Goal: Task Accomplishment & Management: Use online tool/utility

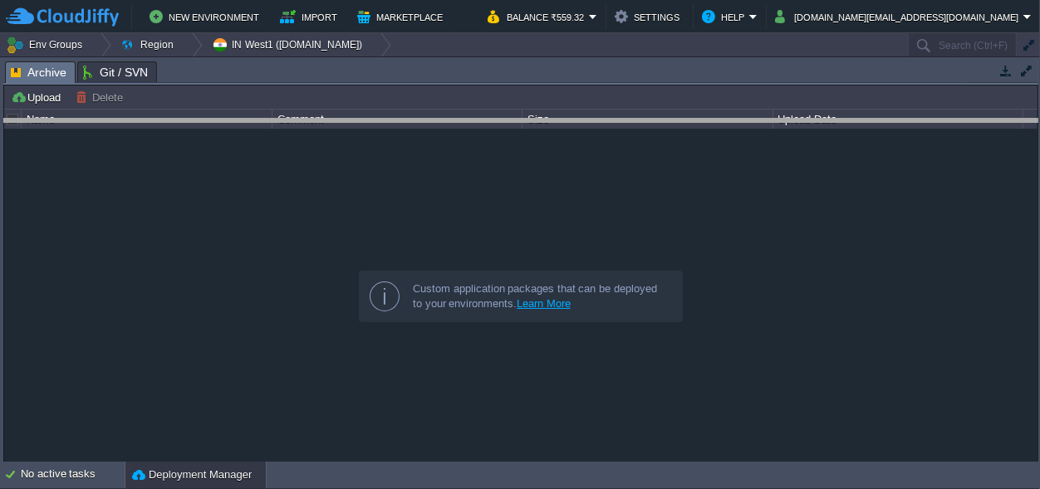
drag, startPoint x: 412, startPoint y: 73, endPoint x: 410, endPoint y: 508, distance: 434.6
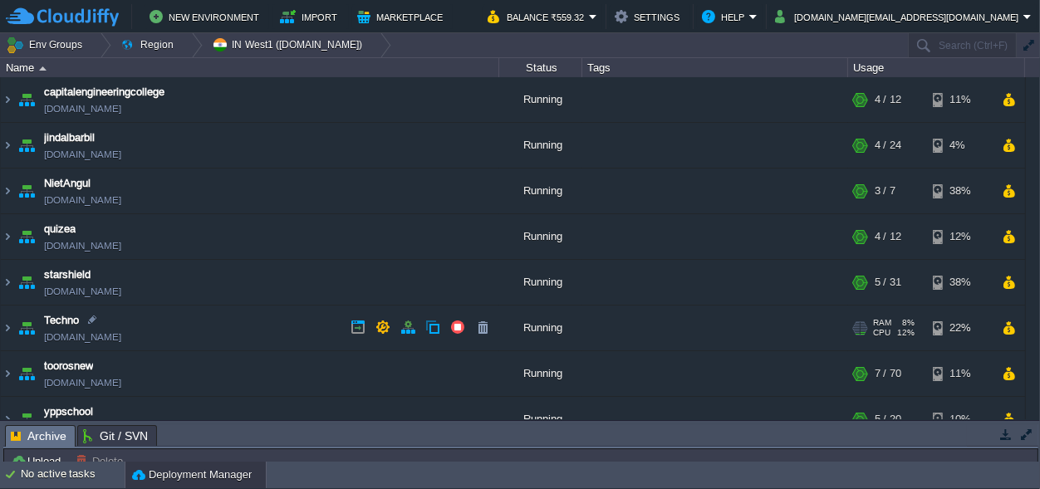
scroll to position [68, 0]
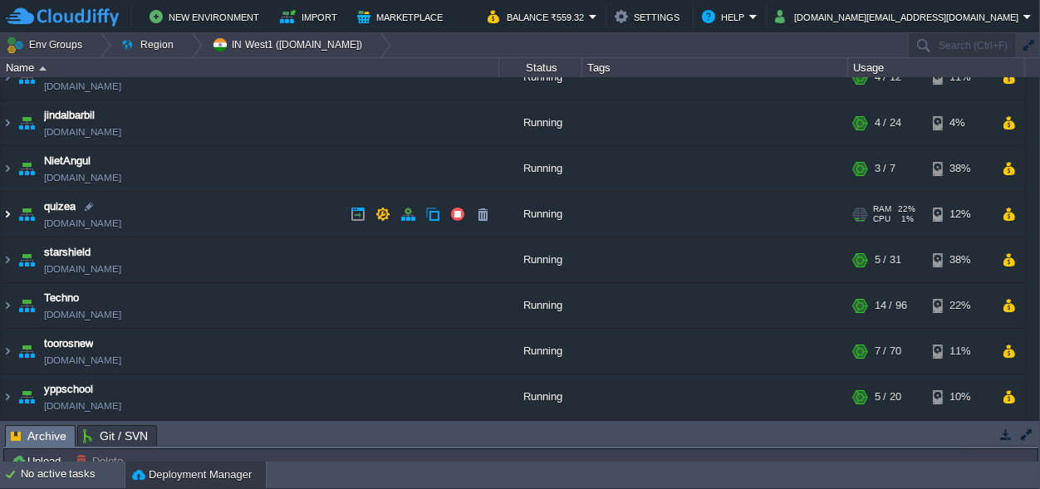
click at [9, 211] on img at bounding box center [7, 214] width 13 height 45
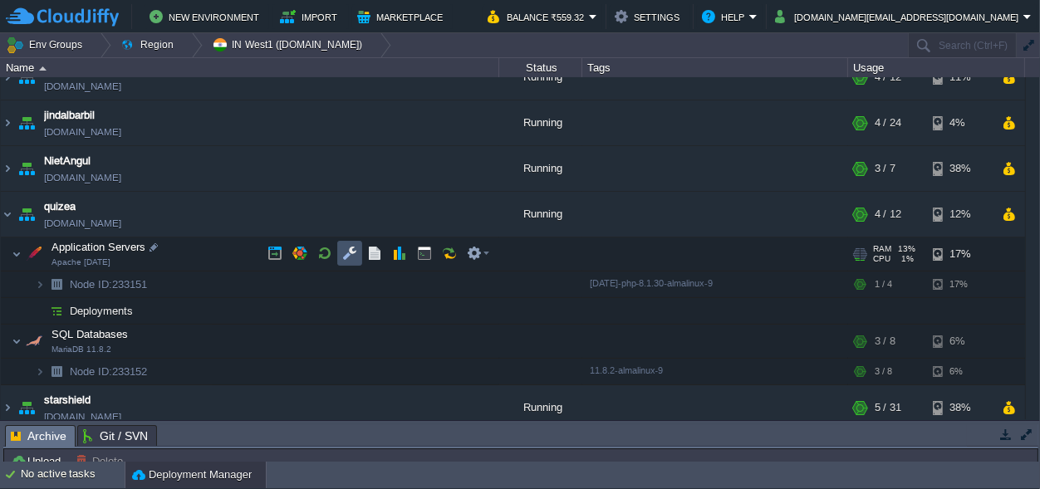
click at [346, 251] on button "button" at bounding box center [349, 253] width 15 height 15
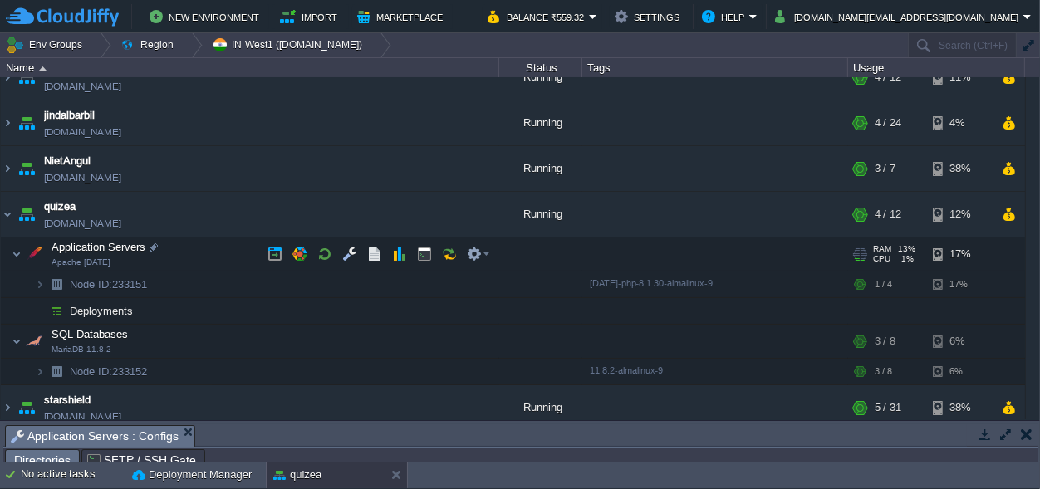
scroll to position [27, 0]
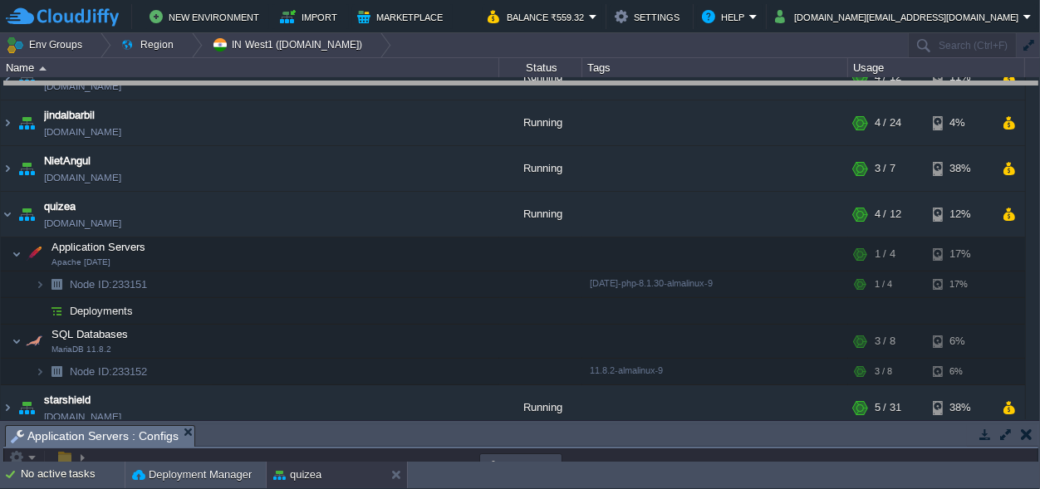
drag, startPoint x: 491, startPoint y: 443, endPoint x: 553, endPoint y: -65, distance: 511.5
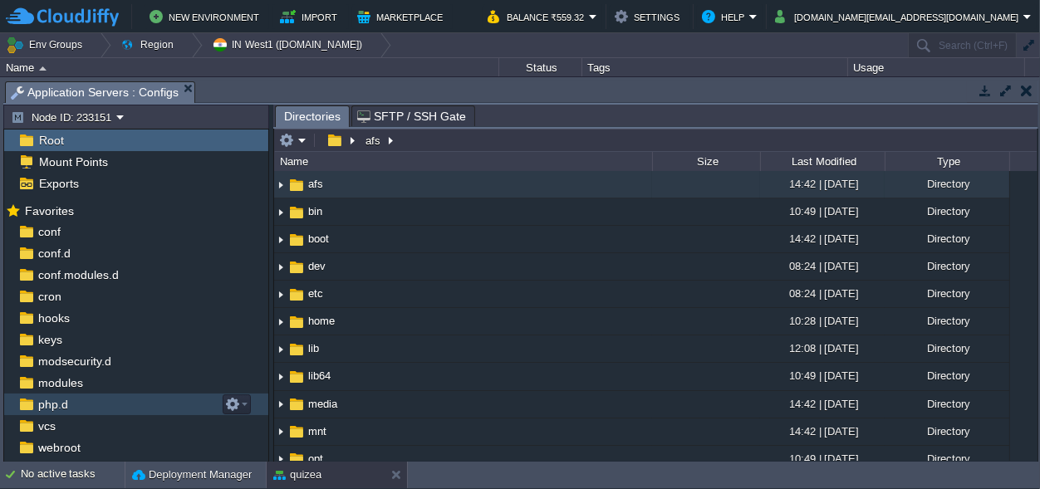
scroll to position [37, 0]
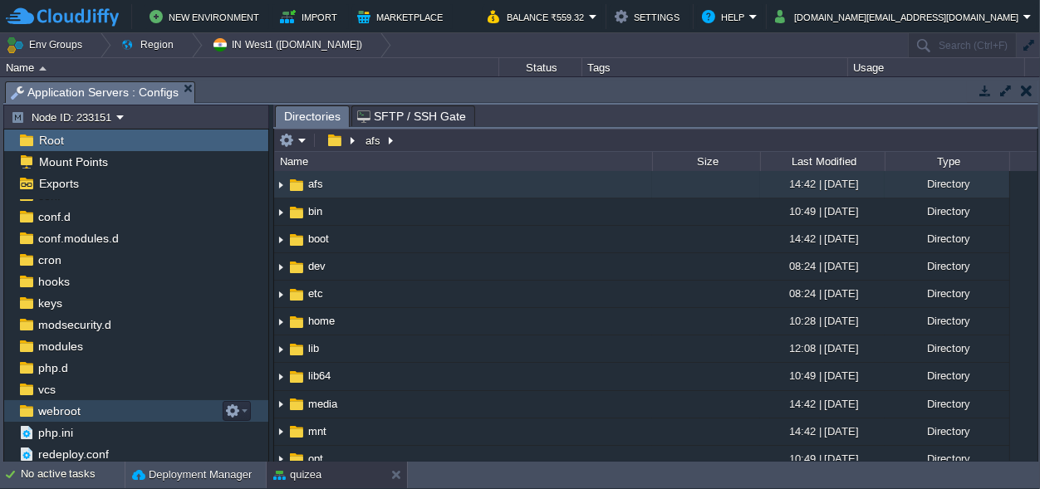
click at [71, 412] on span "webroot" at bounding box center [59, 411] width 48 height 15
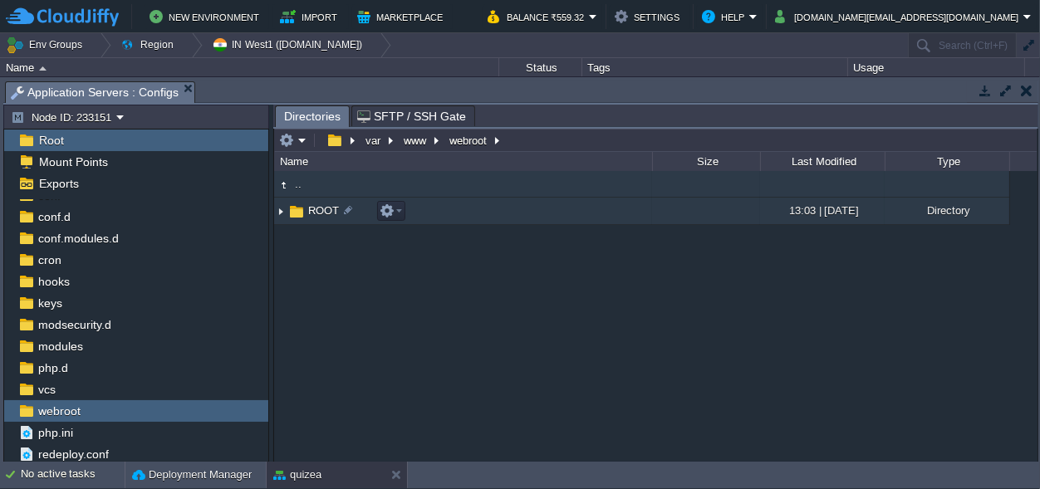
click at [317, 212] on span "ROOT" at bounding box center [324, 211] width 36 height 14
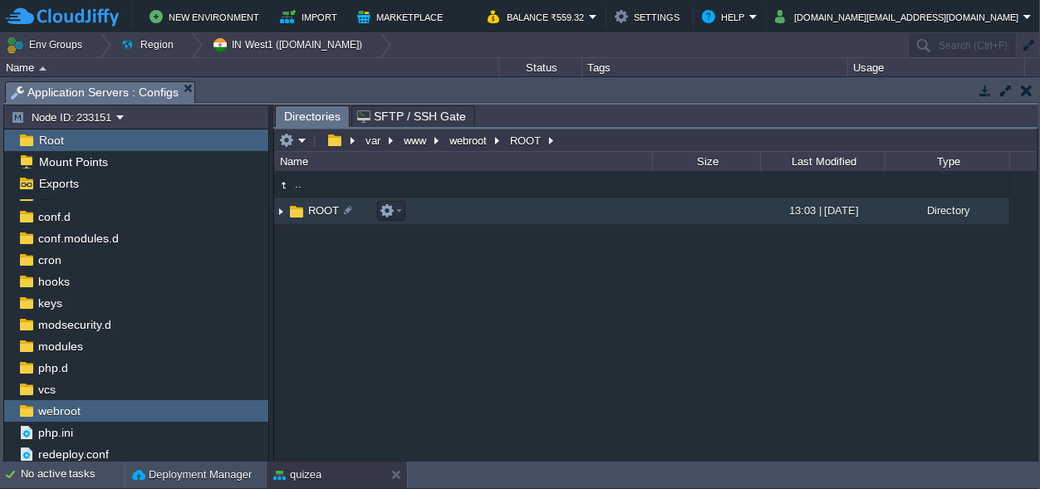
click at [317, 212] on span "ROOT" at bounding box center [324, 211] width 36 height 14
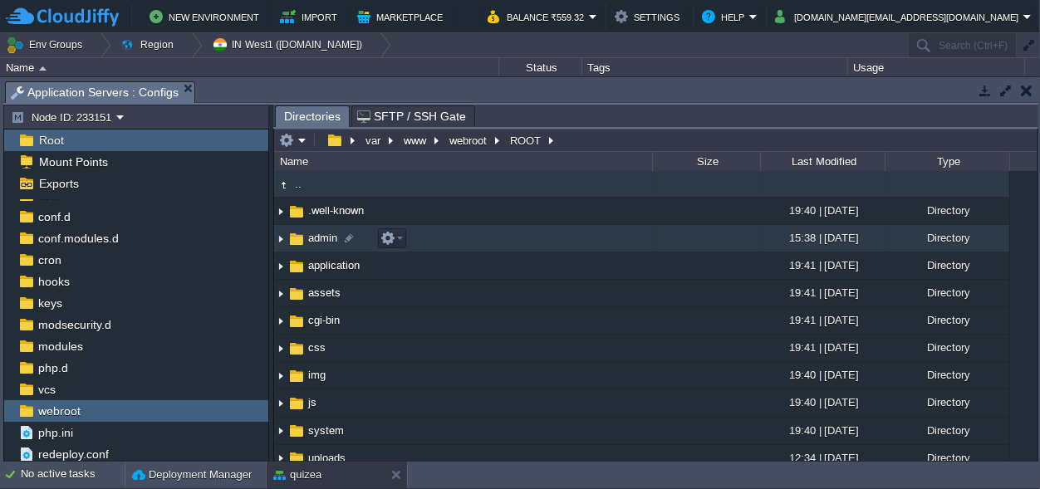
click at [318, 241] on span "admin" at bounding box center [323, 238] width 34 height 14
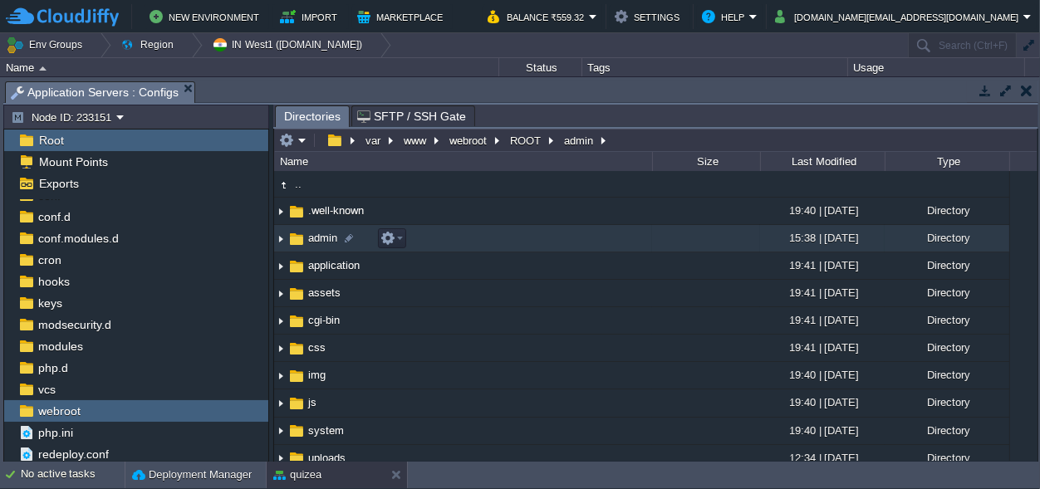
click at [318, 241] on span "admin" at bounding box center [323, 238] width 34 height 14
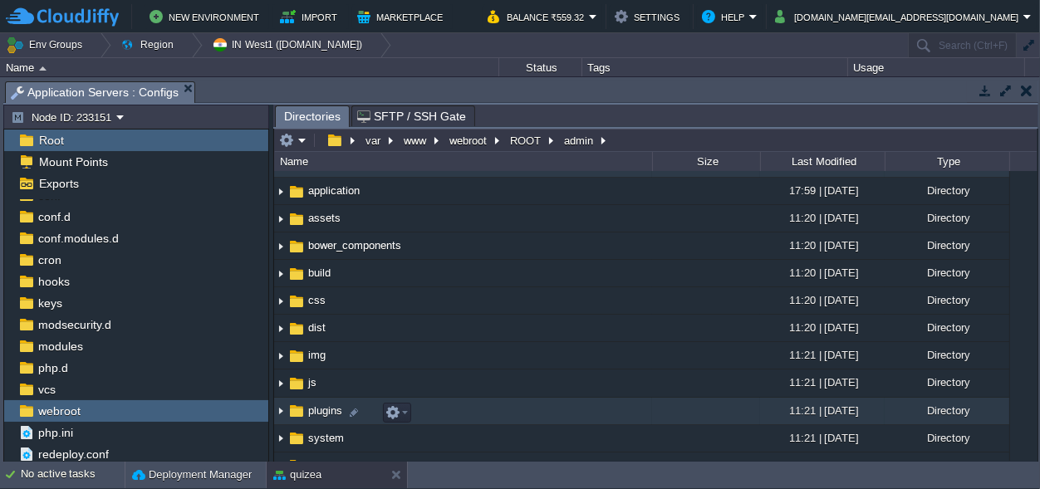
scroll to position [0, 0]
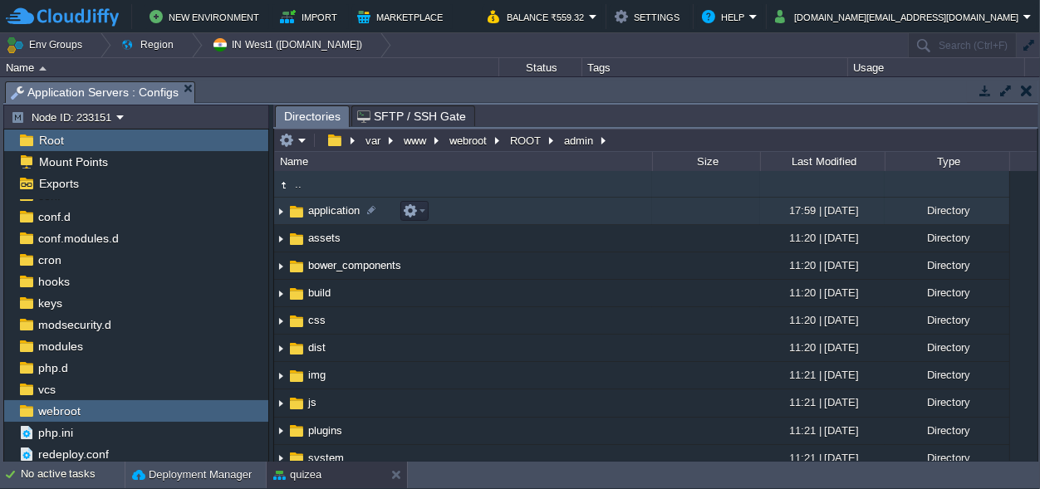
click at [331, 209] on span "application" at bounding box center [334, 211] width 57 height 14
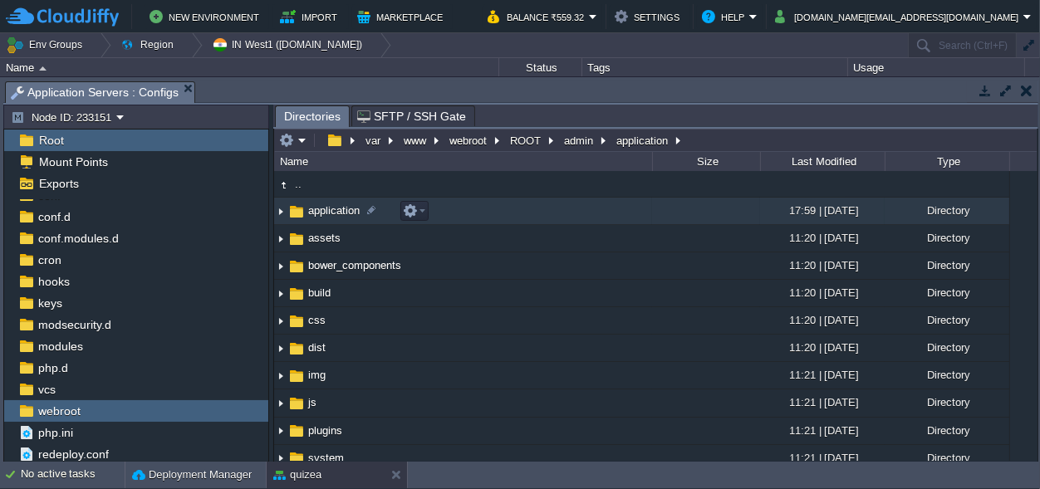
click at [331, 209] on span "application" at bounding box center [334, 211] width 57 height 14
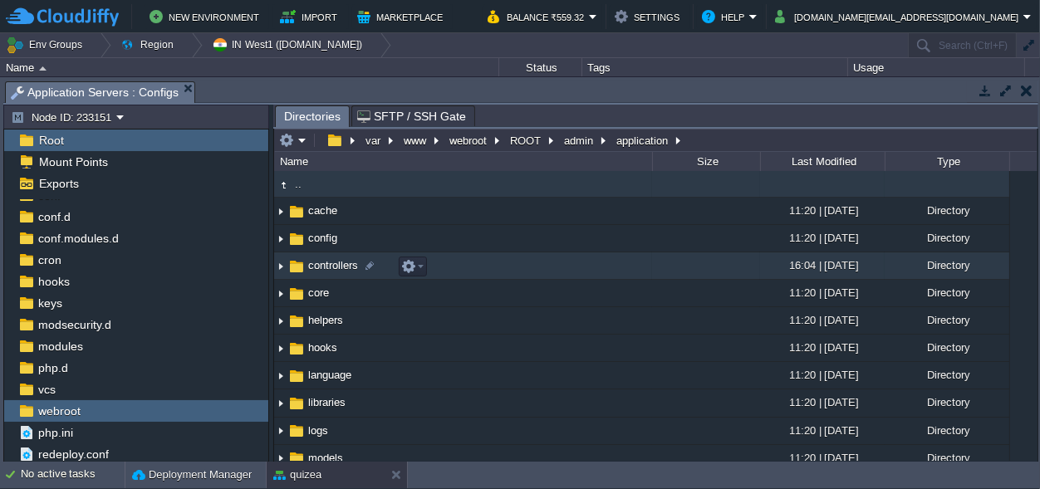
click at [312, 262] on span "controllers" at bounding box center [333, 265] width 55 height 14
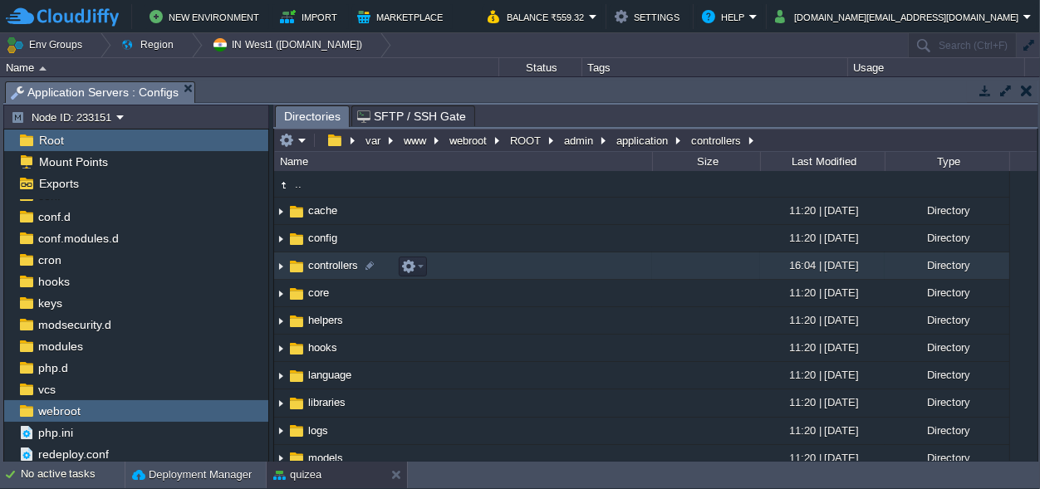
click at [312, 262] on span "controllers" at bounding box center [333, 265] width 55 height 14
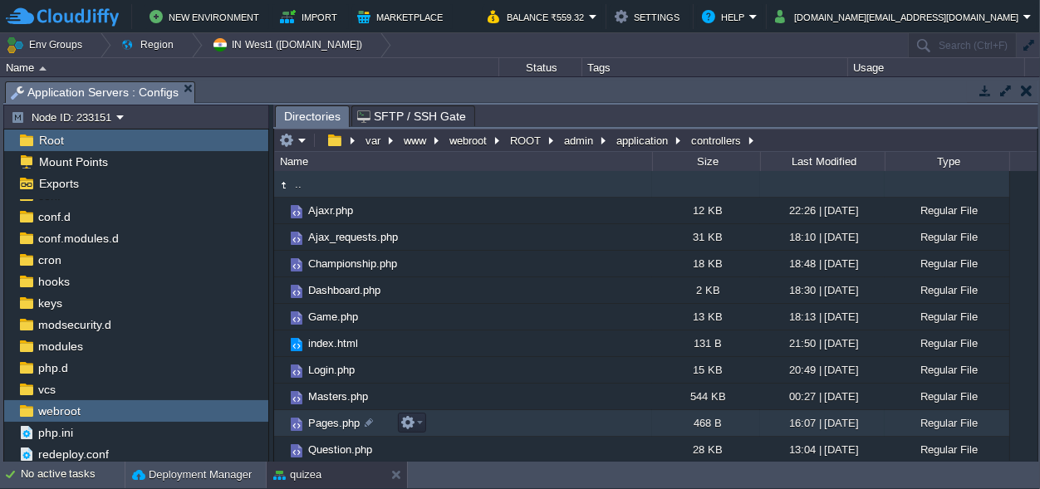
scroll to position [55, 0]
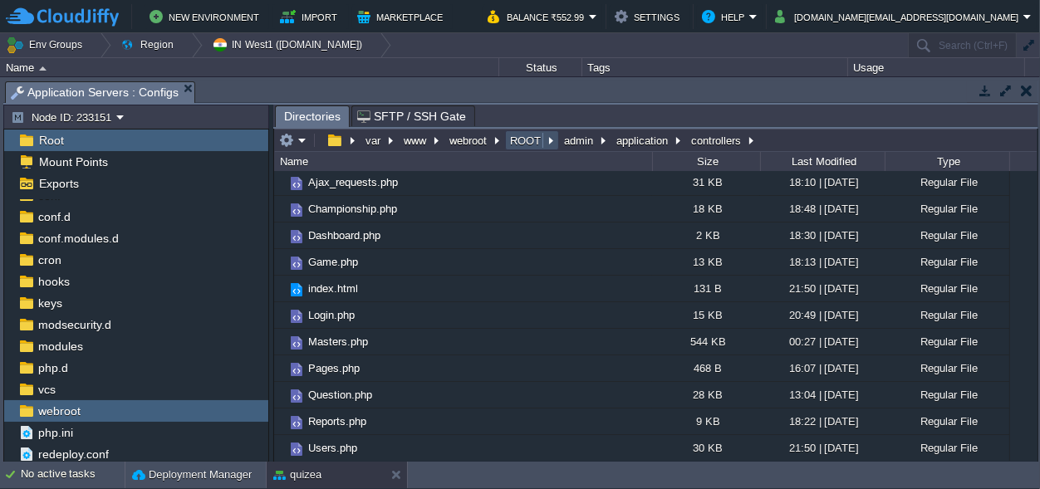
click at [514, 137] on button "ROOT" at bounding box center [526, 140] width 37 height 15
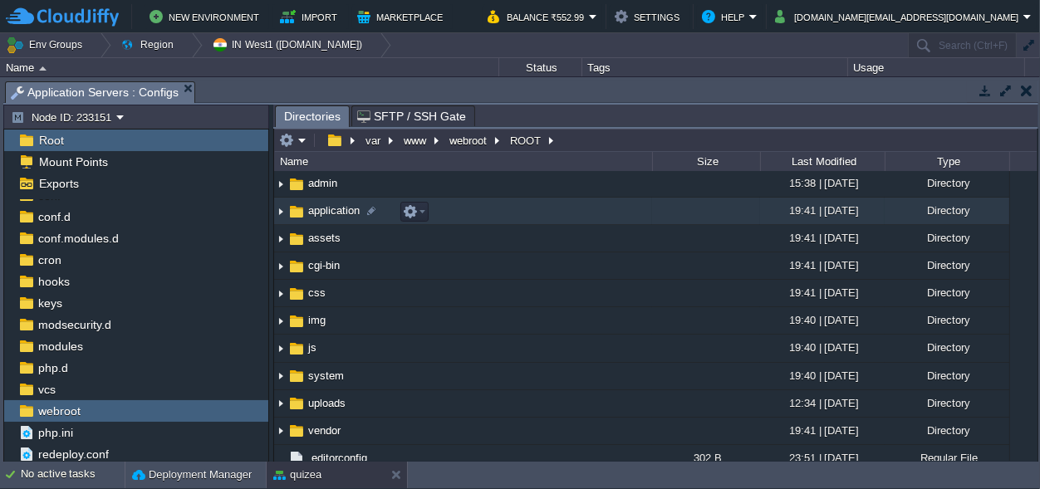
click at [317, 218] on span "application" at bounding box center [334, 211] width 57 height 14
click at [317, 225] on td "application" at bounding box center [463, 211] width 378 height 27
click at [319, 218] on span "controllers" at bounding box center [333, 211] width 55 height 14
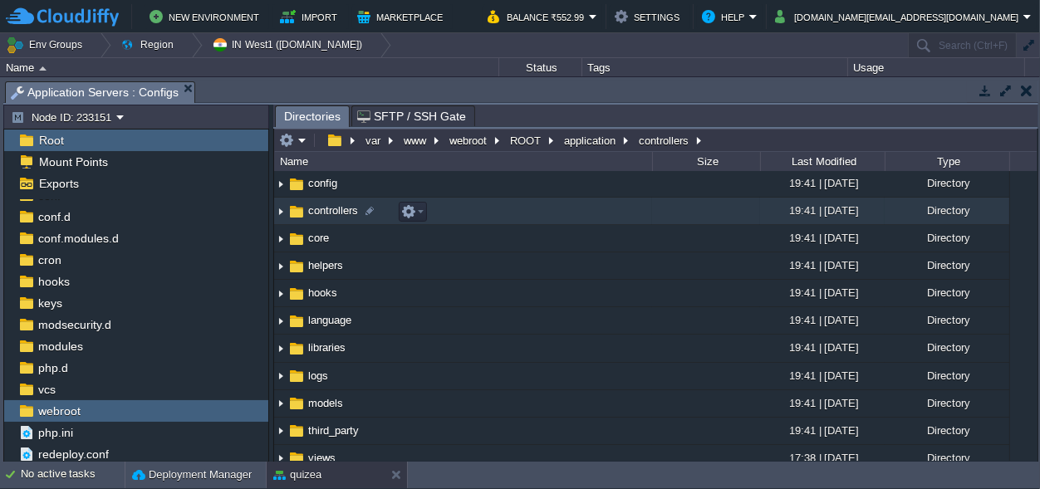
click at [319, 218] on span "controllers" at bounding box center [333, 211] width 55 height 14
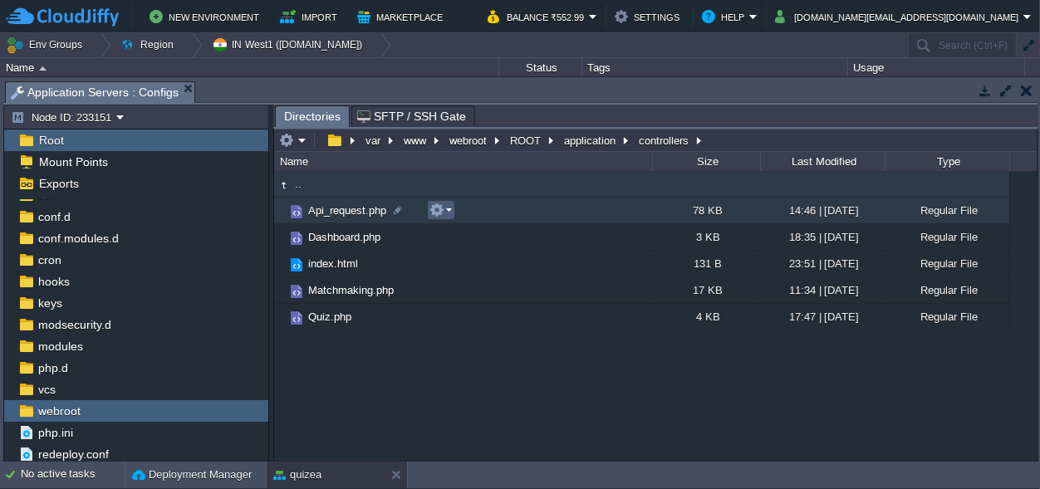
click at [446, 206] on em at bounding box center [441, 210] width 22 height 15
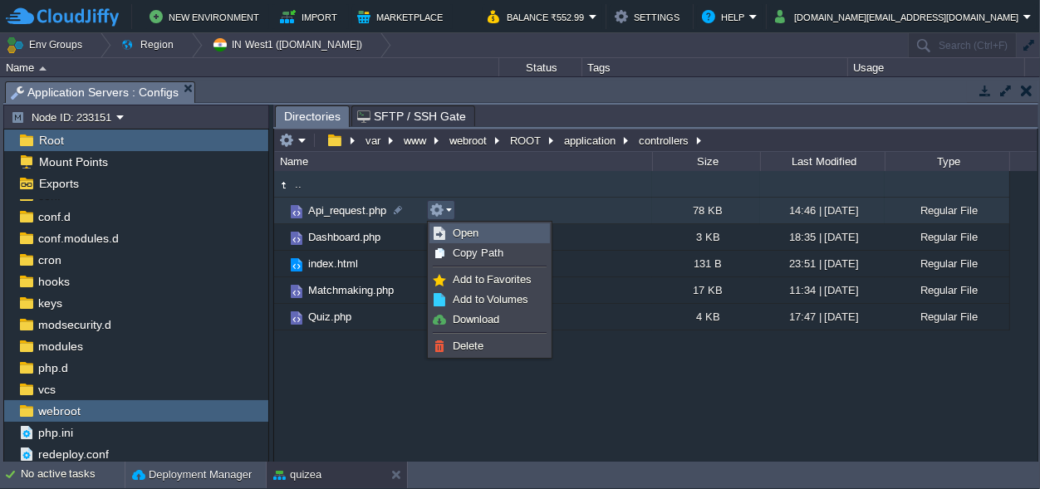
click at [473, 230] on span "Open" at bounding box center [466, 233] width 26 height 12
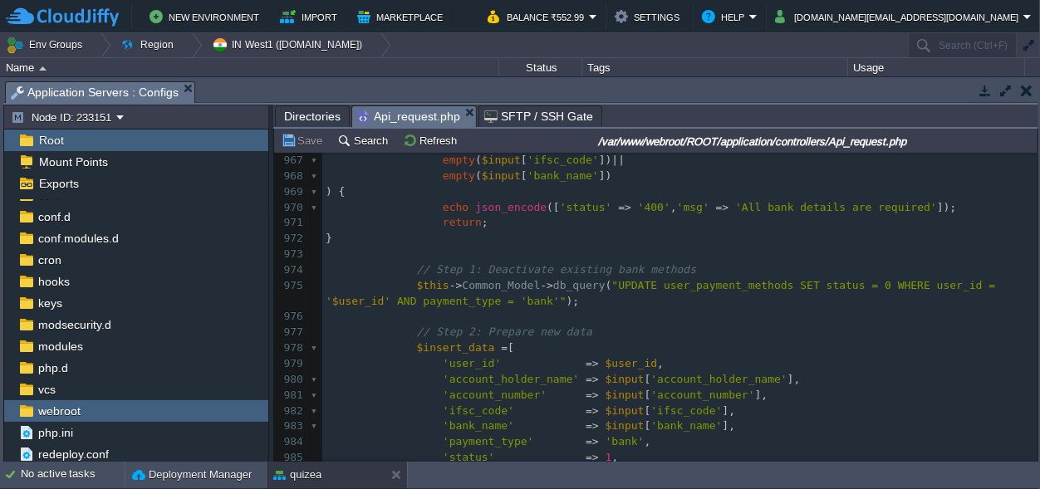
scroll to position [15353, 0]
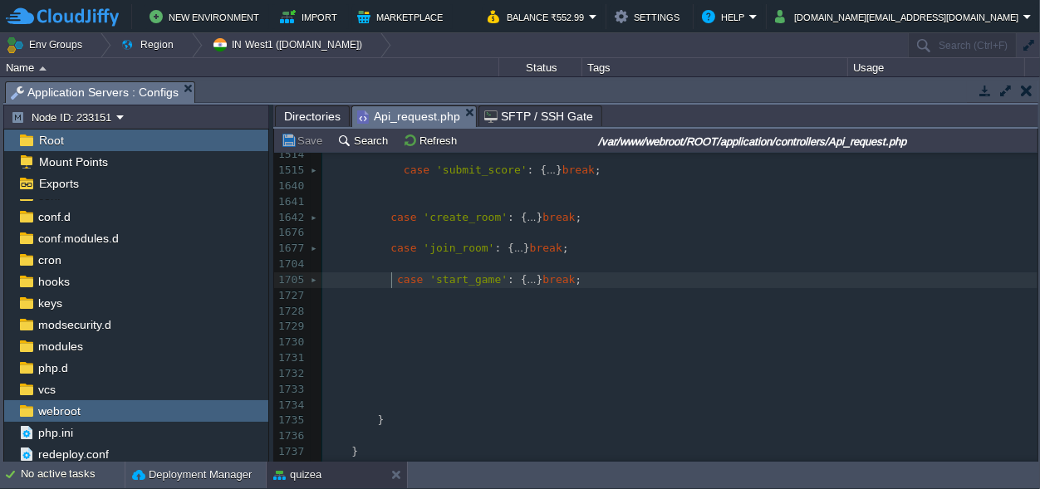
click at [389, 281] on span at bounding box center [361, 279] width 71 height 12
click at [311, 137] on button "Save" at bounding box center [304, 140] width 47 height 15
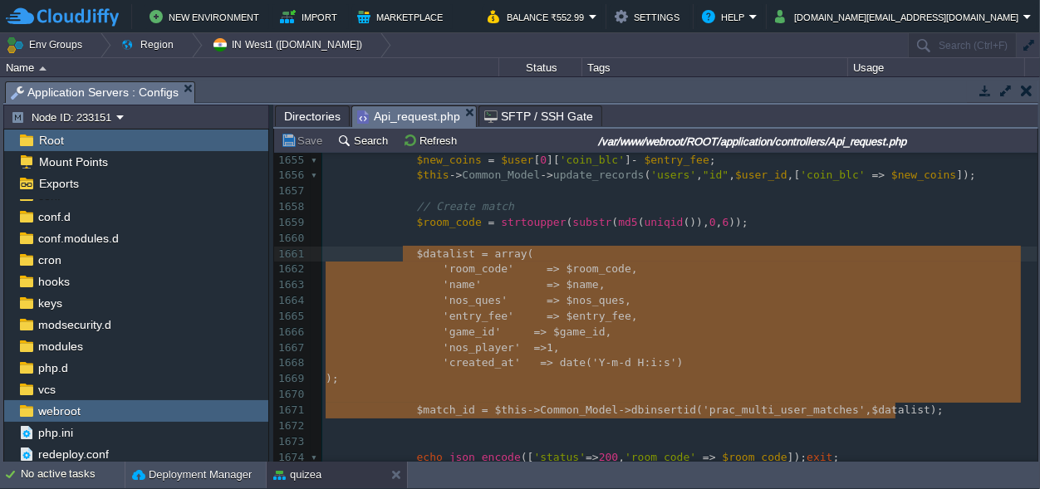
type textarea "$datalist = array( 'room_code' => $room_code, 'name' => $name, 'nos_ques' => $n…"
drag, startPoint x: 912, startPoint y: 282, endPoint x: 406, endPoint y: 258, distance: 505.8
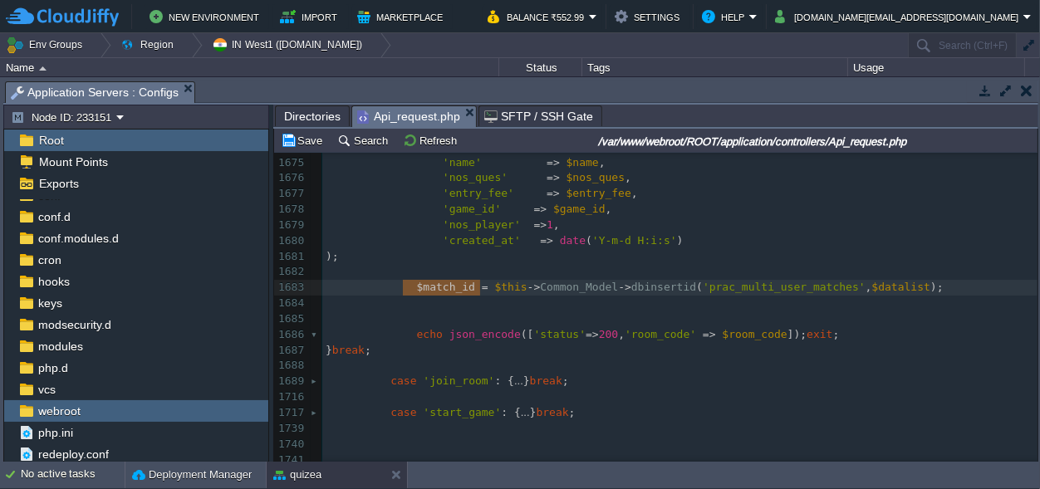
type textarea "$match_id ="
drag, startPoint x: 478, startPoint y: 288, endPoint x: 407, endPoint y: 283, distance: 70.8
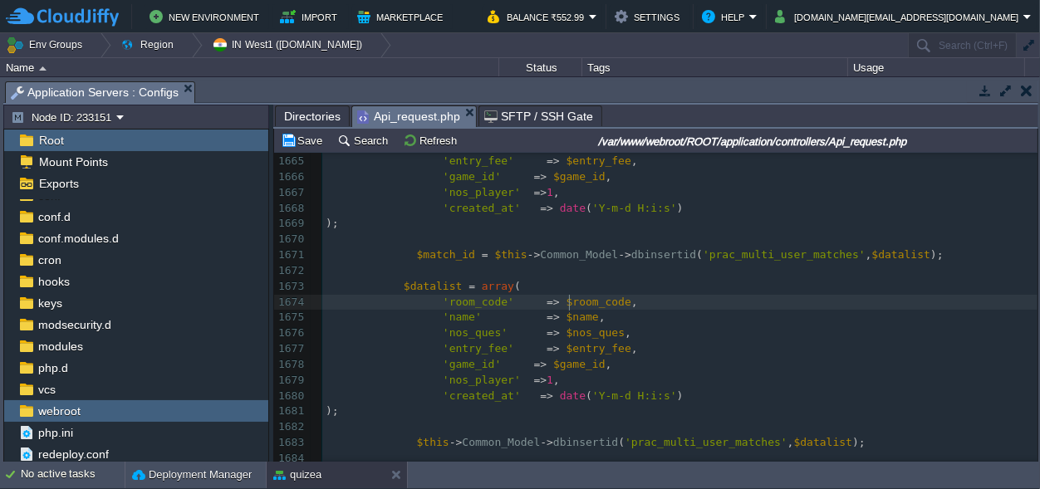
click at [572, 300] on div "x 1654 // Deduct coins 1655 $new_coins = $user [ 0 ][ 'coin_blc' ] - $entry_fee…" at bounding box center [679, 263] width 715 height 563
type textarea "$room_code"
click at [396, 288] on span at bounding box center [365, 286] width 78 height 12
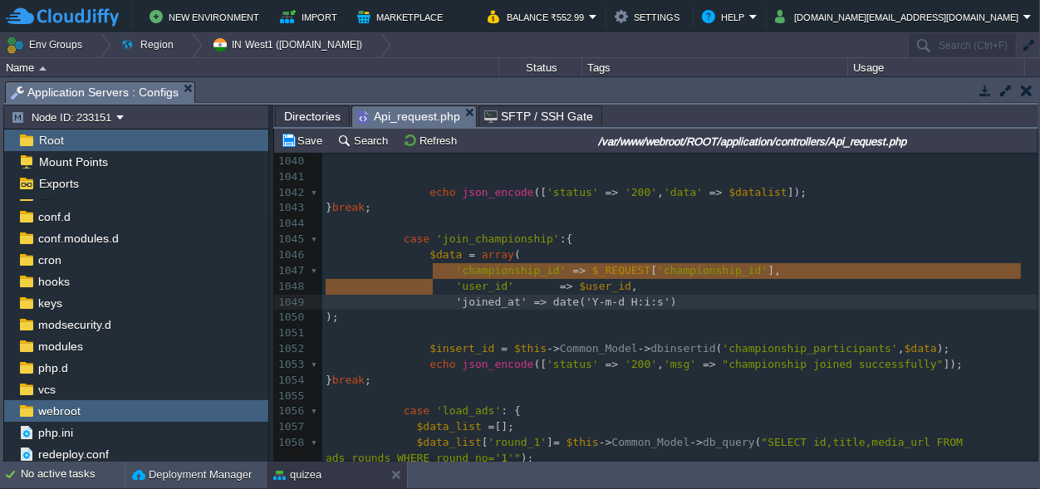
type textarea "$data = array( 'championship_id' => $_REQUEST['championship_id'], 'user_id' => …"
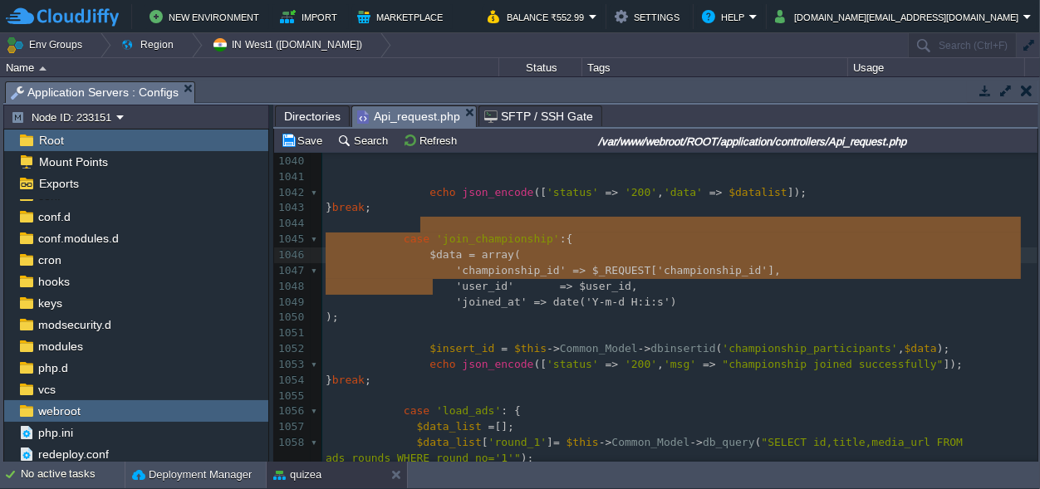
drag, startPoint x: 437, startPoint y: 287, endPoint x: 416, endPoint y: 226, distance: 64.1
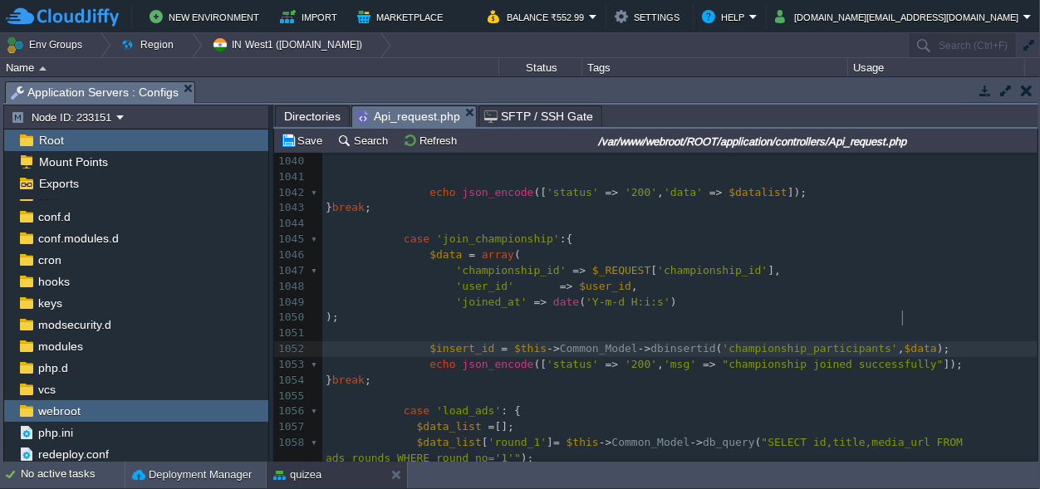
click at [912, 342] on pre "$insert_id = $this -> Common_Model -> dbinsertid ( 'championship_participants' …" at bounding box center [679, 350] width 715 height 16
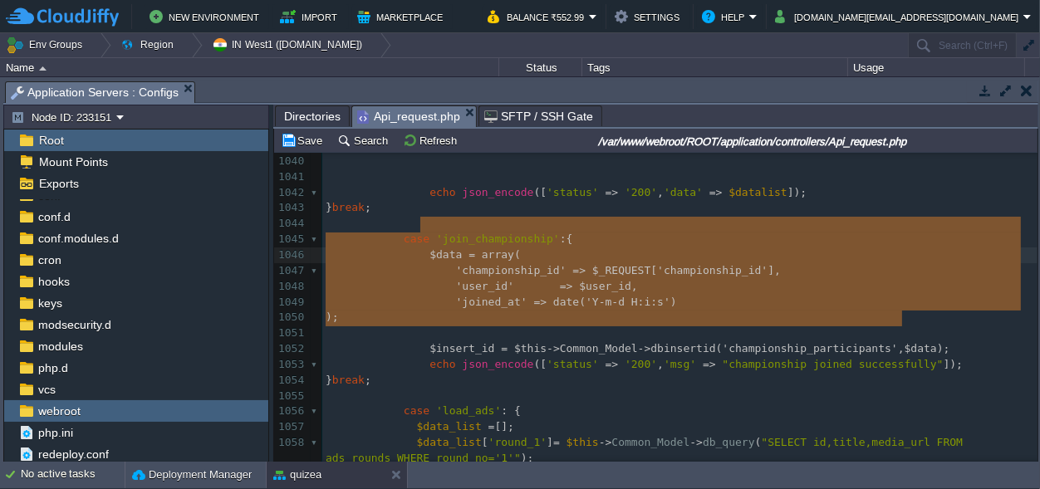
drag, startPoint x: 912, startPoint y: 318, endPoint x: 417, endPoint y: 222, distance: 504.5
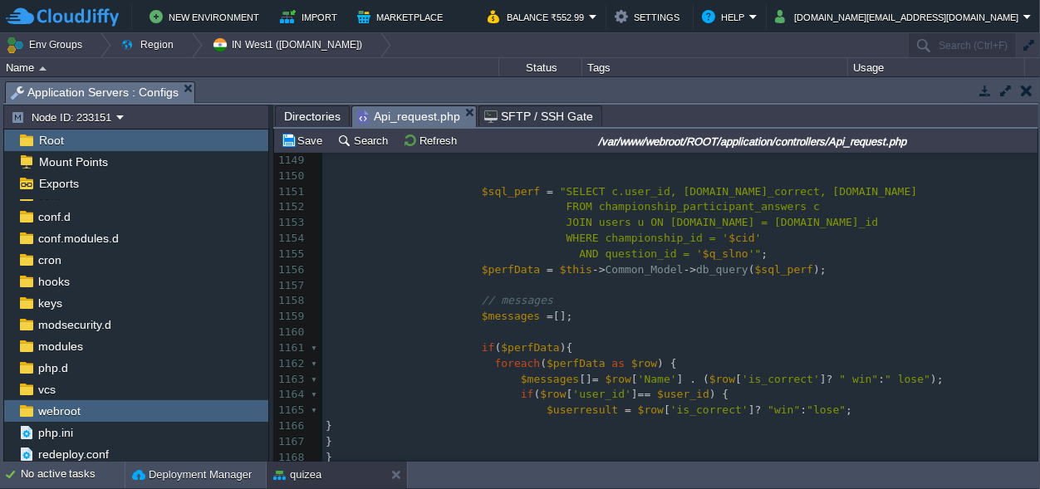
type textarea "$data = array( 'championship_id' => $_REQUEST['championship_id'], 'user_id' => …"
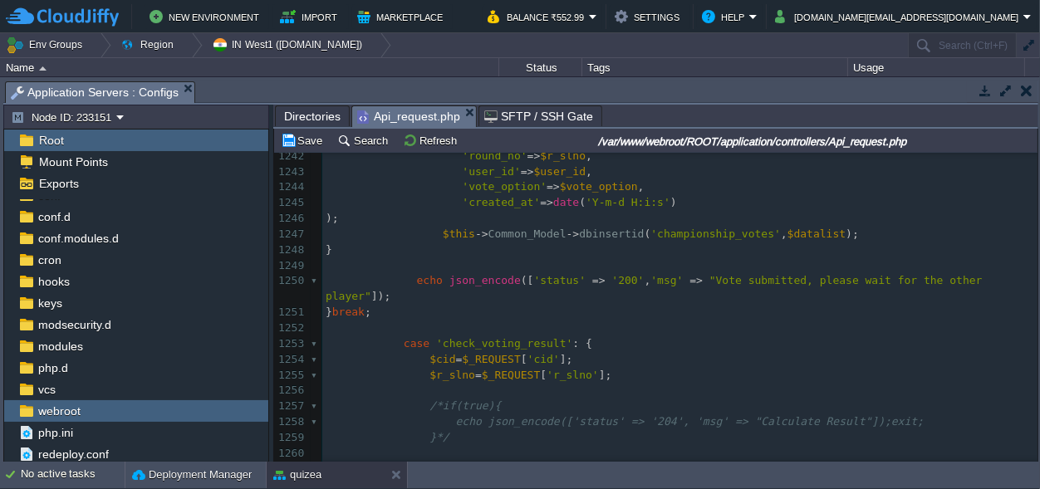
click at [732, 368] on pre "$r_slno = $_REQUEST [ 'r_slno' ];" at bounding box center [679, 376] width 715 height 16
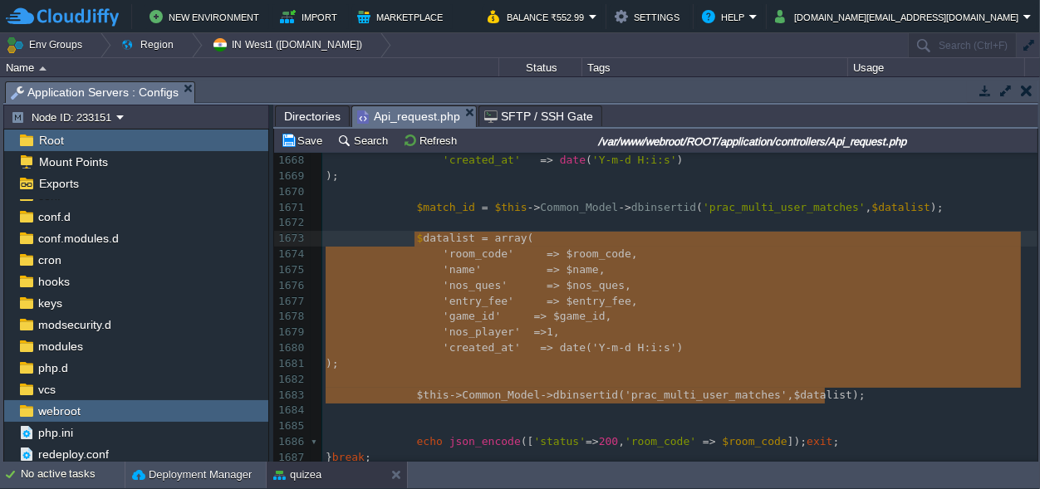
type textarea "$datalist = array( 'room_code' => $room_code, 'name' => $name, 'nos_ques' => $n…"
drag, startPoint x: 840, startPoint y: 394, endPoint x: 409, endPoint y: 234, distance: 459.8
paste textarea
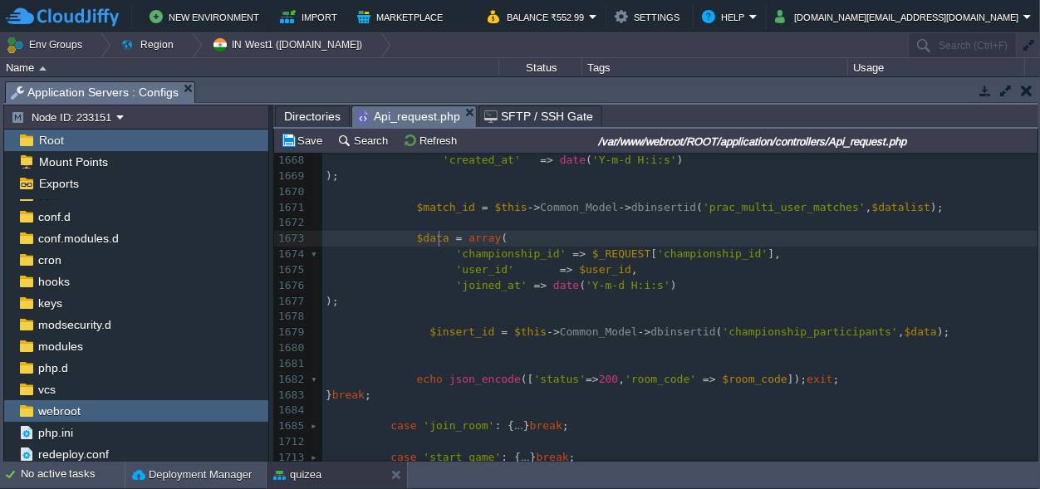
click at [440, 240] on div "x $data = array ( 1657 ​ 1658 // Create match 1659 $room_code = strtoupper ( su…" at bounding box center [679, 223] width 715 height 485
type textarea "list"
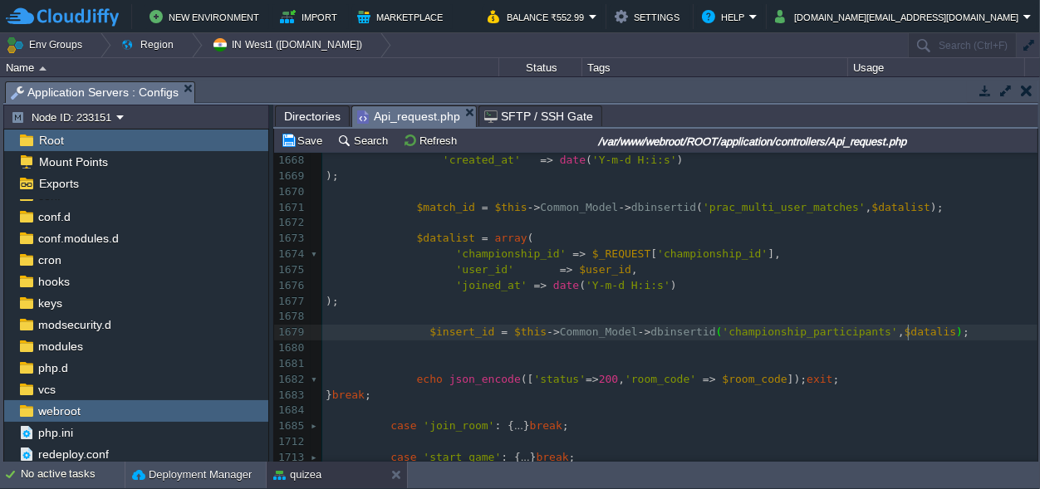
type textarea "list"
type textarea "$insert_id ="
drag, startPoint x: 497, startPoint y: 333, endPoint x: 407, endPoint y: 332, distance: 89.7
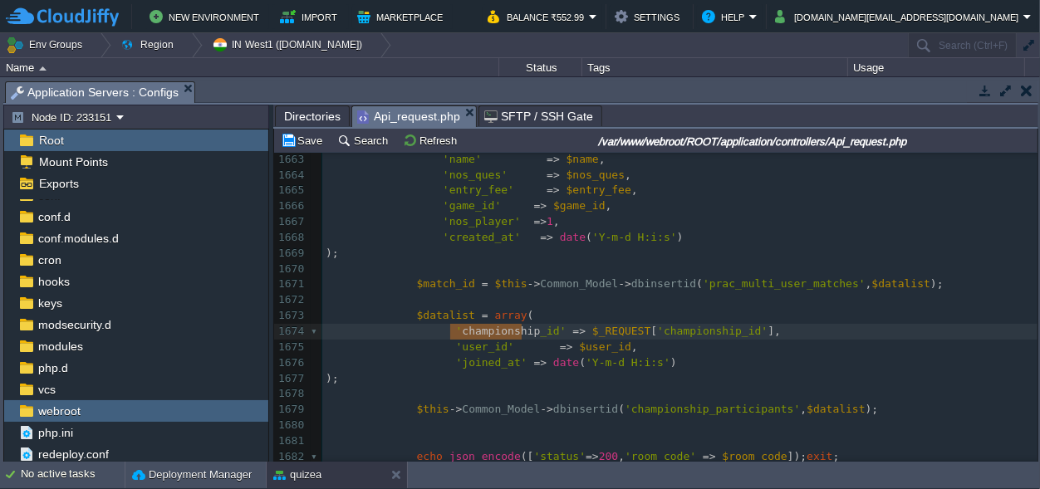
drag, startPoint x: 520, startPoint y: 332, endPoint x: 452, endPoint y: 332, distance: 68.1
type textarea "u"
type textarea "multi_user"
type textarea "m"
click at [494, 330] on div "x $data = array ( 1653 ​ 1654 // Deduct coins 1655 $new_coins = $user [ 0 ][ 'c…" at bounding box center [679, 253] width 715 height 517
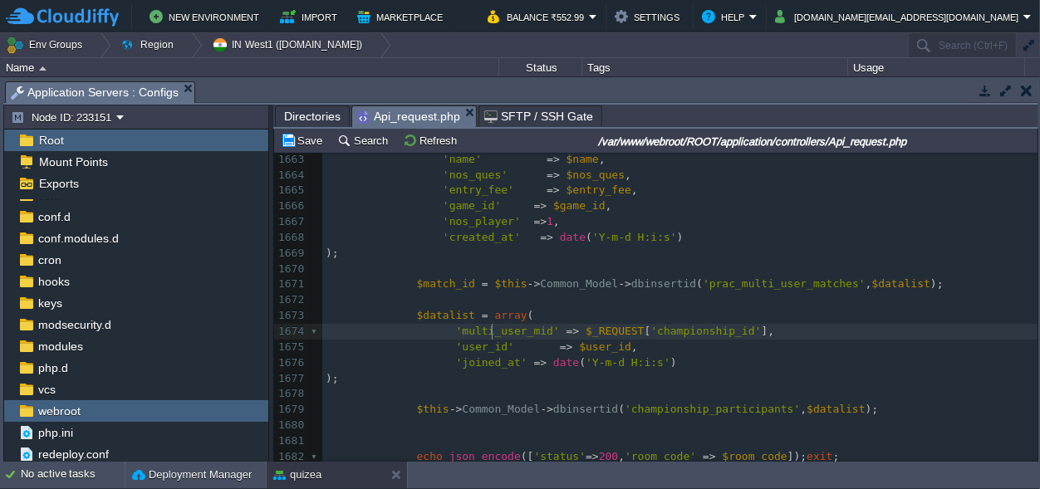
type textarea "multi_user_mid"
type textarea "championship_id"
paste textarea
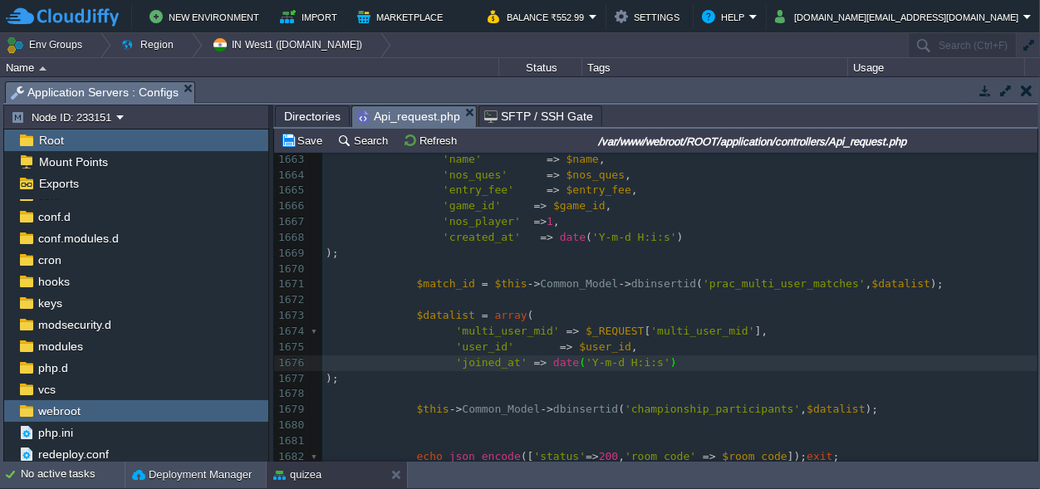
click at [671, 329] on div "x $data = array ( 1653 ​ 1654 // Deduct coins 1655 $new_coins = $user [ 0 ][ 'c…" at bounding box center [679, 253] width 715 height 517
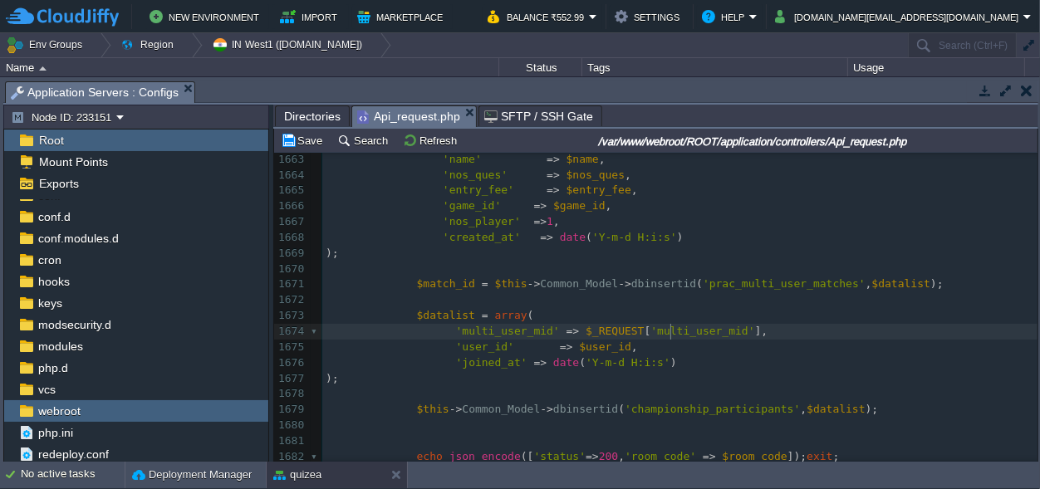
type textarea "multi_user_mid"
paste textarea
click at [489, 332] on div "x $data = array ( 1653 ​ 1654 // Deduct coins 1655 $new_coins = $user [ 0 ][ 'c…" at bounding box center [679, 253] width 715 height 517
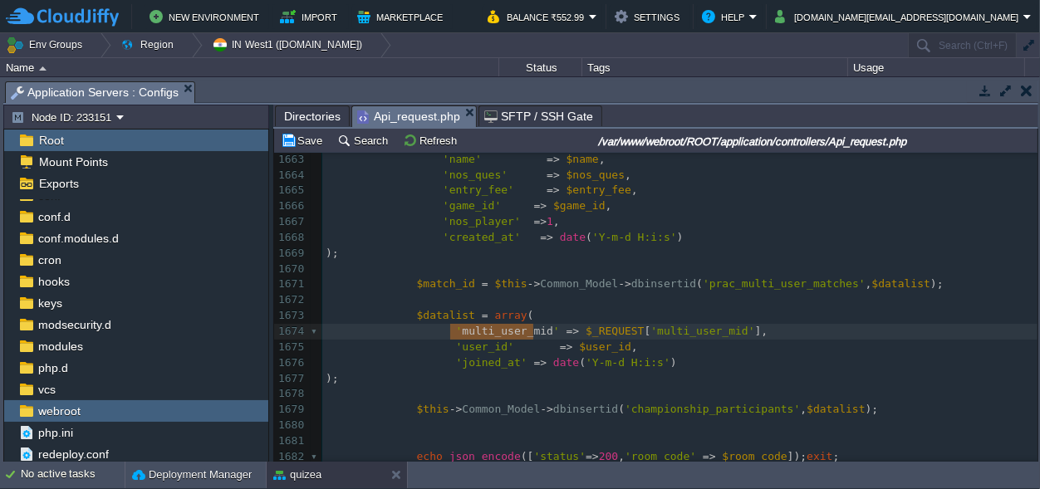
type textarea "multi_user_mid"
paste textarea
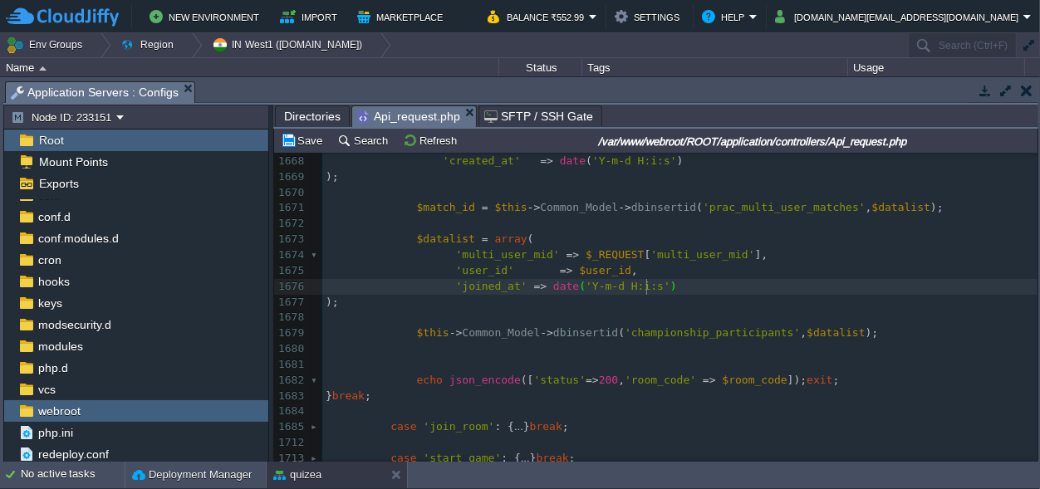
scroll to position [23361, 0]
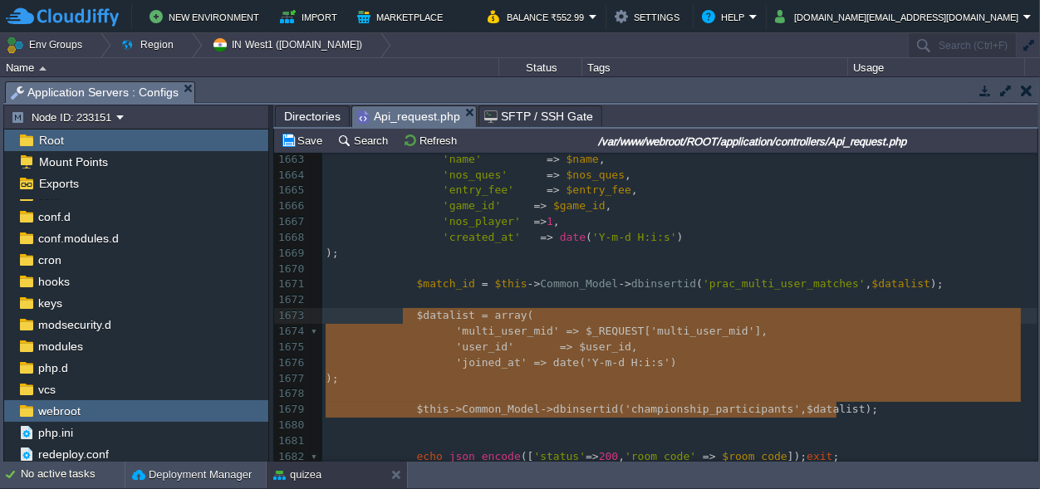
type textarea "$datalist = array( 'multi_user_mid' => $_REQUEST['multi_user_mid'], 'user_id' =…"
drag, startPoint x: 846, startPoint y: 410, endPoint x: 408, endPoint y: 317, distance: 447.9
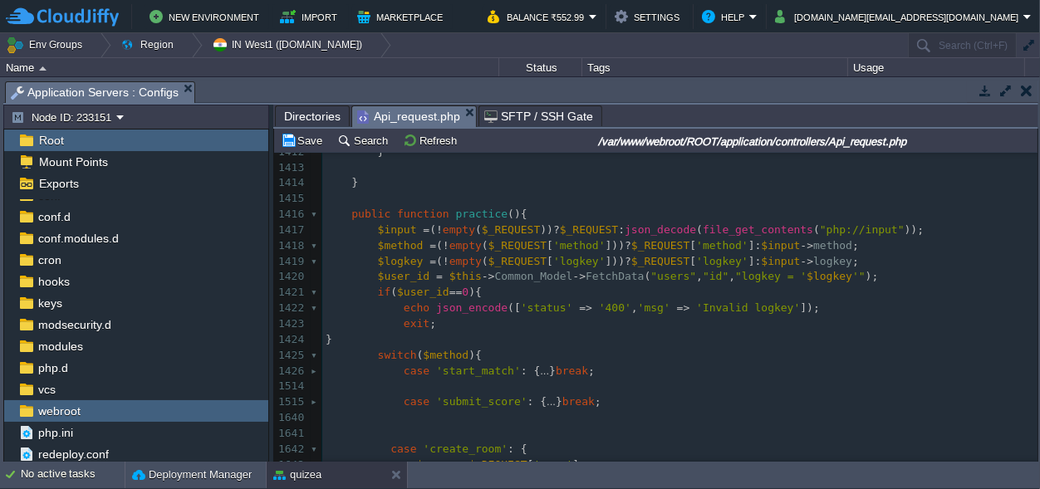
scroll to position [22738, 0]
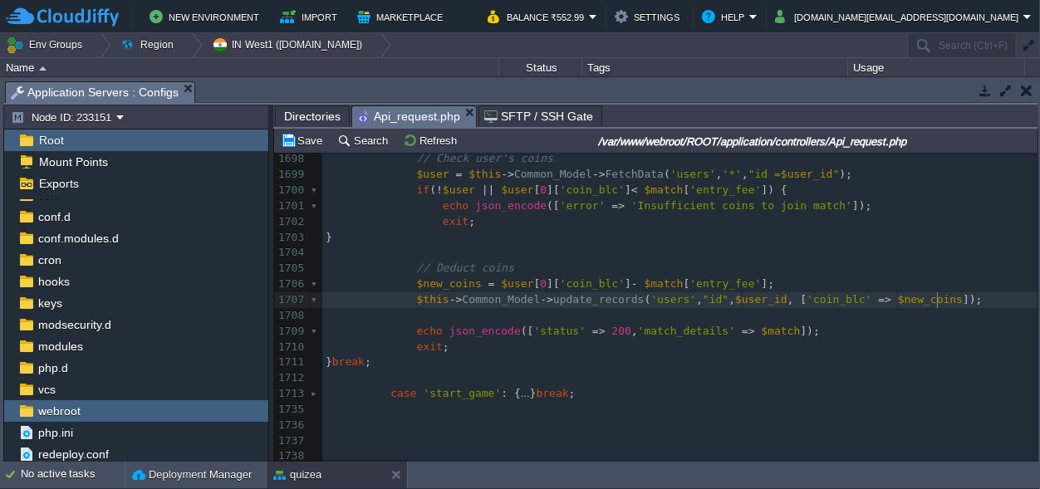
click at [960, 301] on pre "$this -> Common_Model -> update_records ( 'users' , "id" , $user_id , [ 'coin_b…" at bounding box center [679, 300] width 715 height 16
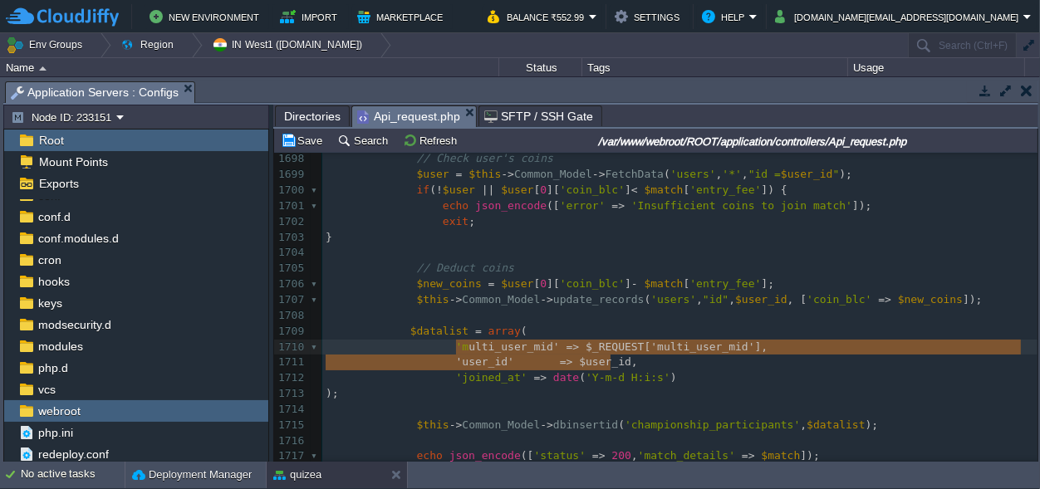
type textarea "'multi_user_mid' => $_REQUEST['multi_user_mid'], 'user_id' => $user_id,"
drag, startPoint x: 630, startPoint y: 362, endPoint x: 451, endPoint y: 347, distance: 179.3
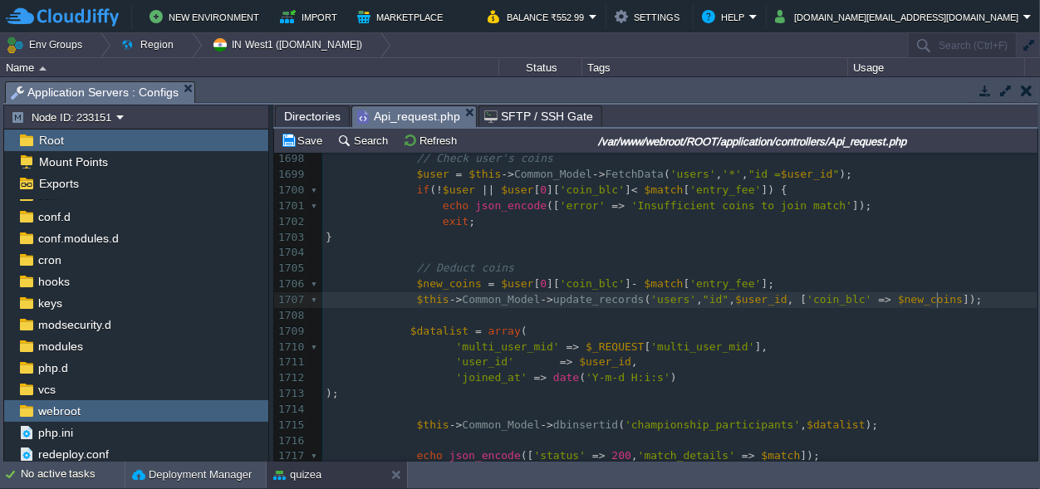
click at [940, 298] on div "x $datalist = array ( 1688 ​ 1689 // Fetch match 1690 $match = $this -> Common_…" at bounding box center [679, 253] width 715 height 548
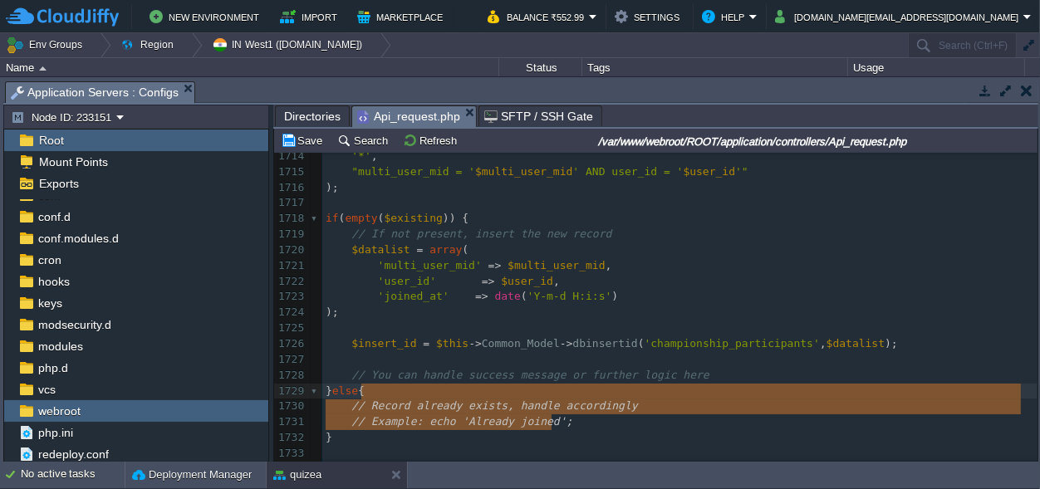
scroll to position [17, 225]
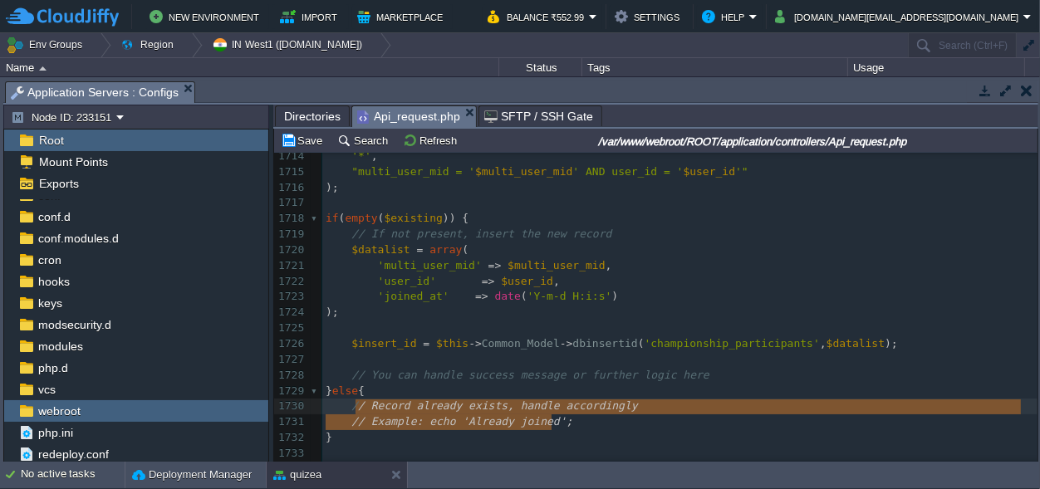
type textarea "// Record already exists, handle accordingly // Example: echo 'Already joined';"
drag, startPoint x: 555, startPoint y: 422, endPoint x: 350, endPoint y: 404, distance: 206.1
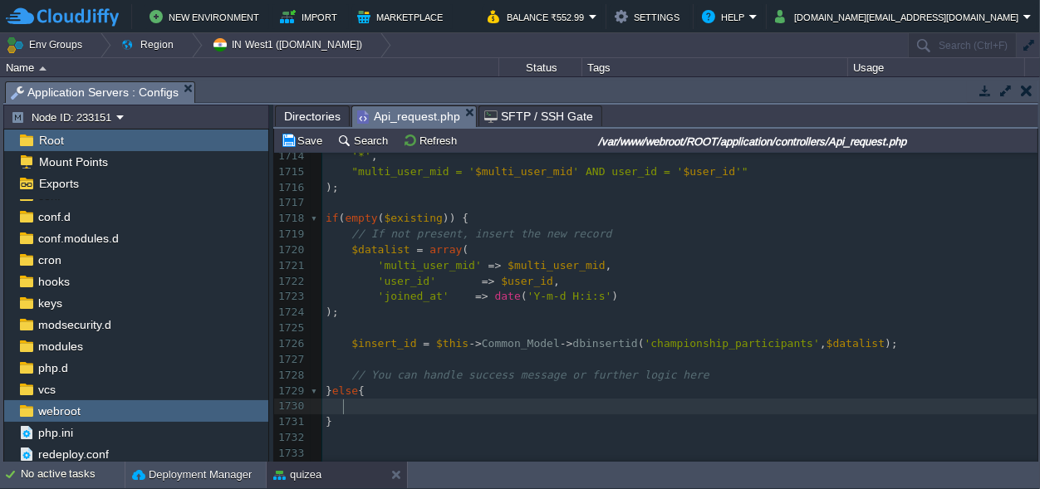
scroll to position [0, 0]
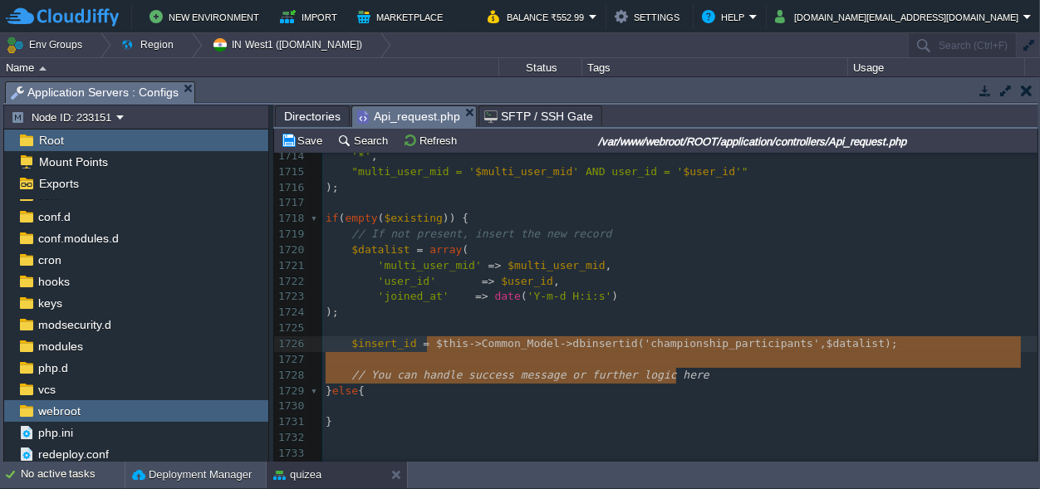
type textarea "// You can handle success message or further logic here"
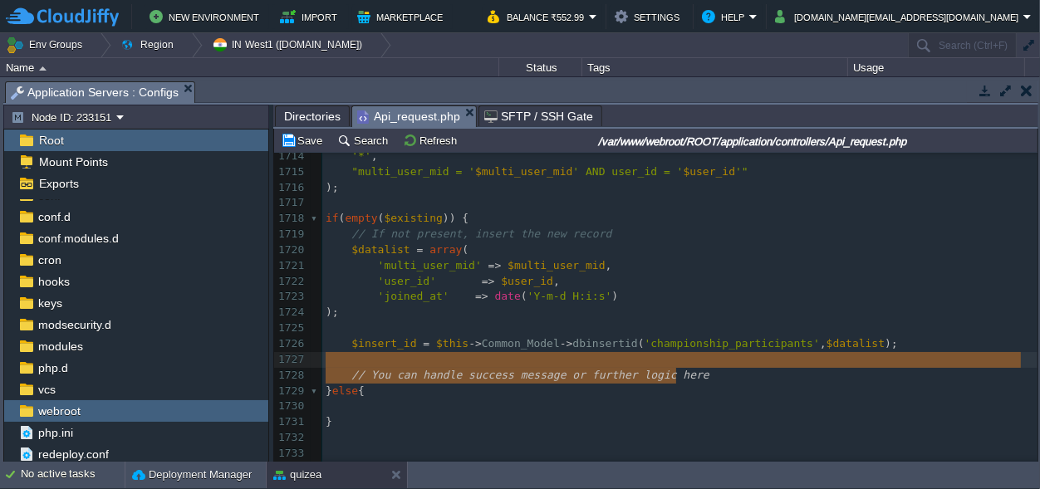
drag, startPoint x: 691, startPoint y: 372, endPoint x: 316, endPoint y: 361, distance: 375.7
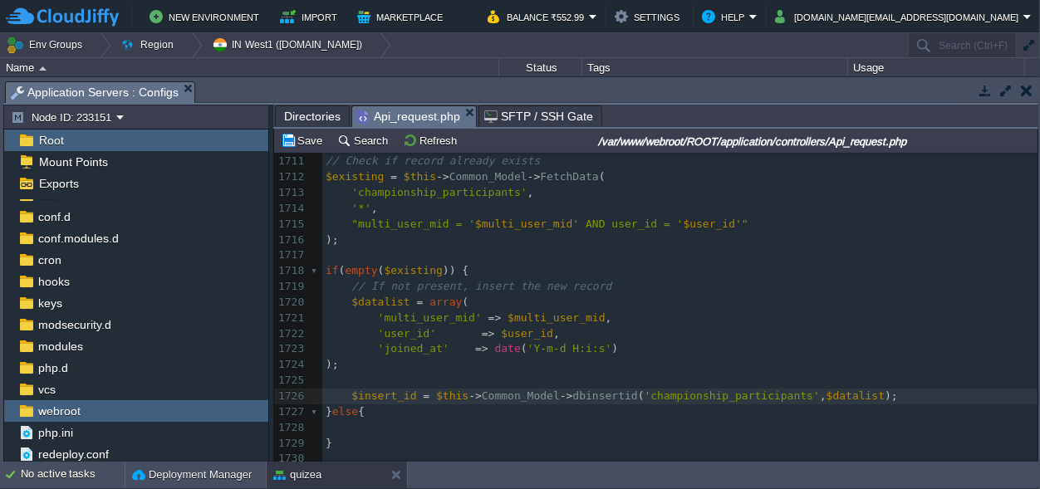
scroll to position [23457, 0]
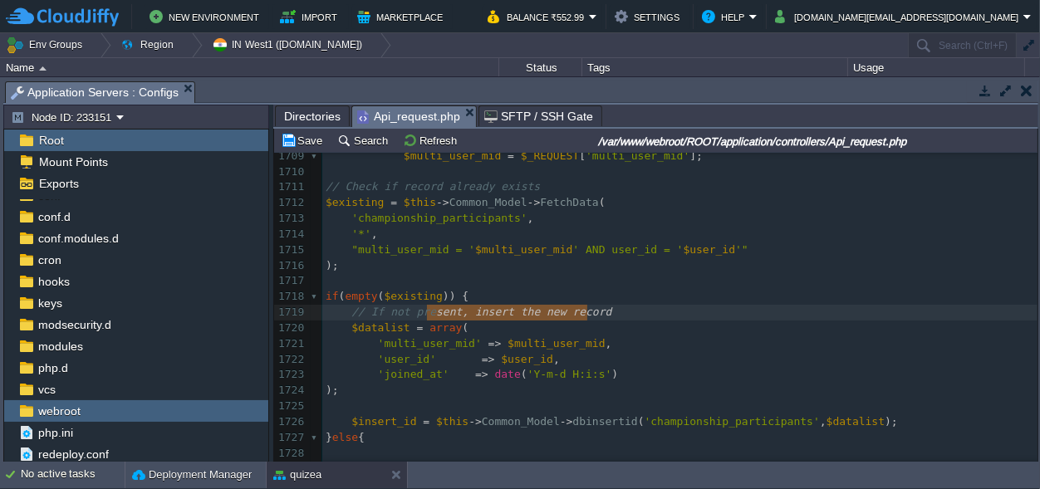
type textarea "// If not present, insert the new record"
drag, startPoint x: 602, startPoint y: 314, endPoint x: 413, endPoint y: 306, distance: 188.8
click at [645, 341] on pre "'multi_user_mid' => $multi_user_mid ," at bounding box center [679, 345] width 715 height 16
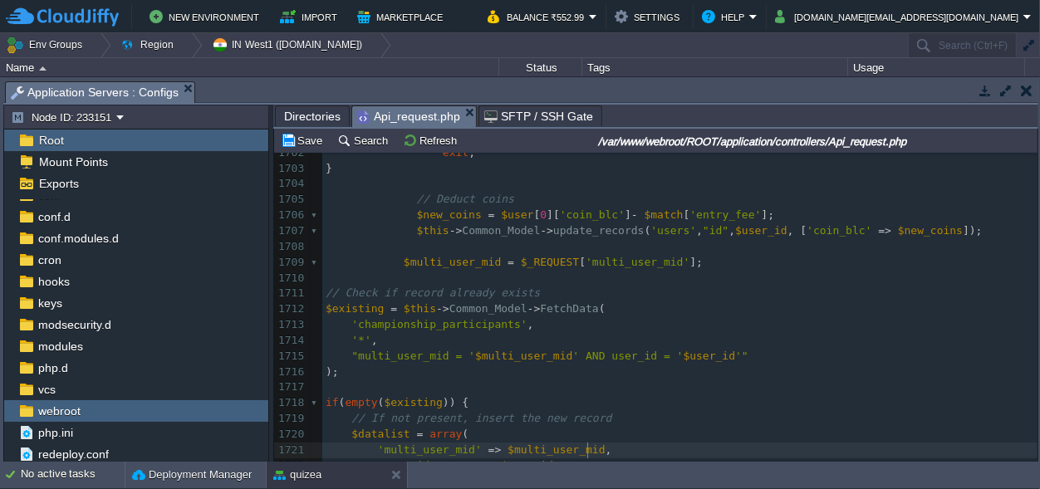
scroll to position [23380, 0]
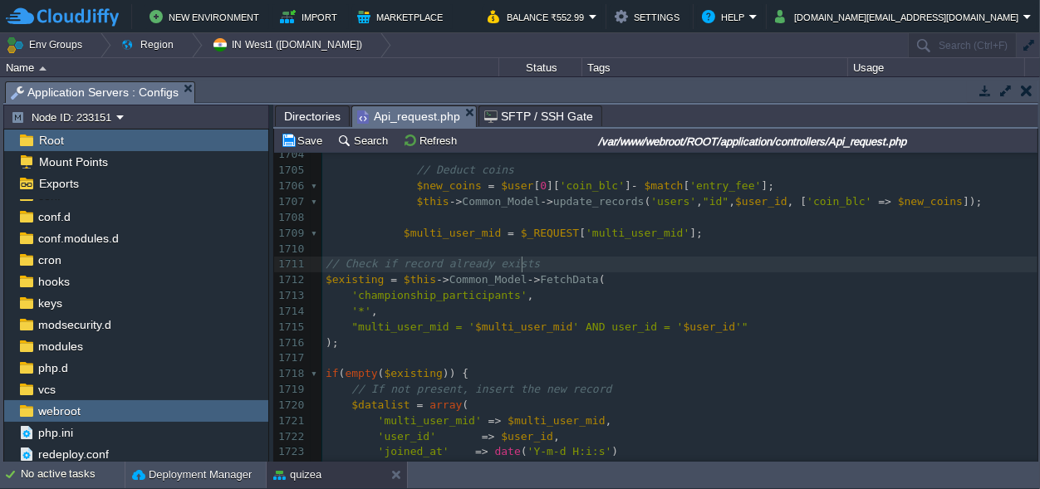
click at [536, 263] on pre "// Check if record already exists" at bounding box center [679, 265] width 715 height 16
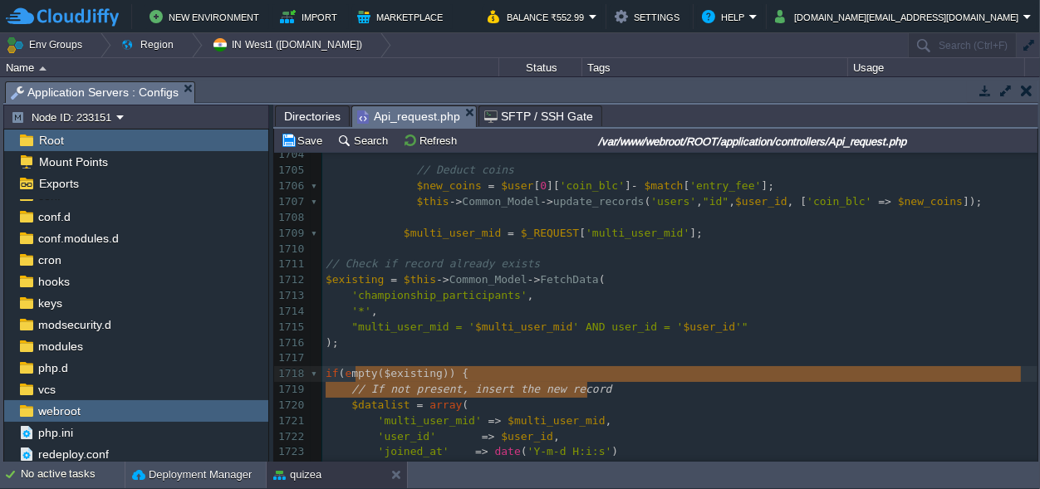
scroll to position [17, 261]
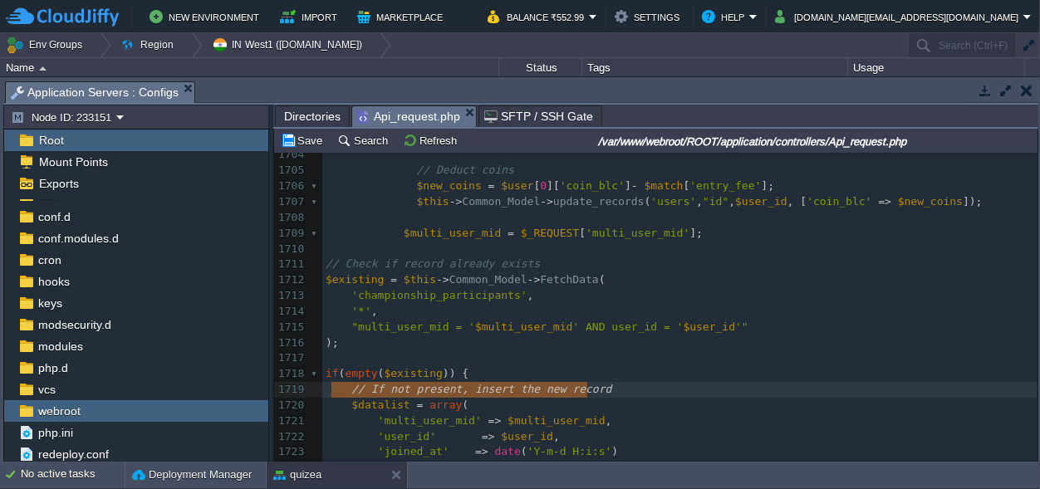
type textarea "// If not present, insert the new record"
drag, startPoint x: 598, startPoint y: 387, endPoint x: 324, endPoint y: 391, distance: 274.2
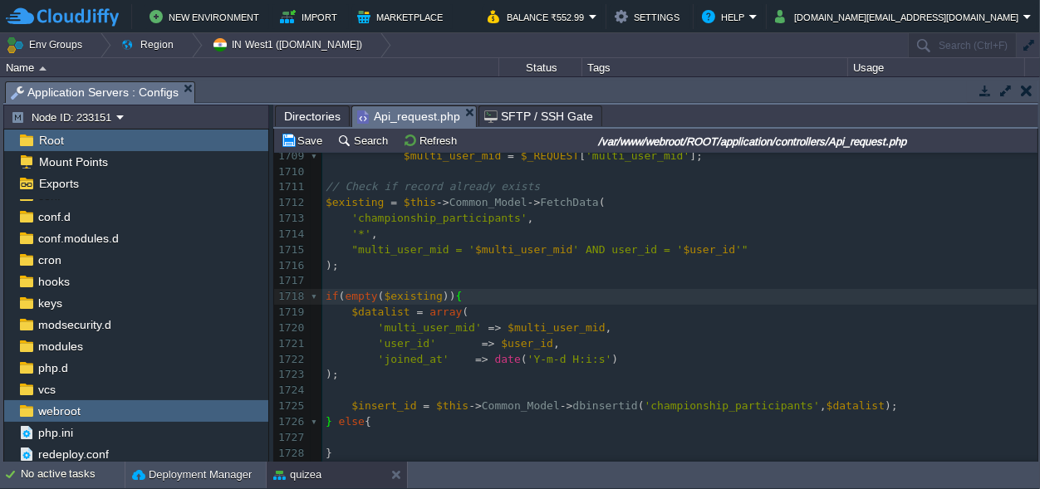
scroll to position [23406, 0]
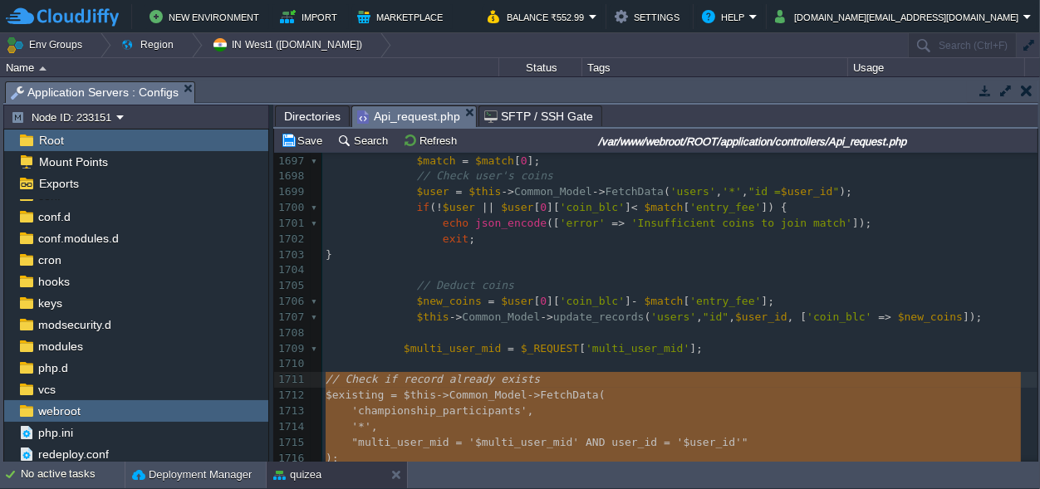
drag, startPoint x: 339, startPoint y: 301, endPoint x: 318, endPoint y: 381, distance: 82.4
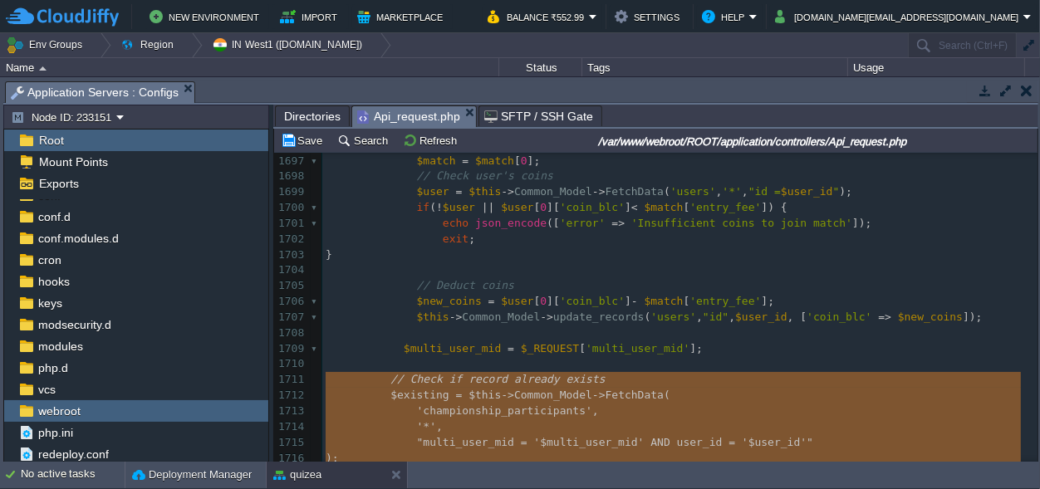
type textarea "// Check if record already exists $existing = $this->Common_Model->FetchData( '…"
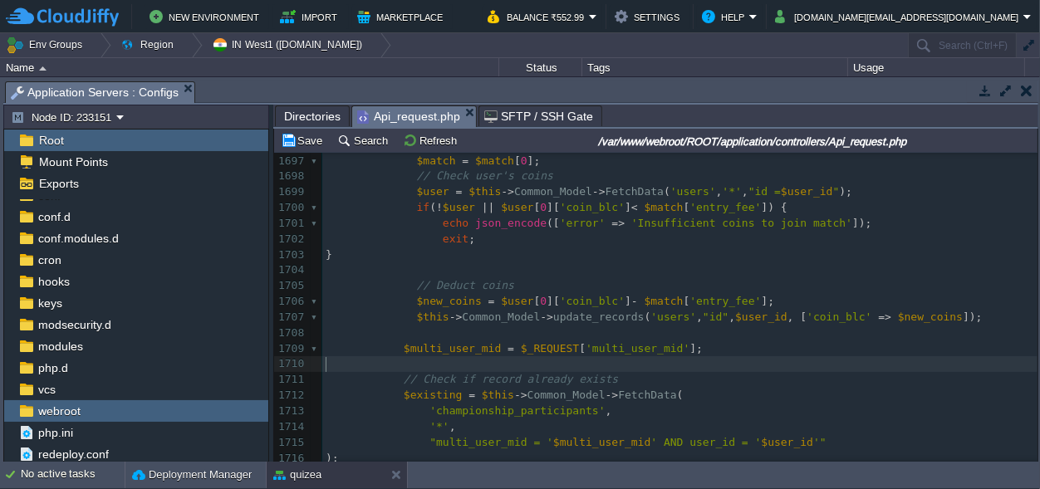
click at [690, 367] on pre "​" at bounding box center [679, 364] width 715 height 16
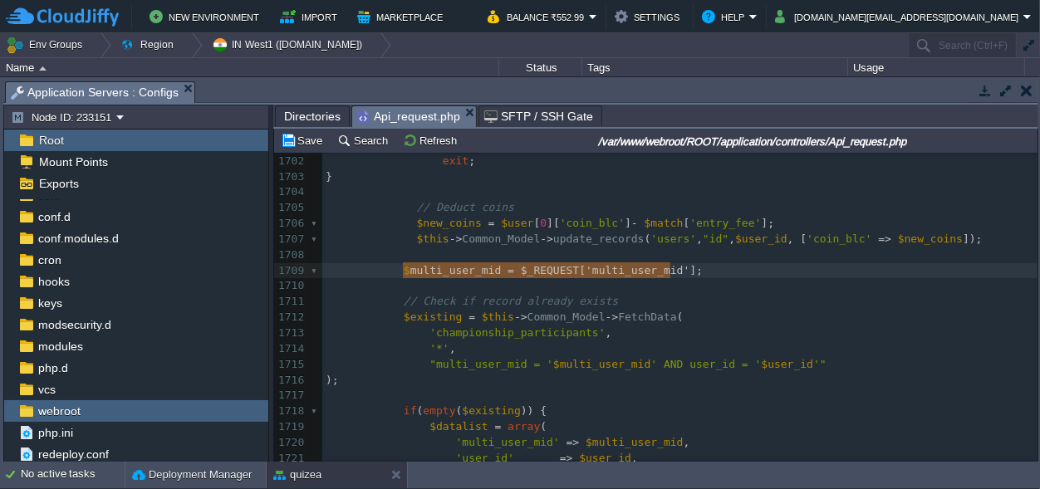
type textarea "$multi_user_mid = $_REQUEST['multi_user_mid'];"
drag, startPoint x: 683, startPoint y: 274, endPoint x: 399, endPoint y: 278, distance: 284.2
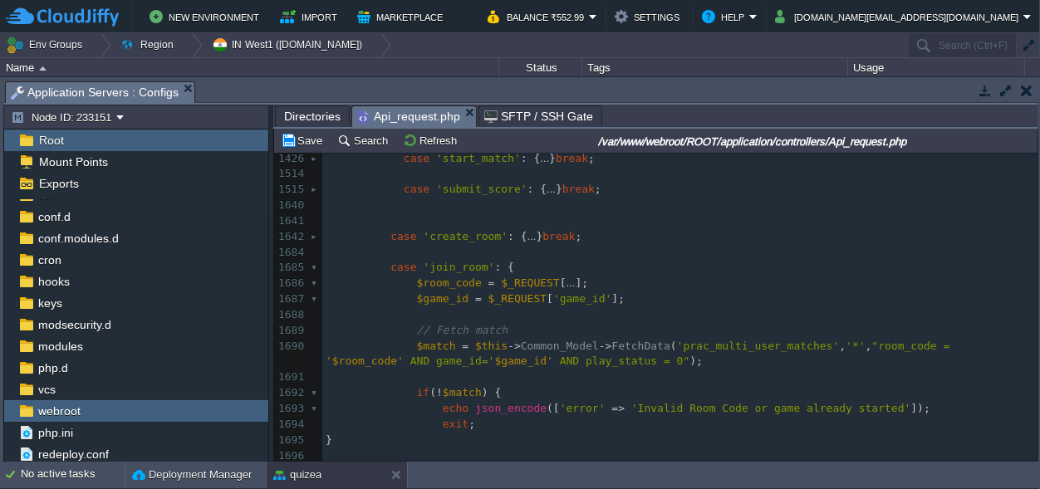
click at [578, 279] on pre "$room_code = $_REQUEST [ ... ];" at bounding box center [679, 284] width 715 height 16
click at [634, 276] on pre "$room_code = $_REQUEST [ 'room_code' ];" at bounding box center [679, 284] width 715 height 16
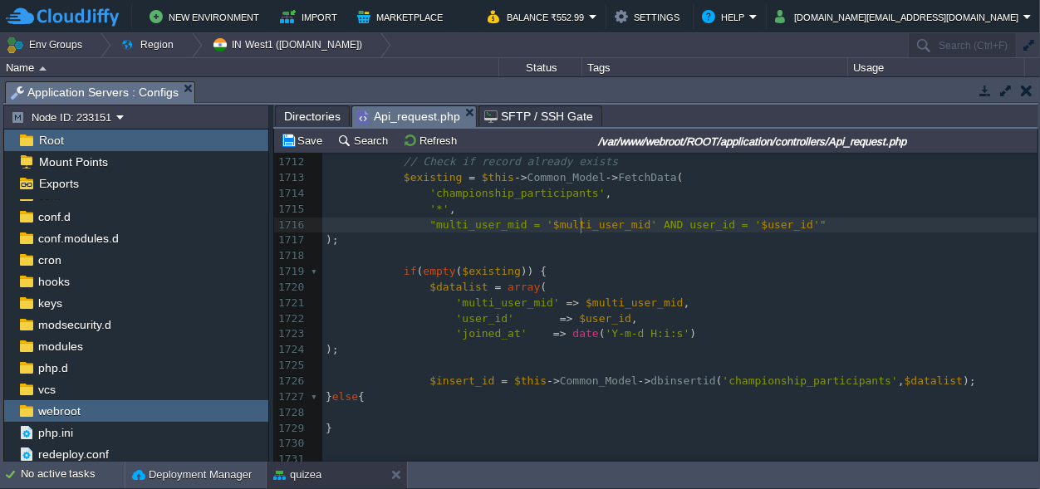
click at [578, 228] on span "$multi_user_mid" at bounding box center [601, 225] width 97 height 12
click at [575, 225] on div "x $multi_user_mid = $_REQUEST [ 'multi_user_mid' ]; 1696 } 1697 ​ 1698 $match =…" at bounding box center [679, 272] width 715 height 736
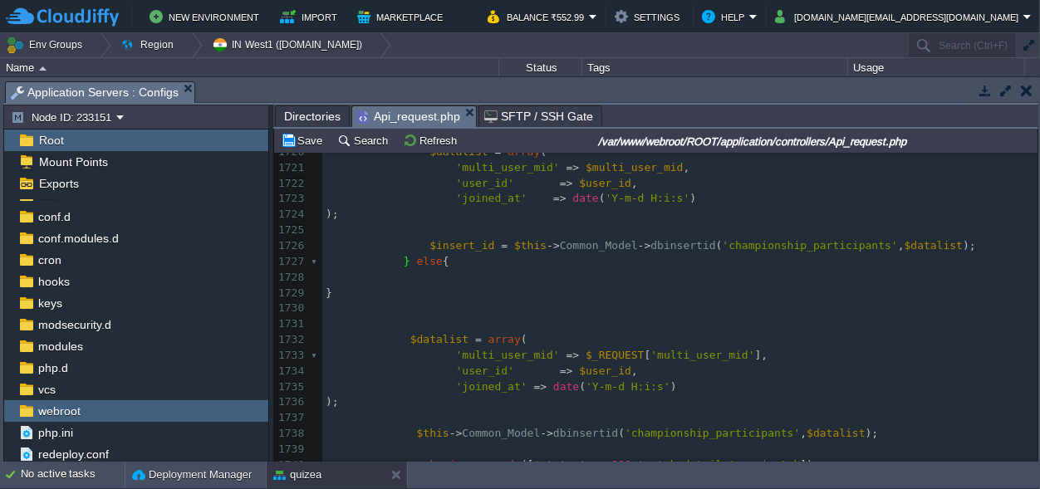
scroll to position [23653, 0]
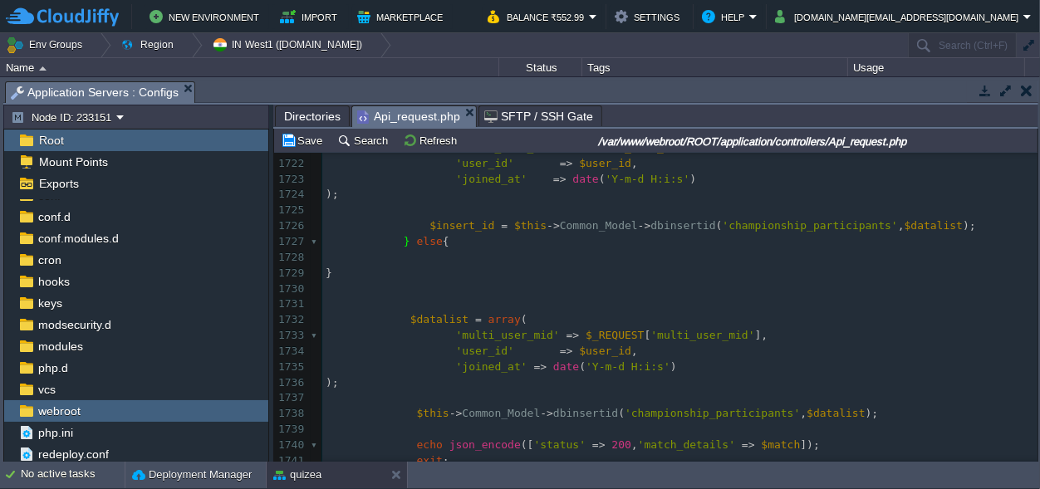
click at [426, 255] on pre "​" at bounding box center [679, 258] width 715 height 16
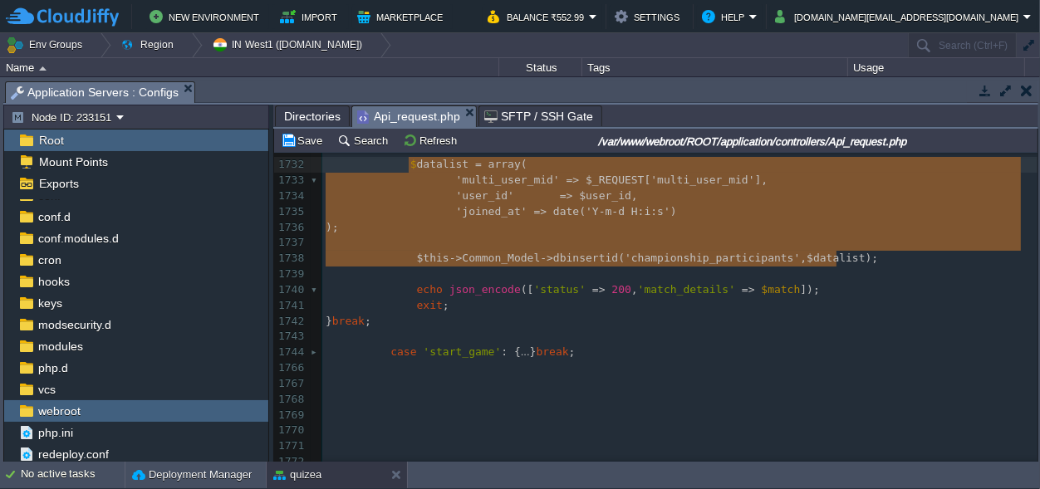
scroll to position [23797, 0]
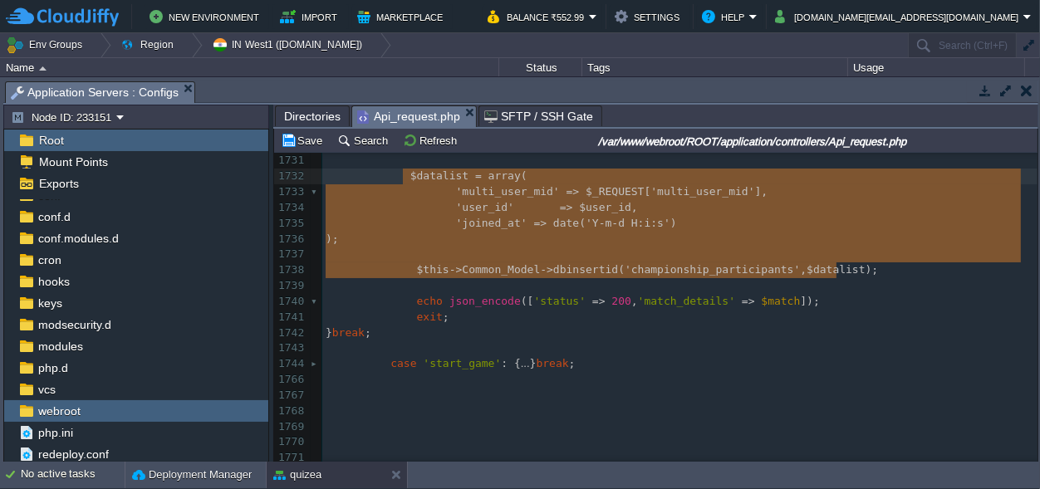
type textarea "$datalist = array( 'multi_user_mid' => $_REQUEST['multi_user_mid'], 'user_id' =…"
drag, startPoint x: 864, startPoint y: 261, endPoint x: 399, endPoint y: 180, distance: 472.3
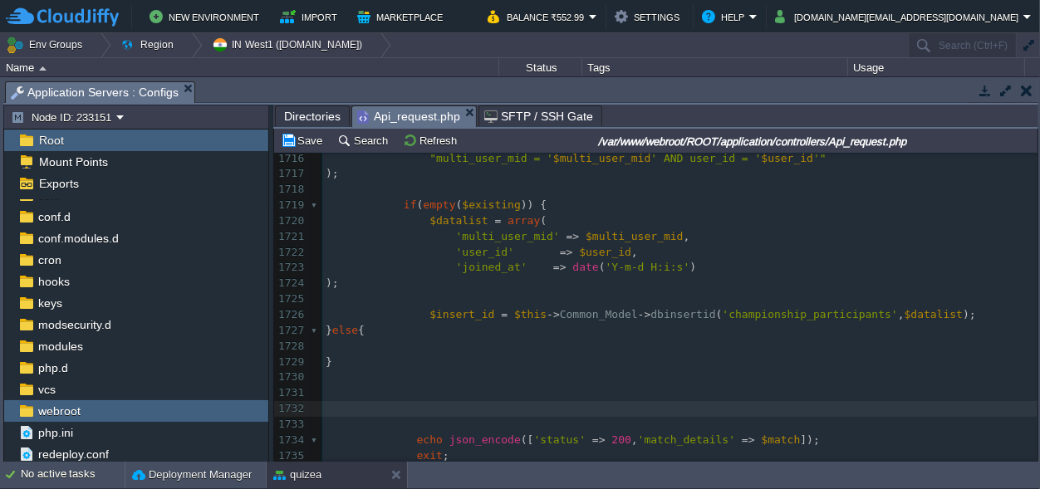
scroll to position [23720, 0]
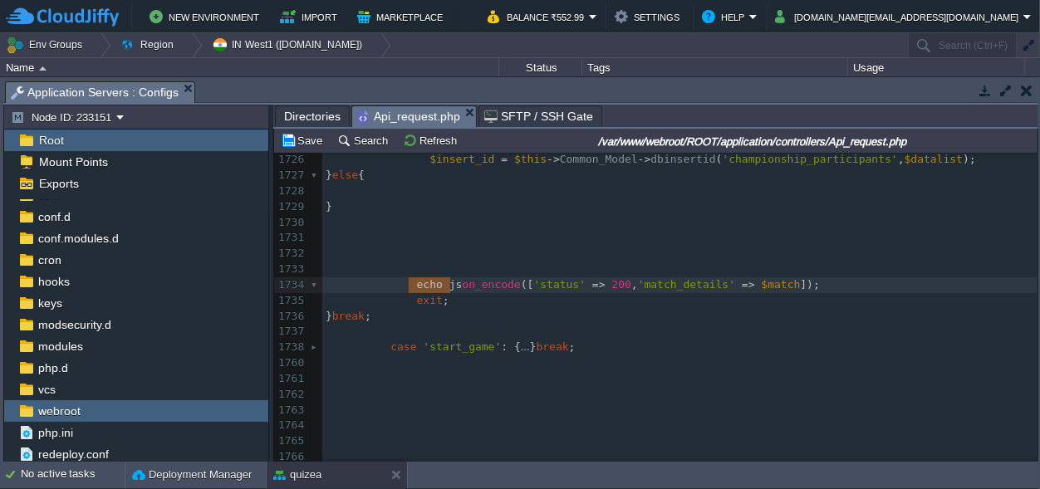
type textarea "echo json_encode(['status' => 200, 'match_details' => $match]); exit;"
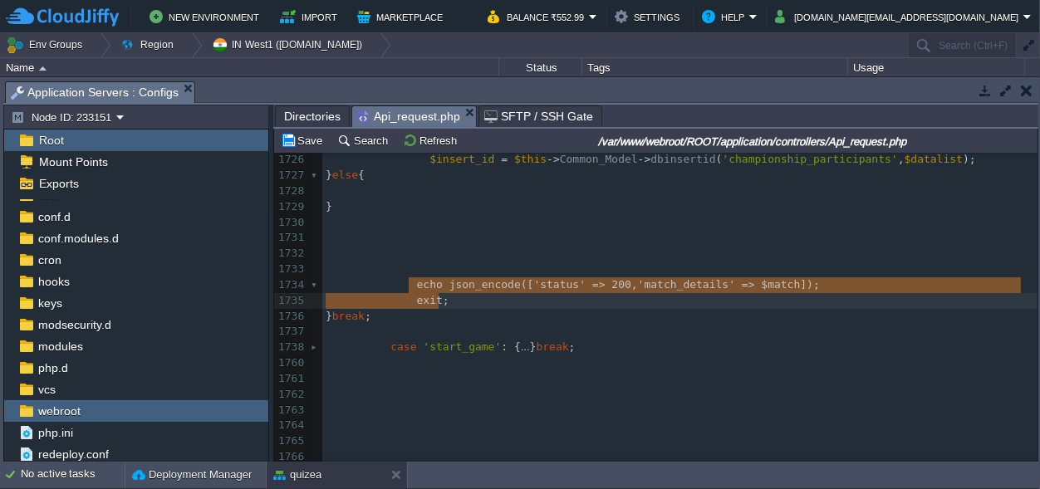
drag, startPoint x: 407, startPoint y: 285, endPoint x: 462, endPoint y: 297, distance: 56.2
click at [431, 195] on pre at bounding box center [679, 192] width 715 height 16
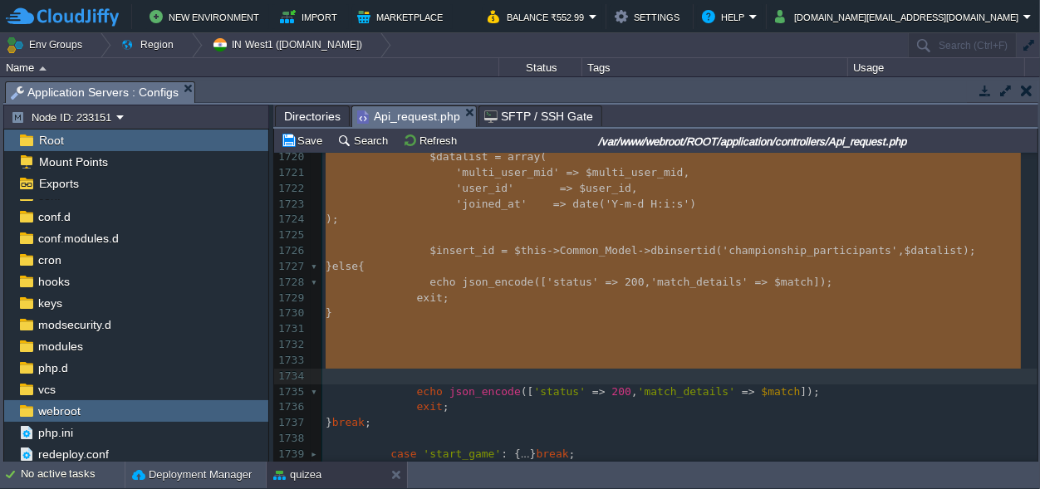
type textarea "// Check if record already exists $existing = $this->Common_Model->FetchData( '…"
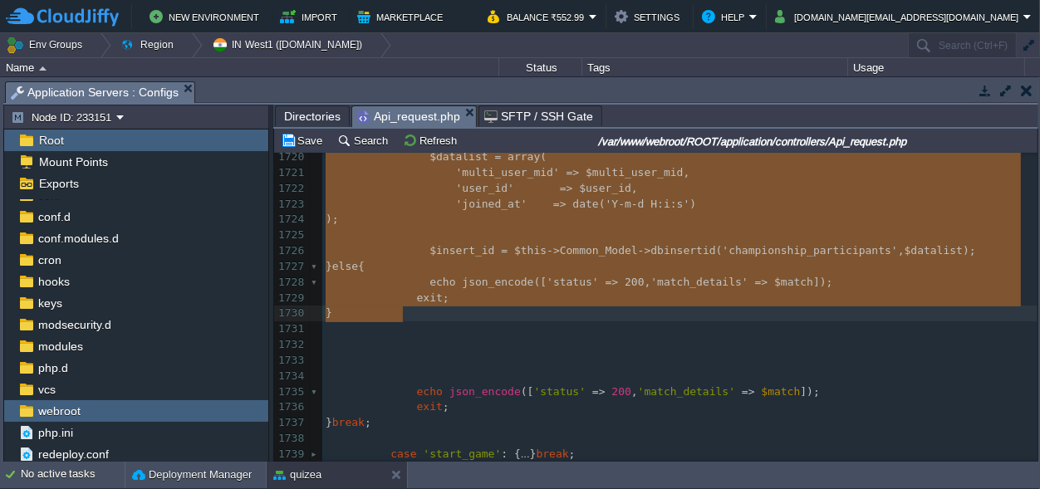
drag, startPoint x: 391, startPoint y: 250, endPoint x: 460, endPoint y: 312, distance: 92.4
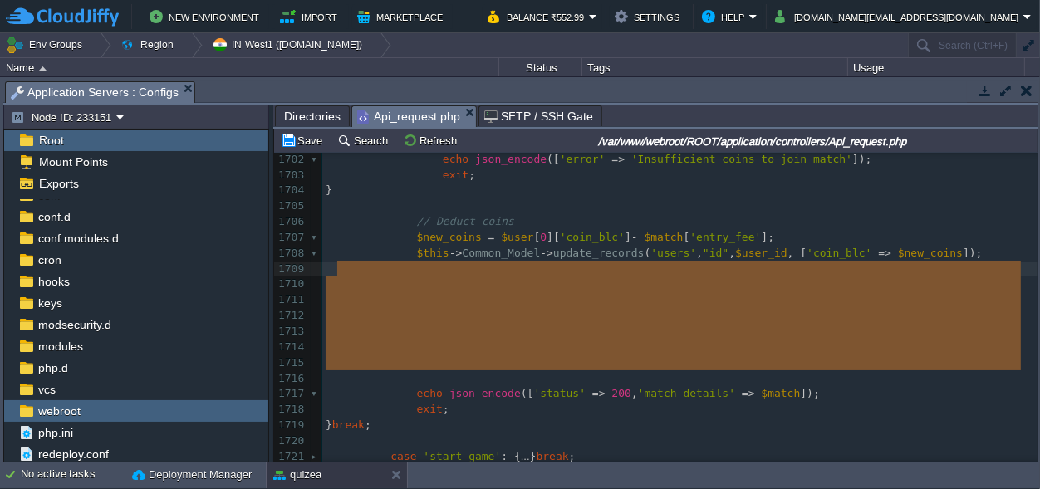
drag, startPoint x: 413, startPoint y: 380, endPoint x: 342, endPoint y: 275, distance: 126.3
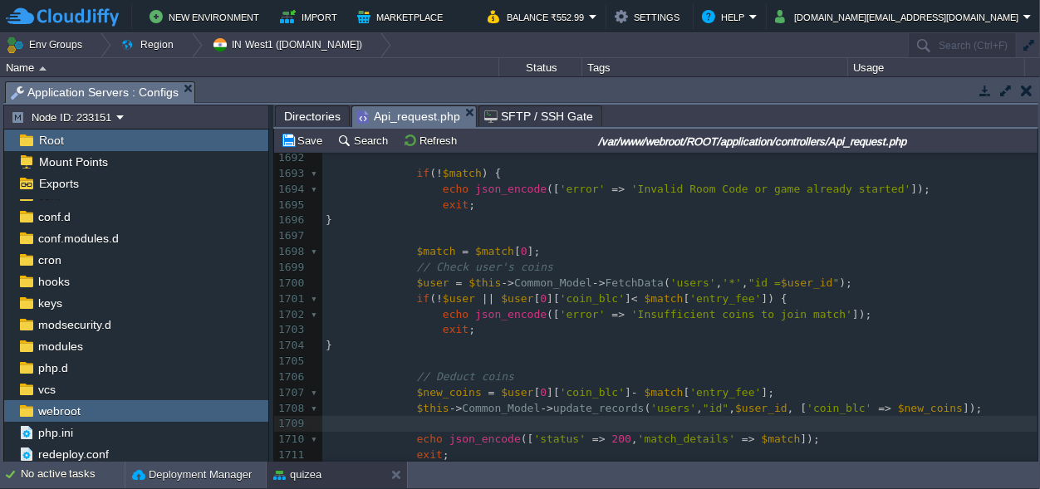
click at [557, 246] on pre "$match = $match [ 0 ];" at bounding box center [679, 252] width 715 height 16
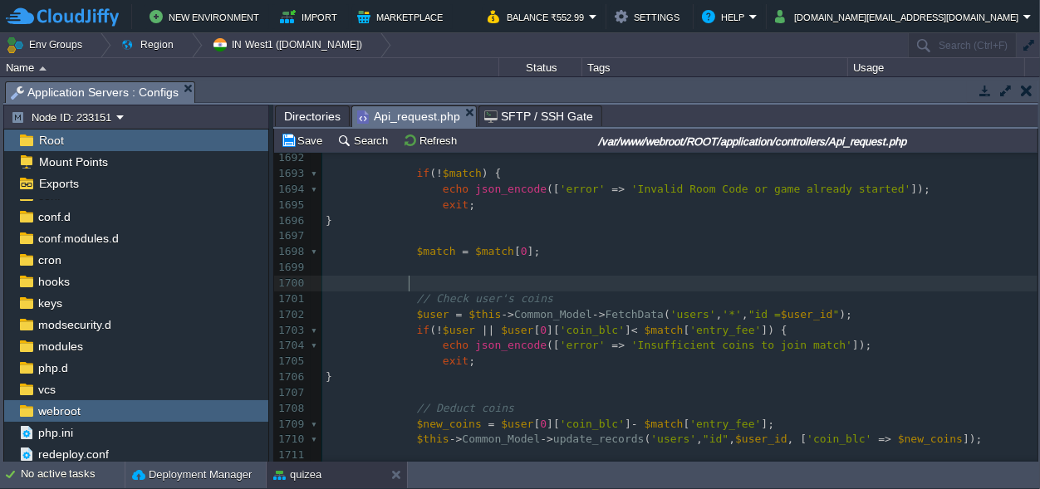
paste textarea
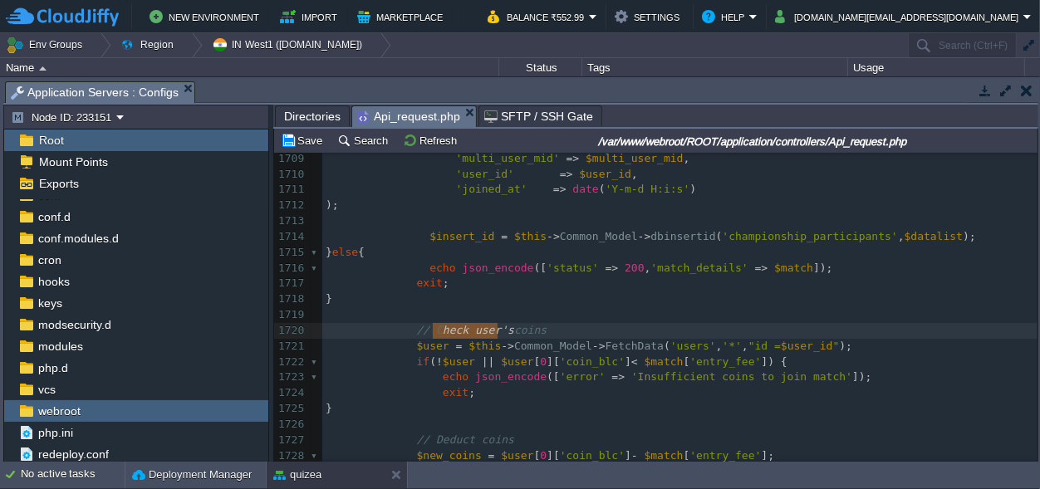
type textarea "Check user's"
drag, startPoint x: 499, startPoint y: 326, endPoint x: 429, endPoint y: 330, distance: 69.9
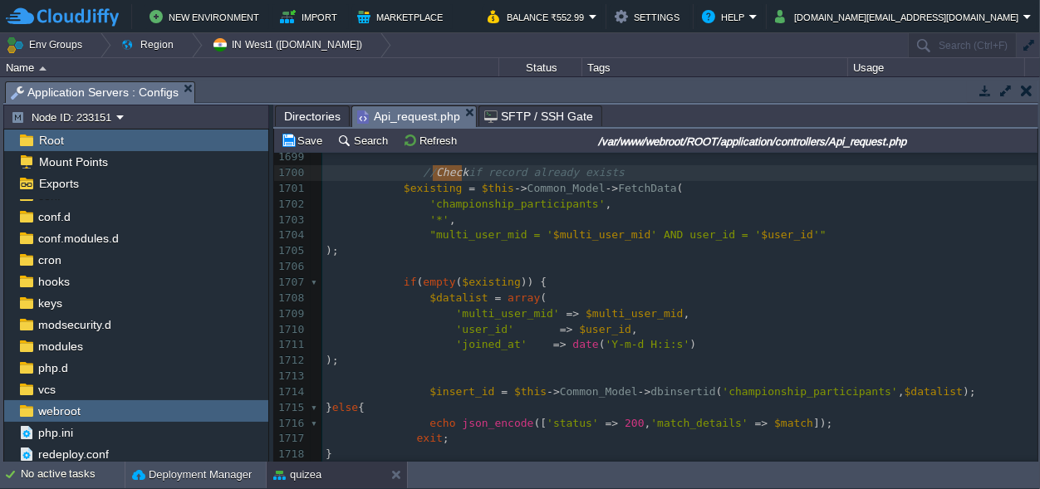
drag, startPoint x: 464, startPoint y: 173, endPoint x: 430, endPoint y: 170, distance: 34.2
paste textarea "s"
drag, startPoint x: 504, startPoint y: 171, endPoint x: 472, endPoint y: 173, distance: 31.6
type textarea "user's"
type textarea "if record"
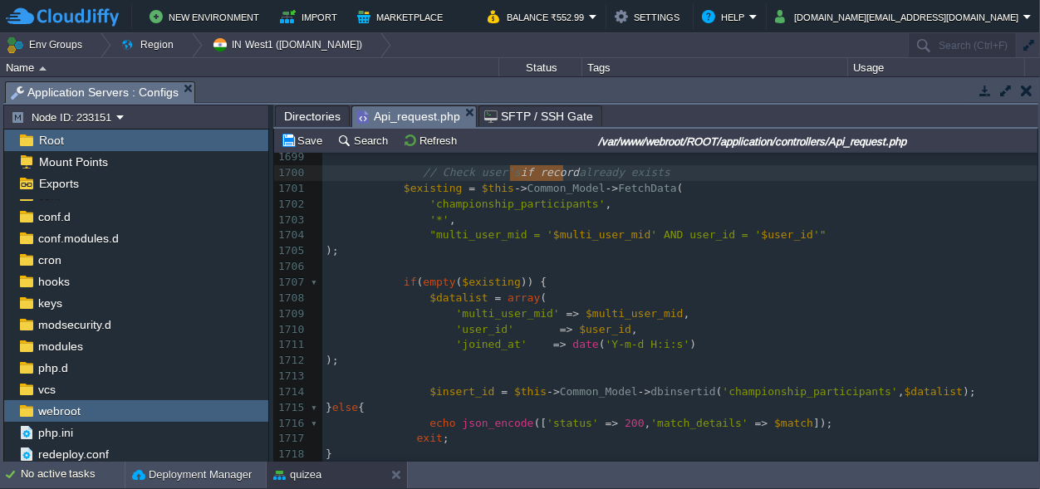
drag, startPoint x: 510, startPoint y: 174, endPoint x: 569, endPoint y: 179, distance: 59.2
click at [558, 170] on div "x 1688 $game_id = $_REQUEST [ 'game_id' ]; 1689 ​ 1690 // Fetch match 1691 $mat…" at bounding box center [679, 283] width 715 height 642
type textarea "joined or not"
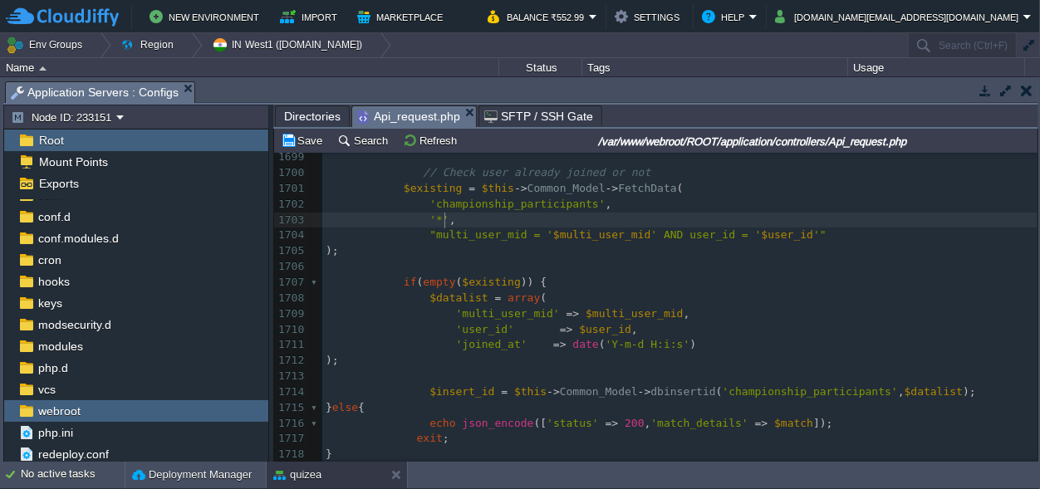
click at [649, 214] on pre "'*' ," at bounding box center [679, 221] width 715 height 16
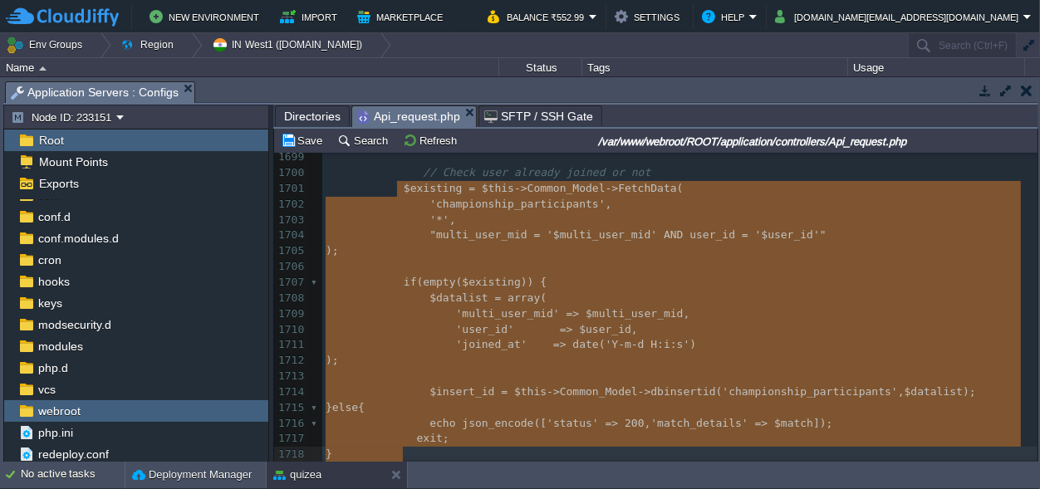
drag, startPoint x: 396, startPoint y: 185, endPoint x: 445, endPoint y: 447, distance: 266.2
type textarea "$existing = $this->Common_Model->FetchData( 'championship_participants', '*', "…"
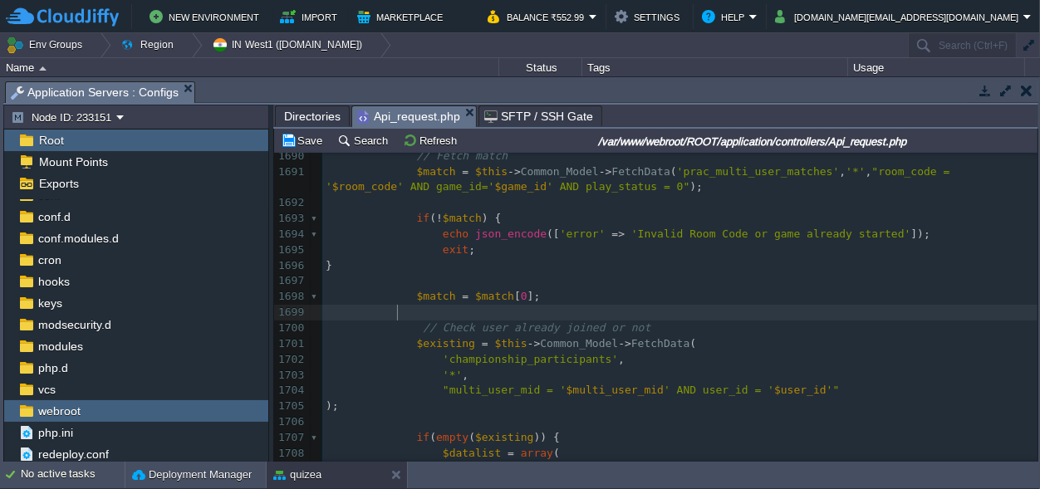
click at [616, 305] on pre at bounding box center [679, 313] width 715 height 16
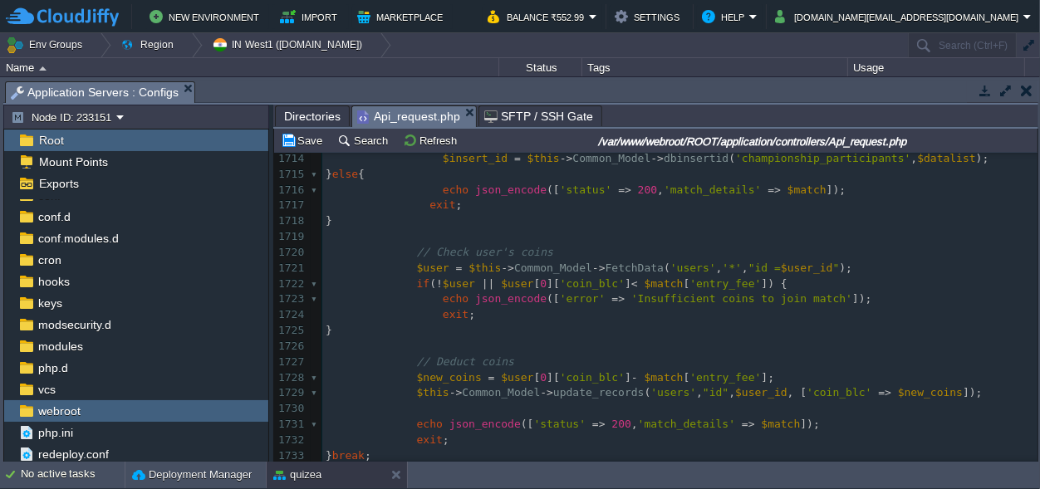
click at [389, 374] on body "New Environment Import Marketplace Bonus ₹0.00 Upgrade Account Balance ₹552.99 …" at bounding box center [520, 244] width 1040 height 489
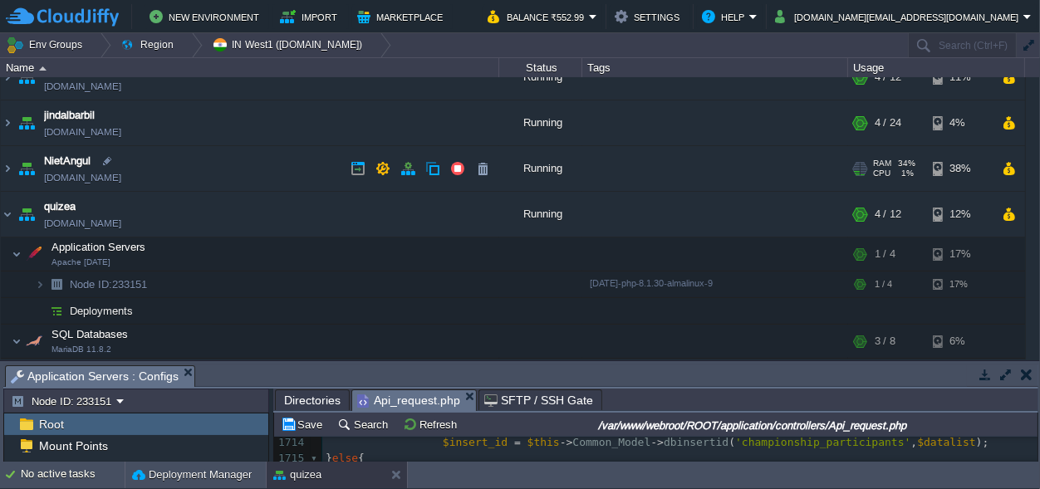
scroll to position [0, 0]
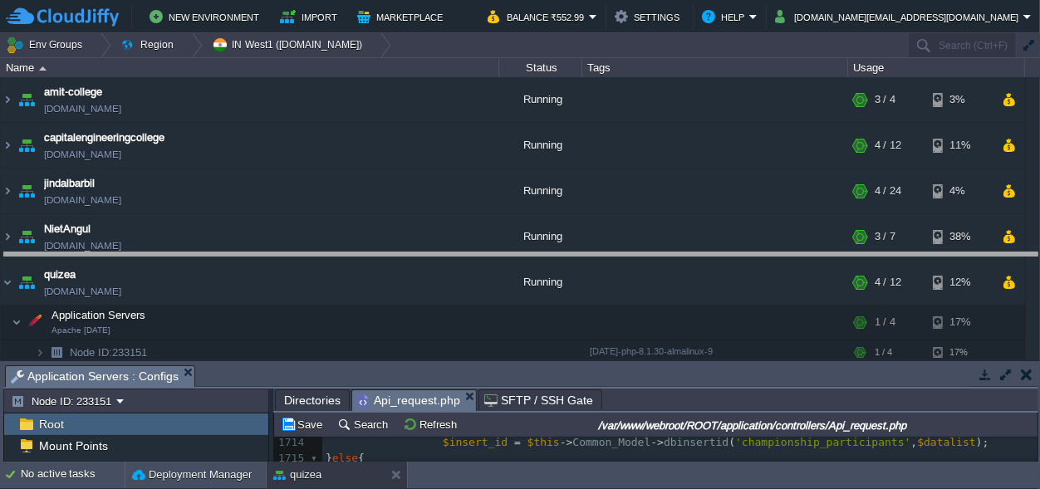
drag, startPoint x: 396, startPoint y: 374, endPoint x: 363, endPoint y: 223, distance: 154.7
click at [389, 250] on body "New Environment Import Marketplace Bonus ₹0.00 Upgrade Account Balance ₹552.99 …" at bounding box center [520, 244] width 1040 height 489
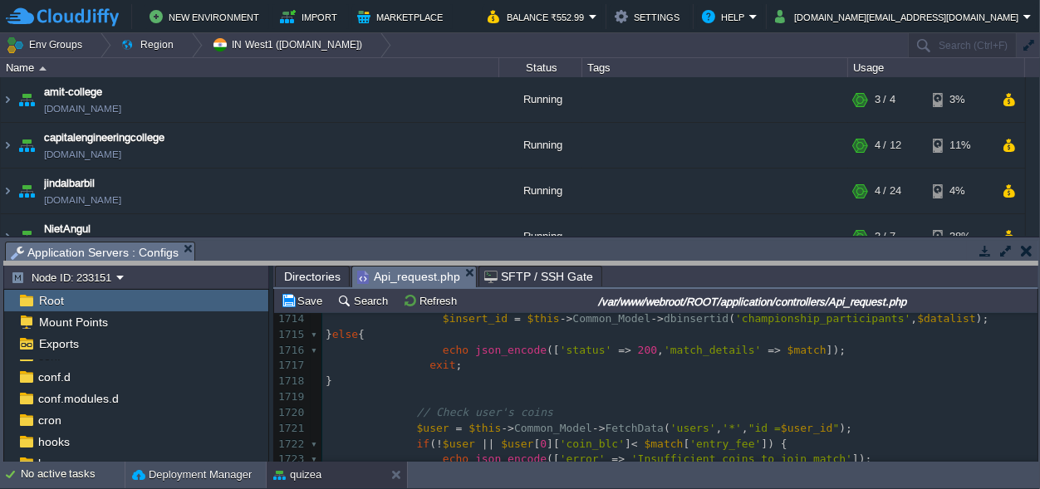
drag, startPoint x: 380, startPoint y: 245, endPoint x: 368, endPoint y: 261, distance: 19.6
click at [374, 265] on body "New Environment Import Marketplace Bonus ₹0.00 Upgrade Account Balance ₹552.99 …" at bounding box center [520, 244] width 1040 height 489
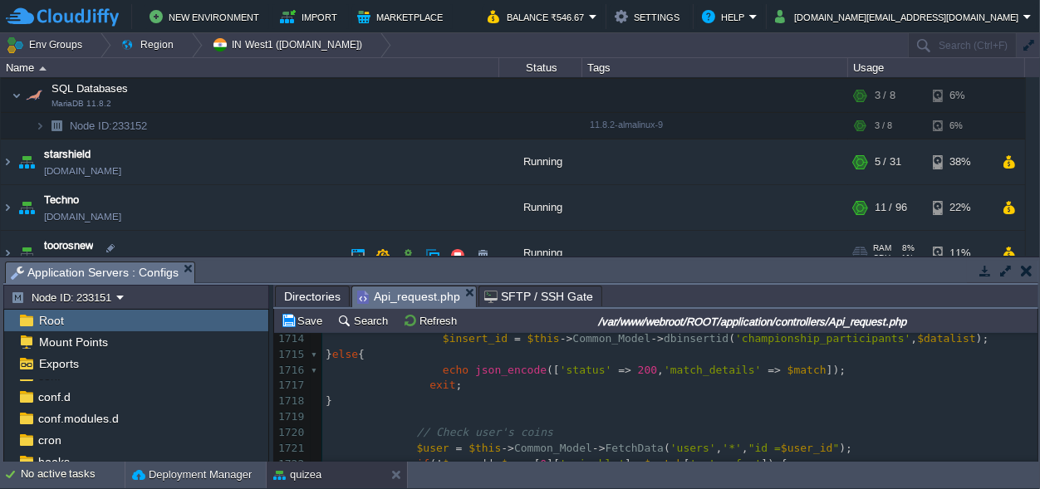
scroll to position [379, 0]
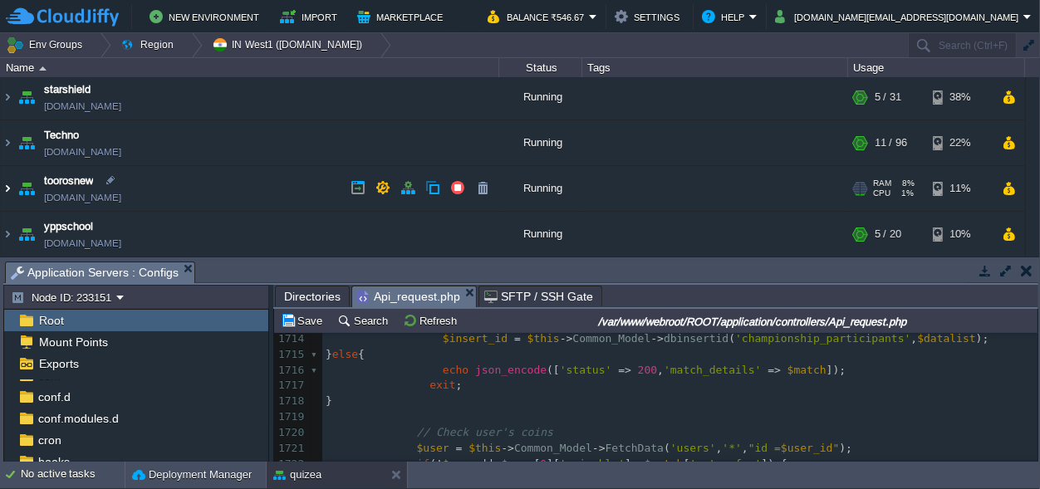
click at [4, 188] on img at bounding box center [7, 188] width 13 height 45
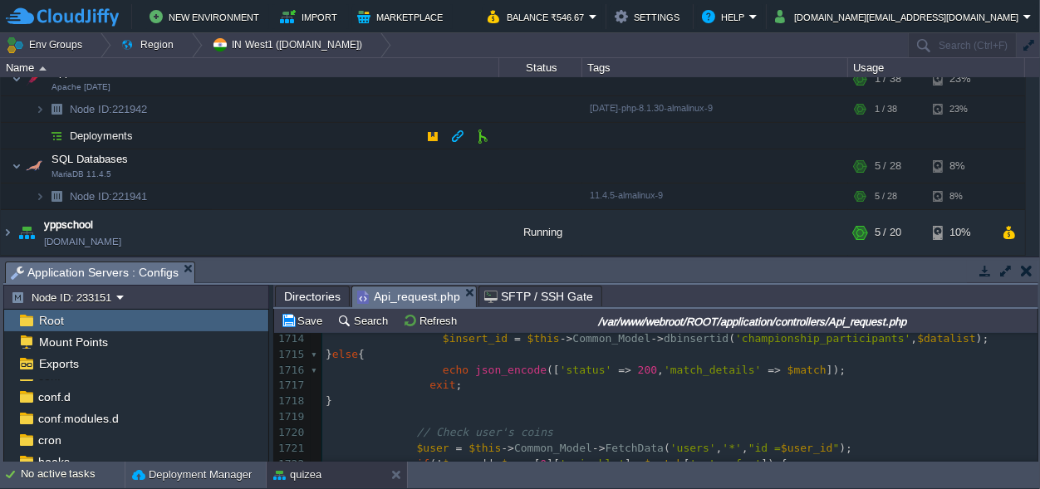
scroll to position [431, 0]
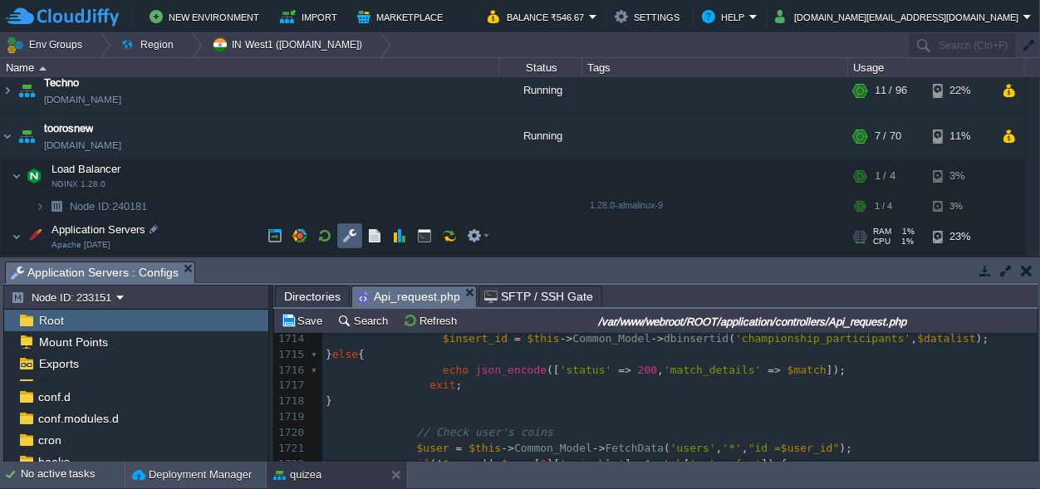
click at [337, 229] on td at bounding box center [324, 236] width 25 height 25
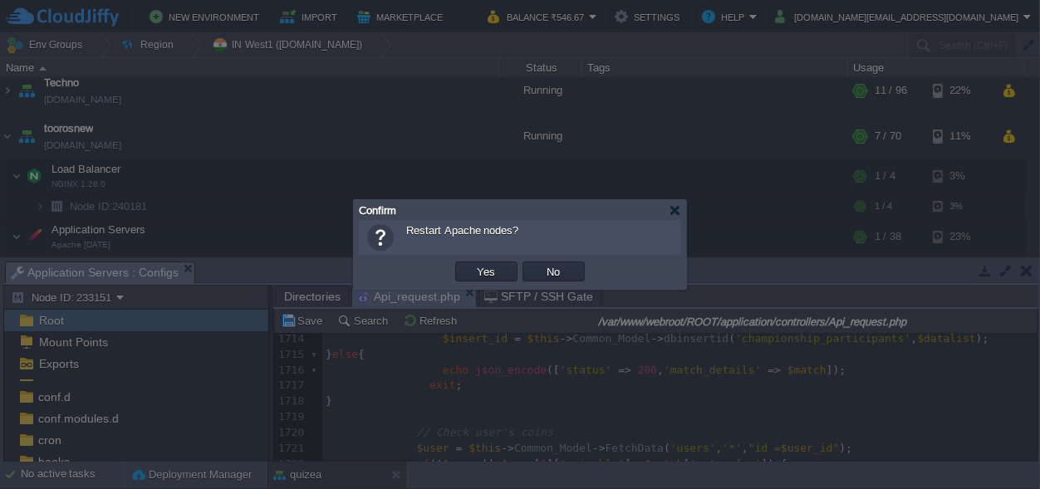
click at [76, 235] on div at bounding box center [520, 244] width 1040 height 489
drag, startPoint x: 565, startPoint y: 268, endPoint x: 531, endPoint y: 267, distance: 34.1
click at [565, 268] on button "No" at bounding box center [554, 271] width 23 height 15
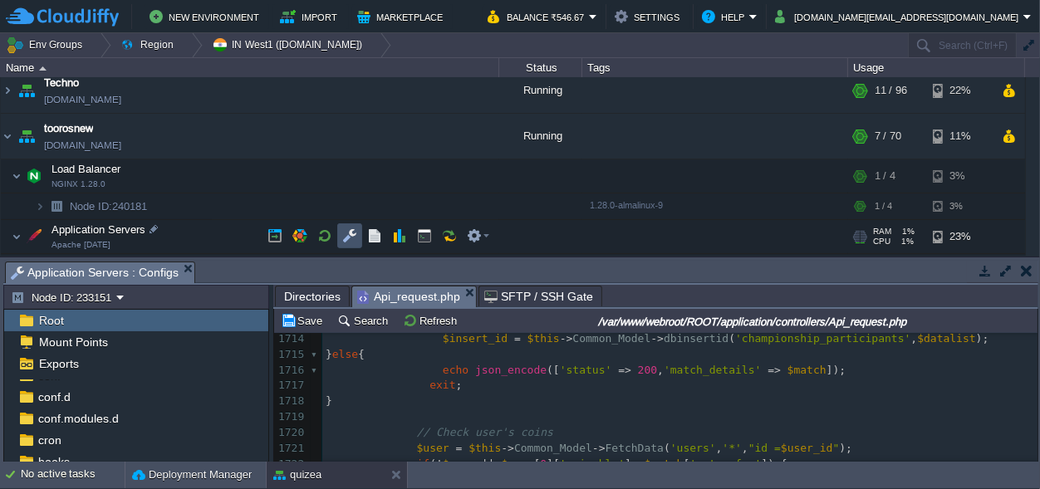
click at [350, 235] on button "button" at bounding box center [349, 236] width 15 height 15
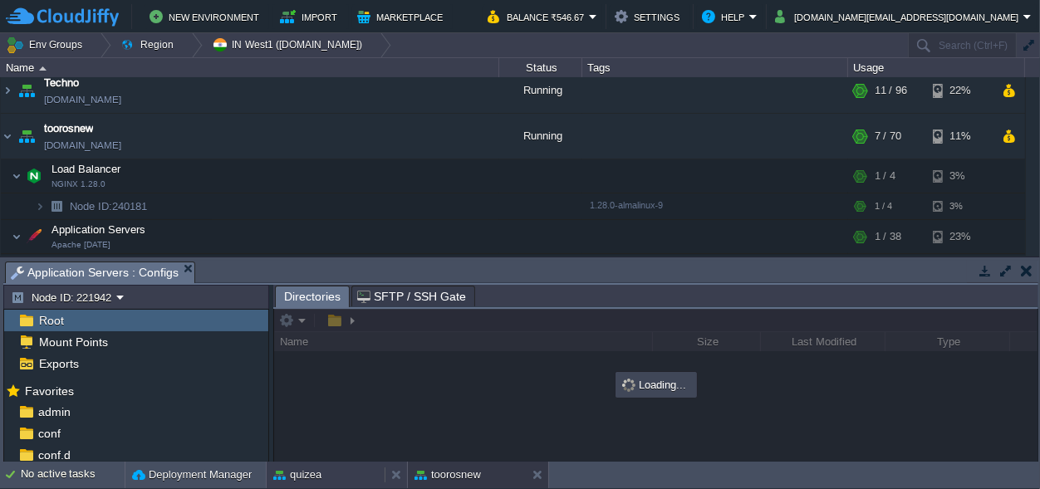
click at [324, 465] on div "quizea" at bounding box center [326, 475] width 118 height 27
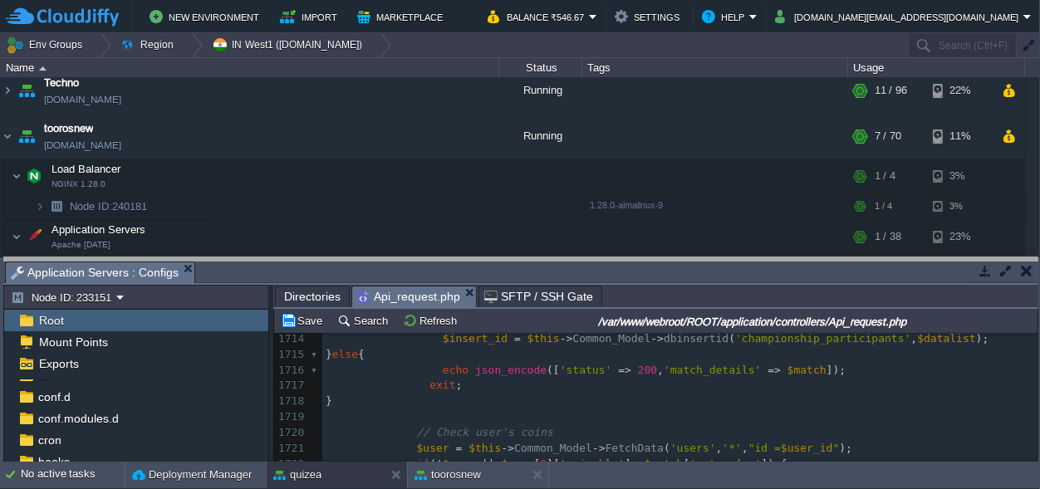
drag, startPoint x: 532, startPoint y: 272, endPoint x: 480, endPoint y: -65, distance: 340.5
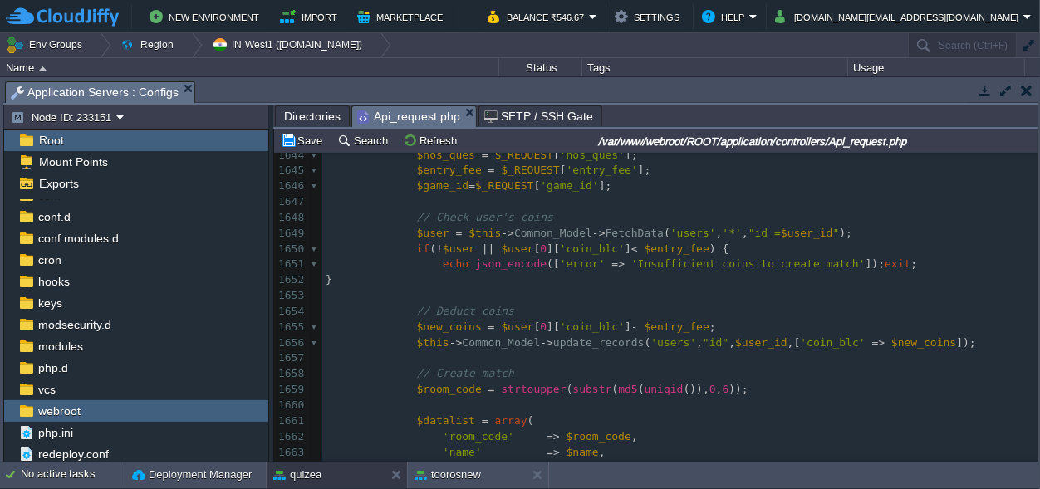
scroll to position [23189, 0]
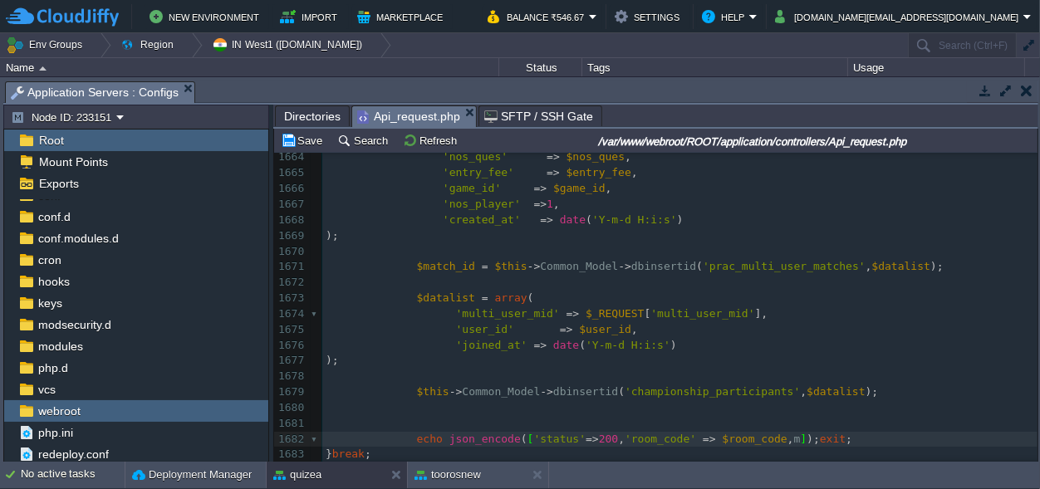
type textarea ",ma"
type textarea "''"
type textarea "match_id"
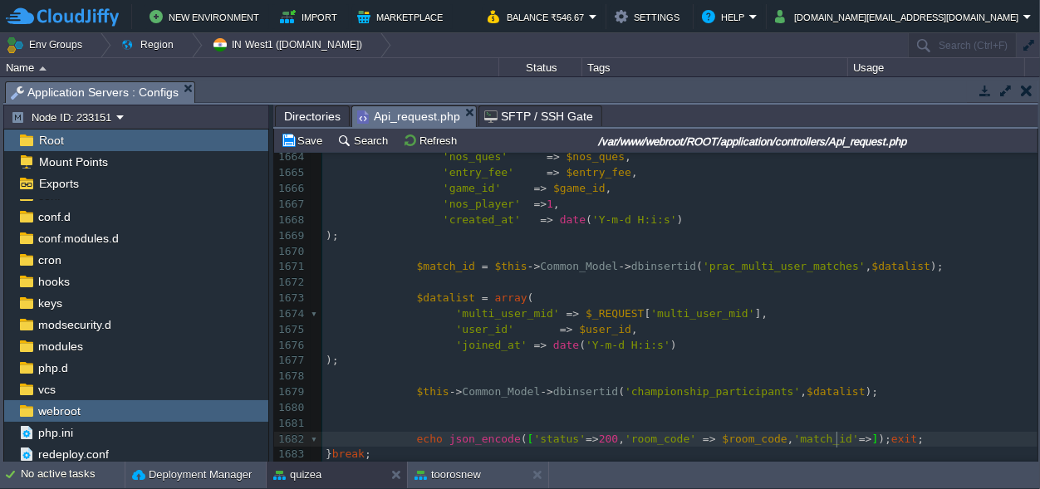
type textarea "=>"
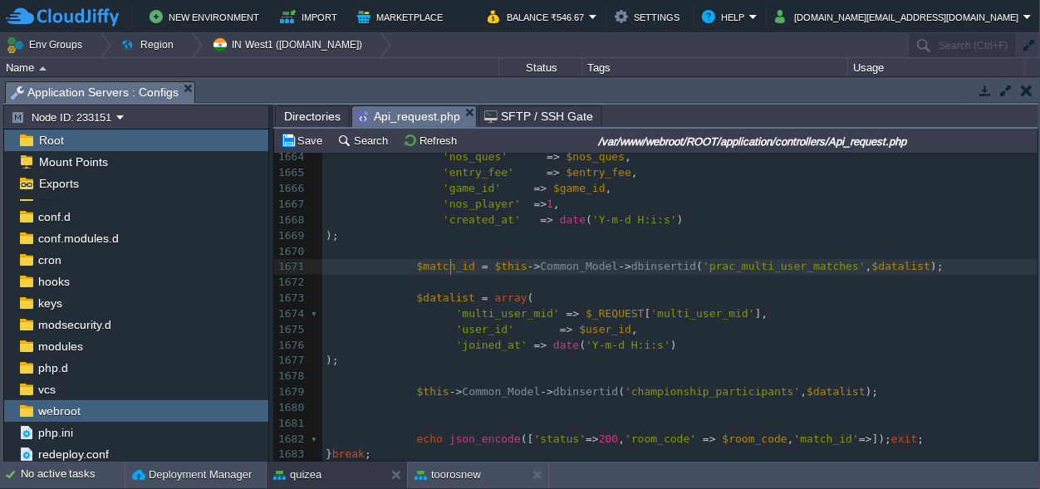
click at [450, 266] on span "$match_id" at bounding box center [446, 266] width 58 height 12
type textarea "$match_id"
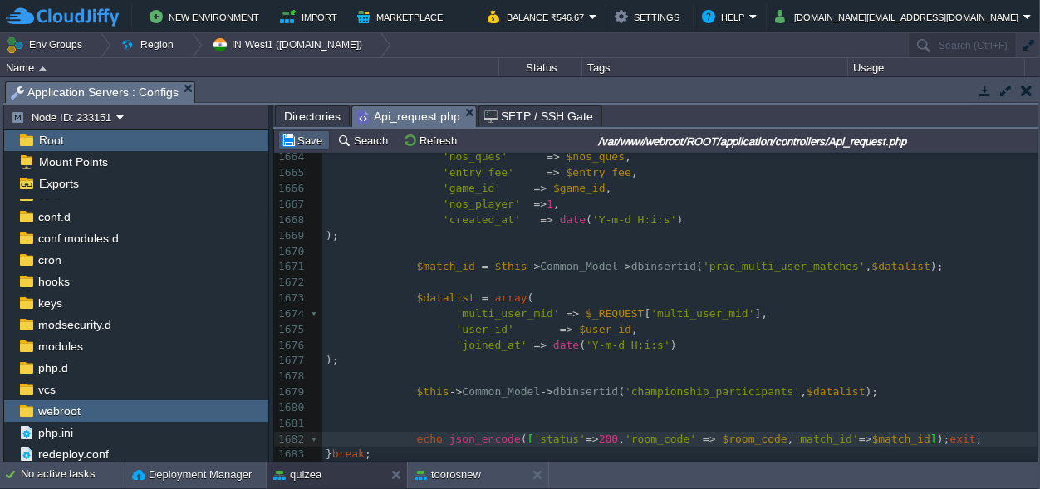
click at [309, 142] on button "Save" at bounding box center [304, 140] width 47 height 15
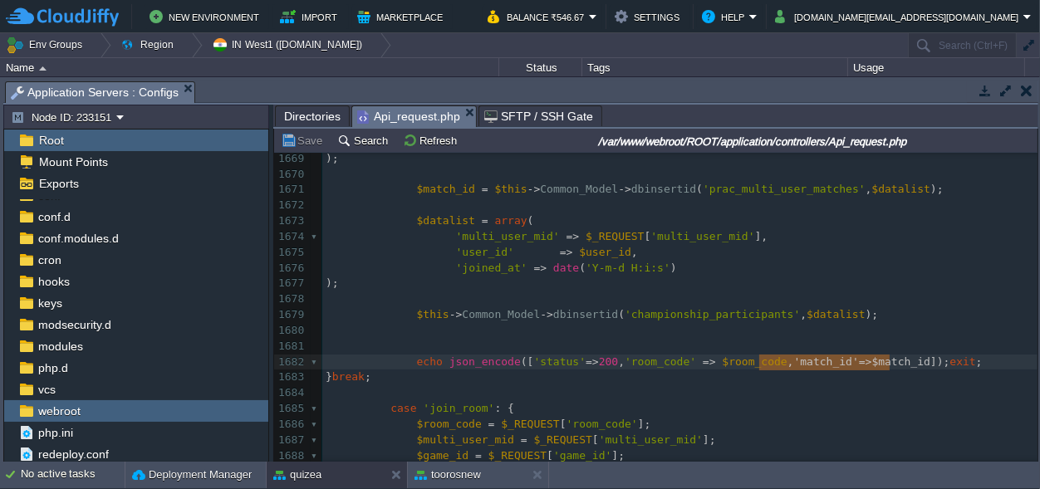
scroll to position [0, 125]
type textarea ",'match_id'=>$match_id"
drag, startPoint x: 891, startPoint y: 361, endPoint x: 762, endPoint y: 360, distance: 128.8
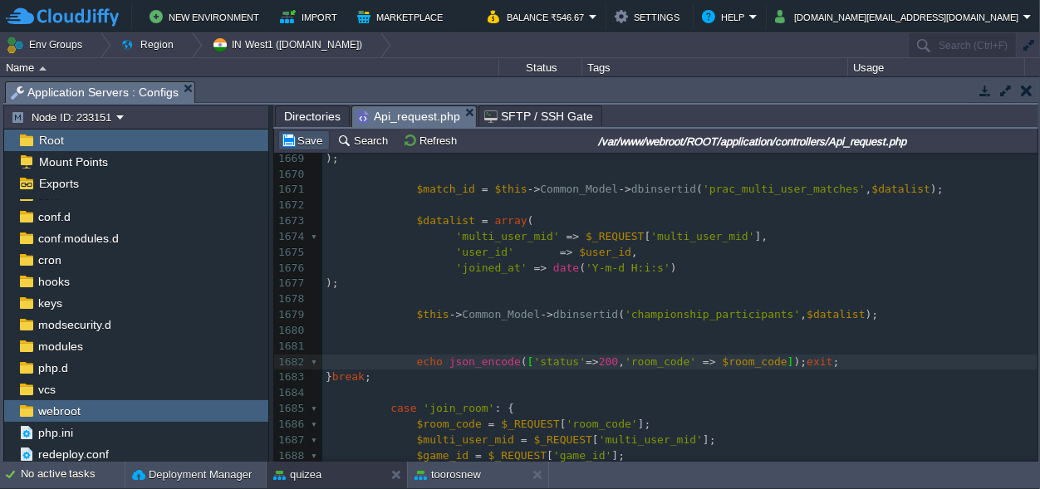
click at [314, 143] on button "Save" at bounding box center [304, 140] width 47 height 15
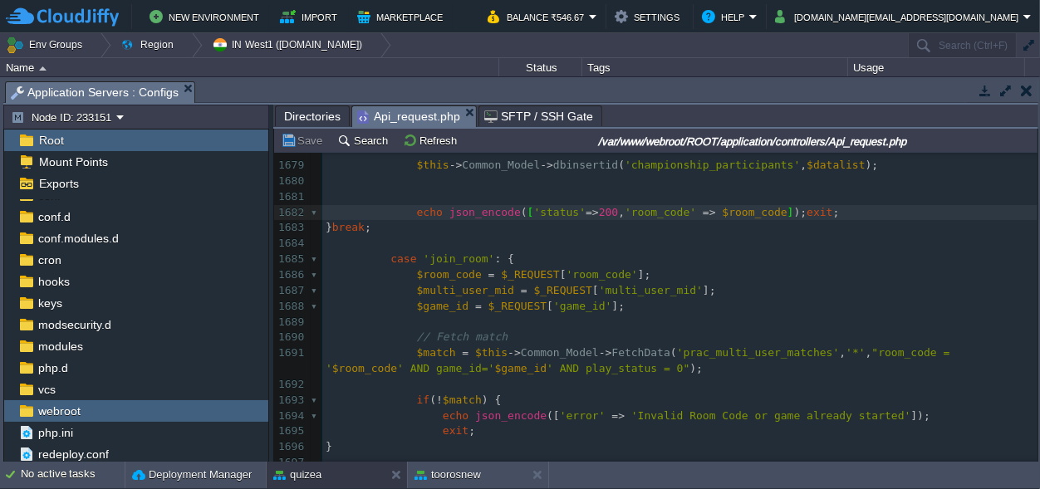
scroll to position [23610, 0]
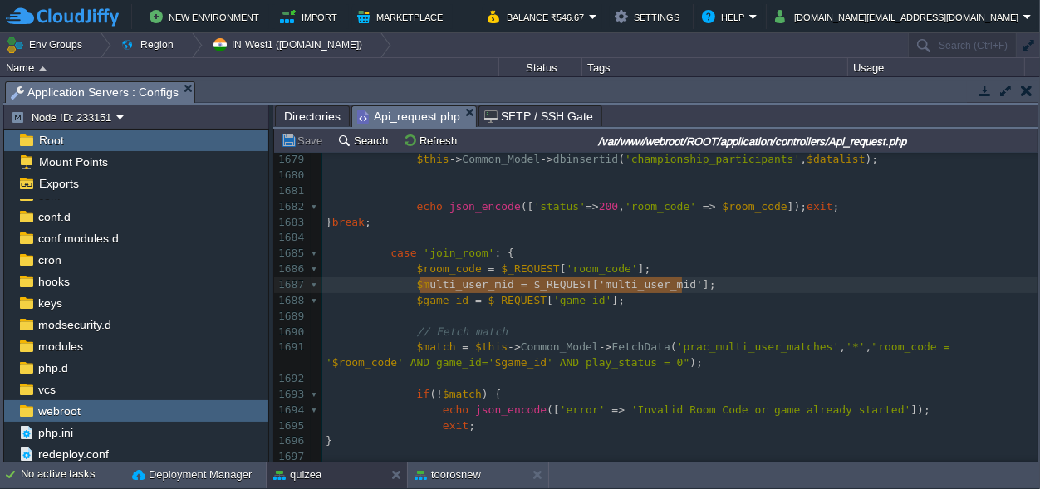
type textarea "$multi_user_mid = $_REQUEST['multi_user_mid'];"
drag, startPoint x: 697, startPoint y: 280, endPoint x: 417, endPoint y: 288, distance: 280.2
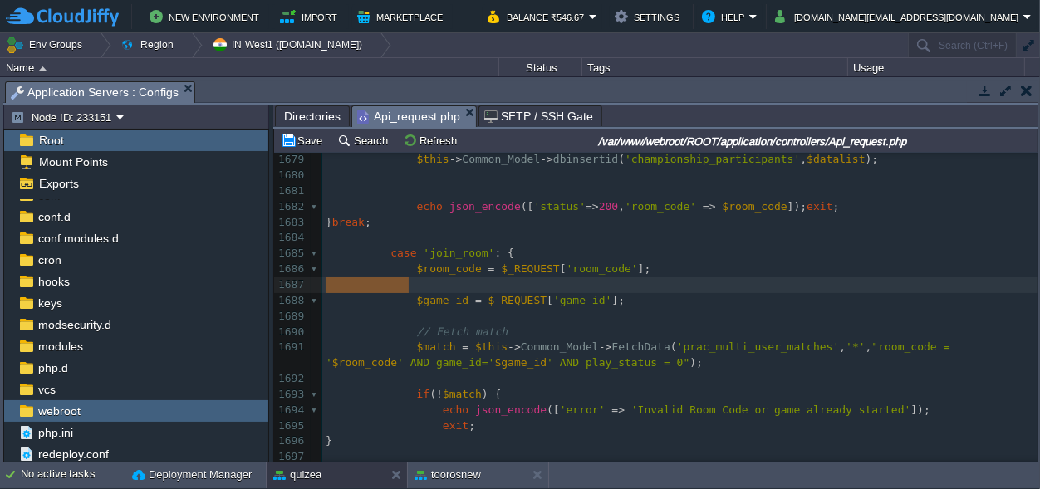
scroll to position [0, 82]
drag, startPoint x: 406, startPoint y: 284, endPoint x: 318, endPoint y: 279, distance: 88.2
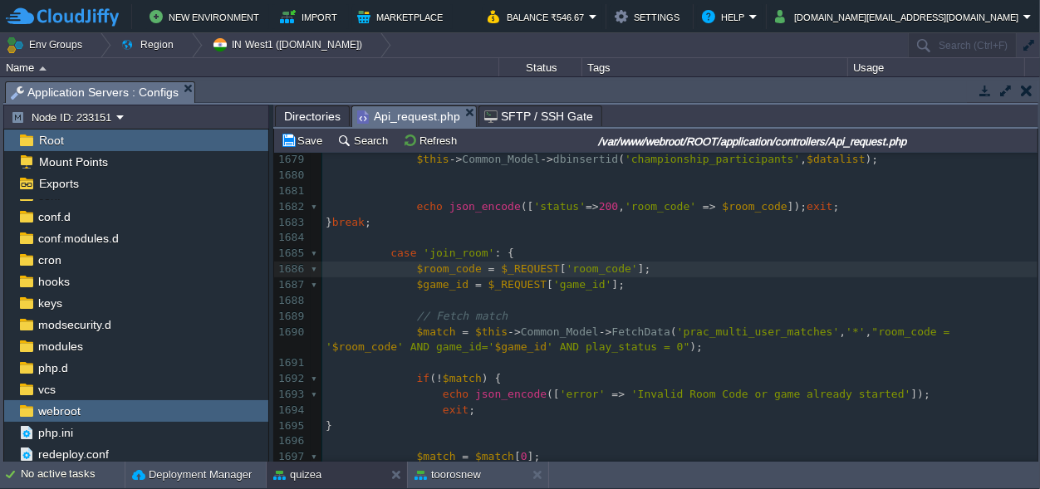
click at [627, 282] on pre "$game_id = $_REQUEST [ 'game_id' ];" at bounding box center [679, 286] width 715 height 16
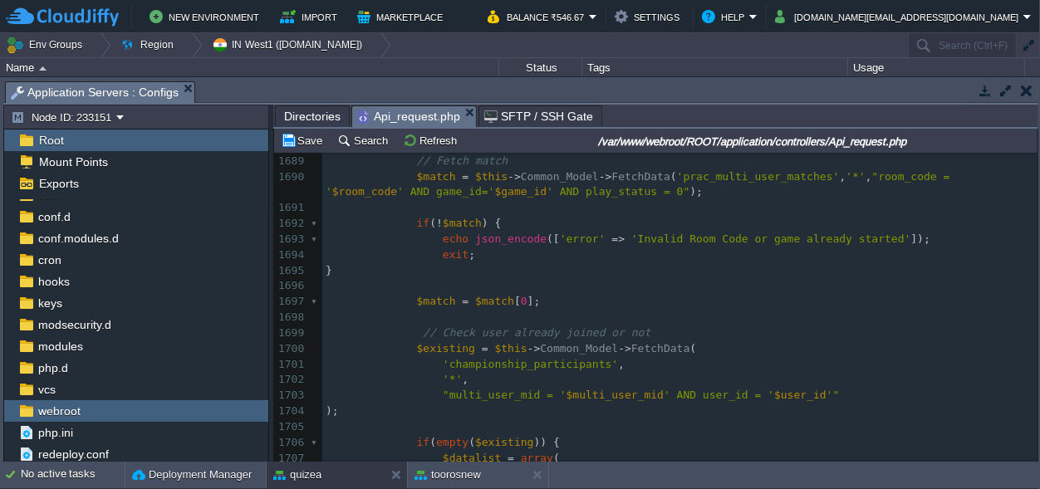
scroll to position [23765, 0]
click at [433, 322] on pre at bounding box center [679, 318] width 715 height 16
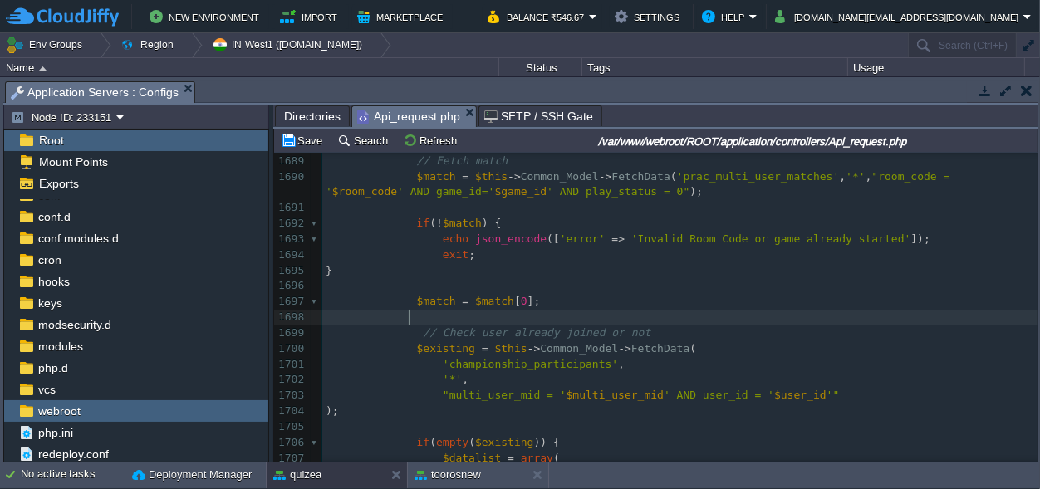
scroll to position [0, 12]
paste textarea
click at [703, 314] on span "]" at bounding box center [706, 317] width 7 height 12
click at [479, 300] on span "$match" at bounding box center [494, 301] width 39 height 12
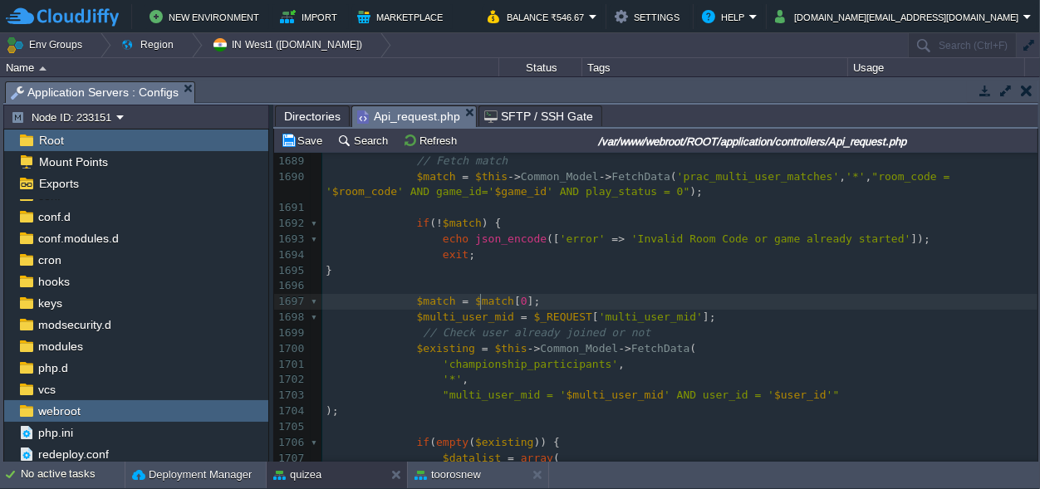
type textarea "$match"
click at [552, 323] on div "x 1669 ); 1670 ​ 1671 $match_id = $this -> Common_Model -> dbinsertid ( 'prac_m…" at bounding box center [679, 239] width 715 height 799
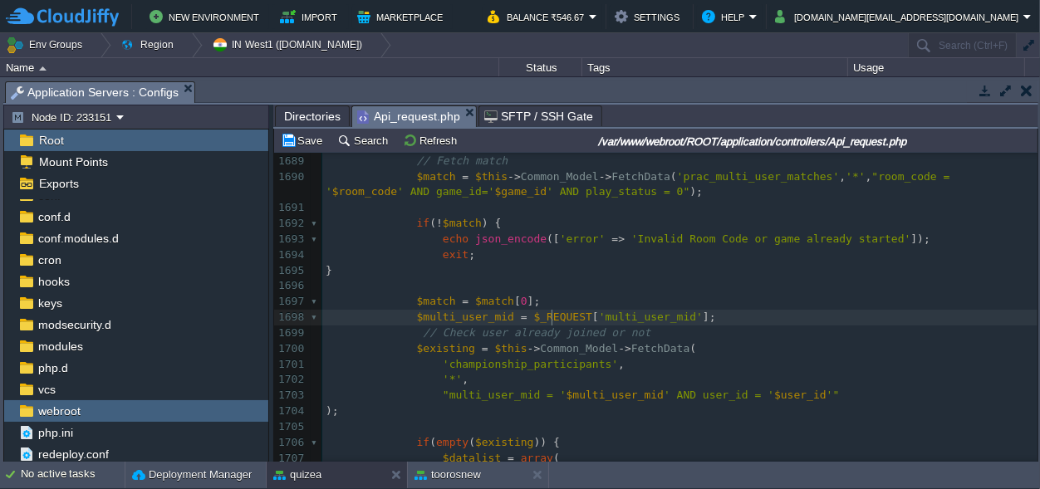
type textarea "$_REQUEST"
paste textarea
type textarea "multi_user_m"
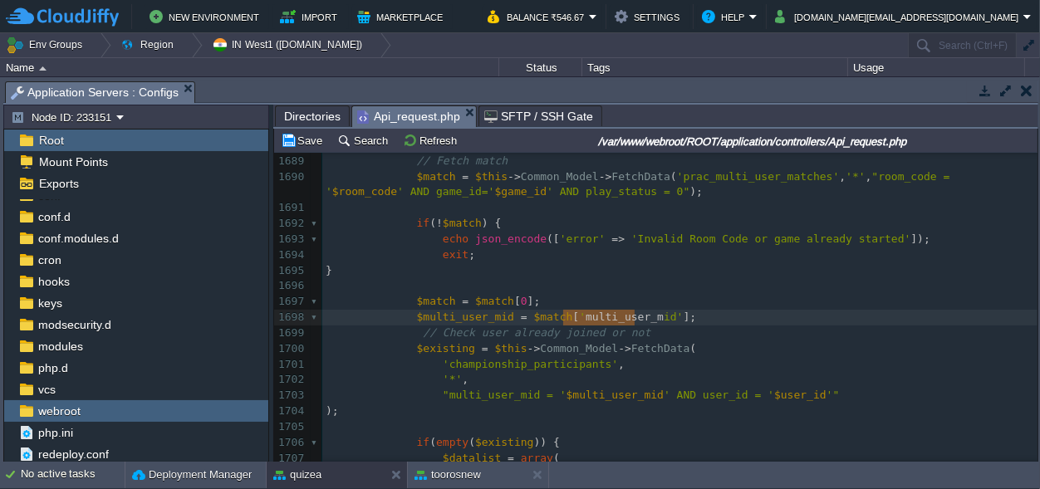
scroll to position [0, 71]
drag, startPoint x: 635, startPoint y: 317, endPoint x: 563, endPoint y: 315, distance: 71.5
click at [617, 320] on pre "$multi_user_mid = $match [ 'id' ];" at bounding box center [679, 318] width 715 height 16
click at [317, 142] on button "Save" at bounding box center [304, 140] width 47 height 15
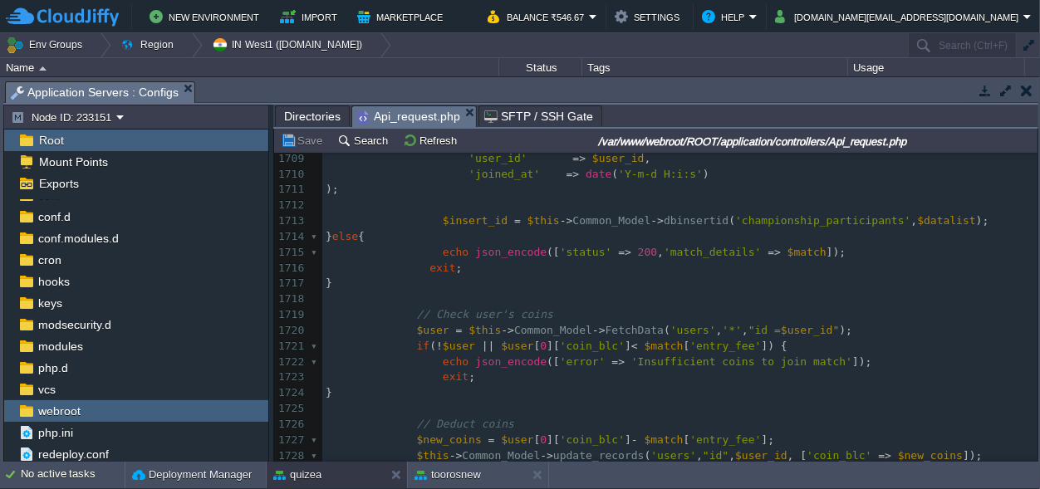
scroll to position [23299, 0]
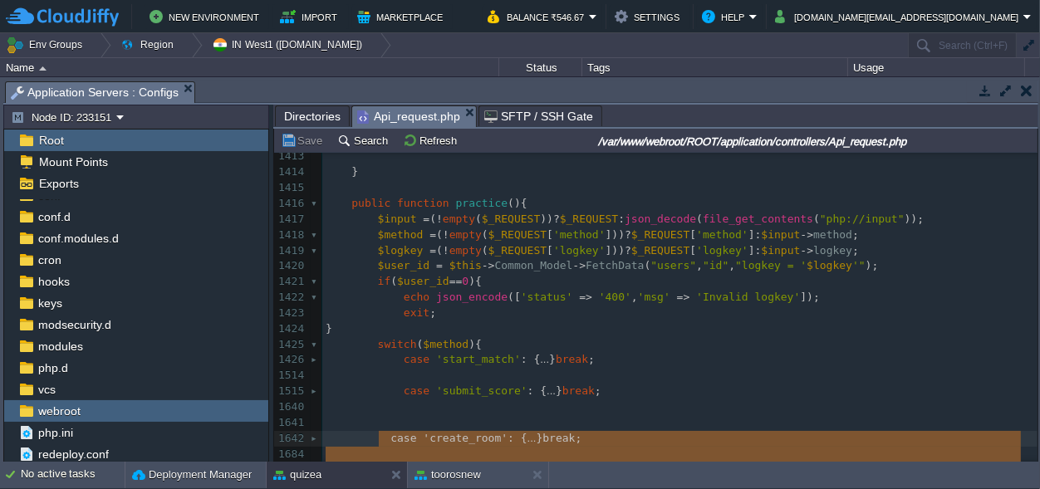
type textarea "case 'create_room': { $name = $_REQUEST['name']; $nos_ques = $_REQUEST['nos_que…"
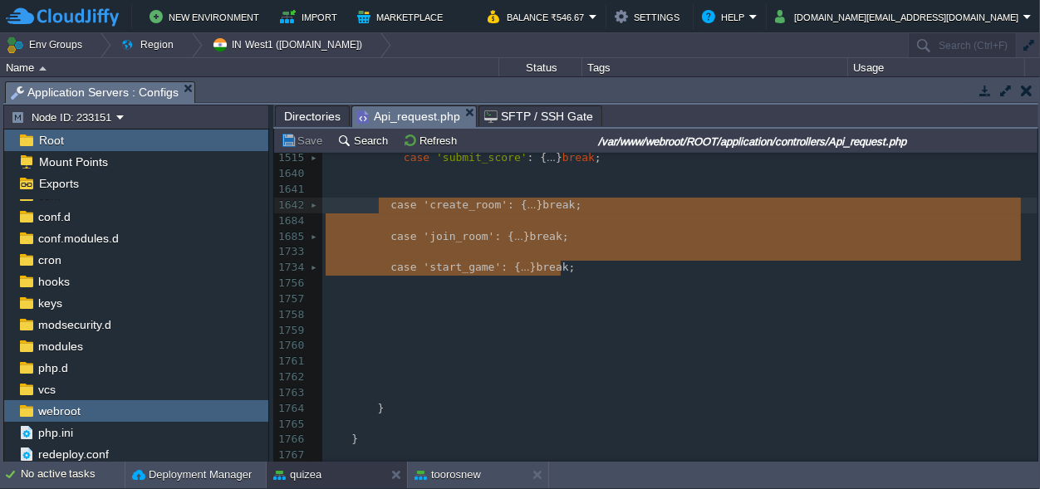
click at [509, 288] on pre "​" at bounding box center [679, 284] width 715 height 16
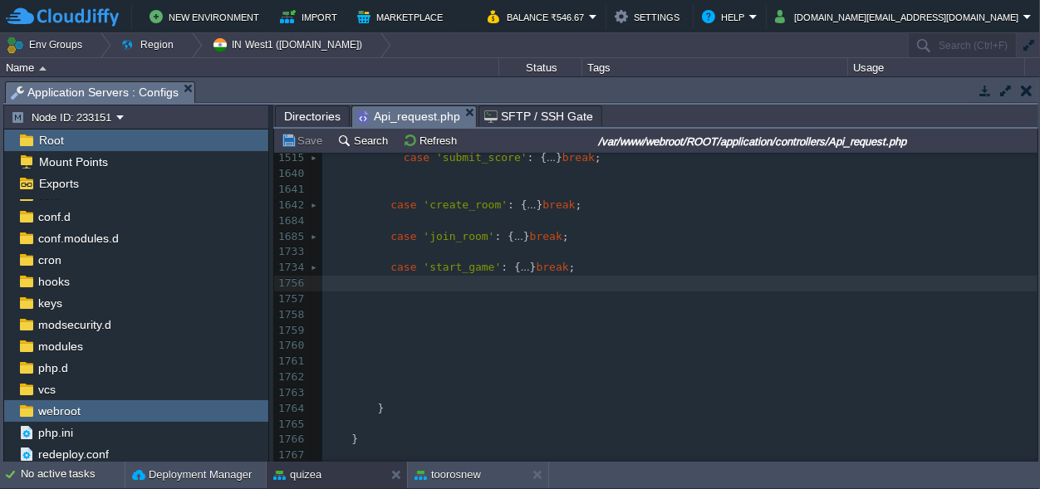
click at [589, 272] on pre "case 'start_game' : { ... } break ;" at bounding box center [679, 268] width 715 height 16
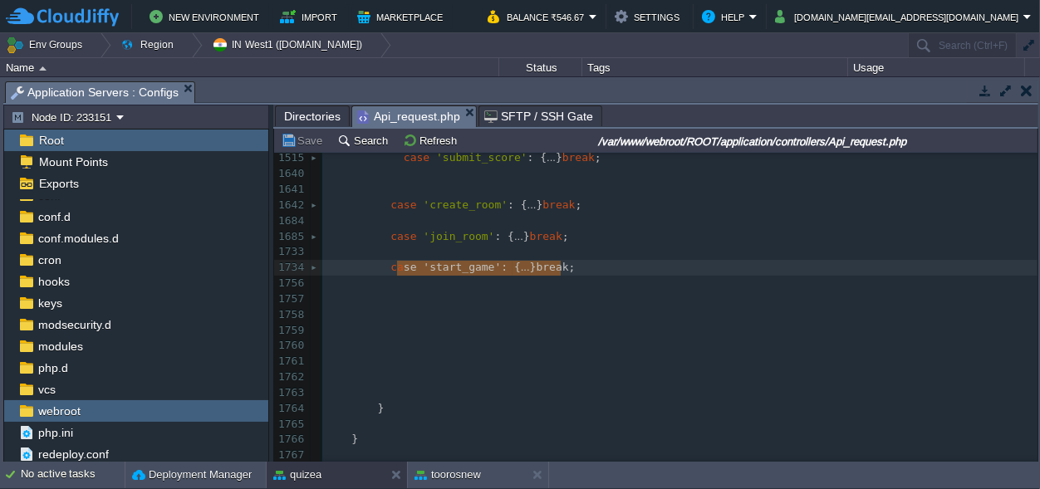
type textarea "case 'start_game': { $room_code = $_REQUEST['room_code']; $game_id = $_REQUEST[…"
drag, startPoint x: 589, startPoint y: 272, endPoint x: 386, endPoint y: 270, distance: 203.6
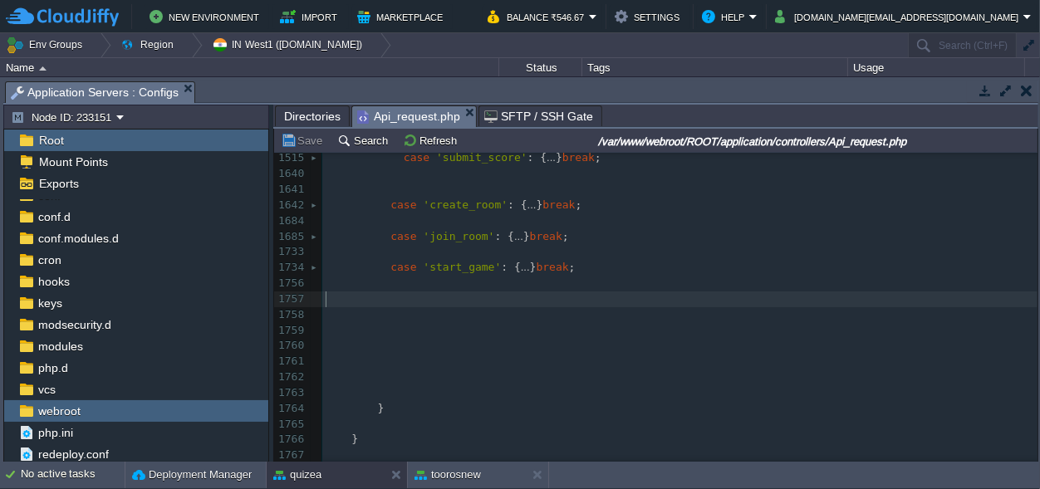
click at [402, 304] on pre "​" at bounding box center [679, 300] width 715 height 16
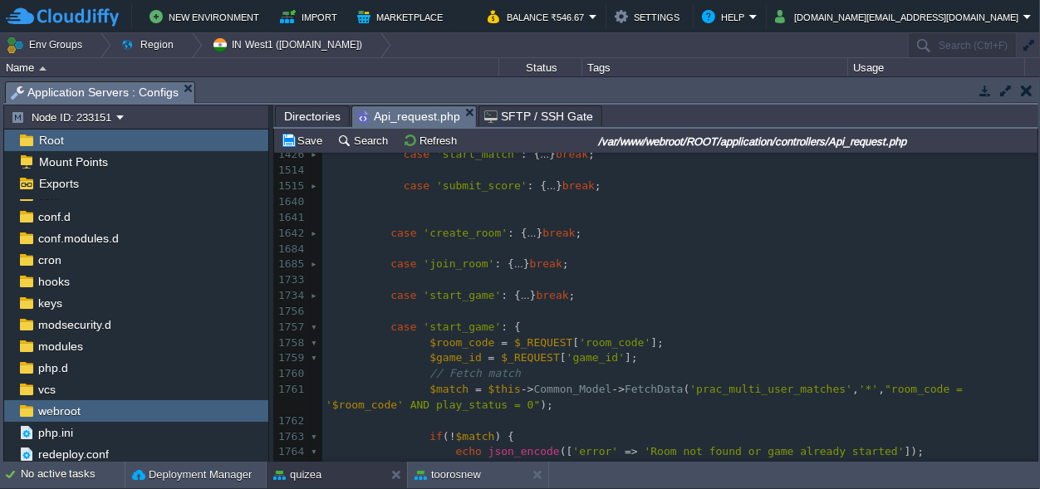
click at [449, 326] on span "'start_game'" at bounding box center [462, 327] width 78 height 12
type textarea "search_opponent"
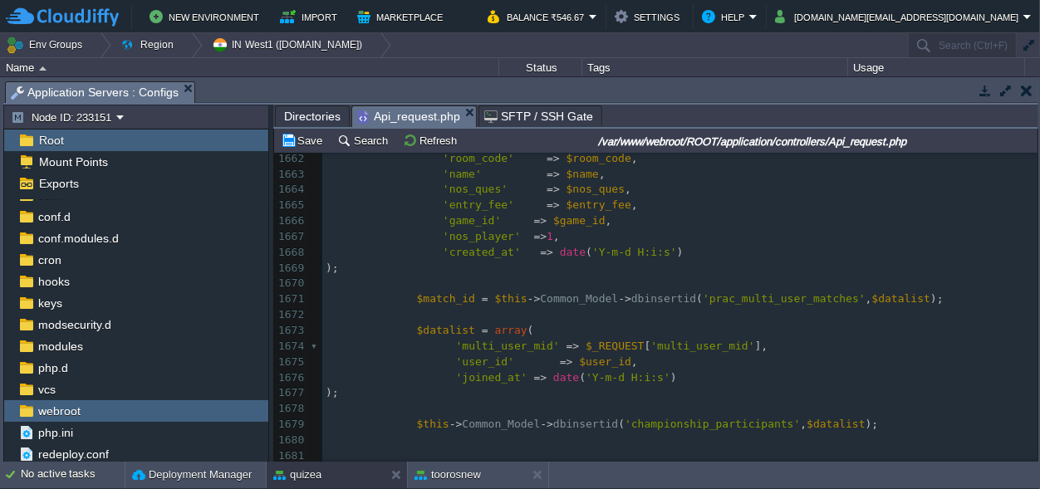
scroll to position [0, 0]
type textarea ","
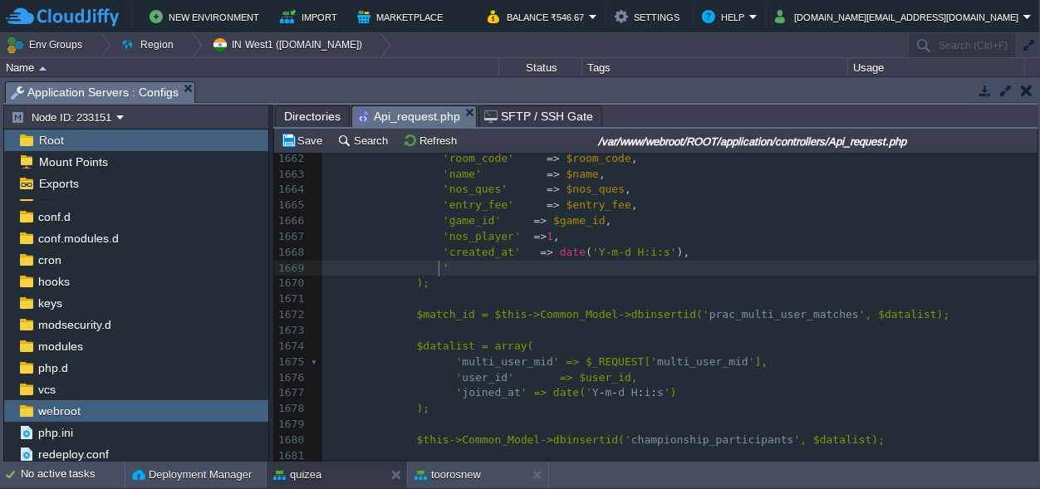
type textarea "''"
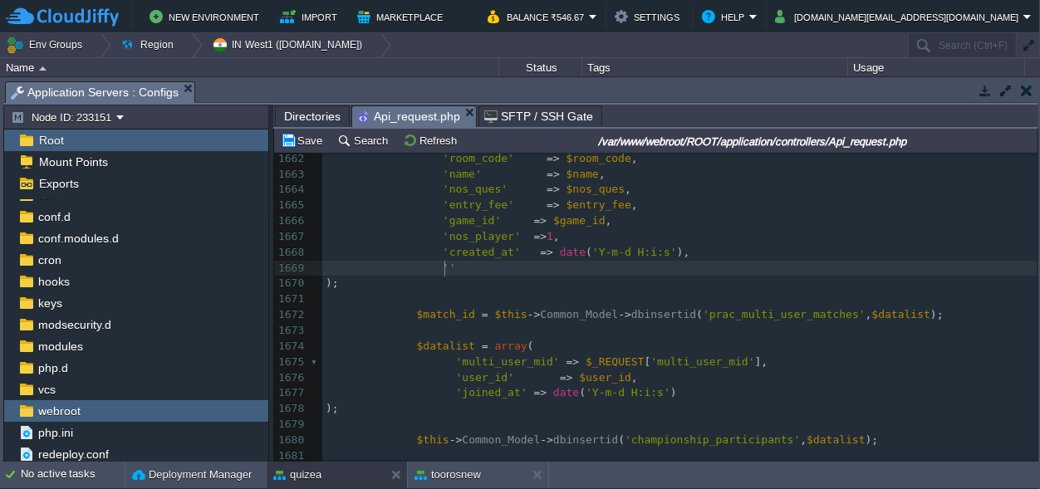
click at [469, 254] on div "x 1645 $entry_fee = $_REQUEST [ 'entry_fee' ]; 1646 $game_id = $_REQUEST [ 'gam…" at bounding box center [679, 212] width 715 height 657
type textarea "created_at"
click at [439, 266] on div "x 1645 $entry_fee = $_REQUEST [ 'entry_fee' ]; 1646 $game_id = $_REQUEST [ 'gam…" at bounding box center [679, 212] width 715 height 657
type textarea "by"
click at [519, 264] on pre "'created_by'" at bounding box center [679, 269] width 715 height 16
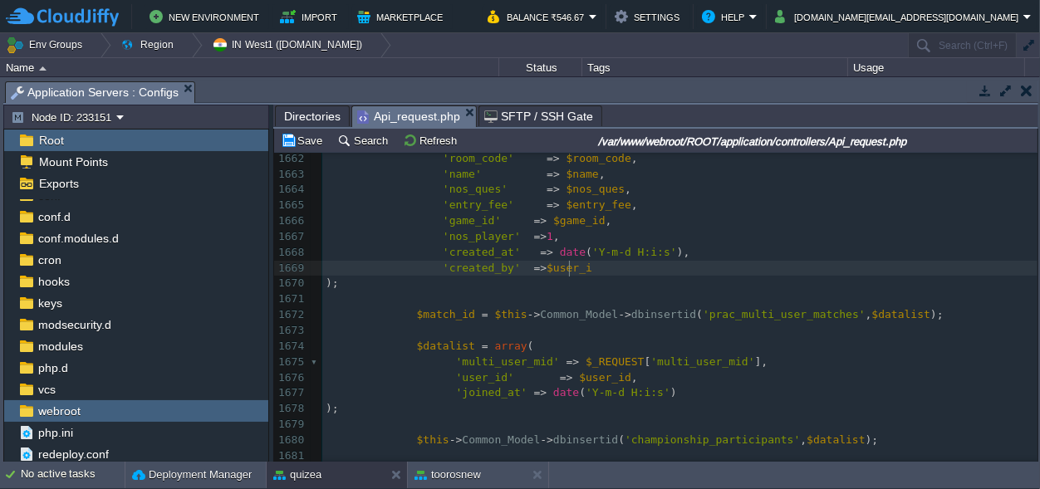
type textarea "=>$user_id"
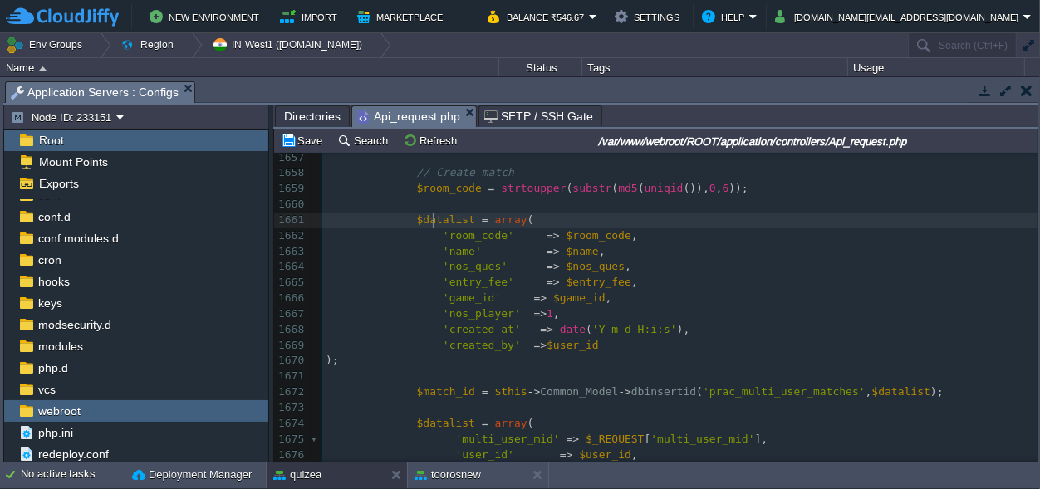
click at [431, 225] on span "$datalist" at bounding box center [446, 220] width 58 height 12
type textarea "$datalist"
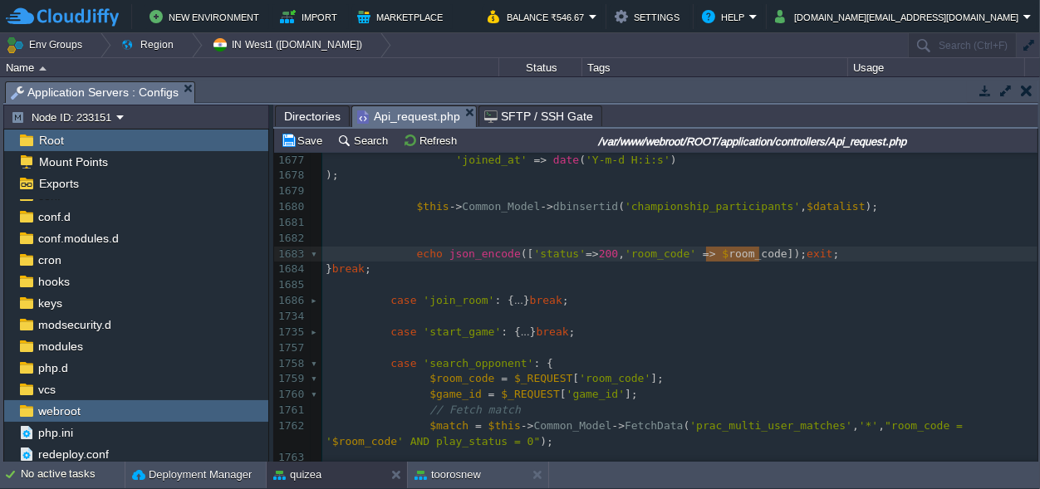
drag, startPoint x: 760, startPoint y: 253, endPoint x: 748, endPoint y: 256, distance: 12.7
type textarea "room_code"
type textarea ",''"
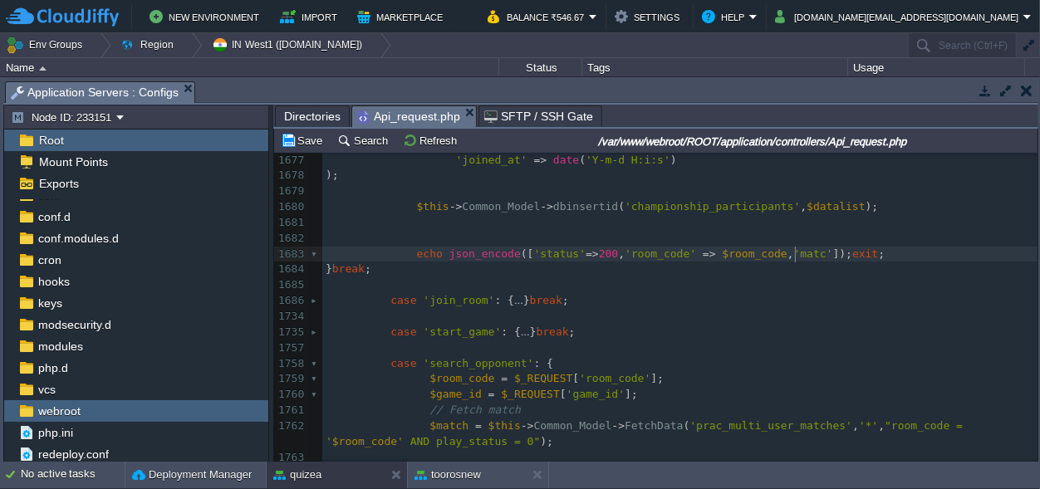
type textarea "match"
type textarea "=>"
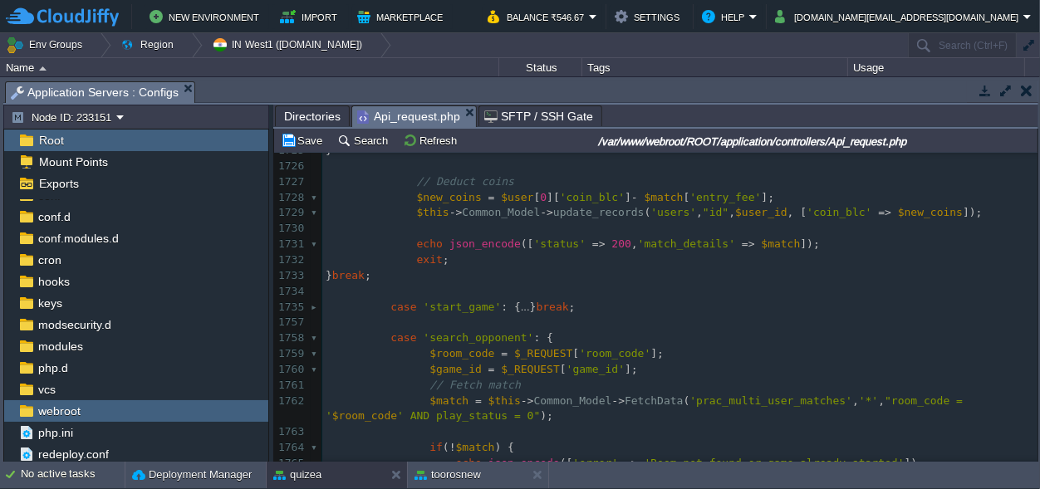
click at [659, 243] on div "x echo json_encode ( [ 'status' => 200 , 'room_code' => $room_code , 'match' =>…" at bounding box center [679, 128] width 715 height 752
type textarea "match_details"
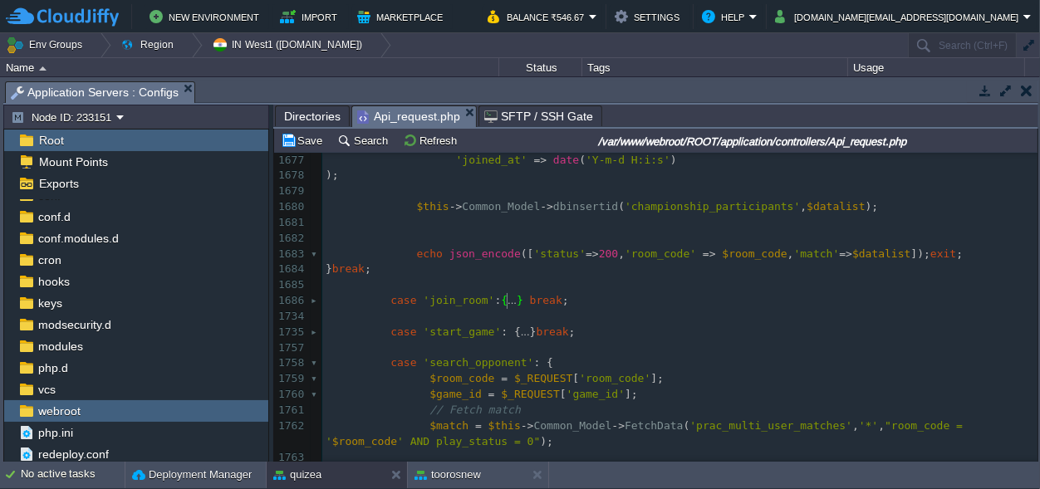
click at [857, 257] on div "x echo json_encode ([ 'status' => 200 , ' match_details ' => $match ]); 1665 'e…" at bounding box center [679, 285] width 715 height 642
type textarea "$datalist"
type textarea "match"
click at [317, 139] on button "Save" at bounding box center [304, 140] width 47 height 15
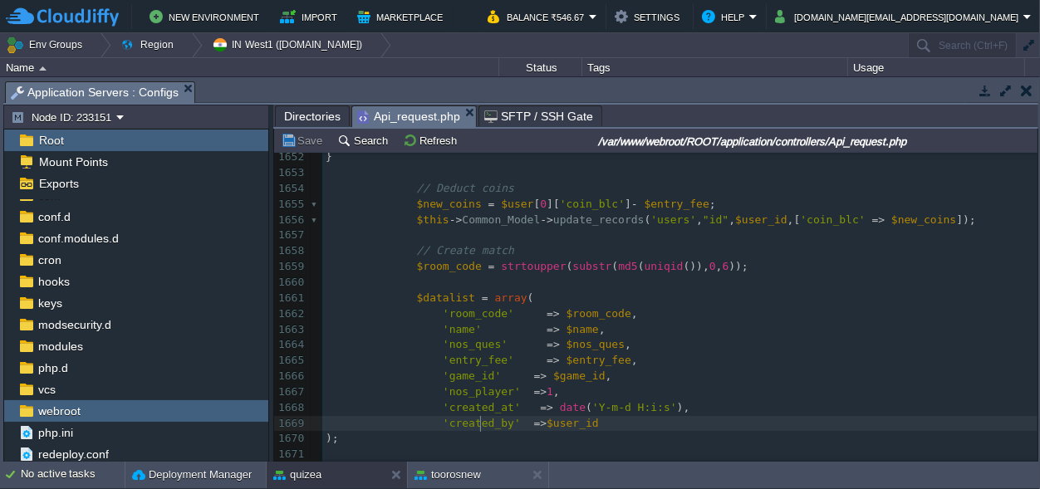
click at [480, 422] on div "x echo json_encode ([ 'status' => 200 , 'room_code' => $room_code , 'match_deta…" at bounding box center [679, 298] width 715 height 611
type textarea "created_by"
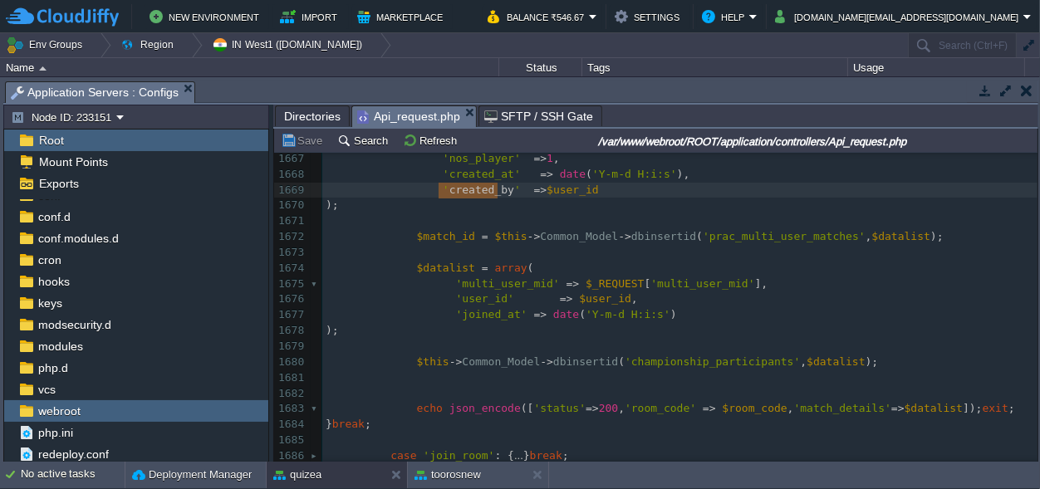
click at [654, 360] on div "x echo json_encode ([ 'status' => 200 , 'room_code' => $room_code , 'match_deta…" at bounding box center [679, 112] width 715 height 705
type textarea "championship_participants"
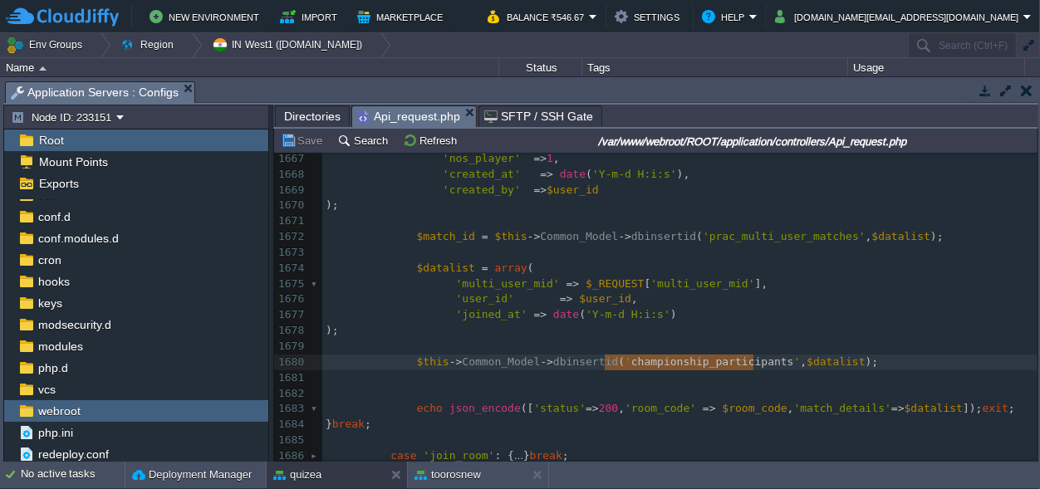
click at [504, 288] on div "x echo json_encode ([ 'status' => 200 , 'room_code' => $room_code , 'match_deta…" at bounding box center [679, 112] width 715 height 705
type textarea "multi_user_mid"
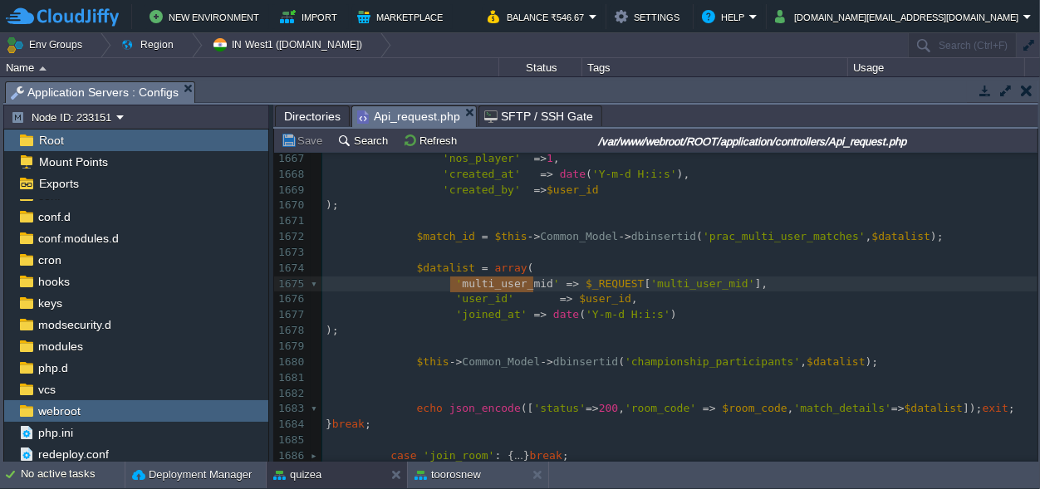
scroll to position [0, 82]
paste textarea
click at [672, 282] on div "x echo json_encode ([ 'status' => 200 , 'room_code' => $room_code , 'match_deta…" at bounding box center [679, 112] width 715 height 705
type textarea "multi_user_mid"
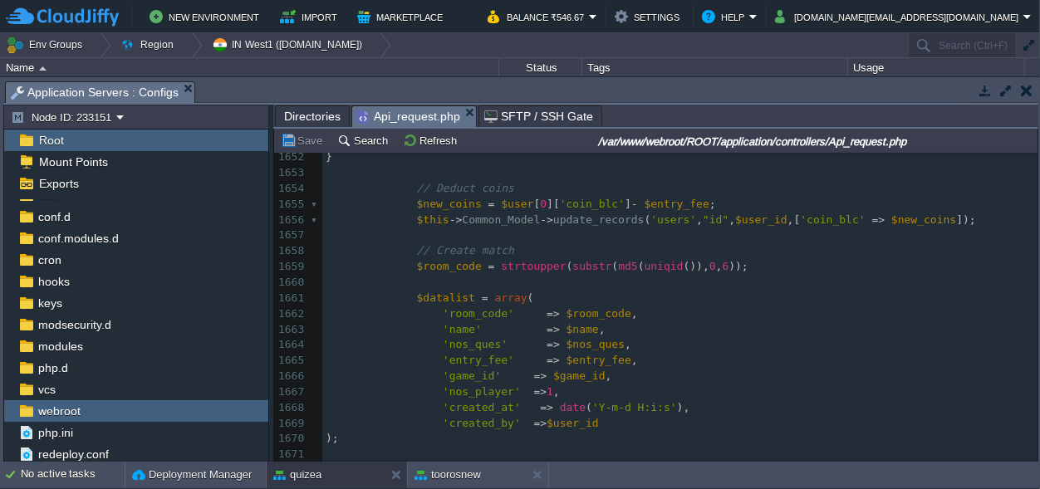
scroll to position [23112, 0]
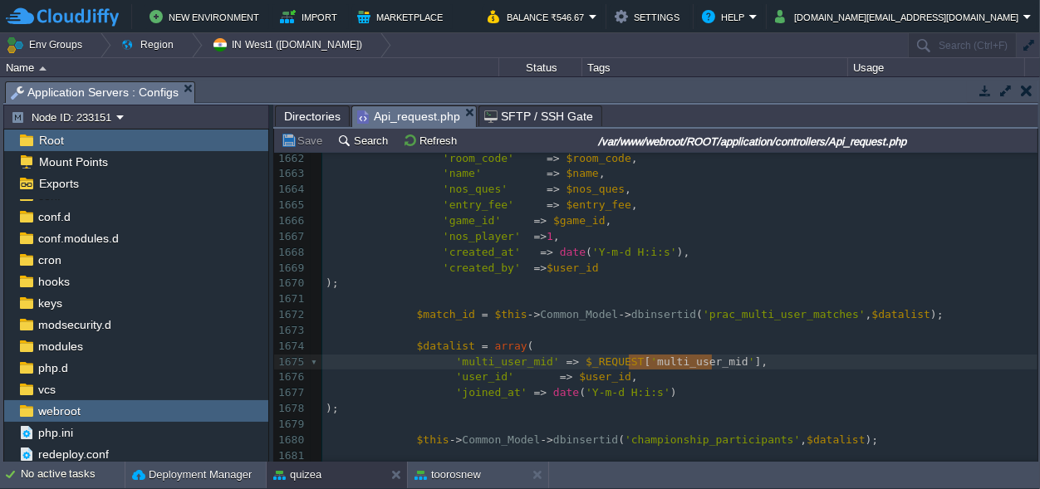
click at [433, 315] on div "x echo json_encode ([ 'status' => 200 , 'room_code' => $room_code , 'match_deta…" at bounding box center [679, 33] width 715 height 924
type textarea "$match_id"
type textarea "$_REQUEST['multi_user_mid']"
drag, startPoint x: 725, startPoint y: 361, endPoint x: 564, endPoint y: 361, distance: 161.2
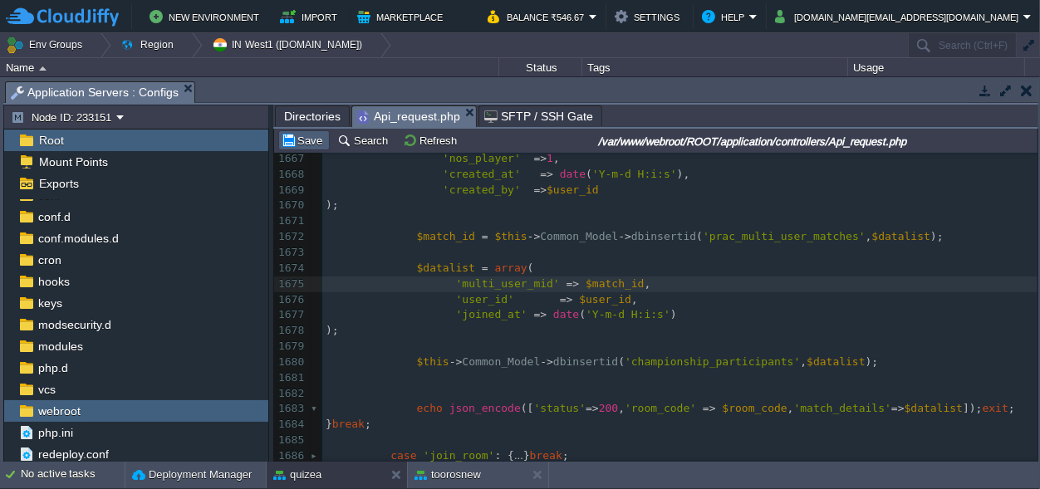
click at [306, 133] on td "Save" at bounding box center [304, 140] width 52 height 20
click at [471, 288] on span "'multi_user_mid'" at bounding box center [508, 284] width 104 height 12
type textarea "multi_user_mid"
click at [520, 283] on span "'multi_user_mid'" at bounding box center [508, 284] width 104 height 12
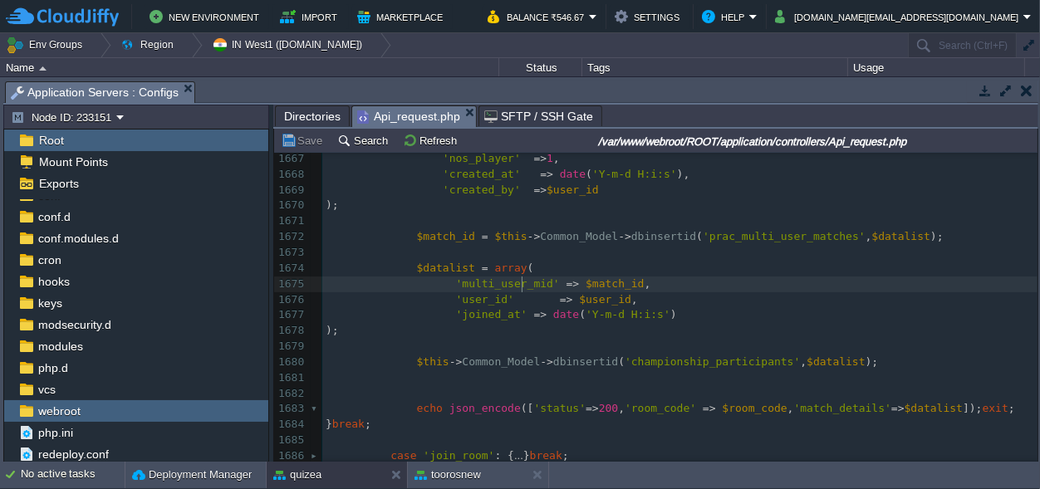
type textarea "multi_user_mid"
paste textarea
click at [637, 284] on pre "'multi_user_mid' => $match_id ," at bounding box center [679, 285] width 715 height 16
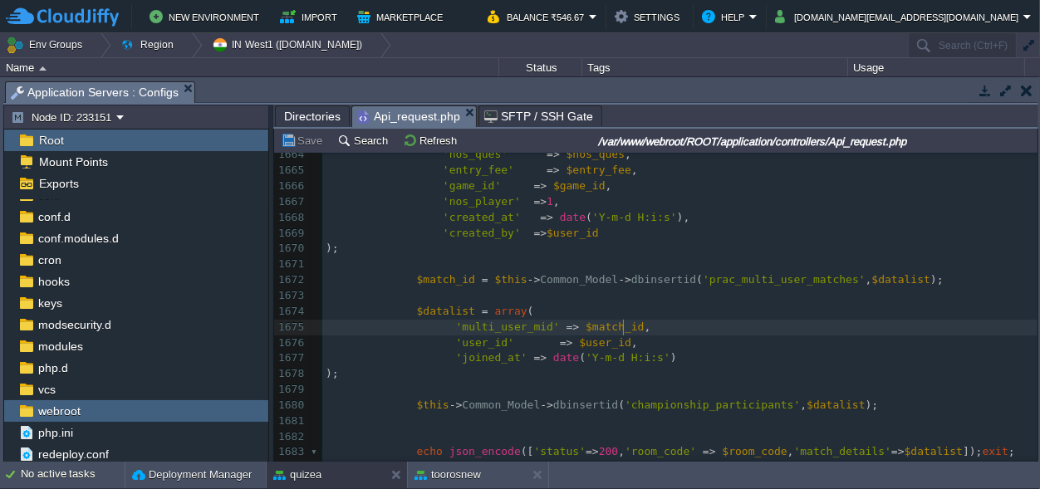
scroll to position [23422, 0]
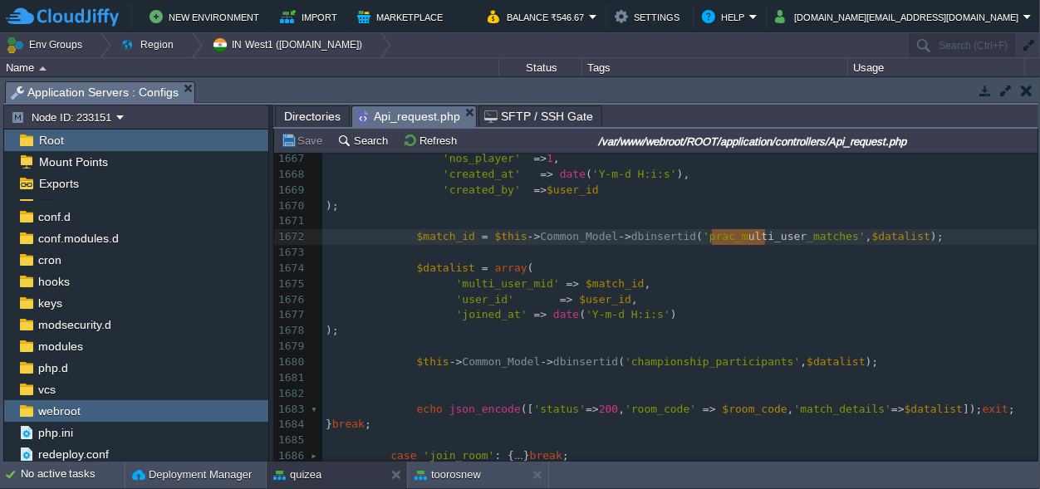
type textarea "multi_user"
drag, startPoint x: 764, startPoint y: 238, endPoint x: 707, endPoint y: 235, distance: 57.4
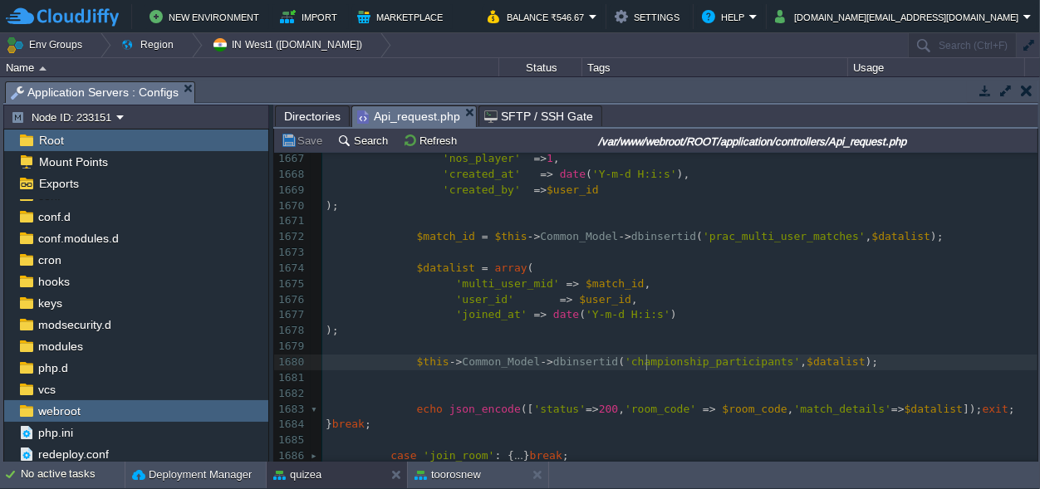
click at [647, 365] on div "x 1655 $new_coins = $user [ 0 ][ 'coin_blc' ] - $entry_fee ; 1656 $this -> Comm…" at bounding box center [679, 213] width 715 height 501
type textarea "championship_participants"
type textarea "i"
type textarea "championship"
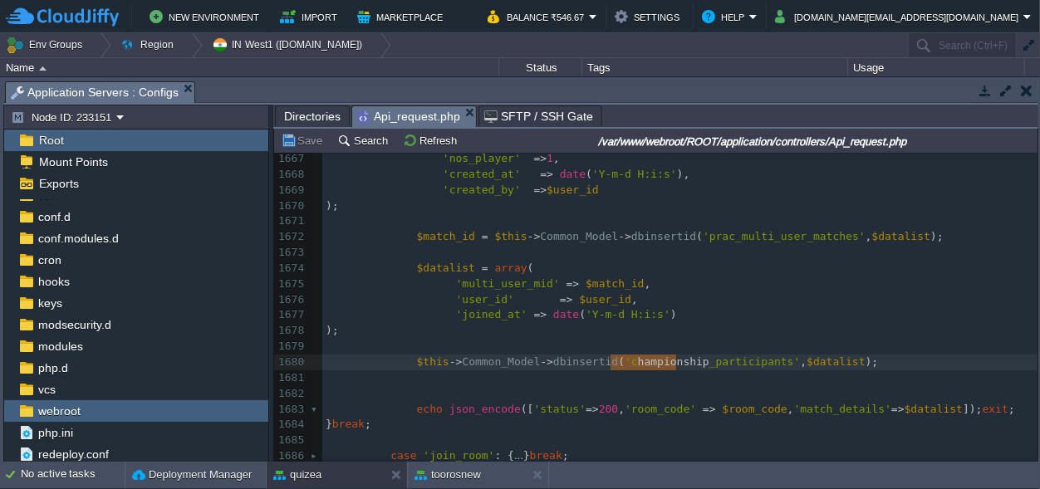
scroll to position [0, 71]
drag, startPoint x: 674, startPoint y: 361, endPoint x: 607, endPoint y: 361, distance: 66.5
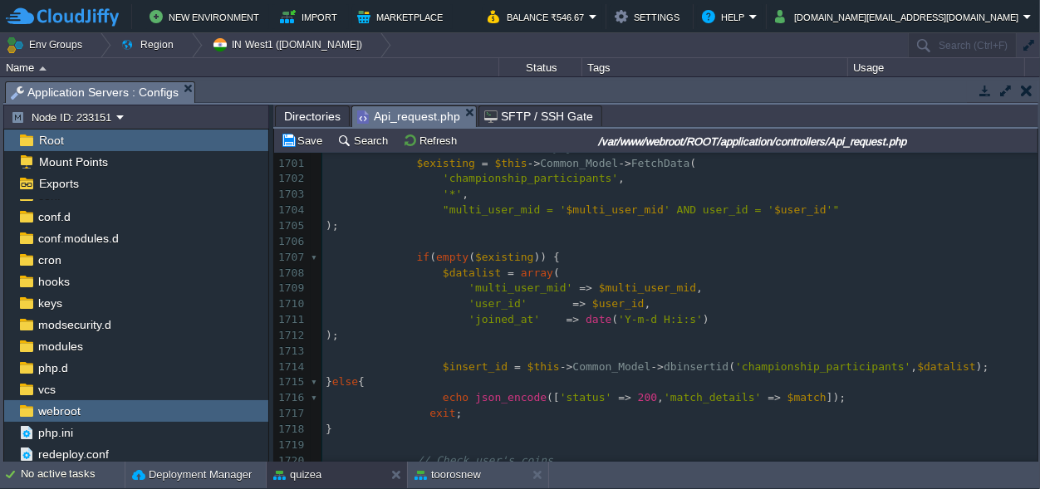
scroll to position [0, 0]
type textarea "championship"
drag, startPoint x: 777, startPoint y: 364, endPoint x: 707, endPoint y: 370, distance: 70.0
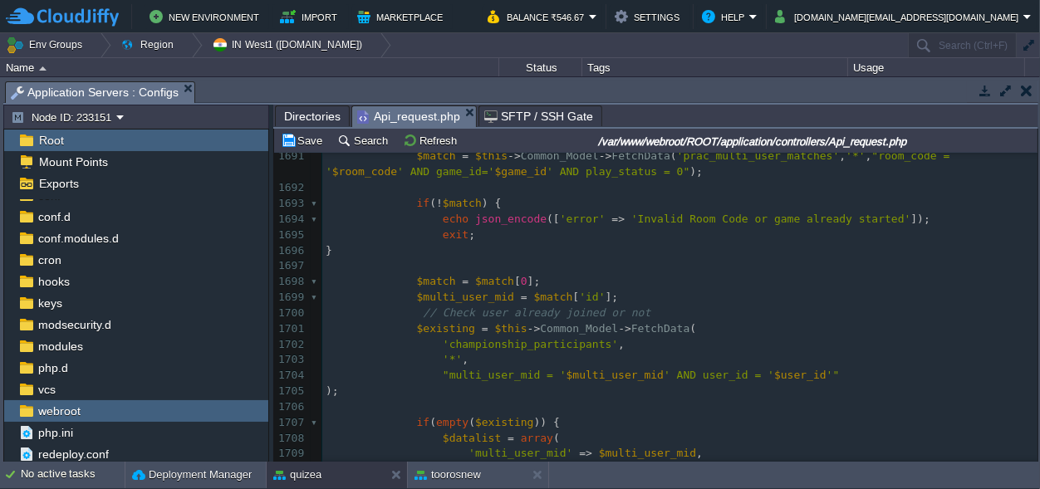
scroll to position [23966, 0]
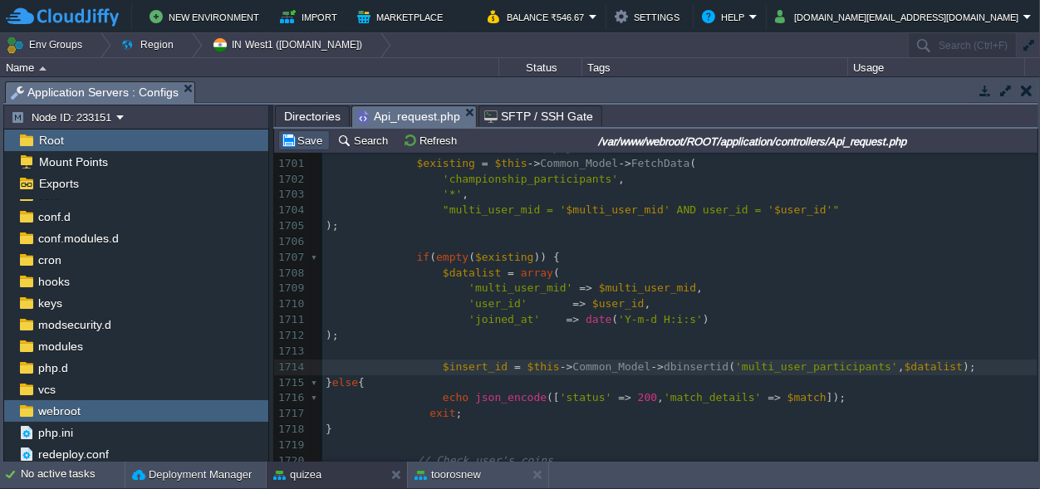
drag, startPoint x: 309, startPoint y: 140, endPoint x: 325, endPoint y: 148, distance: 17.8
click at [310, 140] on button "Save" at bounding box center [304, 140] width 47 height 15
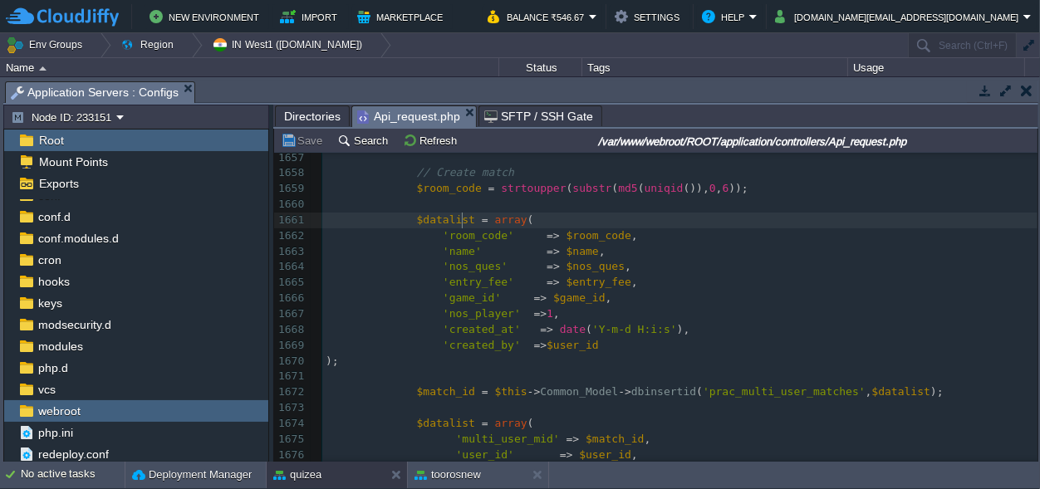
scroll to position [0, 0]
click at [462, 217] on div "x $insert_id = $this -> Common_Model -> dbinsertid ( 'multi_user_participants' …" at bounding box center [679, 298] width 715 height 611
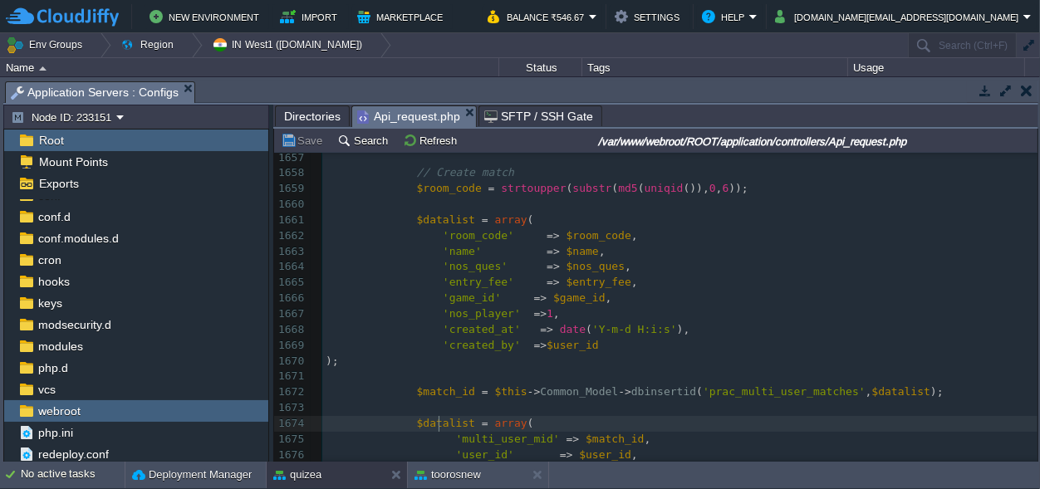
click at [439, 421] on div "x $insert_id = $this -> Common_Model -> dbinsertid ( 'multi_user_participants' …" at bounding box center [679, 298] width 715 height 611
type textarea "_"
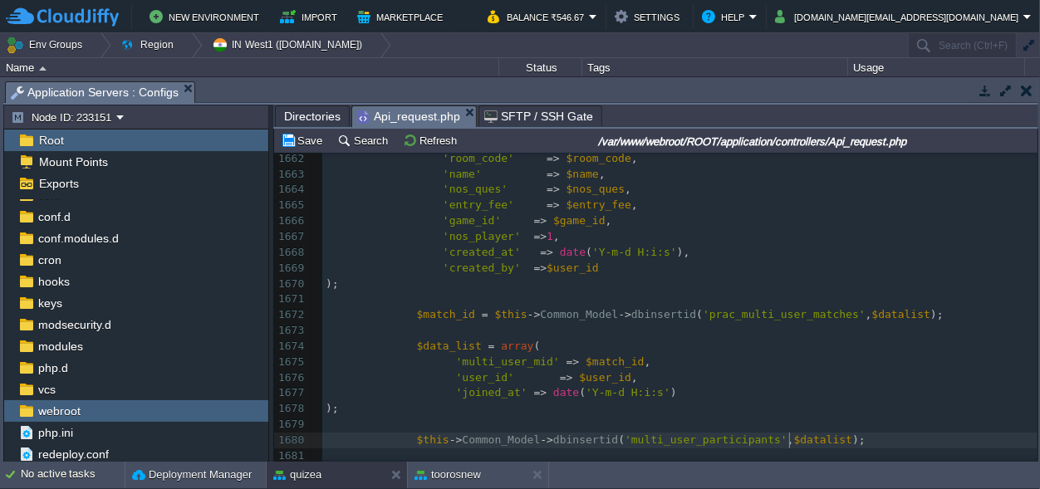
click at [790, 439] on div "x $insert_id = $this -> Common_Model -> dbinsertid ( 'multi_user_participants' …" at bounding box center [679, 260] width 715 height 689
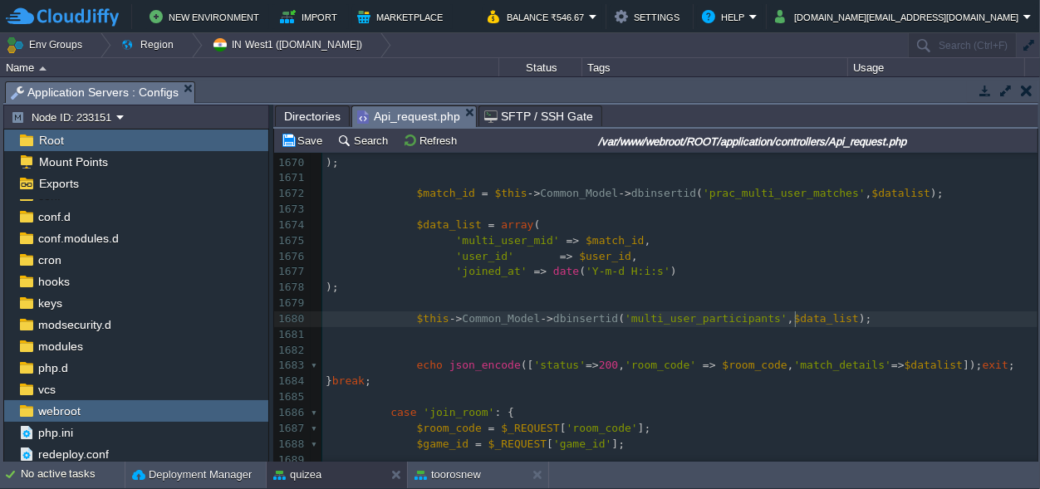
scroll to position [23500, 0]
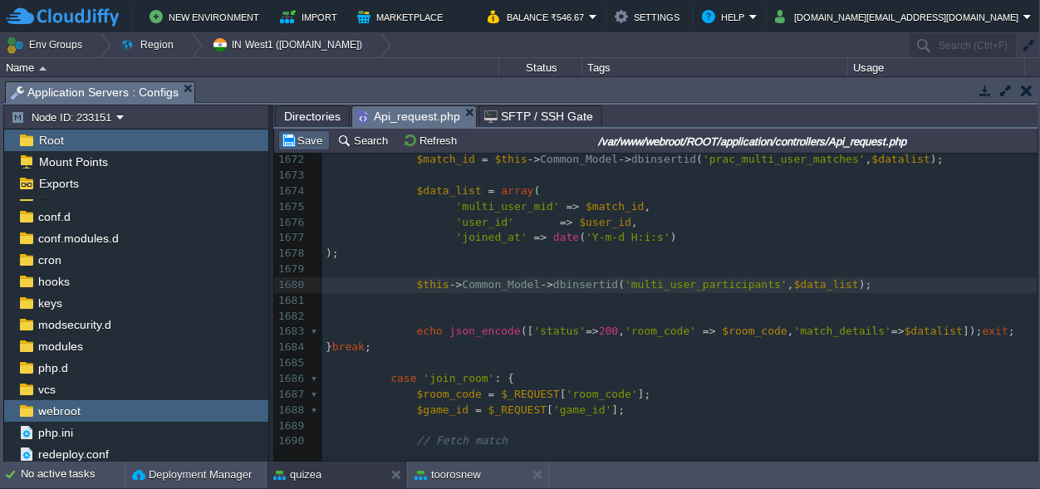
type textarea "_"
click at [316, 136] on button "Save" at bounding box center [304, 140] width 47 height 15
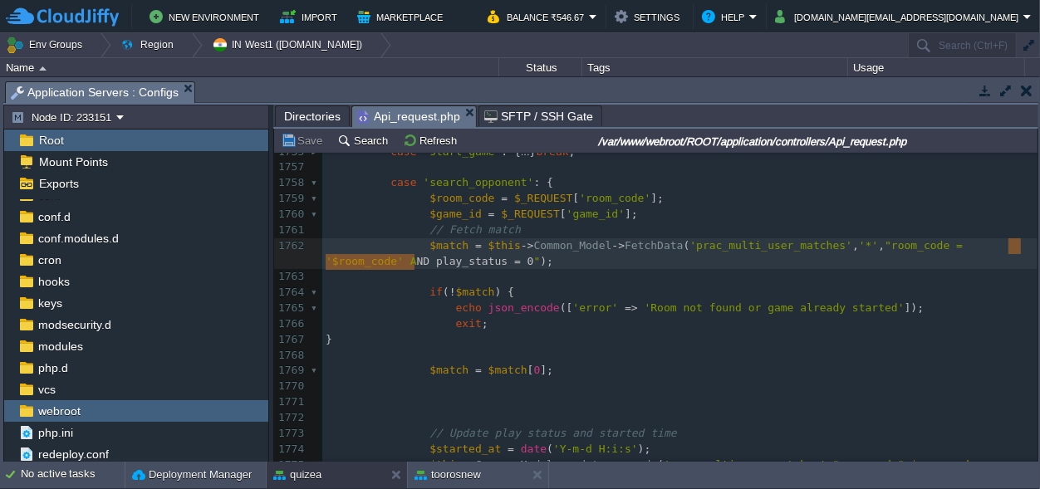
type textarea "AND play_status = 0"
drag, startPoint x: 414, startPoint y: 261, endPoint x: 1005, endPoint y: 246, distance: 591.8
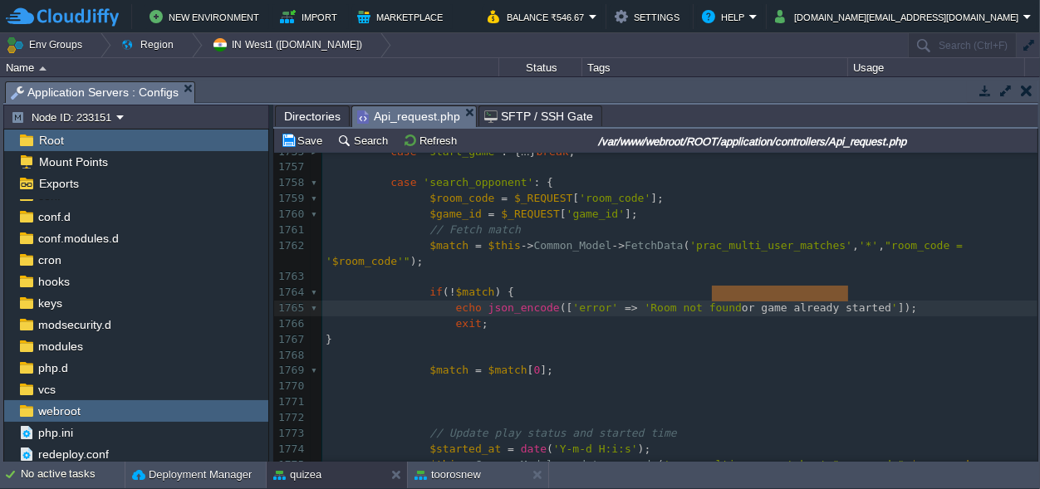
type textarea "or game already started"
drag, startPoint x: 848, startPoint y: 292, endPoint x: 709, endPoint y: 297, distance: 139.7
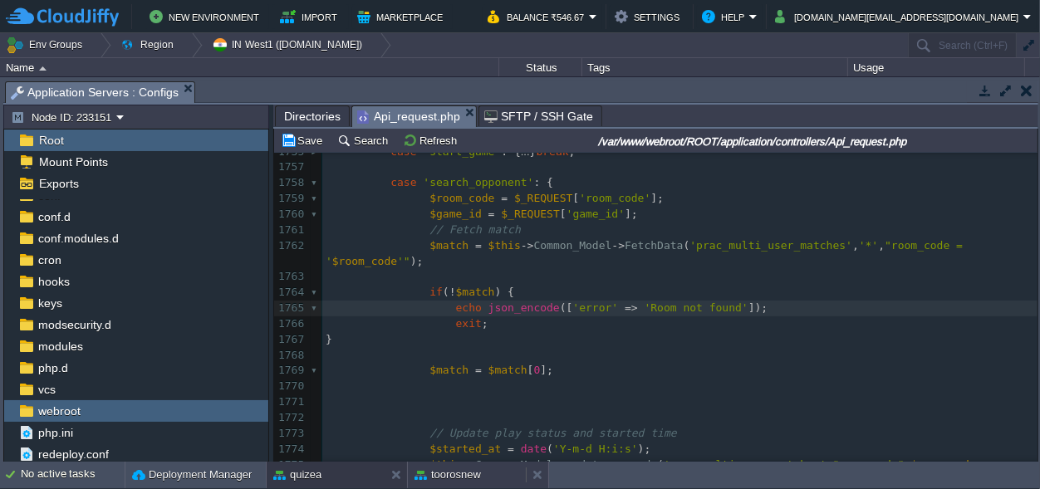
click at [459, 468] on button "toorosnew" at bounding box center [448, 475] width 66 height 17
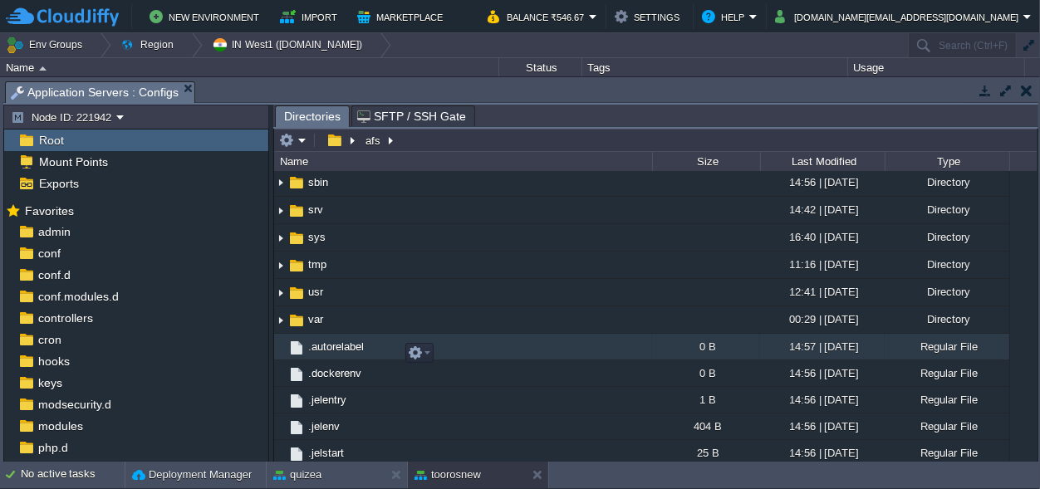
scroll to position [271, 0]
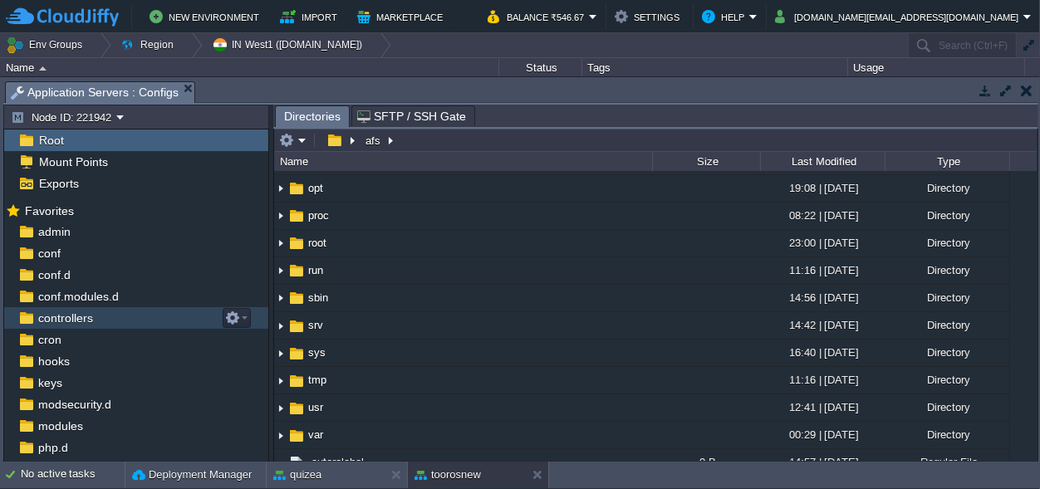
click at [79, 317] on span "controllers" at bounding box center [65, 318] width 61 height 15
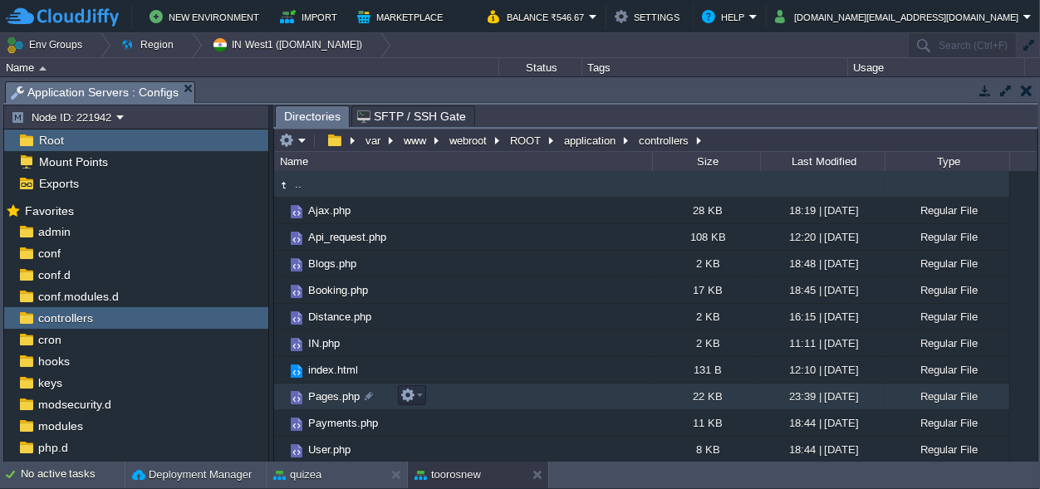
scroll to position [2, 0]
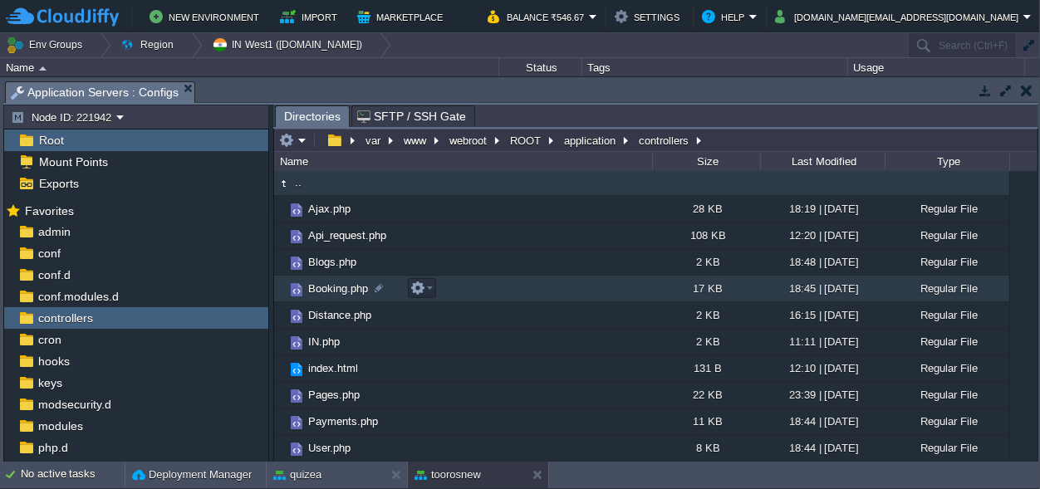
click at [342, 286] on span "Booking.php" at bounding box center [338, 289] width 65 height 14
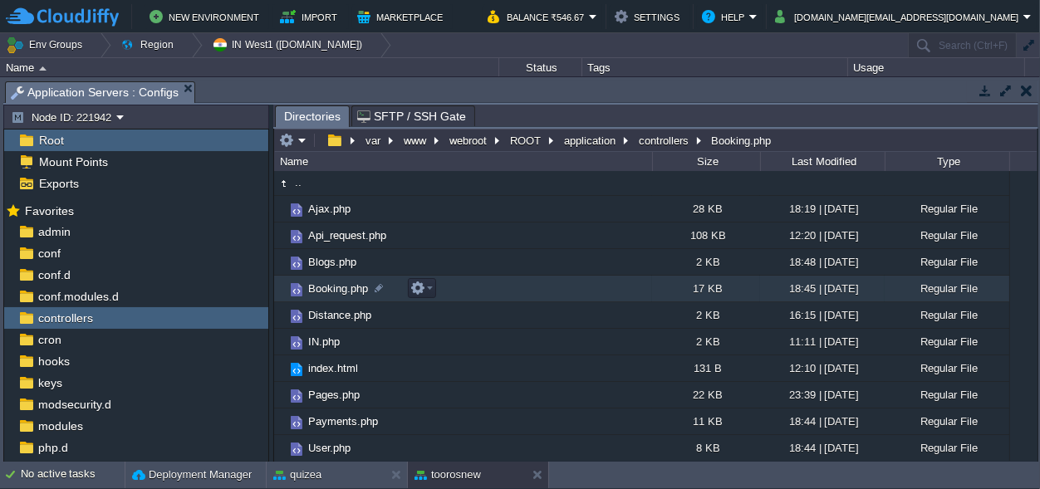
click at [342, 286] on span "Booking.php" at bounding box center [338, 289] width 65 height 14
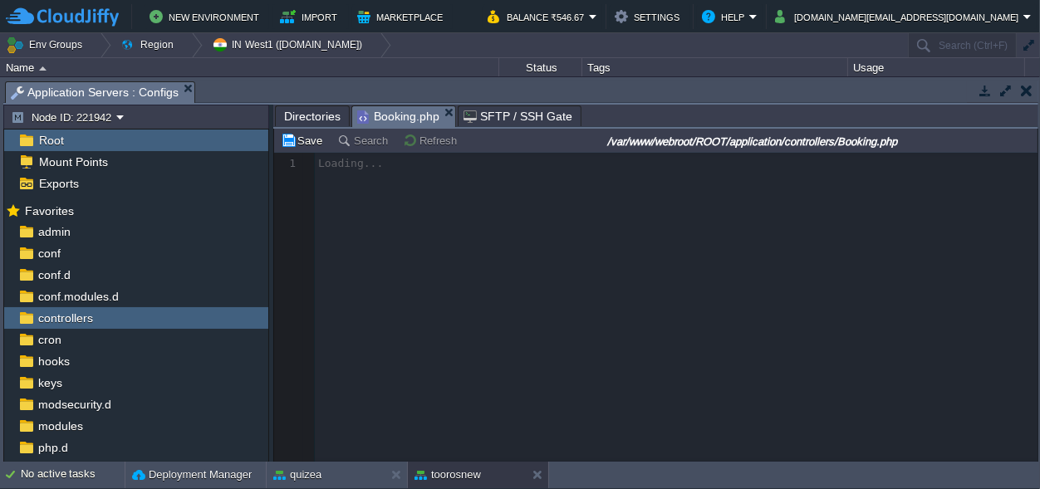
click at [299, 116] on span "Directories" at bounding box center [312, 116] width 57 height 20
click at [444, 109] on li "Booking.php" at bounding box center [403, 116] width 105 height 21
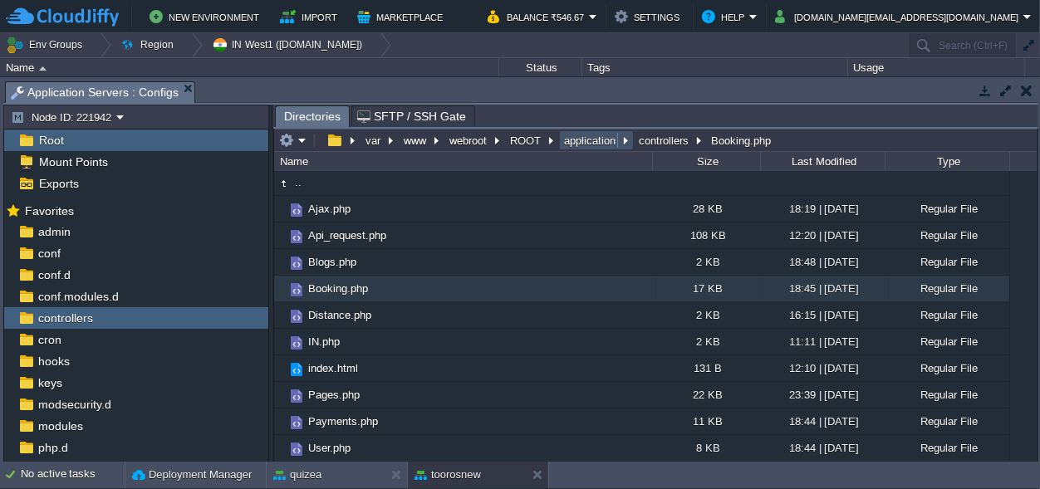
click at [594, 141] on button "application" at bounding box center [591, 140] width 58 height 15
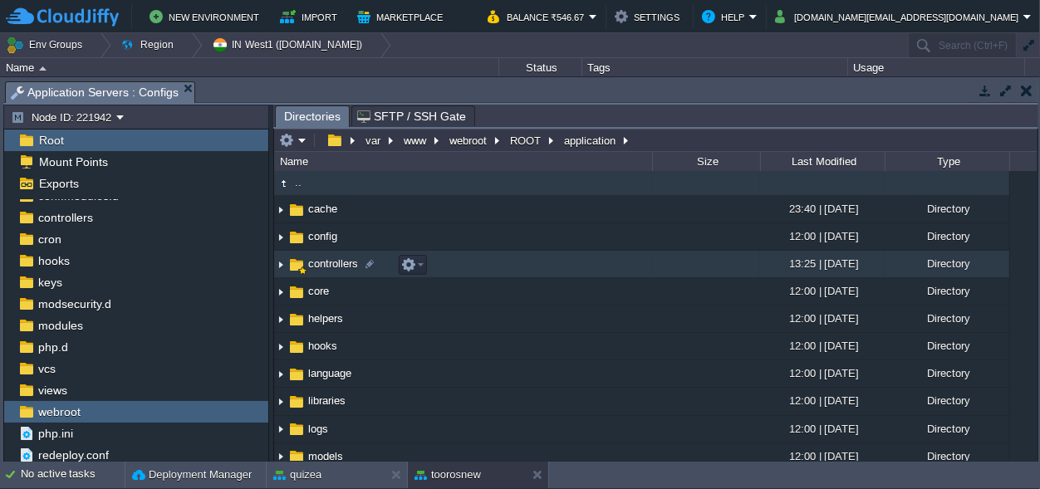
click at [333, 263] on span "controllers" at bounding box center [333, 264] width 55 height 14
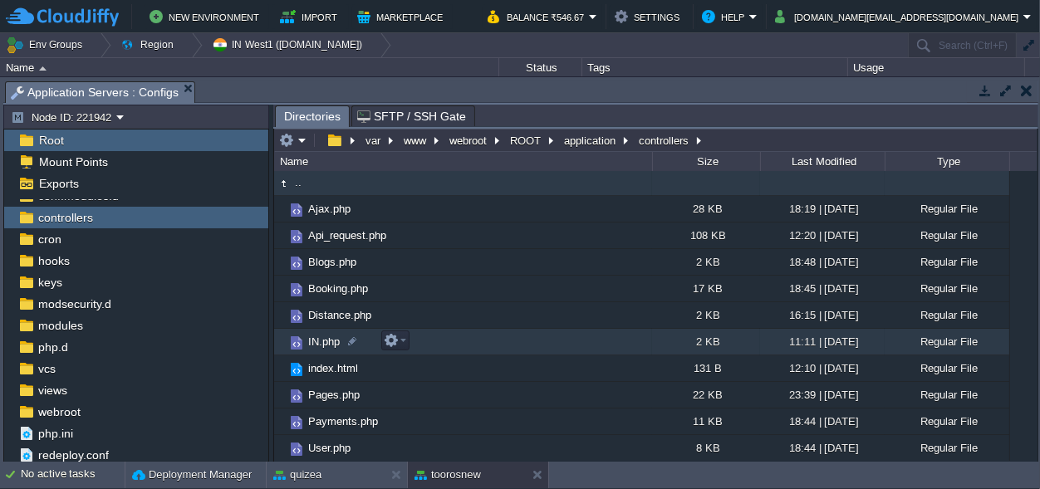
scroll to position [2, 0]
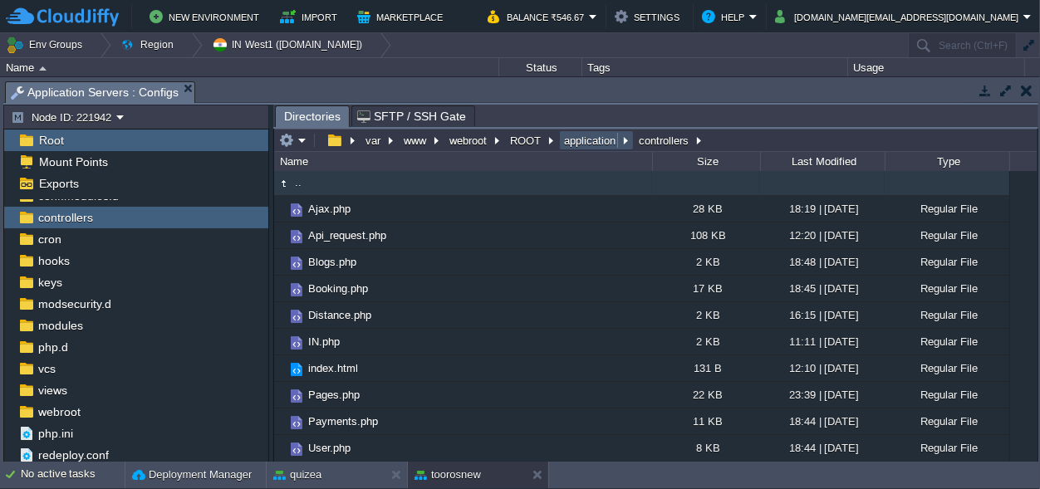
click at [582, 136] on button "application" at bounding box center [591, 140] width 58 height 15
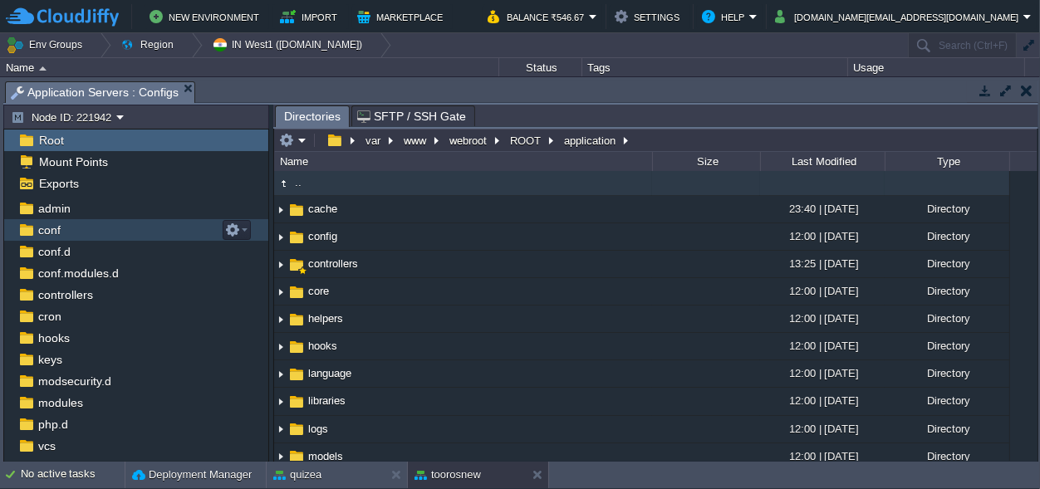
scroll to position [0, 0]
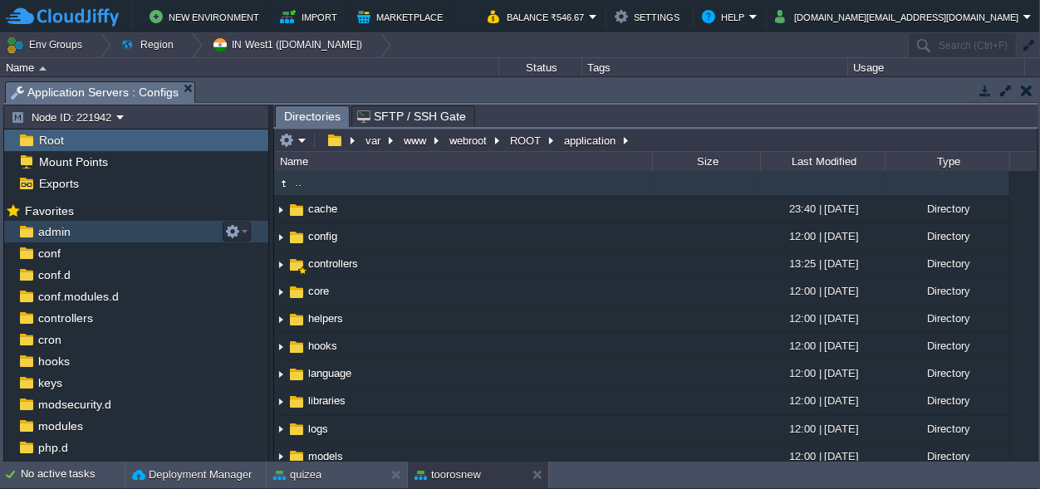
click at [61, 231] on span "admin" at bounding box center [54, 231] width 38 height 15
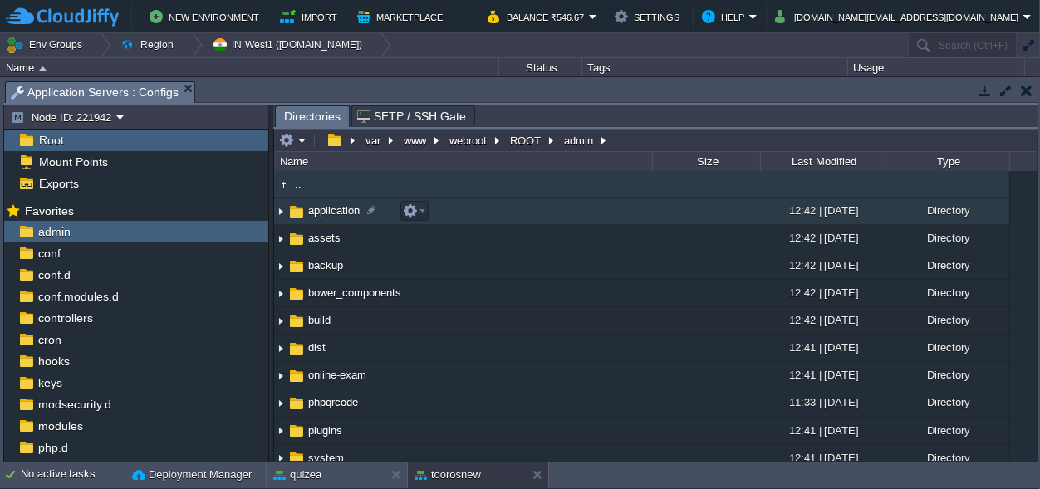
click at [327, 212] on span "application" at bounding box center [334, 211] width 57 height 14
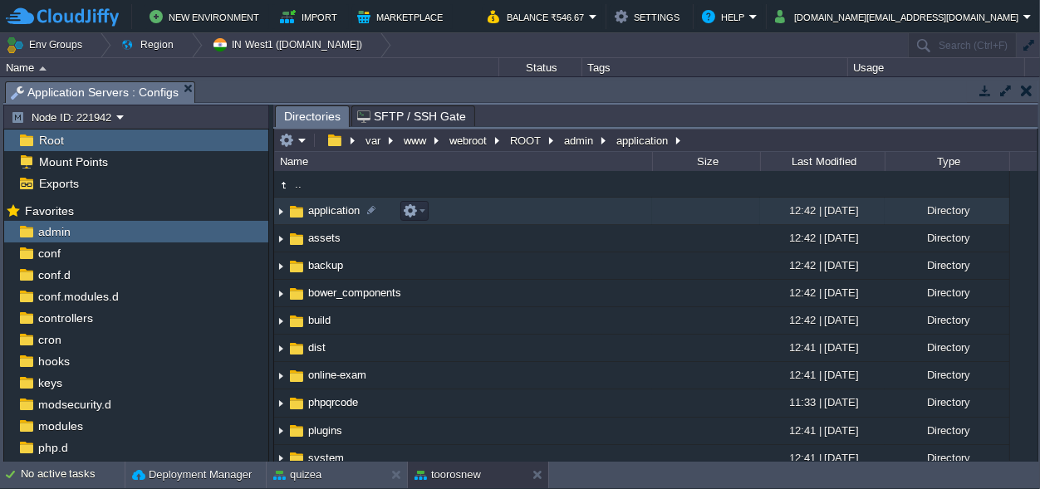
click at [327, 212] on span "application" at bounding box center [334, 211] width 57 height 14
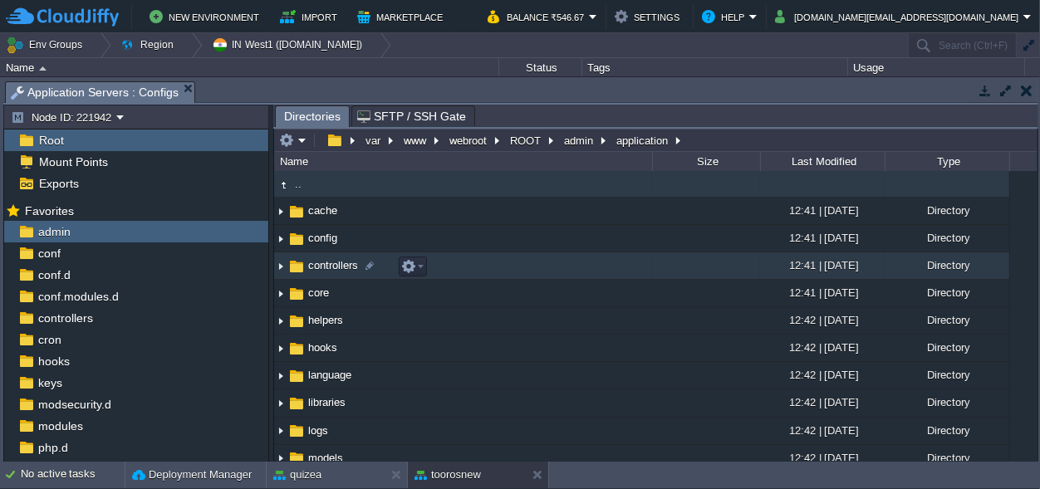
click at [331, 263] on span "controllers" at bounding box center [333, 265] width 55 height 14
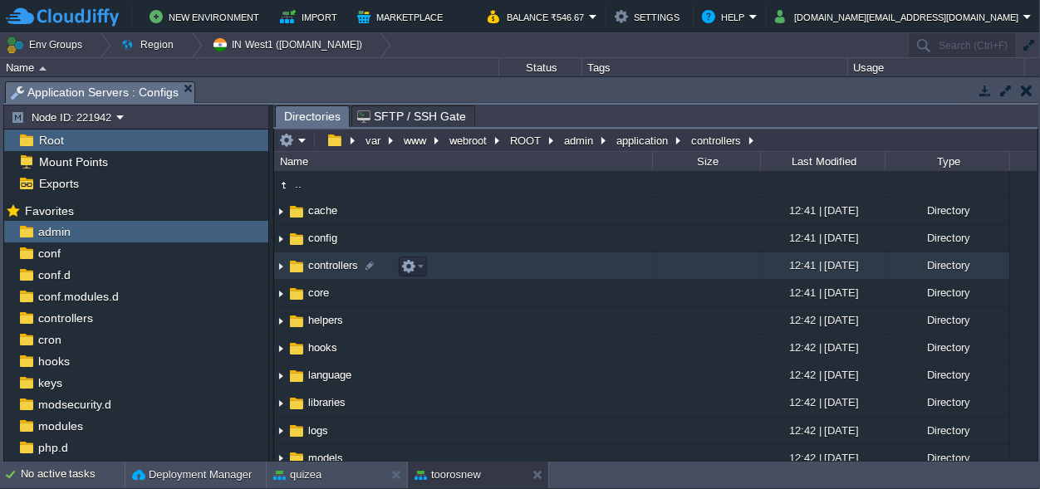
click at [331, 263] on span "controllers" at bounding box center [333, 265] width 55 height 14
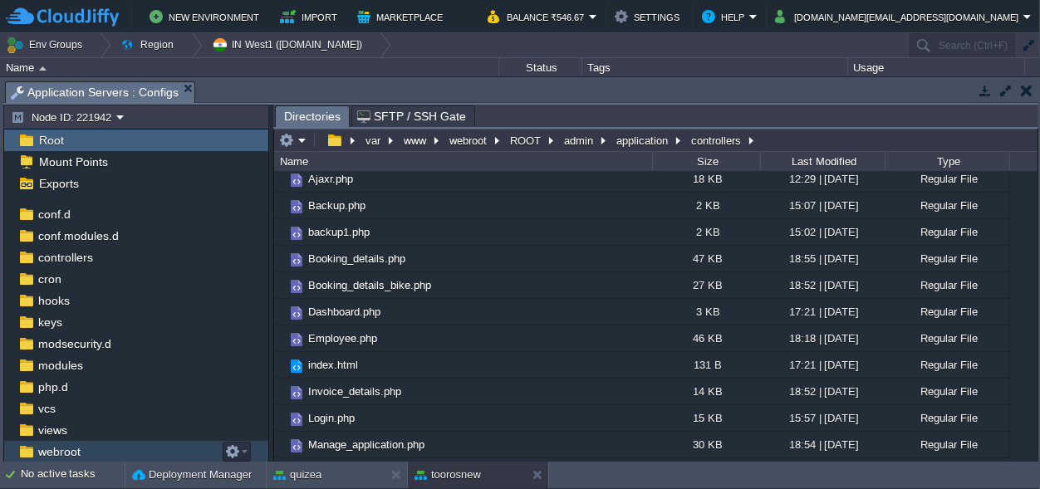
scroll to position [101, 0]
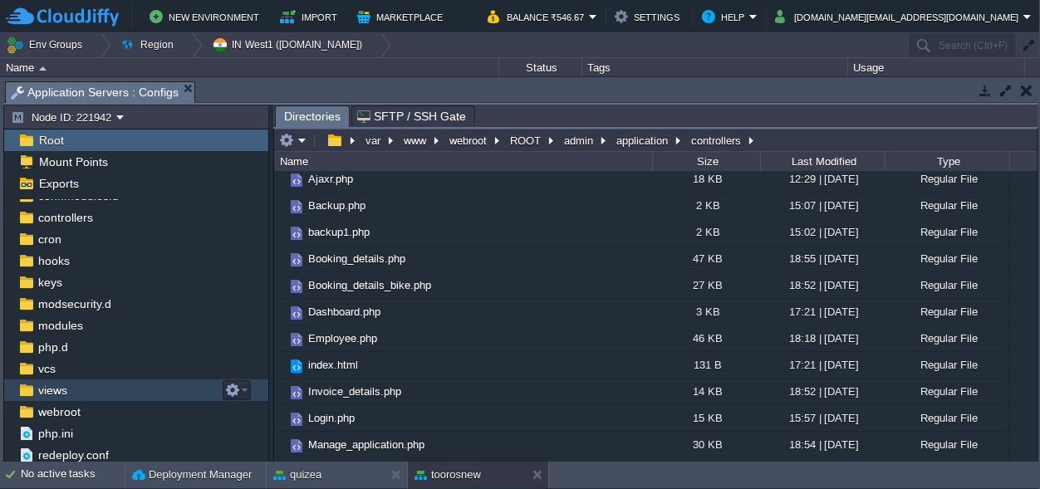
click at [53, 387] on span "views" at bounding box center [52, 390] width 35 height 15
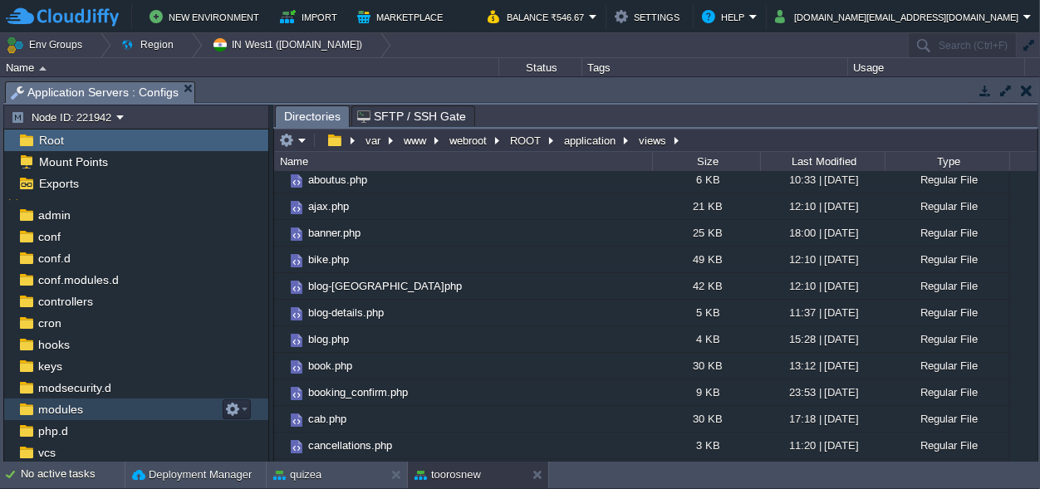
scroll to position [0, 0]
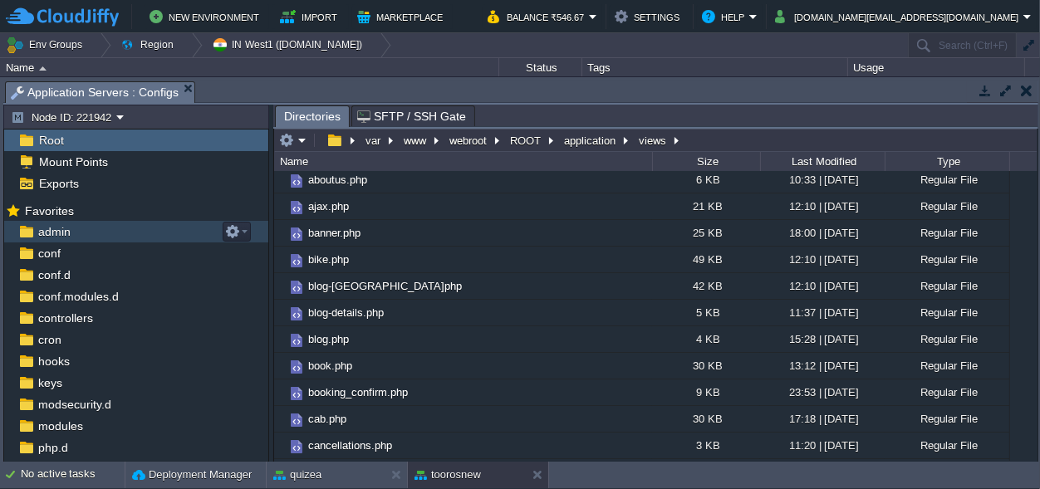
click at [57, 236] on span "admin" at bounding box center [54, 231] width 38 height 15
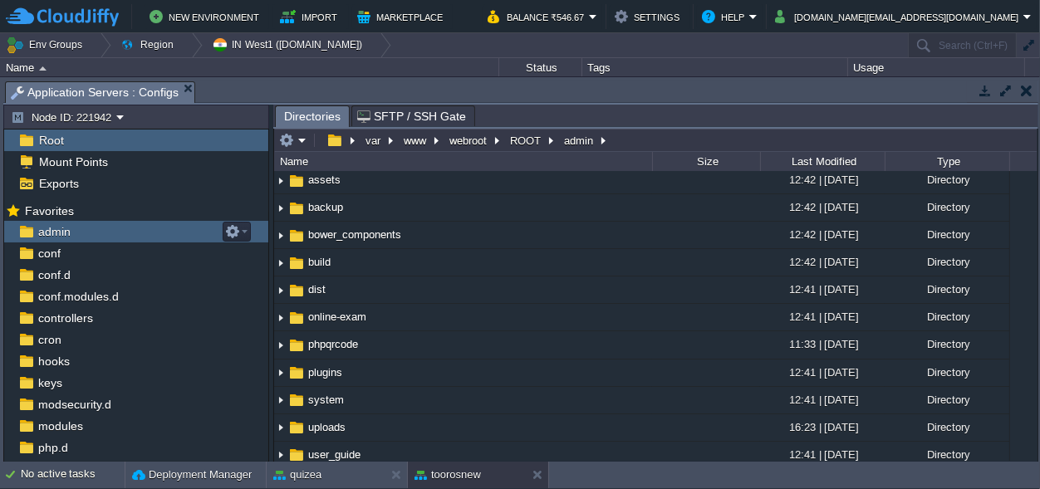
click at [57, 236] on span "admin" at bounding box center [54, 231] width 38 height 15
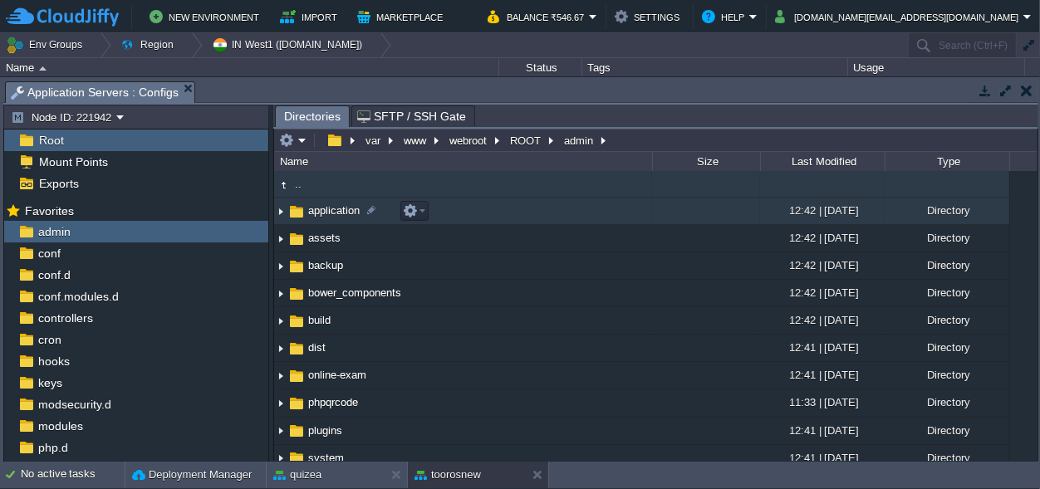
click at [340, 211] on span "application" at bounding box center [334, 211] width 57 height 14
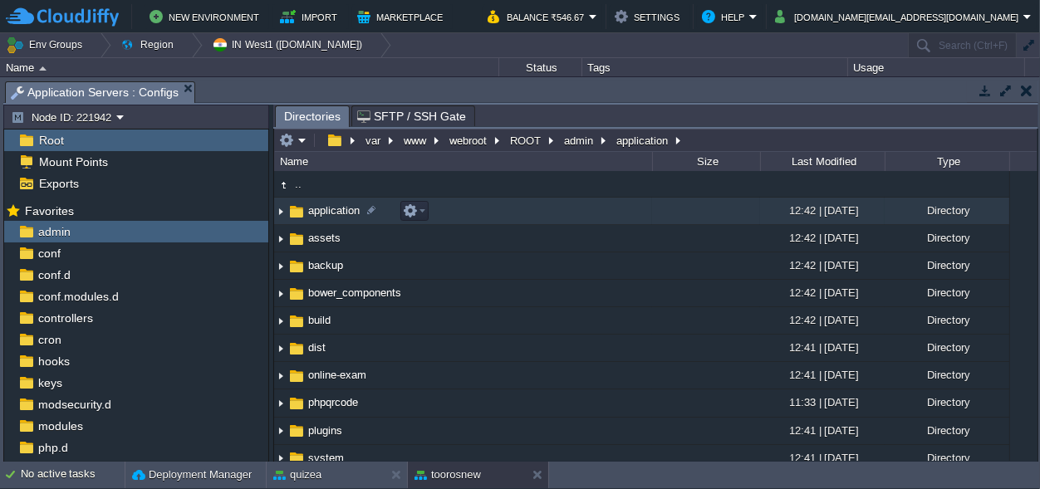
click at [340, 211] on span "application" at bounding box center [334, 211] width 57 height 14
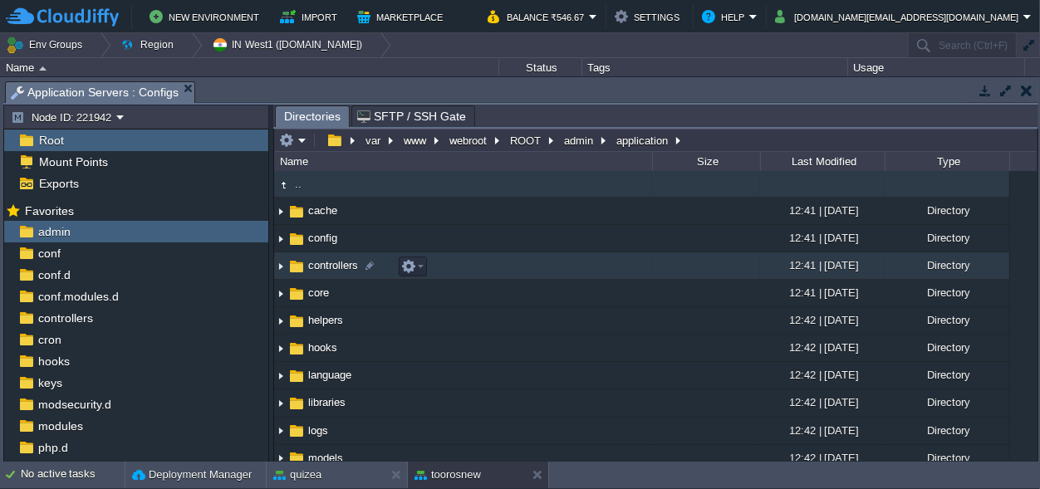
click at [324, 263] on span "controllers" at bounding box center [333, 265] width 55 height 14
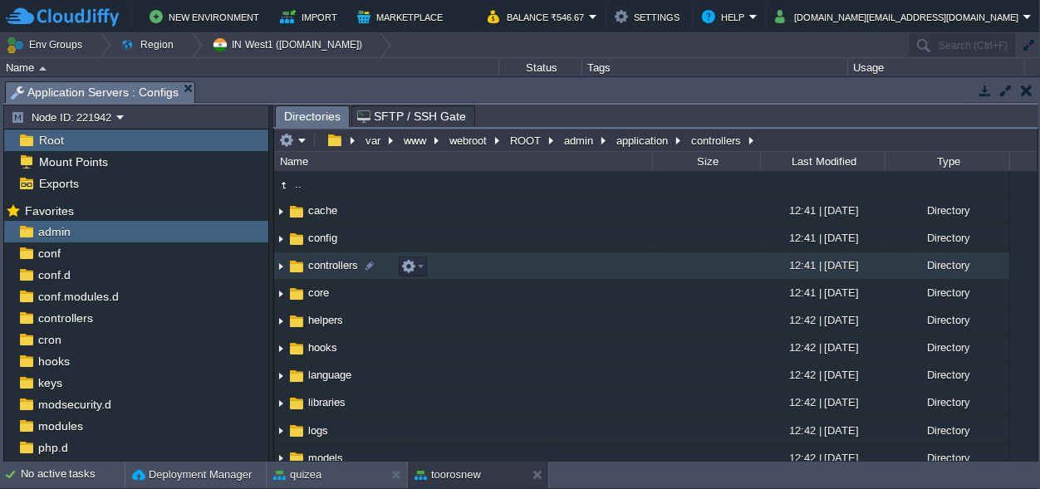
click at [324, 263] on span "controllers" at bounding box center [333, 265] width 55 height 14
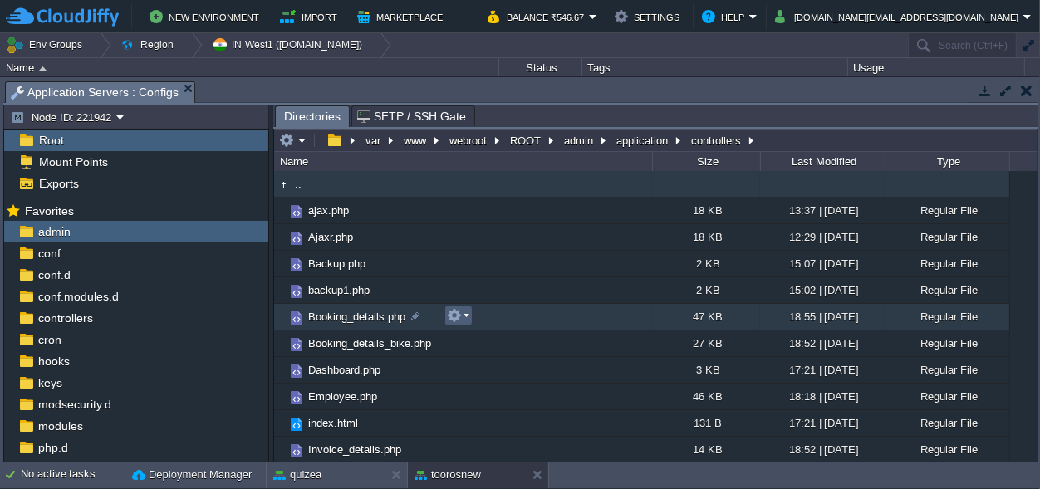
click at [466, 312] on em at bounding box center [458, 315] width 22 height 15
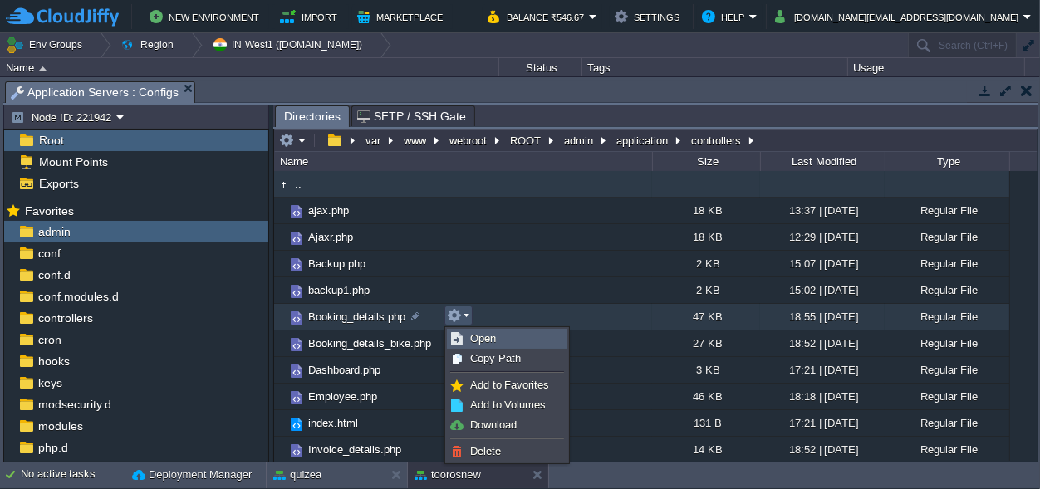
click at [473, 334] on span "Open" at bounding box center [483, 338] width 26 height 12
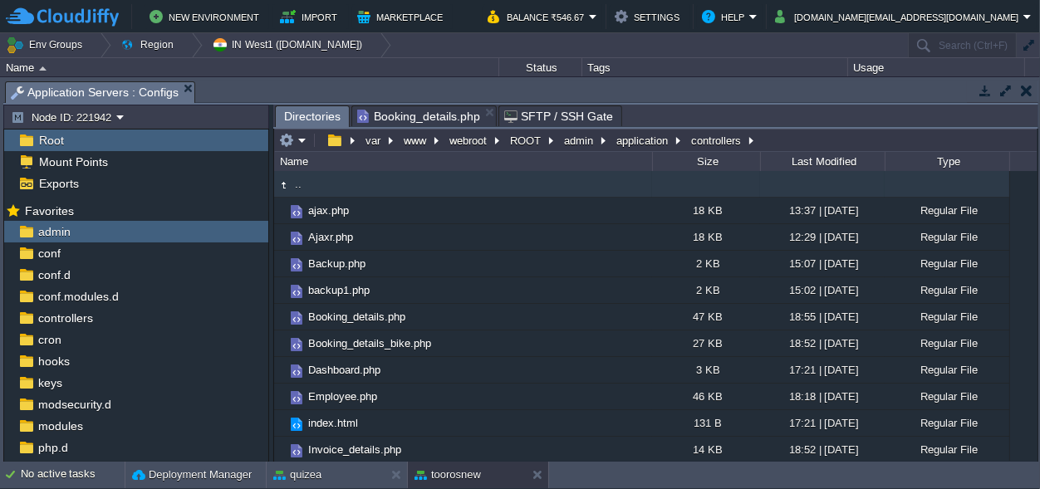
click at [306, 108] on span "Directories" at bounding box center [312, 116] width 57 height 21
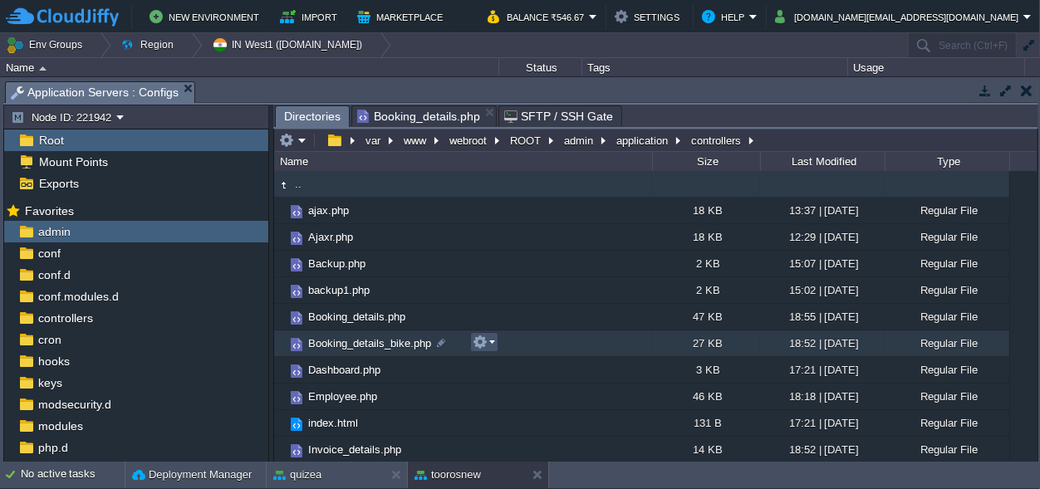
click at [481, 340] on button "button" at bounding box center [480, 342] width 15 height 15
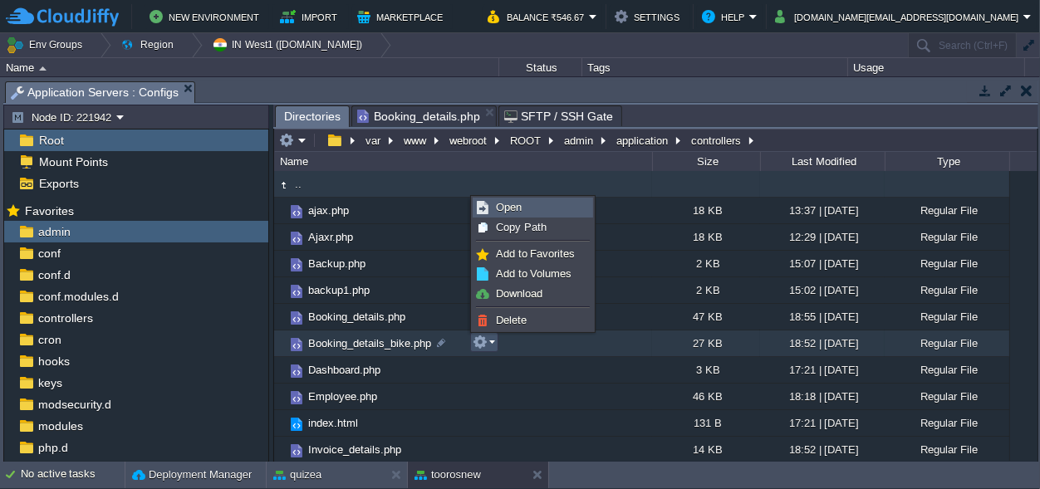
click at [512, 202] on span "Open" at bounding box center [509, 207] width 26 height 12
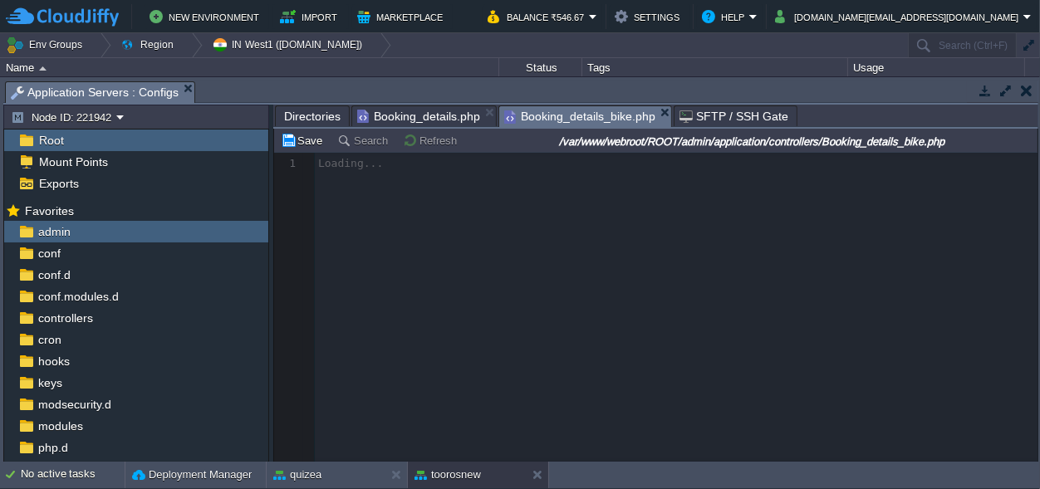
click at [313, 114] on span "Directories" at bounding box center [312, 116] width 57 height 20
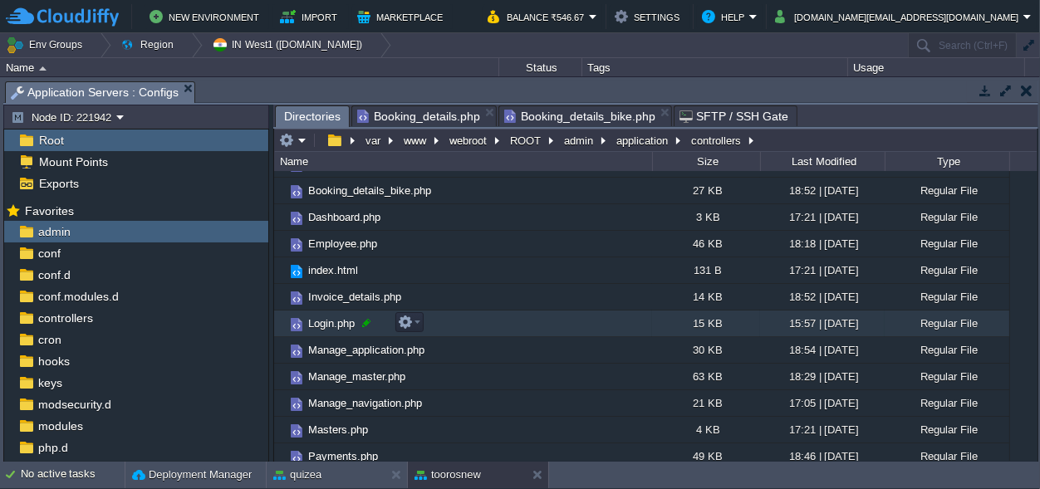
scroll to position [155, 0]
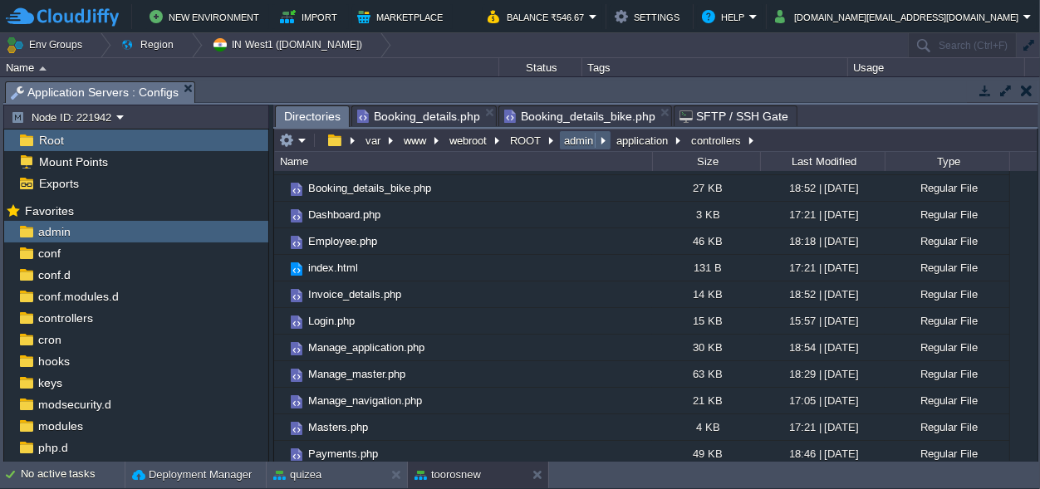
click at [581, 142] on button "admin" at bounding box center [580, 140] width 36 height 15
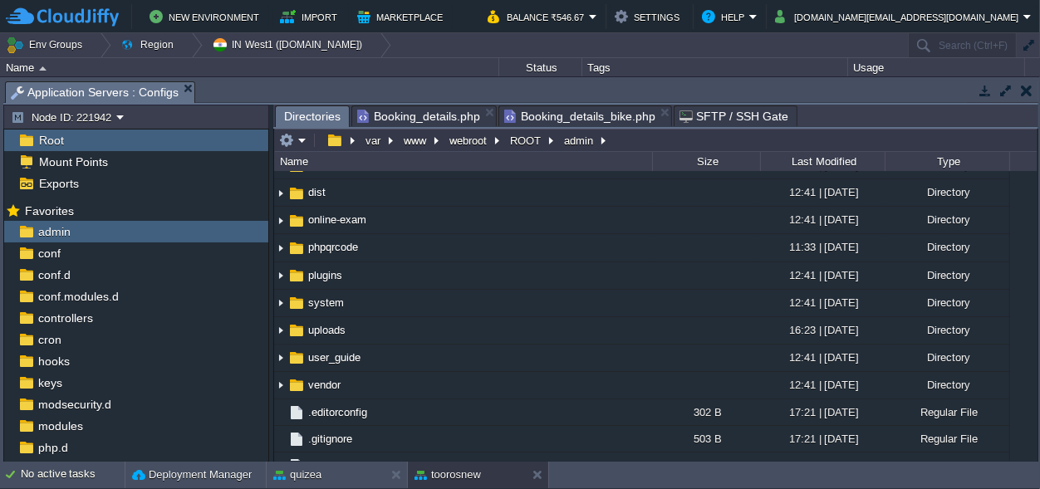
click at [343, 62] on span "application" at bounding box center [334, 55] width 57 height 14
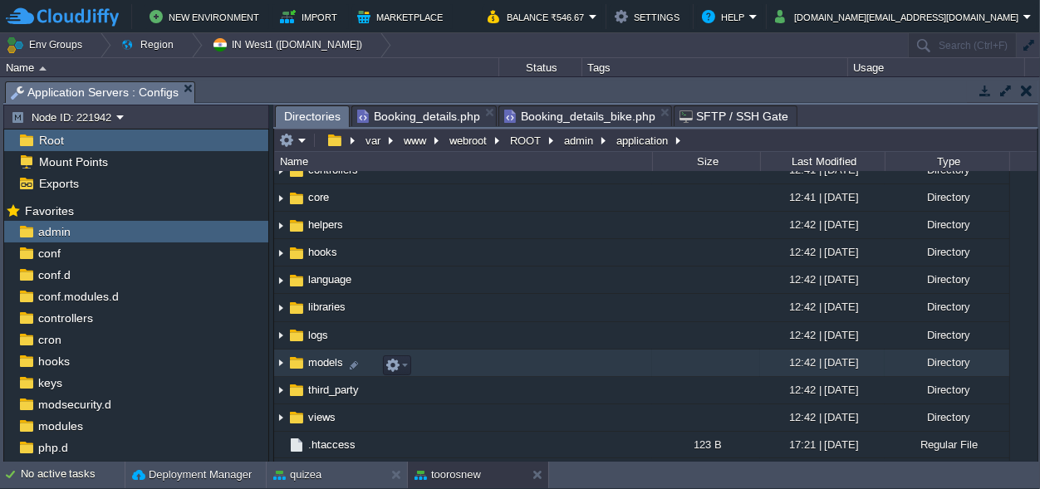
scroll to position [123, 0]
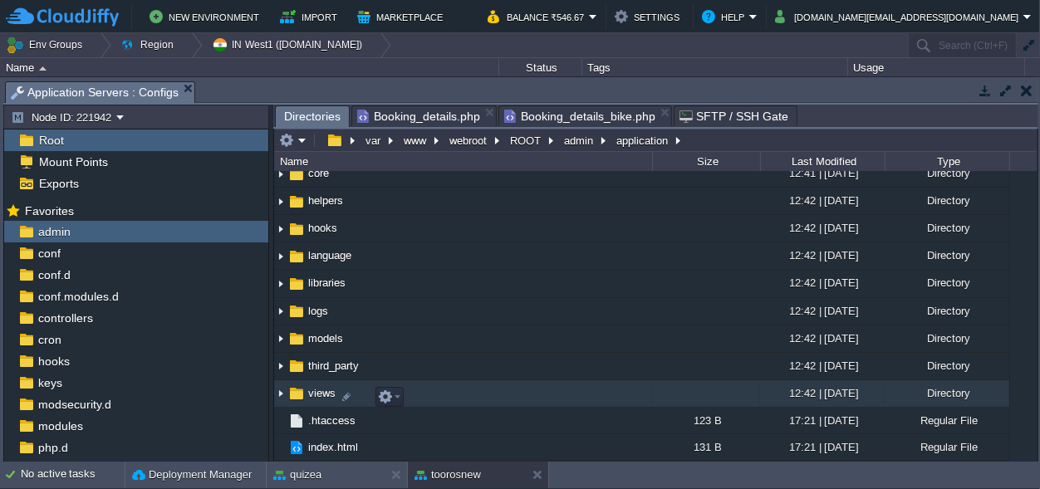
click at [318, 391] on span "views" at bounding box center [322, 393] width 32 height 14
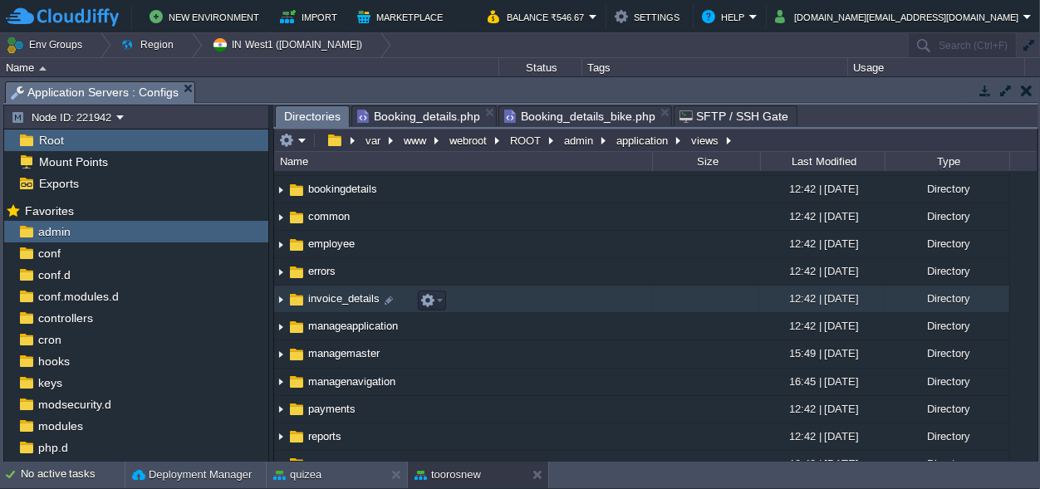
scroll to position [0, 0]
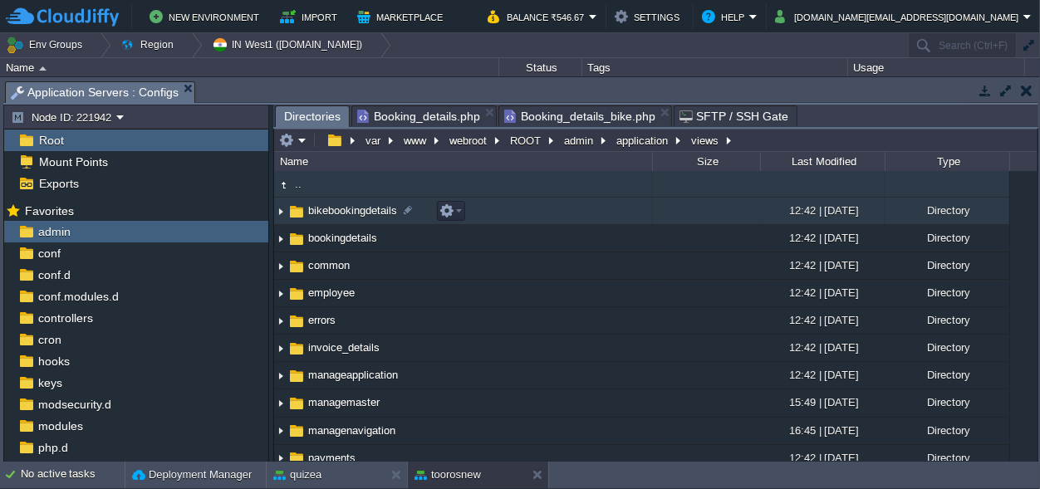
click at [351, 214] on span "bikebookingdetails" at bounding box center [353, 211] width 94 height 14
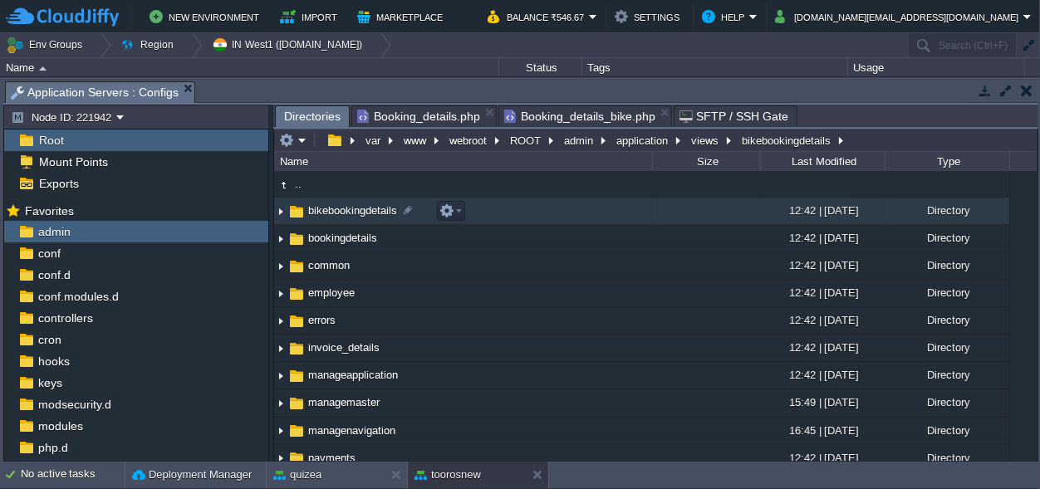
click at [351, 214] on span "bikebookingdetails" at bounding box center [353, 211] width 94 height 14
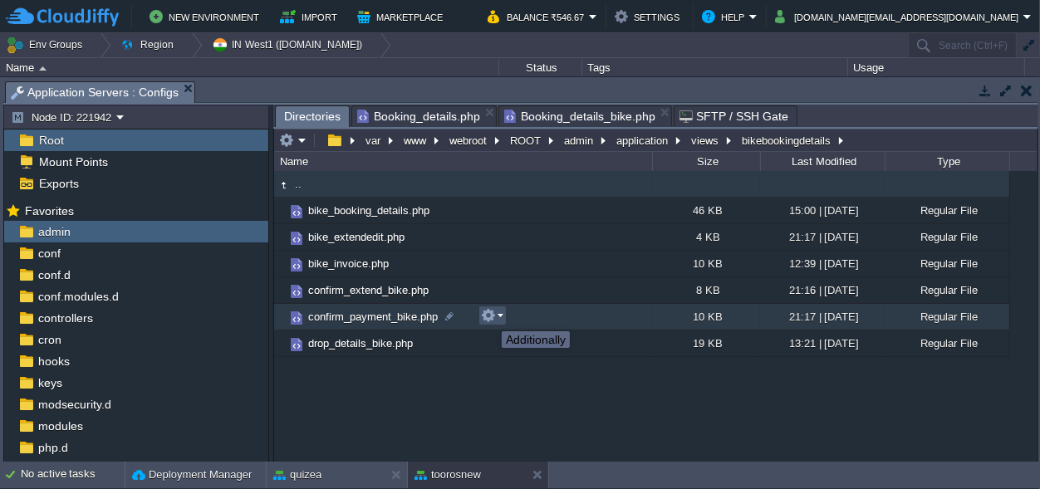
click at [489, 317] on button "button" at bounding box center [488, 315] width 15 height 15
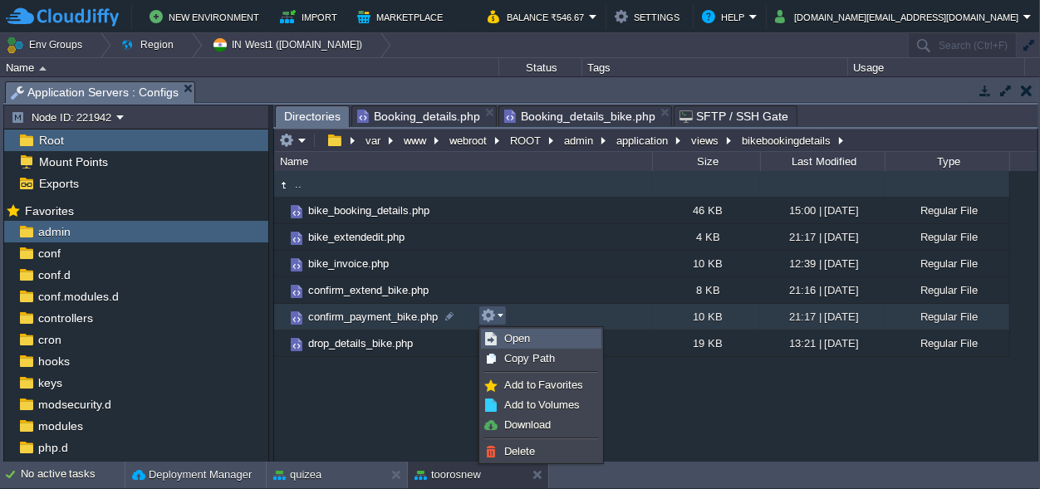
click at [518, 339] on span "Open" at bounding box center [517, 338] width 26 height 12
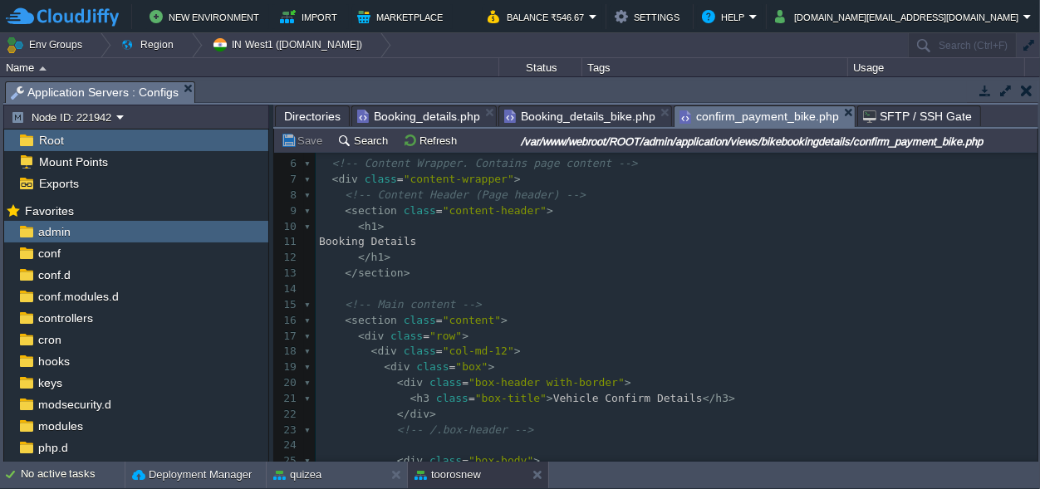
scroll to position [77, 0]
click at [407, 115] on span "Booking_details.php" at bounding box center [418, 116] width 123 height 20
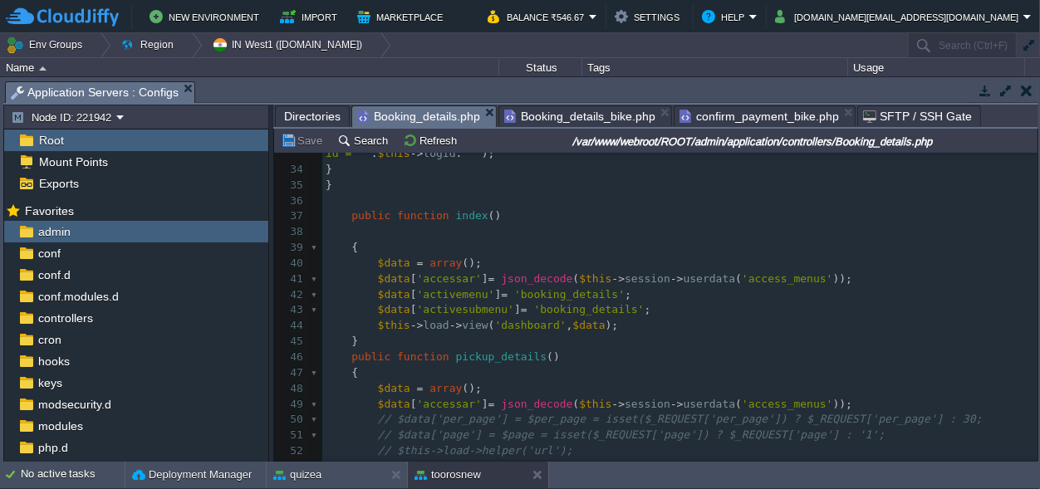
scroll to position [699, 0]
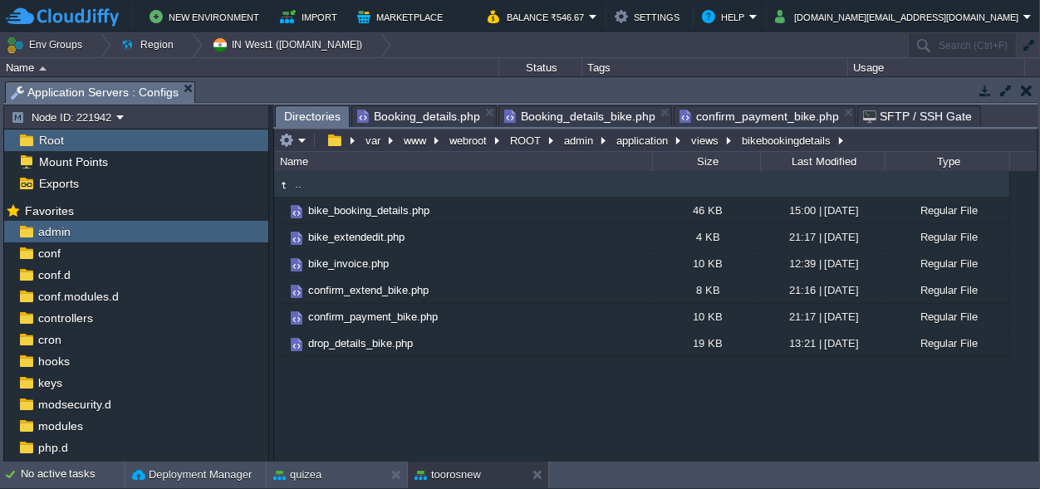
click at [305, 112] on span "Directories" at bounding box center [312, 116] width 57 height 21
click at [700, 140] on button "views" at bounding box center [706, 140] width 34 height 15
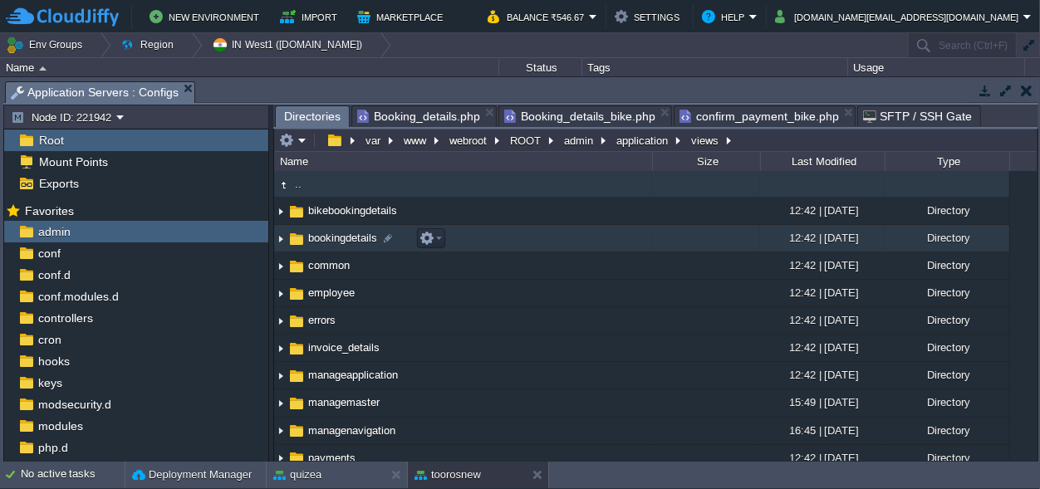
click at [351, 242] on span "bookingdetails" at bounding box center [343, 238] width 74 height 14
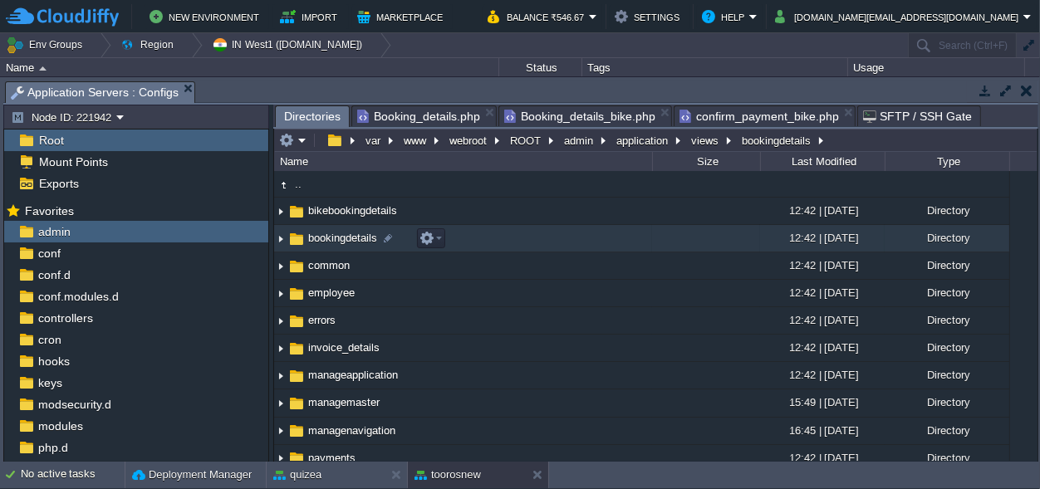
click at [351, 242] on span "bookingdetails" at bounding box center [343, 238] width 74 height 14
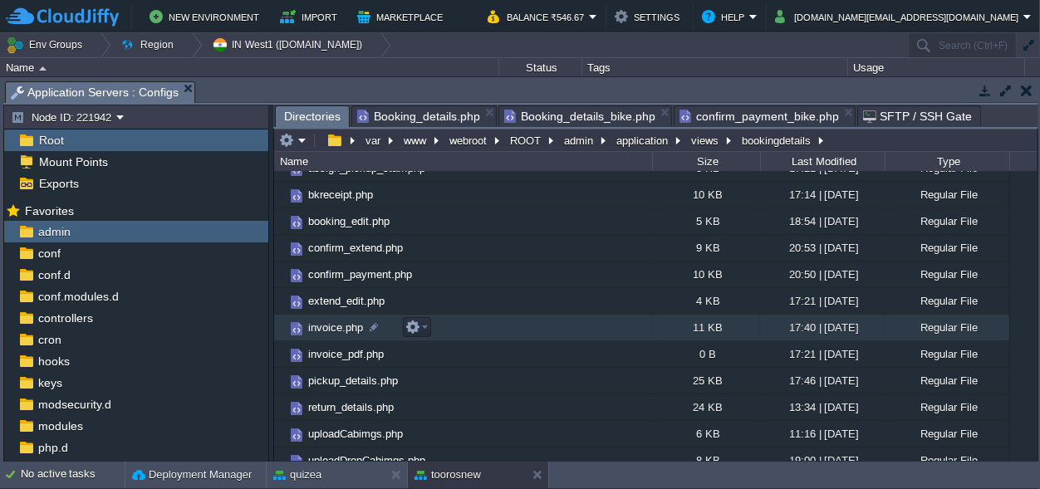
scroll to position [81, 0]
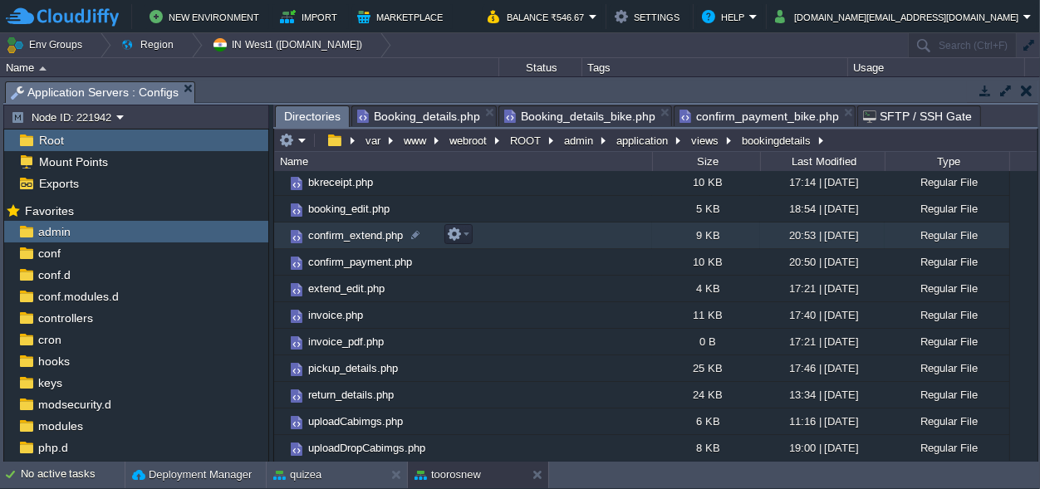
click at [352, 232] on span "confirm_extend.php" at bounding box center [356, 236] width 100 height 14
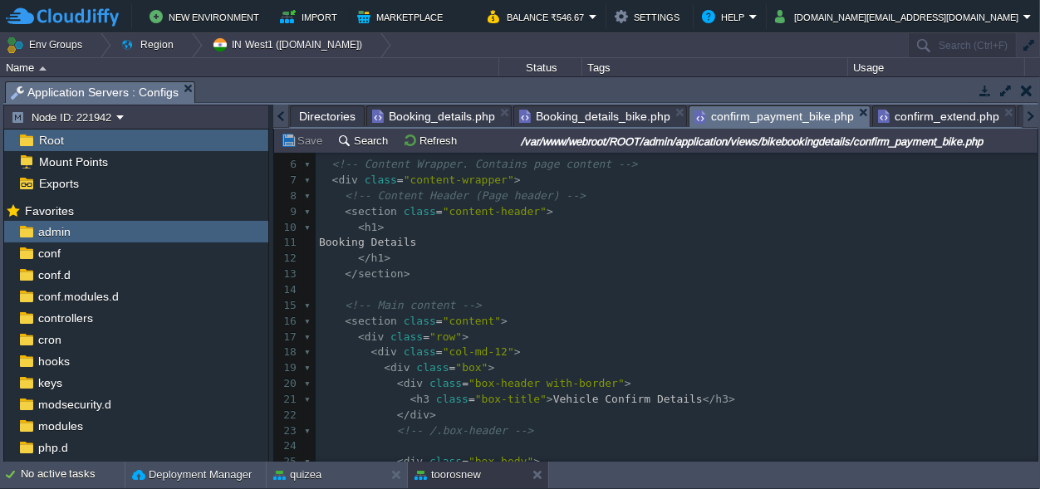
click at [779, 109] on span "confirm_payment_bike.php" at bounding box center [775, 116] width 160 height 21
click at [307, 119] on span "Directories" at bounding box center [327, 116] width 57 height 20
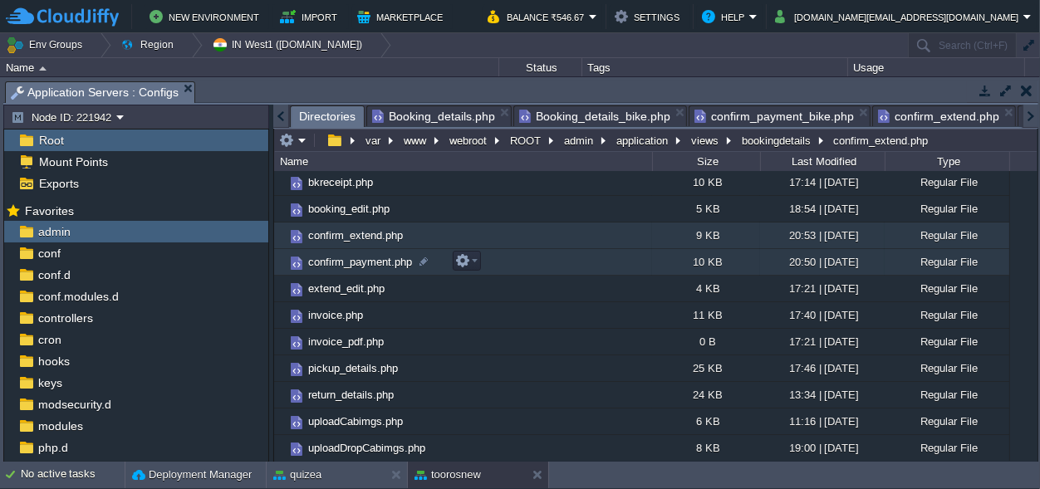
click at [363, 263] on span "confirm_payment.php" at bounding box center [360, 262] width 109 height 14
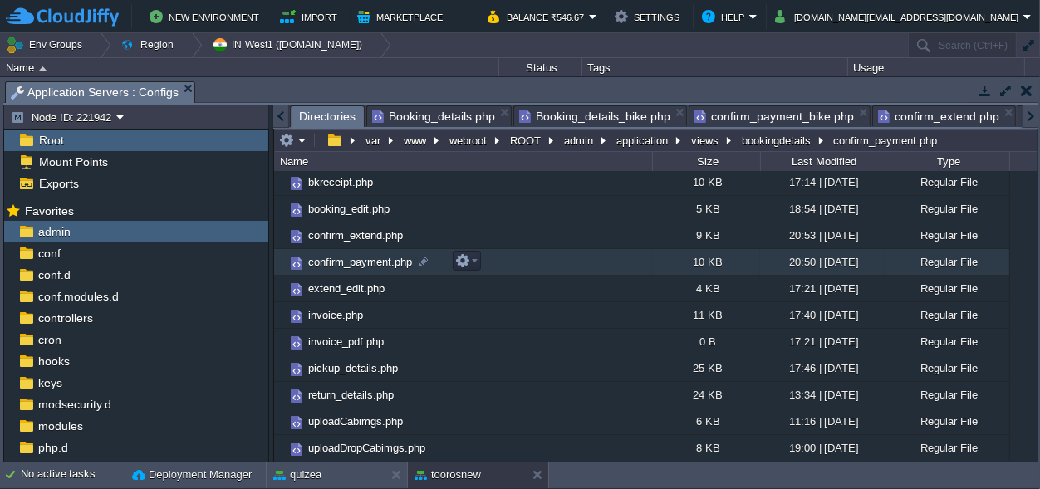
click at [363, 263] on span "confirm_payment.php" at bounding box center [360, 262] width 109 height 14
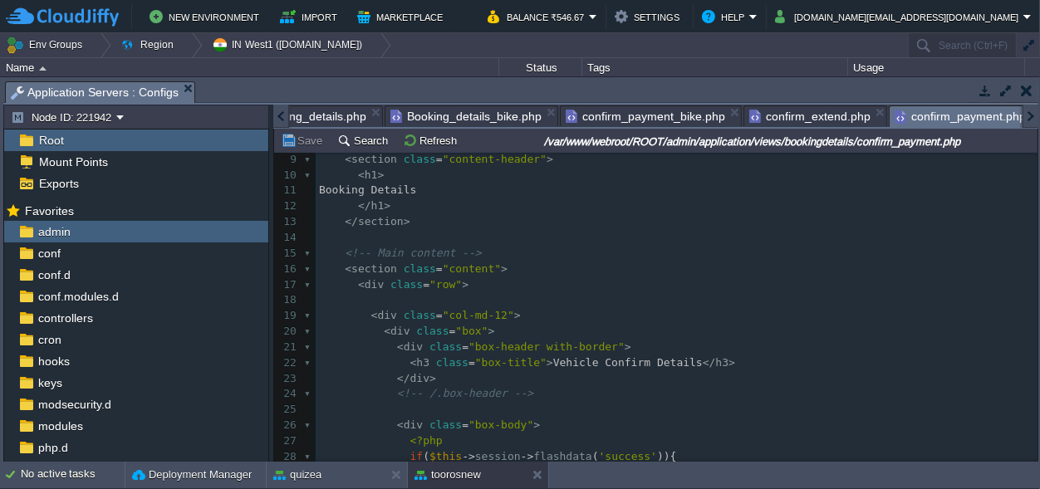
scroll to position [155, 0]
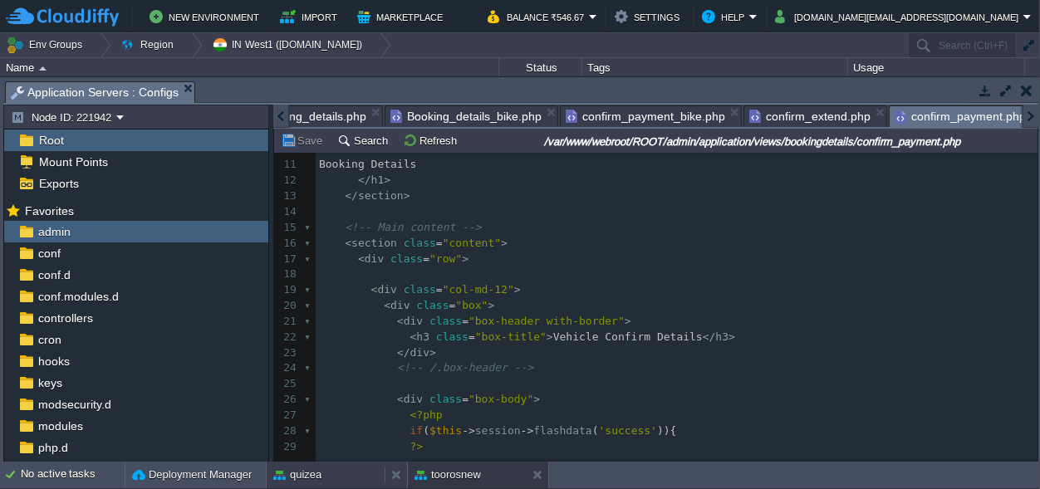
click at [346, 468] on div "quizea" at bounding box center [326, 475] width 118 height 27
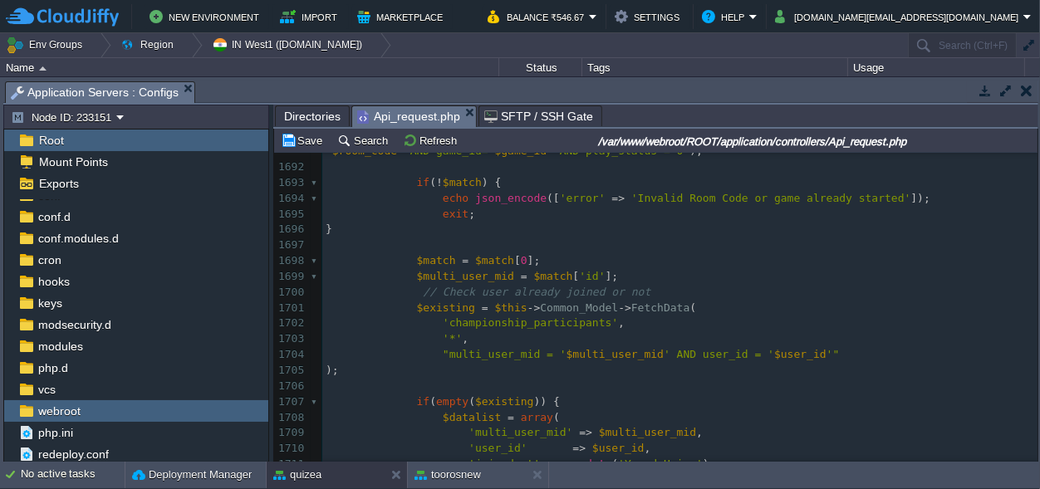
scroll to position [23888, 0]
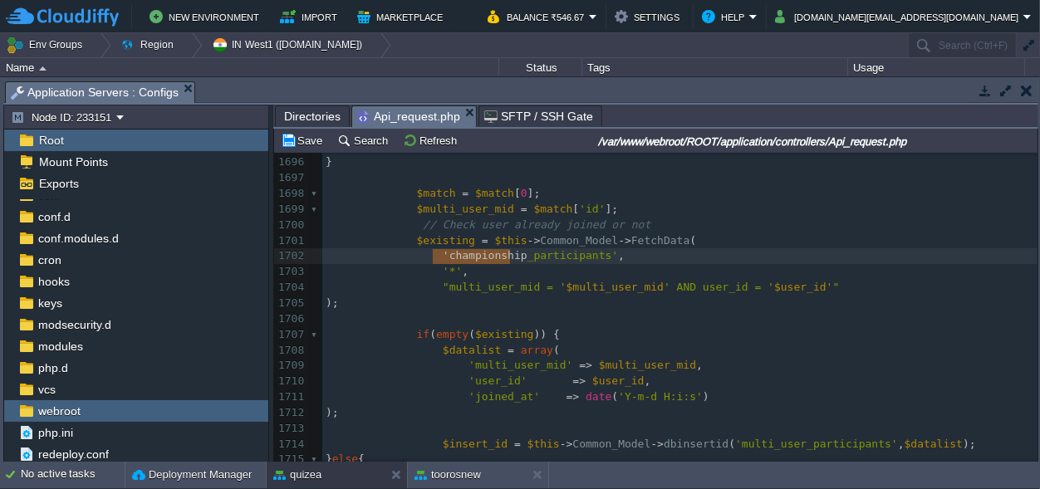
type textarea "championship"
drag, startPoint x: 510, startPoint y: 256, endPoint x: 440, endPoint y: 253, distance: 69.9
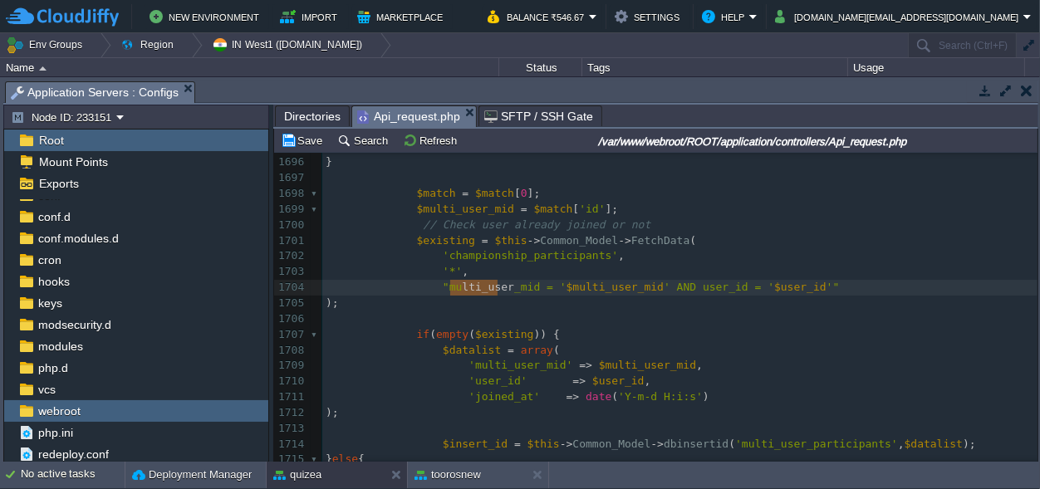
type textarea "multi_user"
drag, startPoint x: 499, startPoint y: 287, endPoint x: 447, endPoint y: 290, distance: 51.6
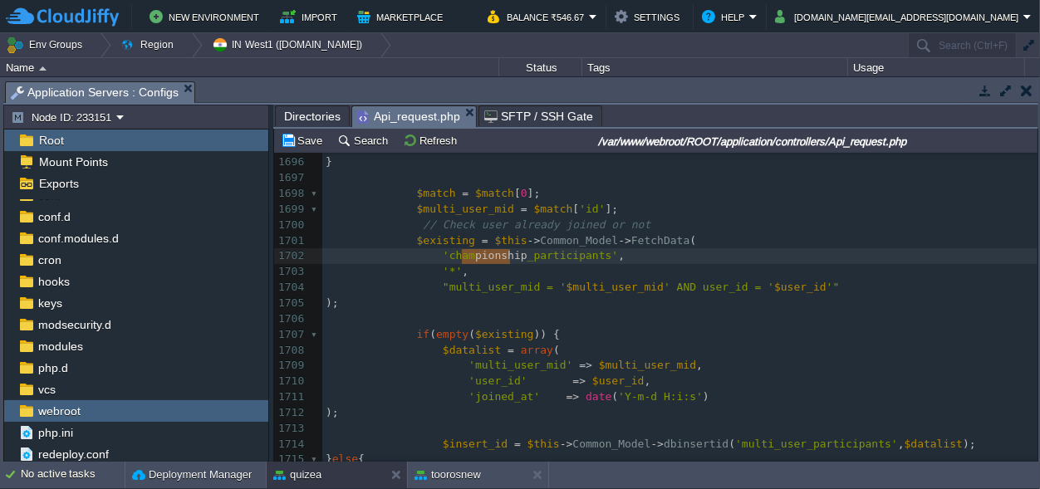
type textarea "championship"
drag, startPoint x: 509, startPoint y: 256, endPoint x: 459, endPoint y: 257, distance: 50.7
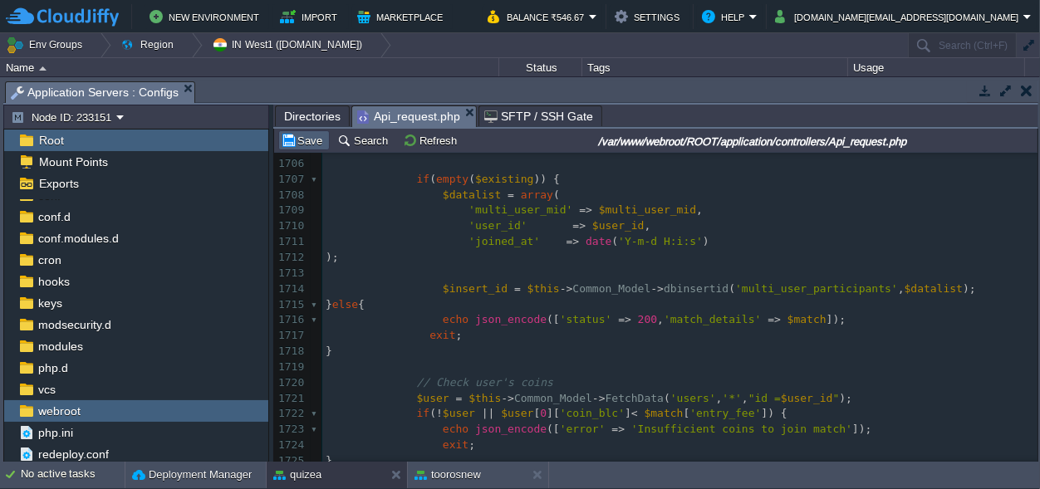
click at [317, 146] on button "Save" at bounding box center [304, 140] width 47 height 15
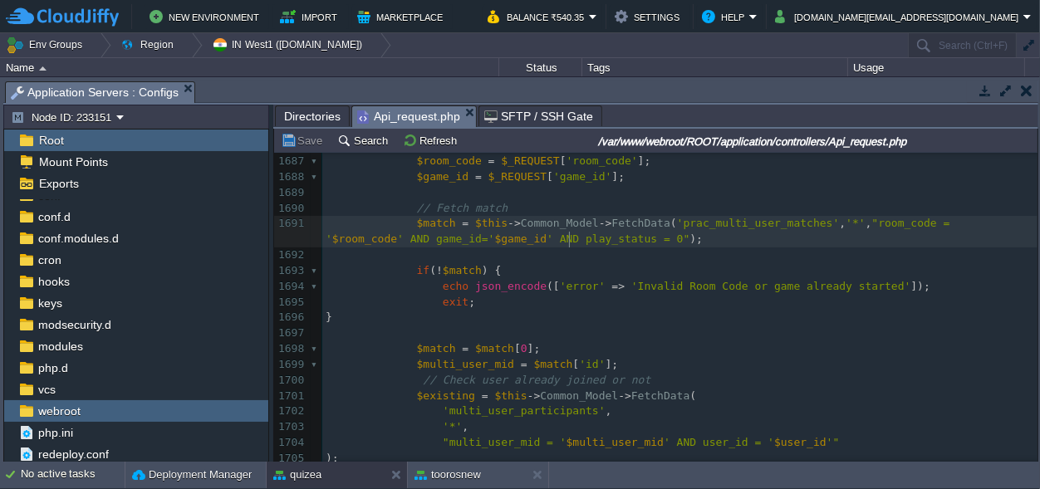
scroll to position [0, 0]
type textarea "tatus = 0");"
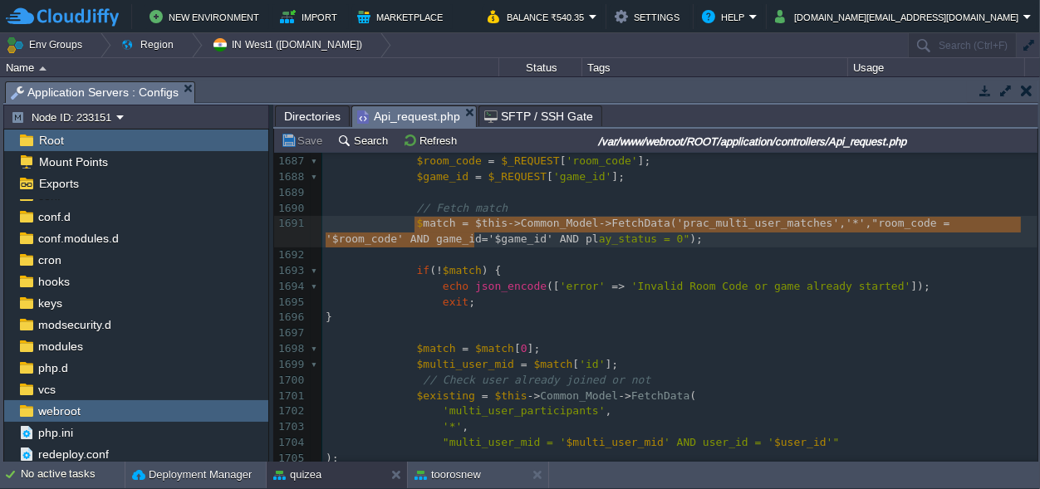
type textarea "$match = $this->Common_Model->FetchData('prac_multi_user_matches', '*', "room_c…"
drag, startPoint x: 585, startPoint y: 241, endPoint x: 412, endPoint y: 226, distance: 173.5
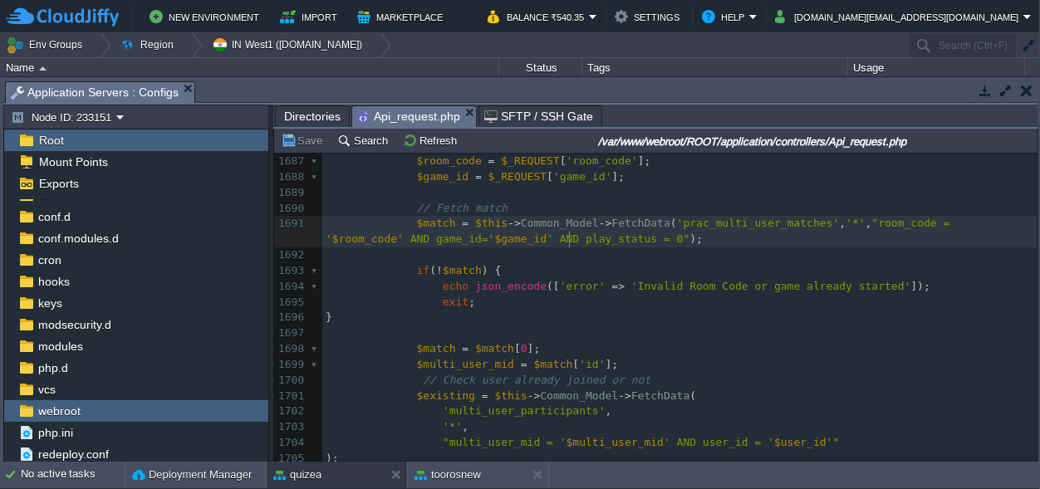
scroll to position [0, 0]
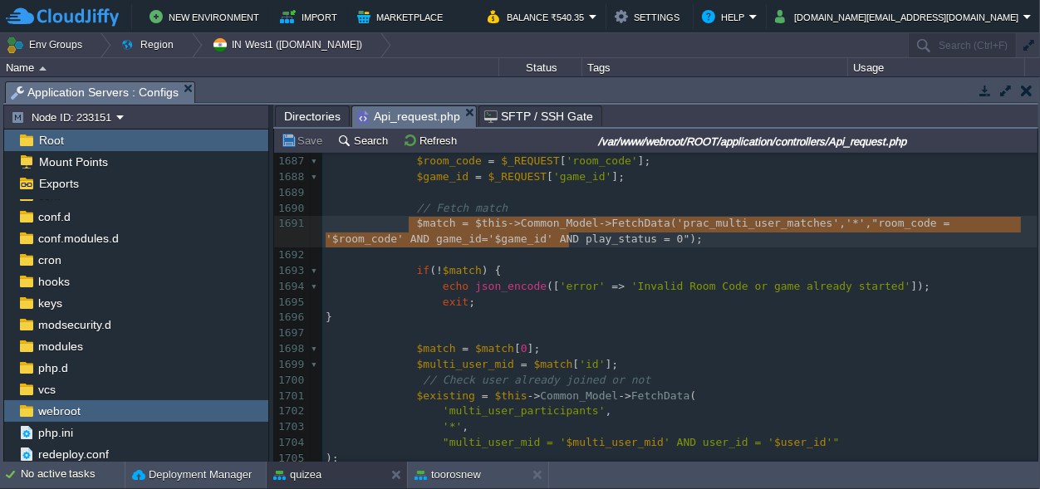
type textarea "$match = $this->Common_Model->FetchData('prac_multi_user_matches', '*', "room_c…"
drag, startPoint x: 597, startPoint y: 238, endPoint x: 406, endPoint y: 224, distance: 191.7
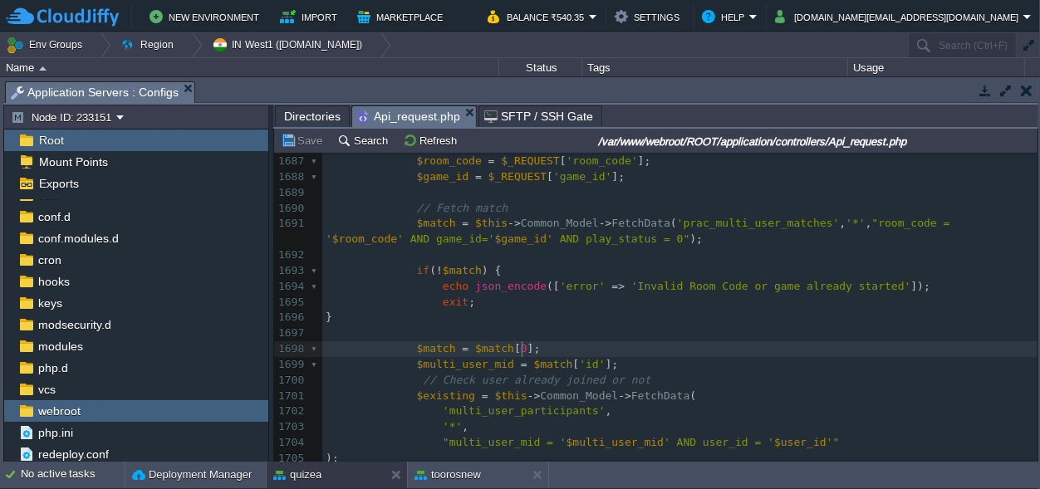
scroll to position [0, 0]
type textarea "$match = $match[0];"
drag, startPoint x: 524, startPoint y: 347, endPoint x: 410, endPoint y: 347, distance: 114.7
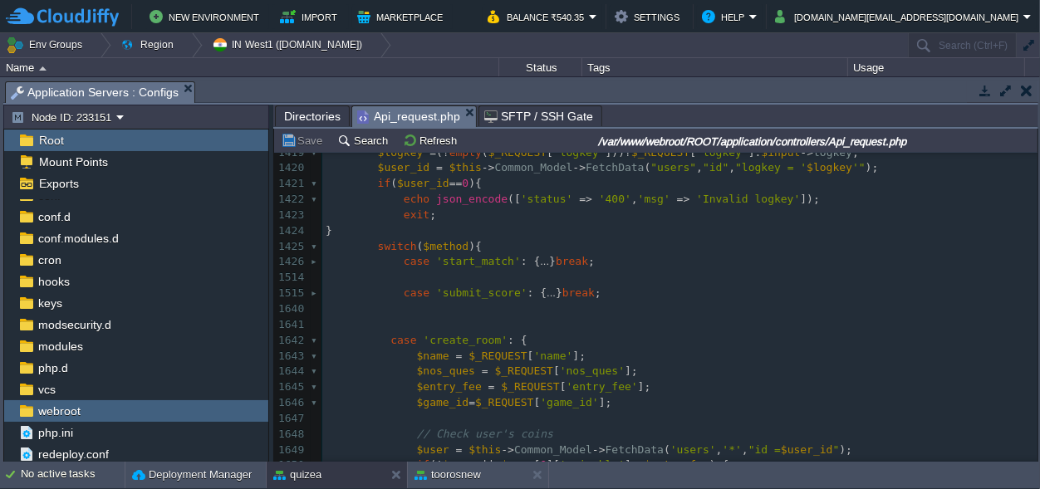
scroll to position [22803, 0]
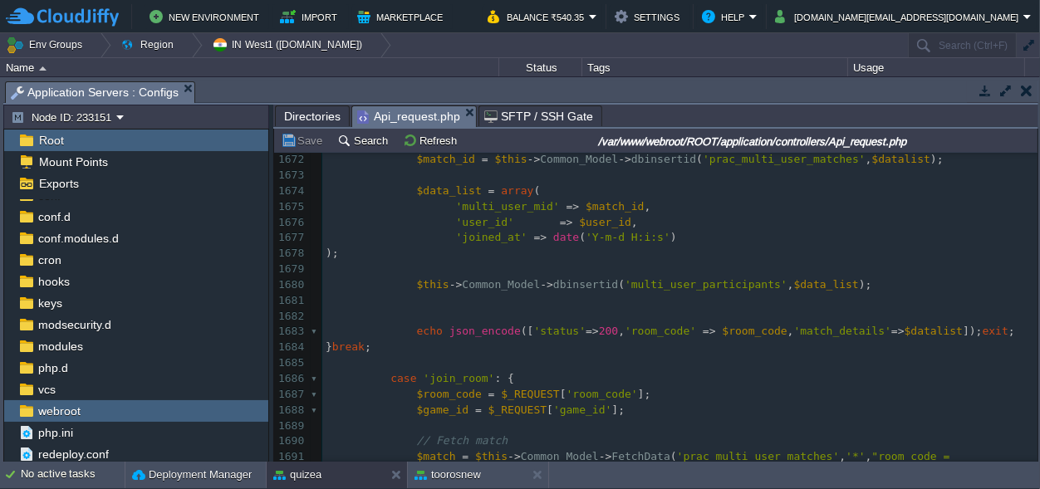
click at [411, 309] on pre "​" at bounding box center [679, 317] width 715 height 16
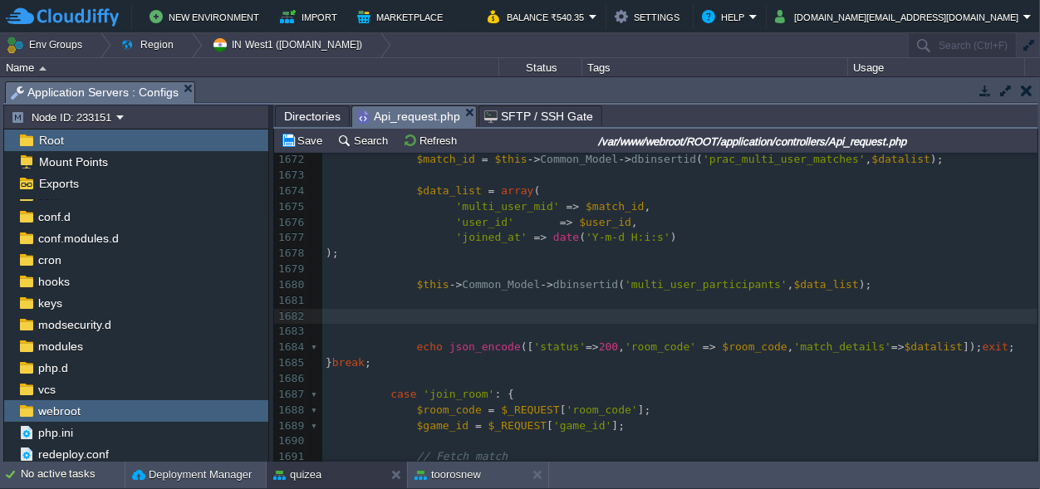
paste textarea
click at [419, 317] on span at bounding box center [417, 317] width 26 height 16
click at [421, 303] on pre at bounding box center [679, 301] width 715 height 16
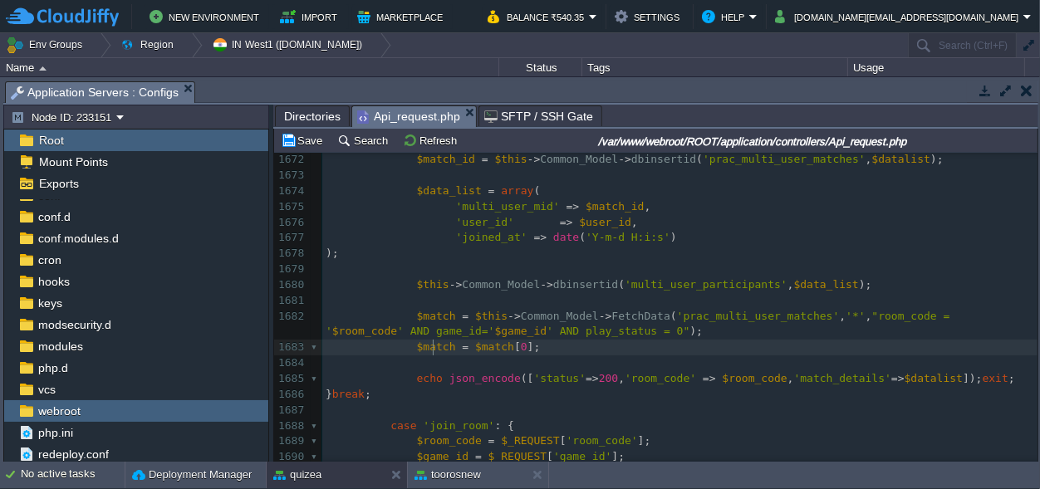
click at [433, 351] on div "x 1650 if ( ! $user || $user [ 0 ][ 'coin_blc' ] < $entry_fee ) { 1651 echo jso…" at bounding box center [679, 238] width 715 height 861
type textarea "$match"
click at [897, 377] on div "x 1650 if ( ! $user || $user [ 0 ][ 'coin_blc' ] < $entry_fee ) { 1651 echo jso…" at bounding box center [679, 238] width 715 height 861
type textarea "$datalist"
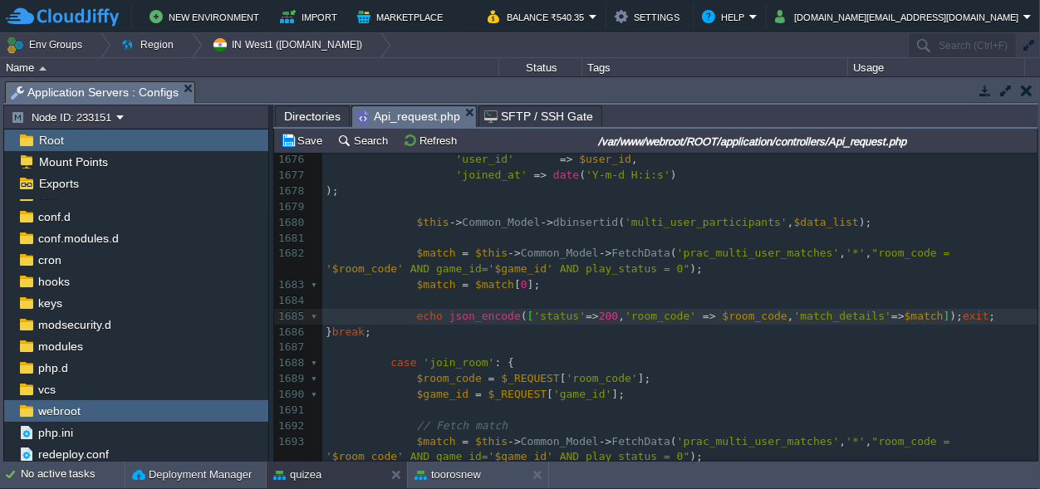
click at [535, 286] on pre "$match = $match [ 0 ];" at bounding box center [679, 286] width 715 height 16
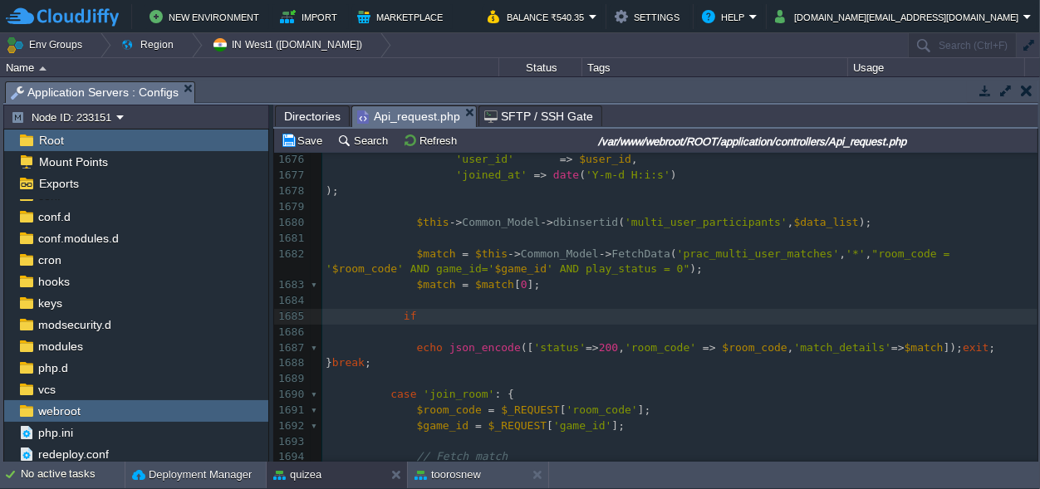
type textarea "if()"
type textarea "$match[]"
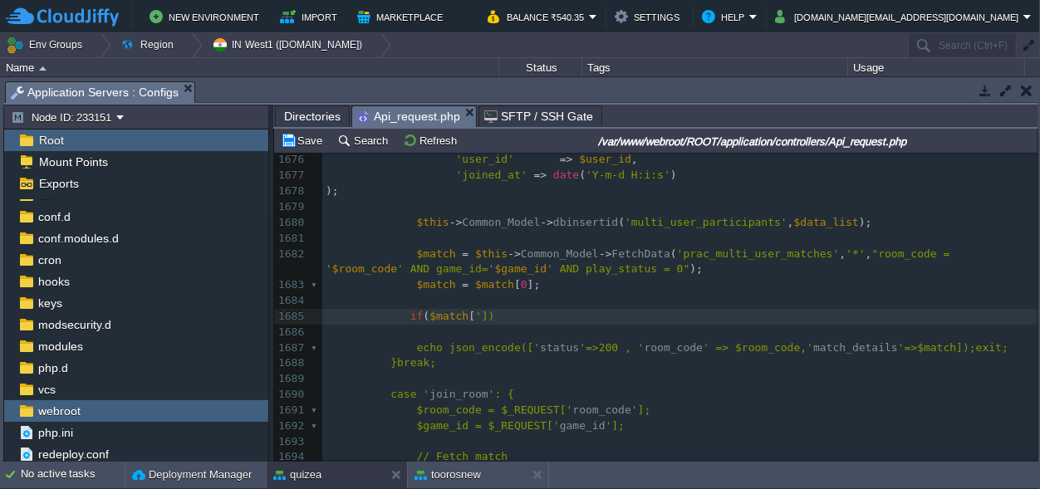
type textarea "''"
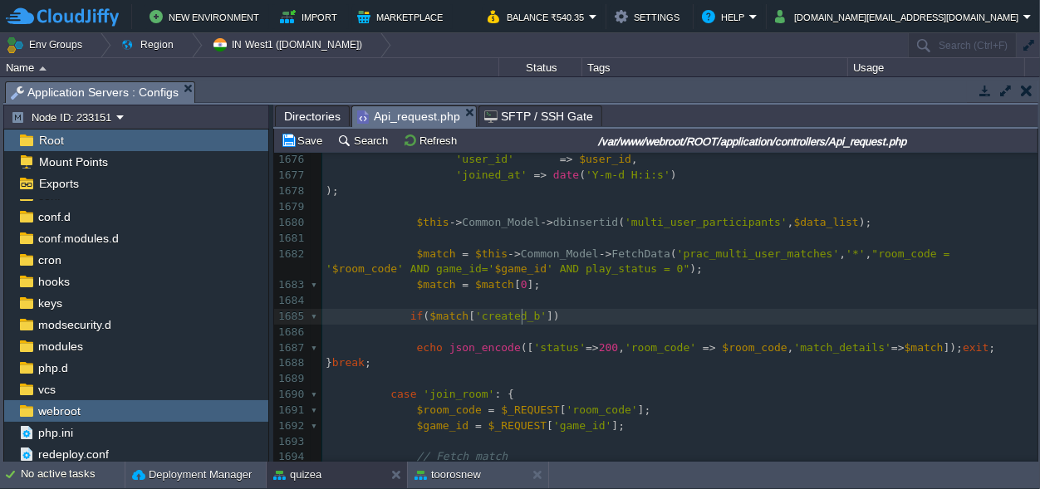
type textarea "created_by"
type textarea "==$user_id"
type textarea "$e"
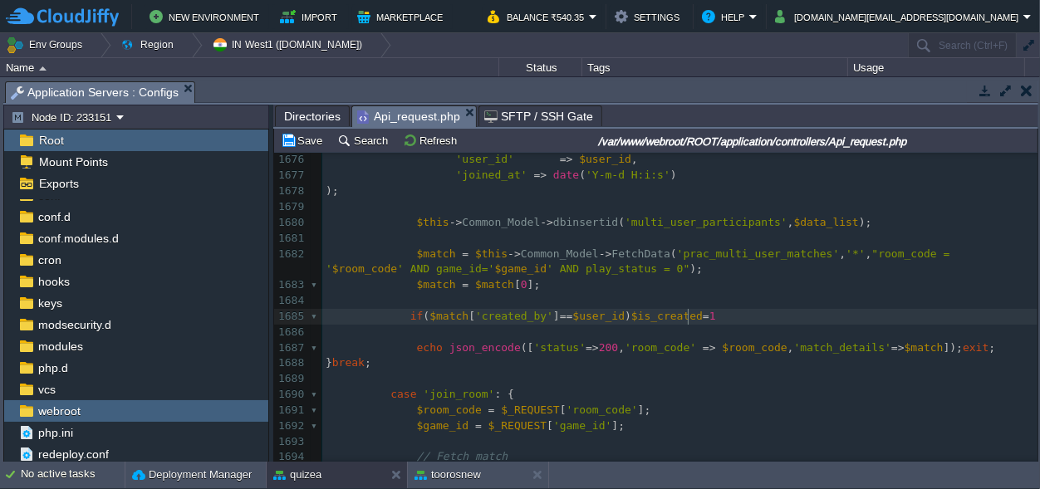
type textarea "is_created=1;"
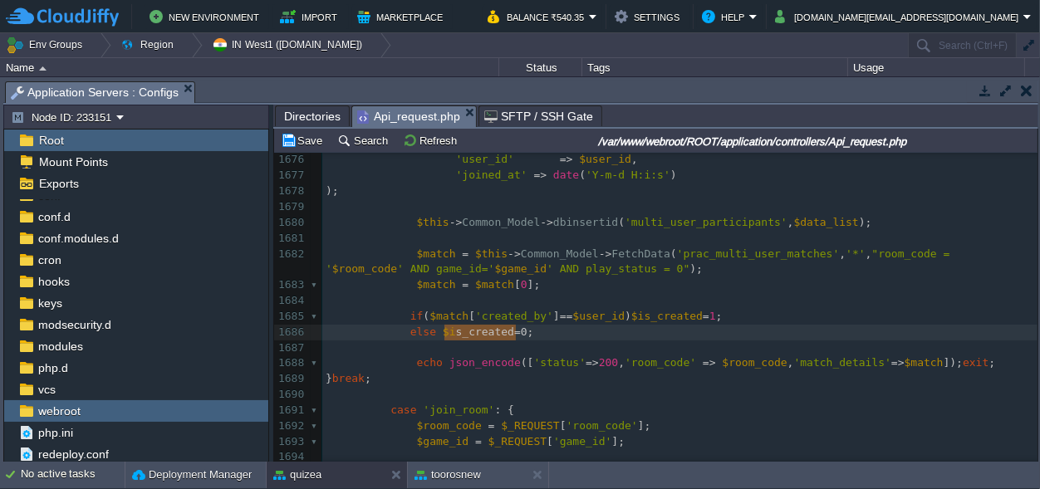
scroll to position [12, 189]
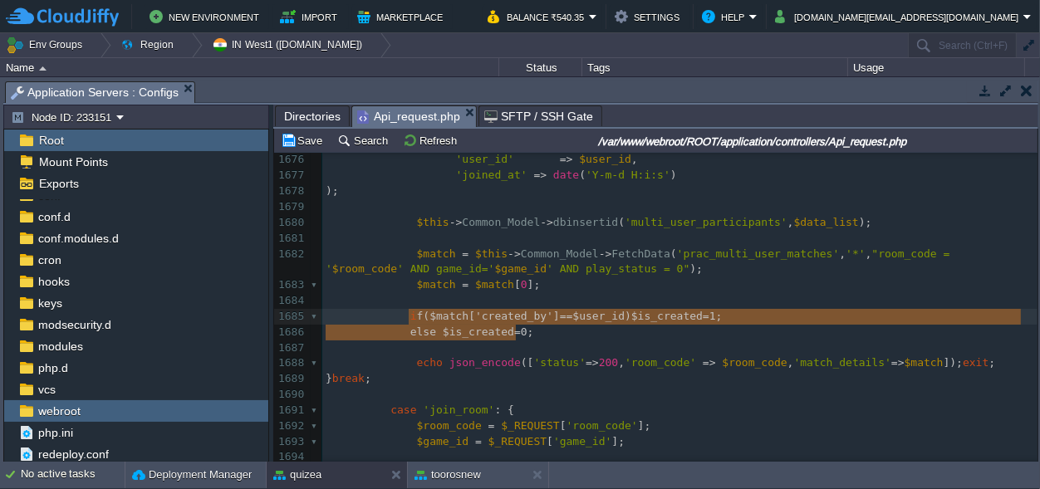
type textarea "if($match['created_by']==$user_id) $is_created=1; else $is_created=0;"
drag, startPoint x: 553, startPoint y: 337, endPoint x: 403, endPoint y: 315, distance: 152.1
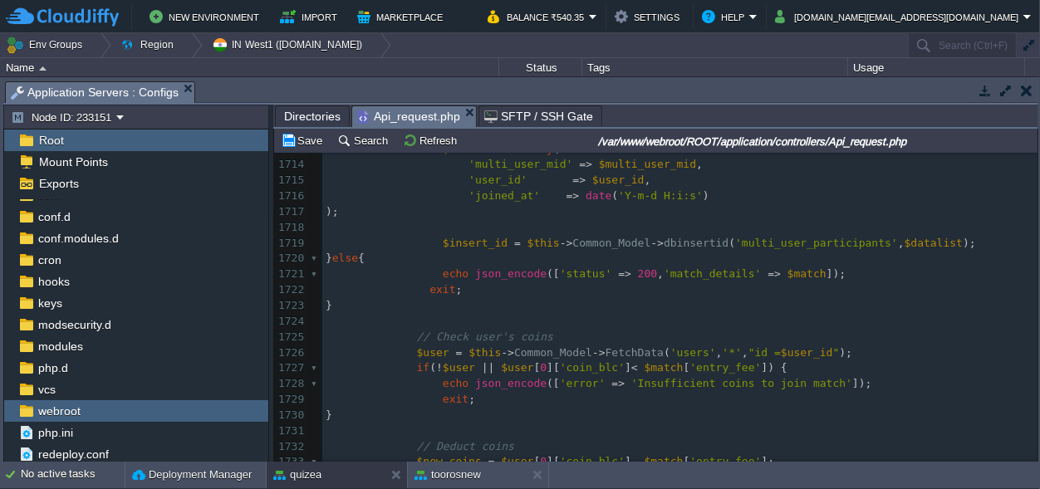
scroll to position [24433, 0]
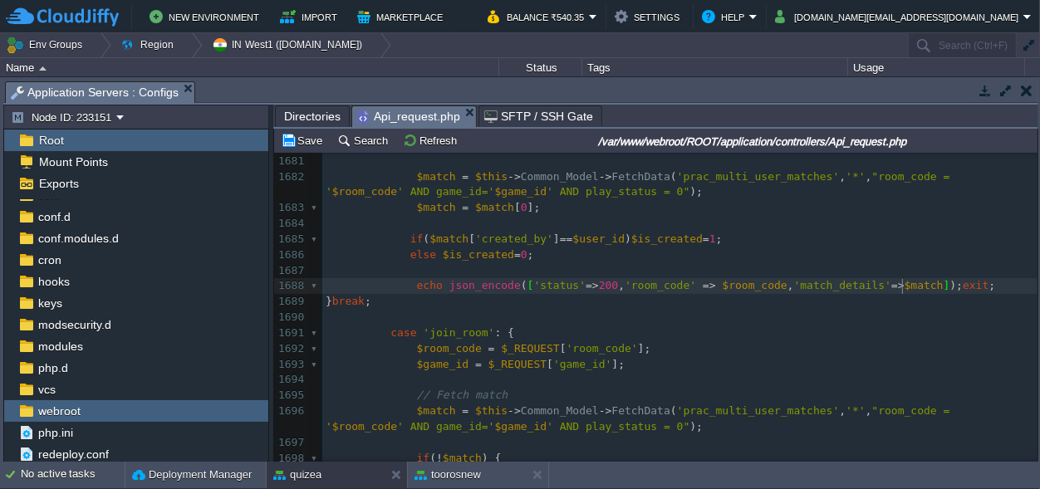
type textarea ","
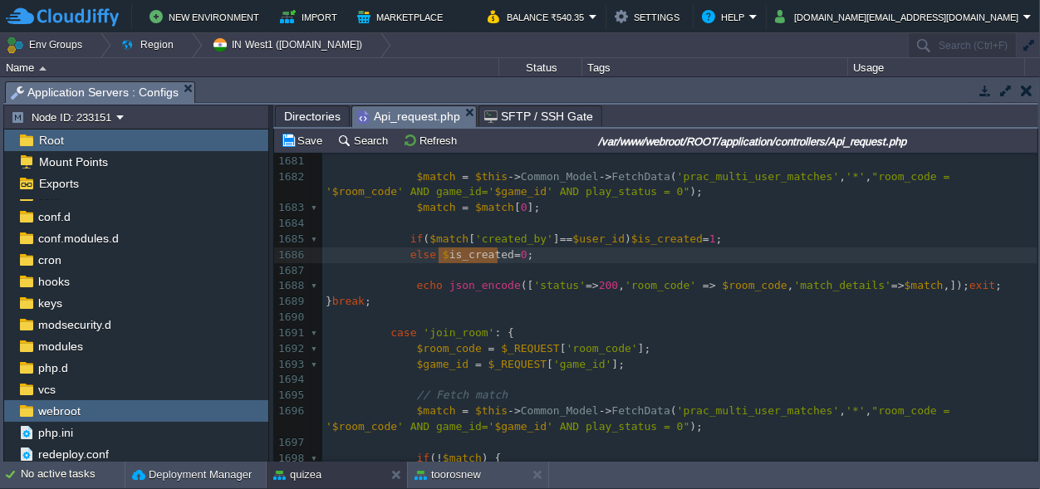
type textarea "$is_created"
drag, startPoint x: 497, startPoint y: 253, endPoint x: 433, endPoint y: 254, distance: 64.0
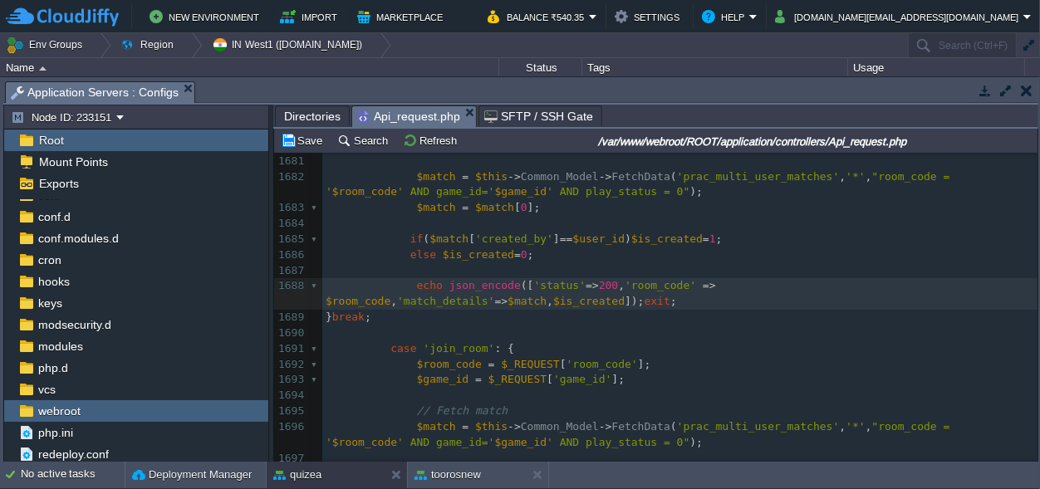
paste textarea "="
type textarea "="
click at [334, 300] on div "x 1668 'created_at' => date ( 'Y-m-d H:i:s' ), 1669 'created_by' => $user_id 16…" at bounding box center [679, 326] width 715 height 752
type textarea "="
type textarea "'"
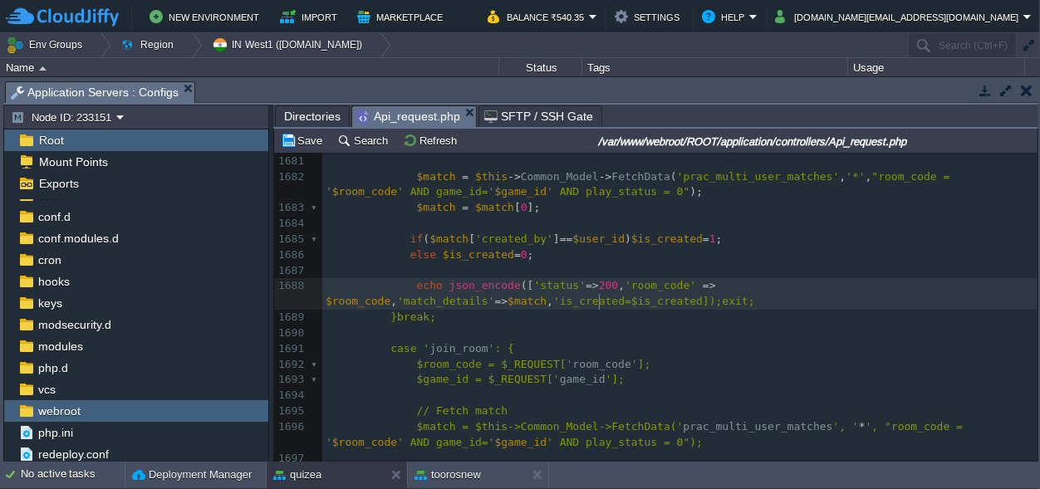
click at [599, 304] on div "x 1668 'created_at' => date ( 'Y-m-d H:i:s' ), 1669 'created_by' => $user_id 16…" at bounding box center [679, 326] width 715 height 752
type textarea "'"
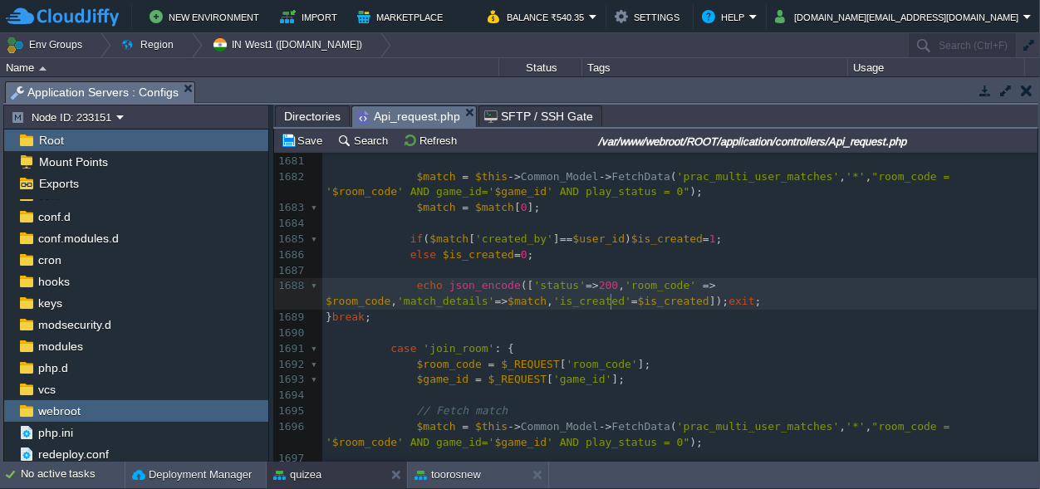
click at [612, 301] on div "x 1668 'created_at' => date ( 'Y-m-d H:i:s' ), 1669 'created_by' => $user_id 16…" at bounding box center [679, 326] width 715 height 752
type textarea ">"
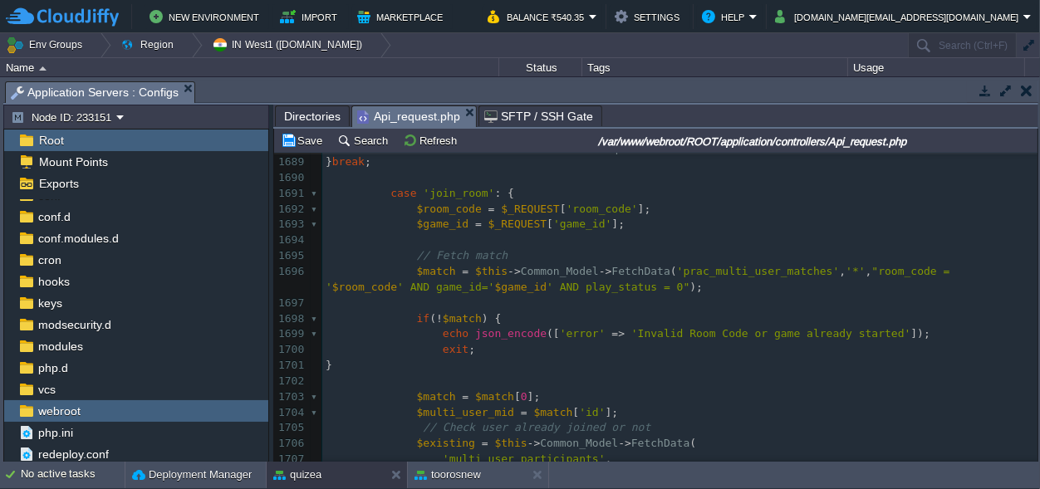
click at [533, 396] on pre "$match = $match [ 0 ];" at bounding box center [679, 398] width 715 height 16
click at [608, 412] on pre "$multi_user_mid = $match [ 'id' ];" at bounding box center [679, 414] width 715 height 16
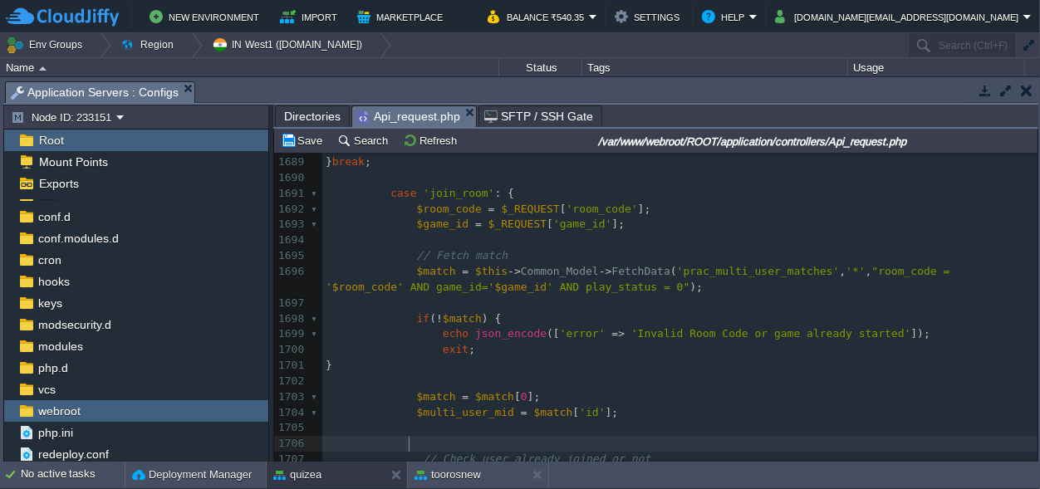
paste textarea
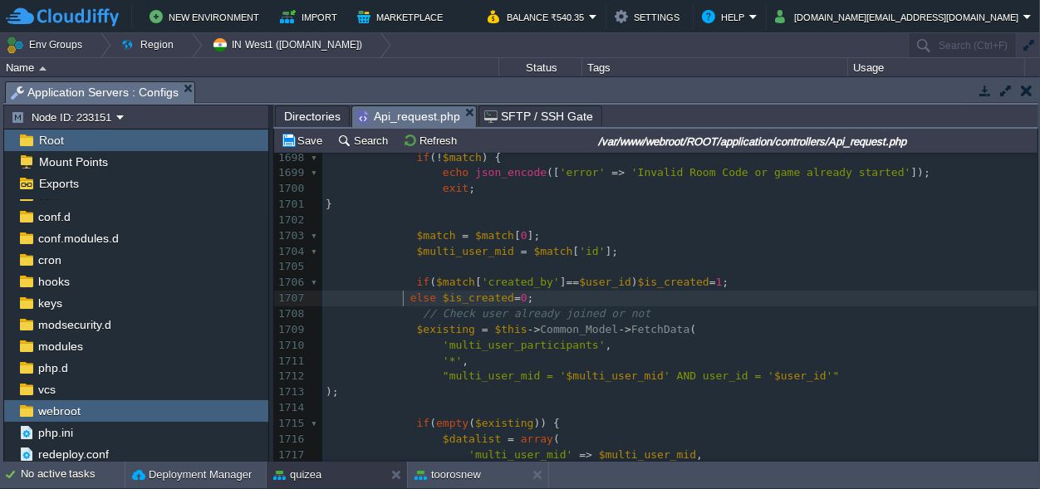
click at [401, 298] on span at bounding box center [368, 298] width 85 height 12
click at [543, 298] on pre "else $is_created = 0 ;" at bounding box center [679, 299] width 715 height 16
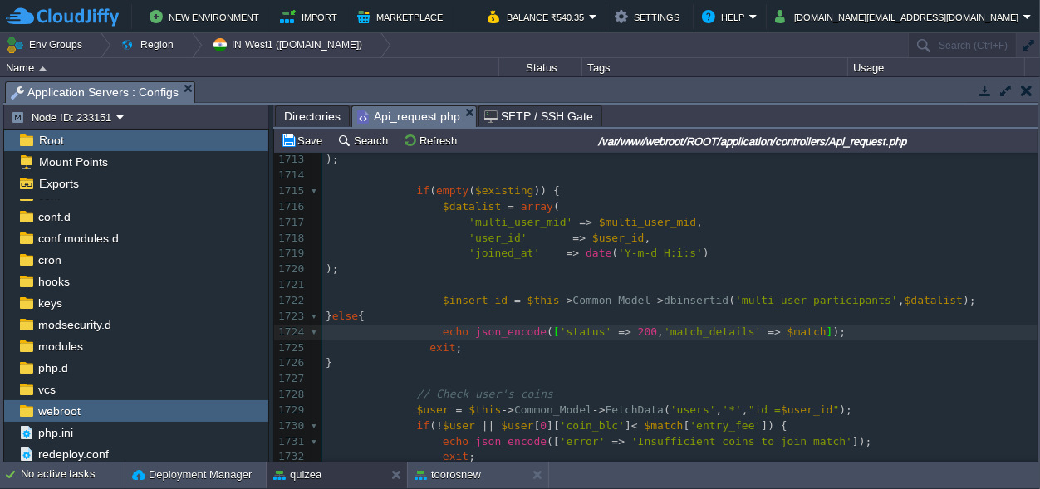
scroll to position [0, 6]
type textarea ",''"
click at [833, 332] on span "'$is_created'" at bounding box center [875, 332] width 85 height 12
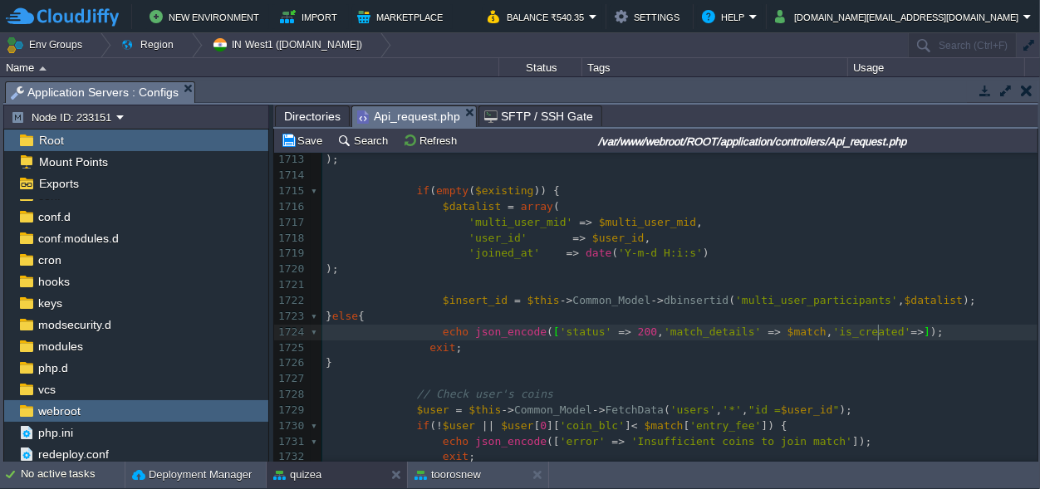
type textarea "=>$"
paste textarea
click at [637, 334] on div "x 1688 echo json_encode ([ 'status' => 200 , 'room_code' => $room_code , 'match…" at bounding box center [679, 168] width 715 height 877
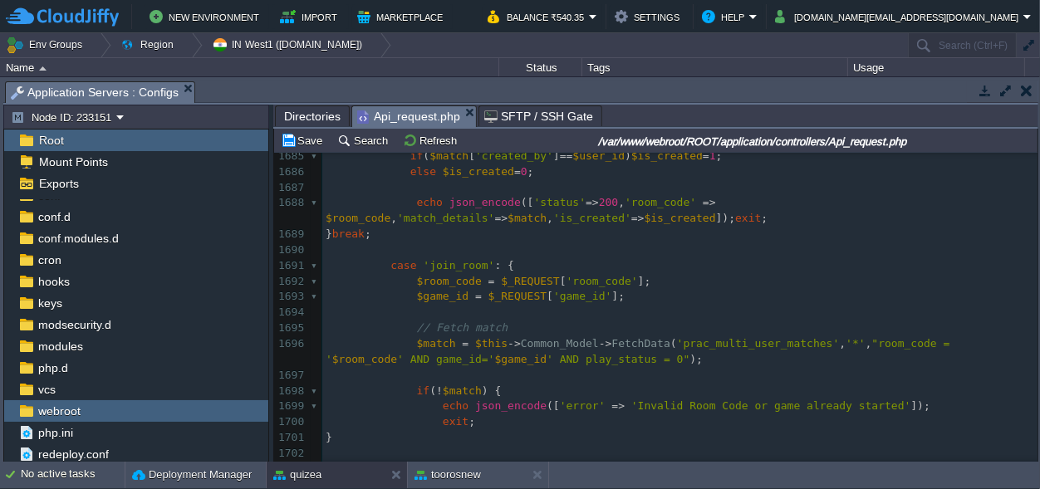
scroll to position [23690, 0]
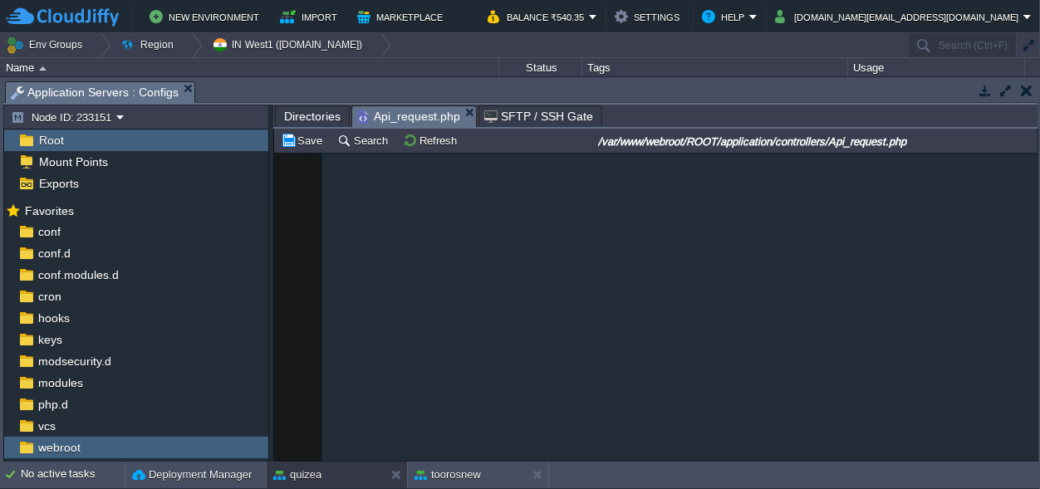
scroll to position [23661, 0]
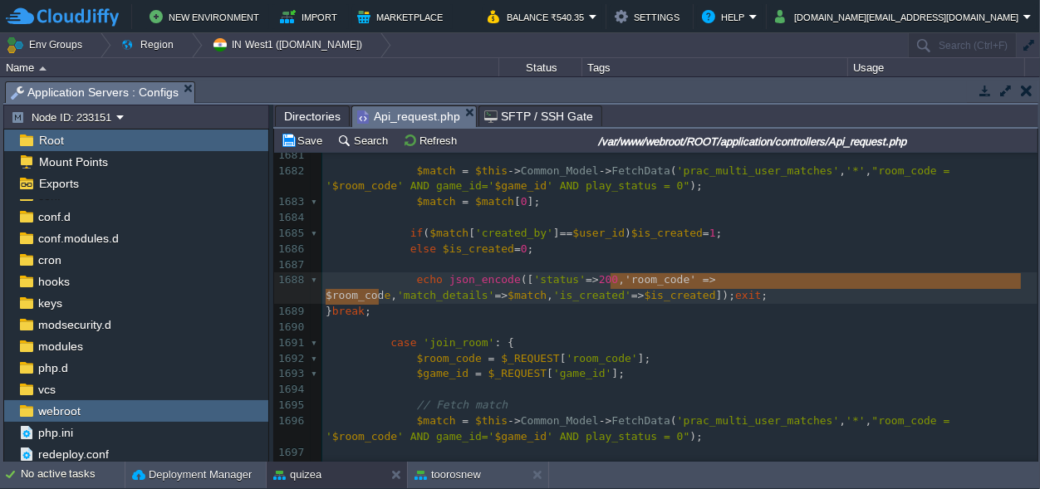
type textarea "'room_code' => $room_code,"
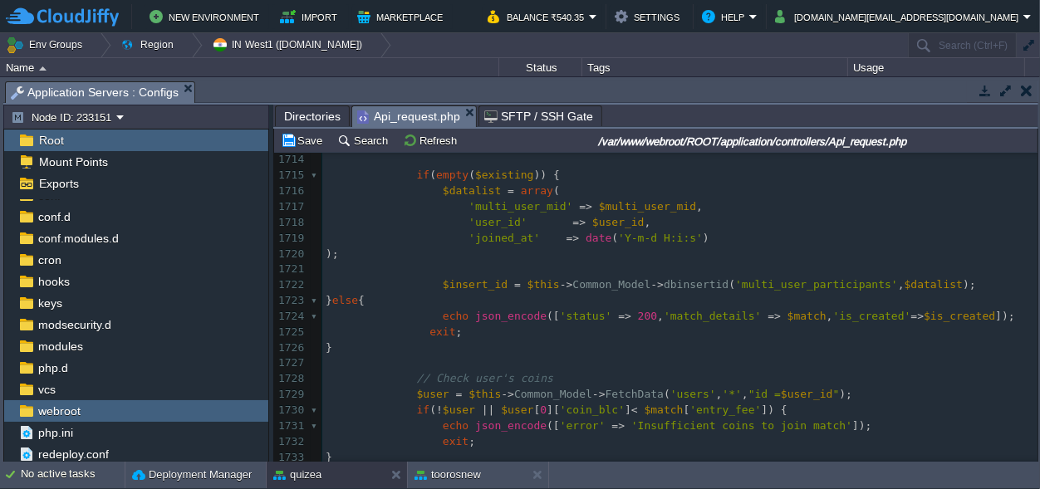
scroll to position [24516, 0]
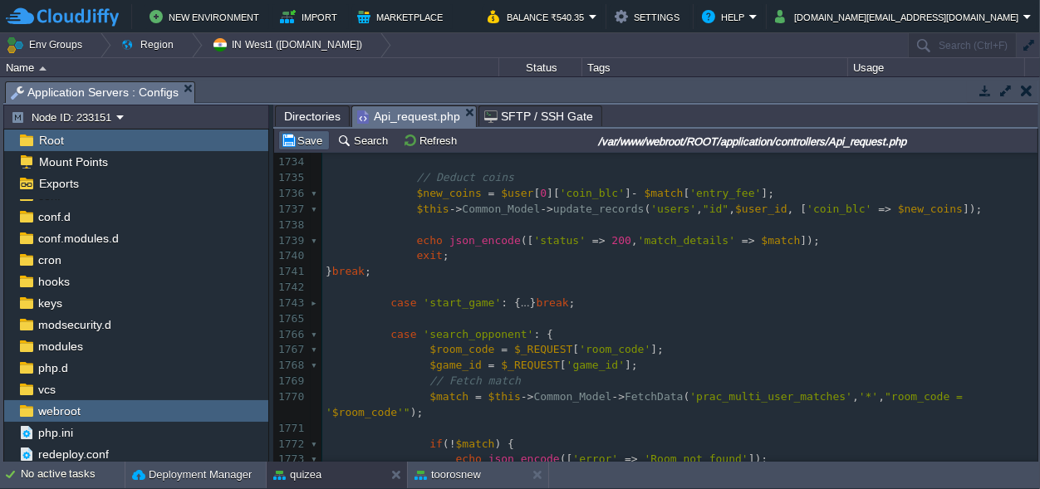
click at [307, 139] on button "Save" at bounding box center [304, 140] width 47 height 15
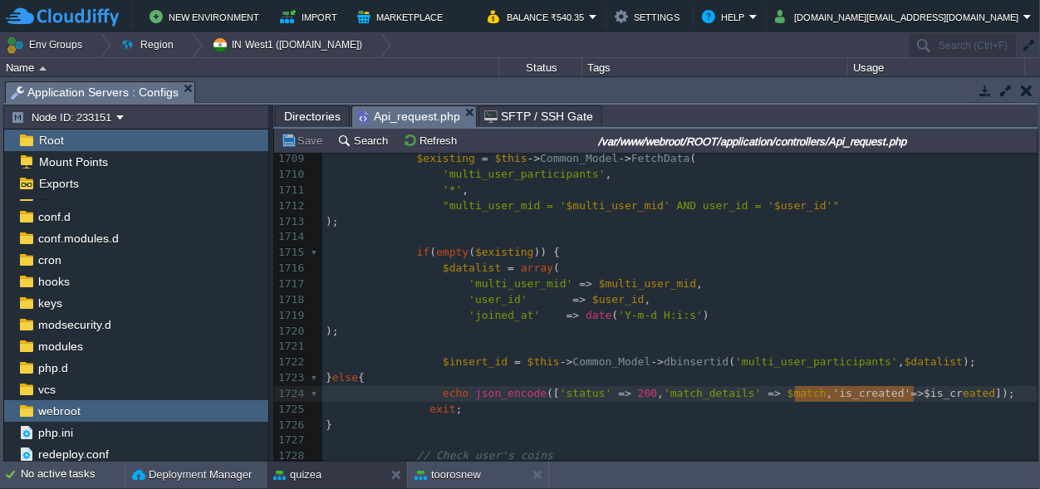
scroll to position [0, 0]
type textarea "'is_created'=>$is_created"
drag, startPoint x: 792, startPoint y: 392, endPoint x: 941, endPoint y: 401, distance: 149.0
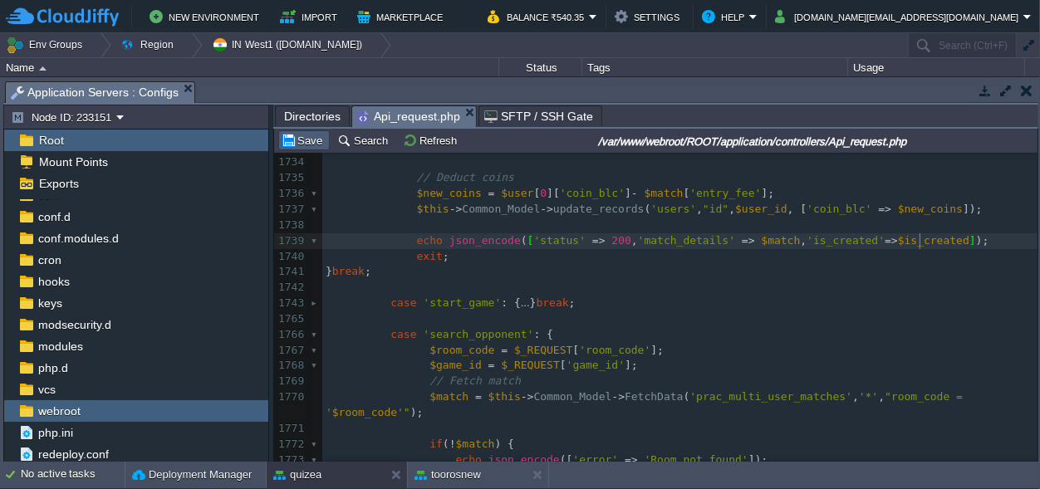
type textarea ","
click at [315, 139] on button "Save" at bounding box center [304, 140] width 47 height 15
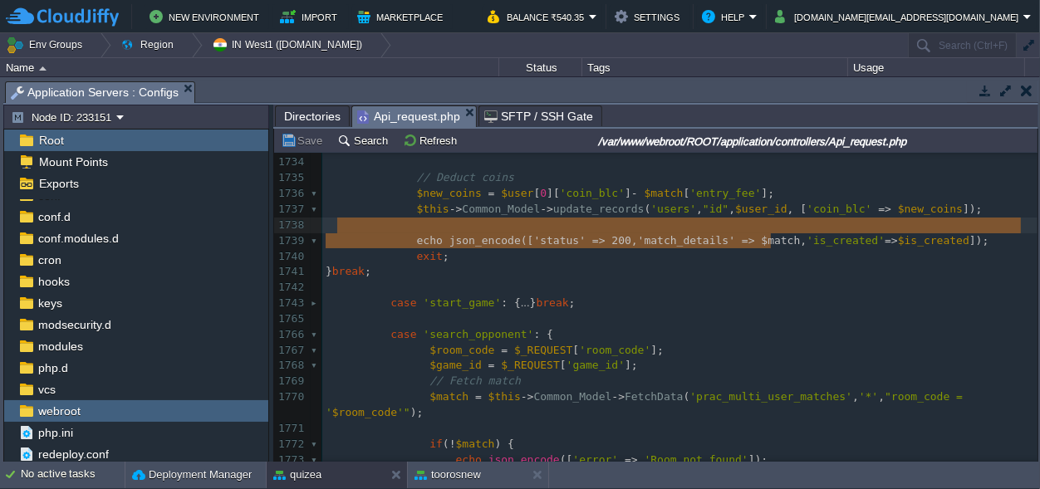
type textarea "'is_created'=>$is_created"
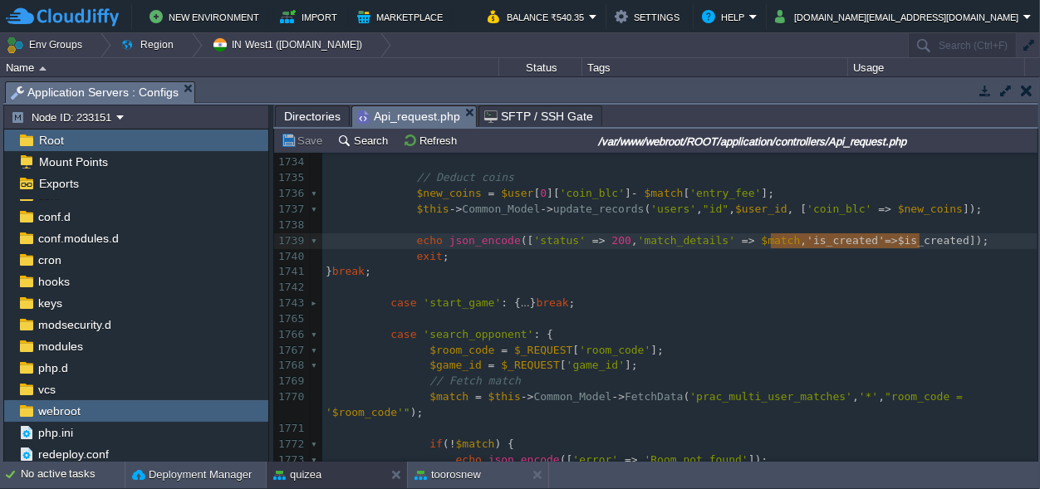
scroll to position [5, 148]
drag, startPoint x: 771, startPoint y: 242, endPoint x: 921, endPoint y: 243, distance: 149.6
paste textarea ","
type textarea ","
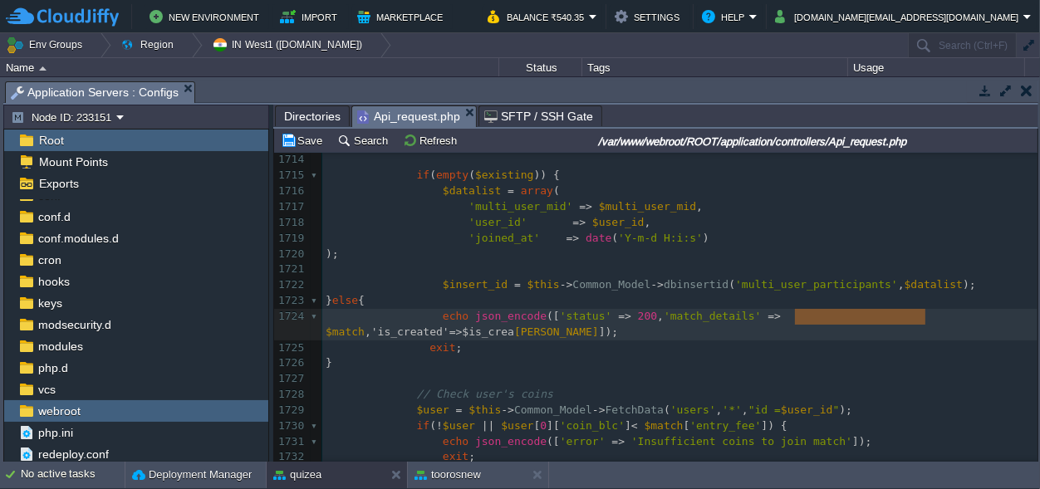
type textarea "'is_created'=>$is_created"
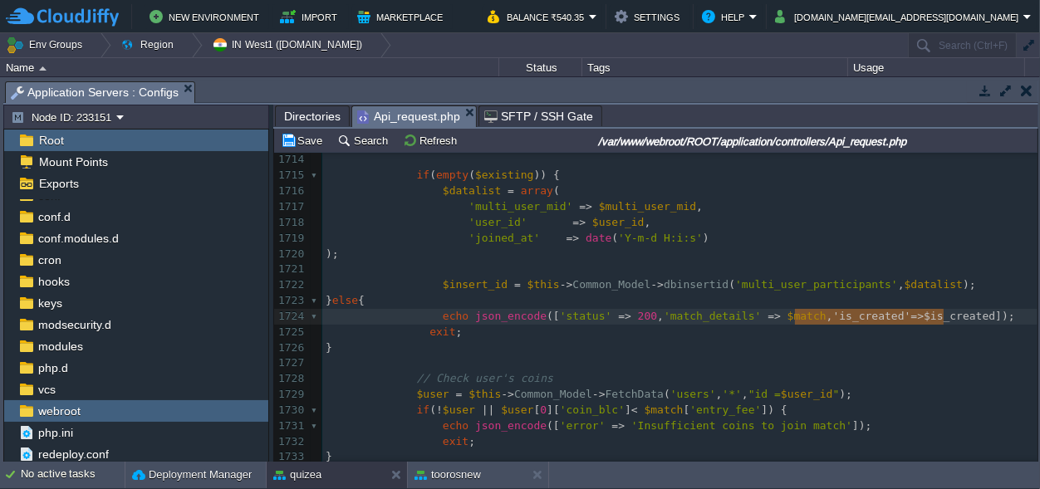
scroll to position [0, 148]
drag, startPoint x: 794, startPoint y: 316, endPoint x: 929, endPoint y: 320, distance: 135.5
paste textarea ","
type textarea ","
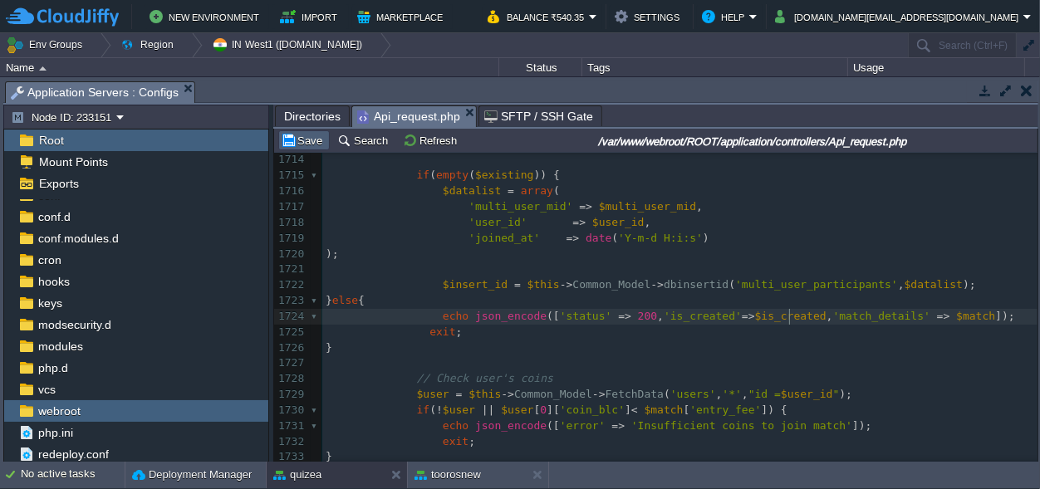
click at [308, 135] on button "Save" at bounding box center [304, 140] width 47 height 15
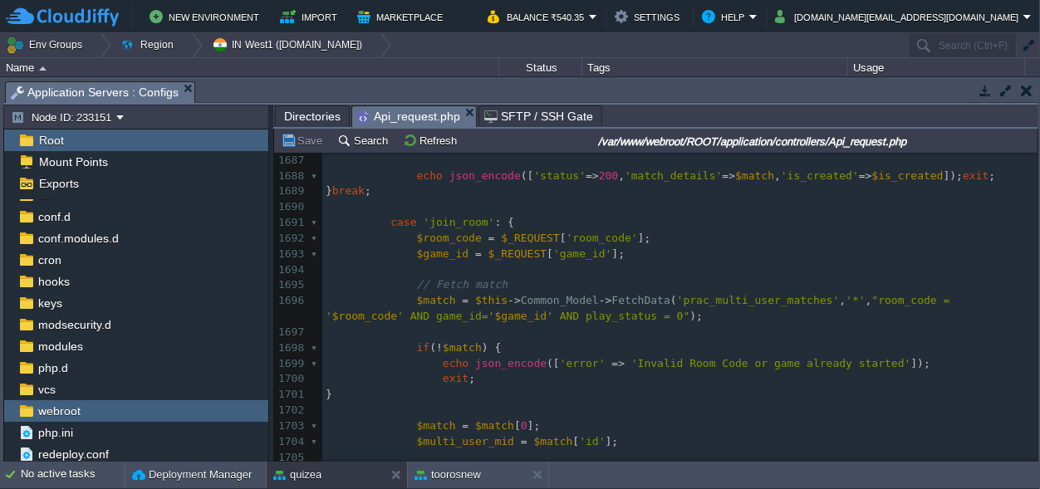
scroll to position [23726, 0]
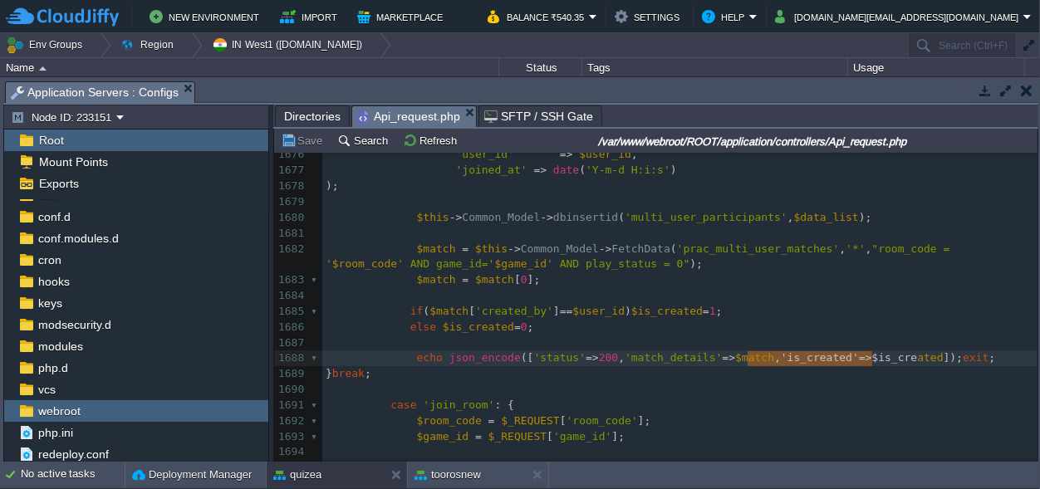
type textarea "'is_created'=>$is_created"
drag, startPoint x: 747, startPoint y: 357, endPoint x: 877, endPoint y: 358, distance: 130.5
paste textarea ","
click at [599, 360] on div "x echo json_encode ([ 'status' => 200 , 'is_created' => $is_created , 'match_de…" at bounding box center [679, 343] width 715 height 705
type textarea ","
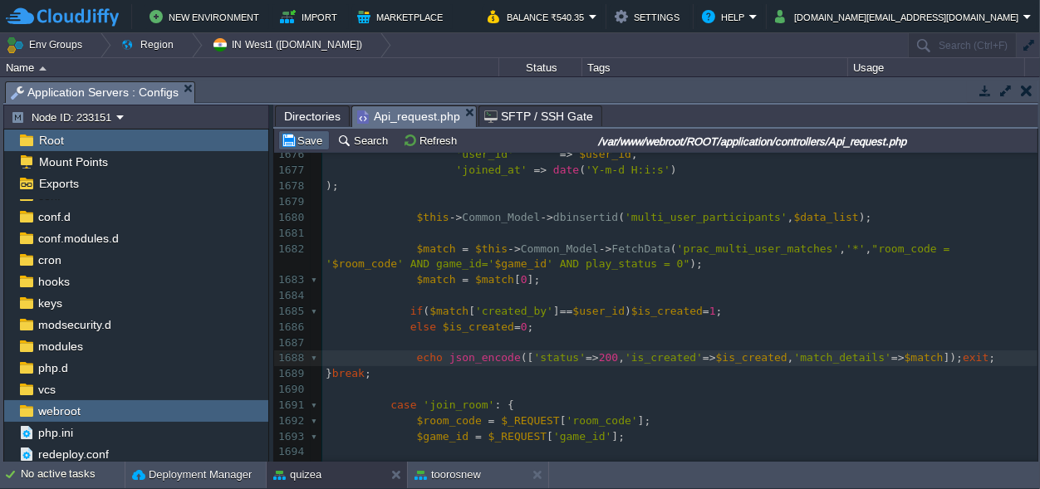
click at [307, 140] on button "Save" at bounding box center [304, 140] width 47 height 15
click at [472, 194] on pre ");" at bounding box center [679, 187] width 715 height 16
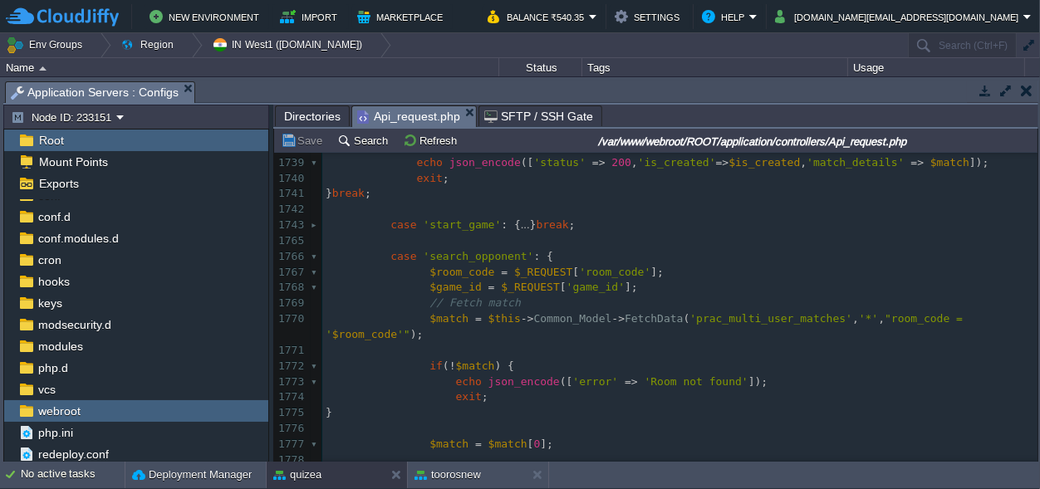
scroll to position [24517, 0]
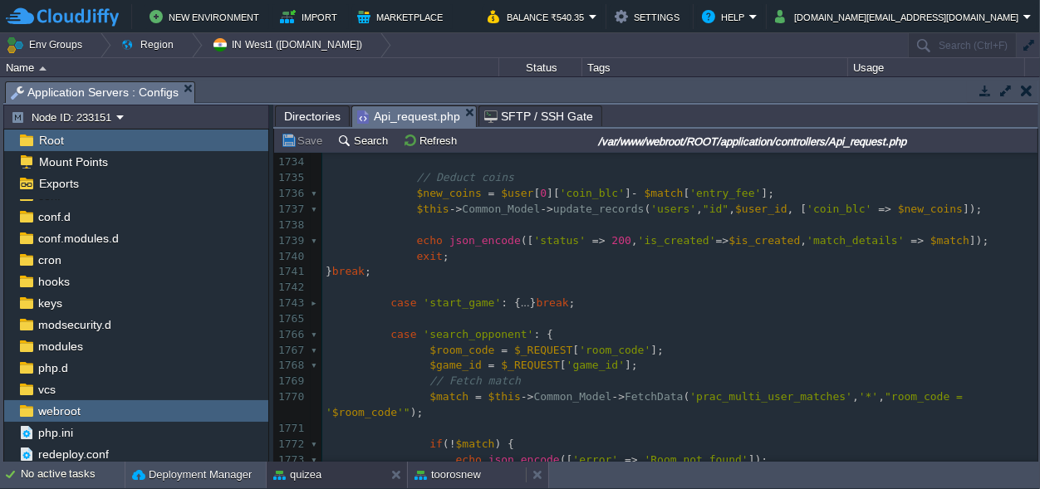
click at [452, 473] on button "toorosnew" at bounding box center [448, 475] width 66 height 17
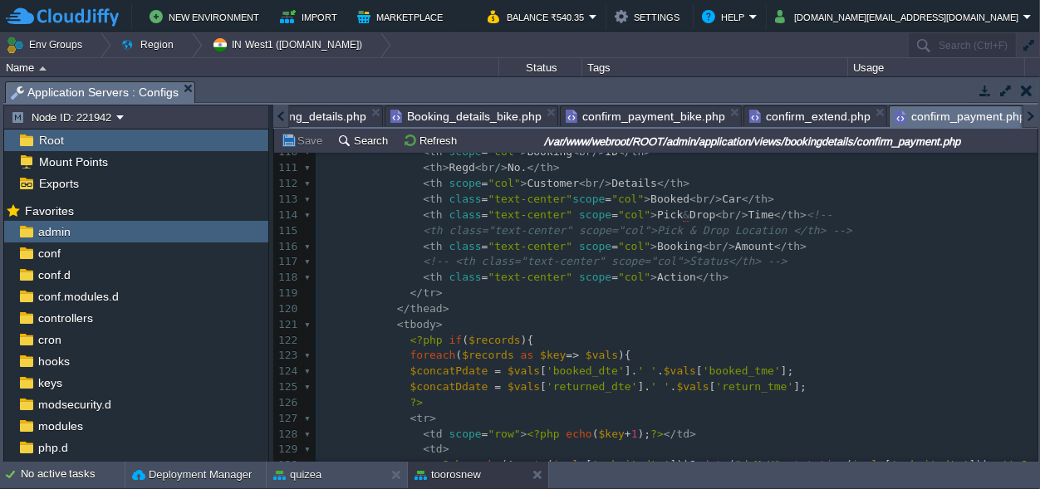
scroll to position [1658, 0]
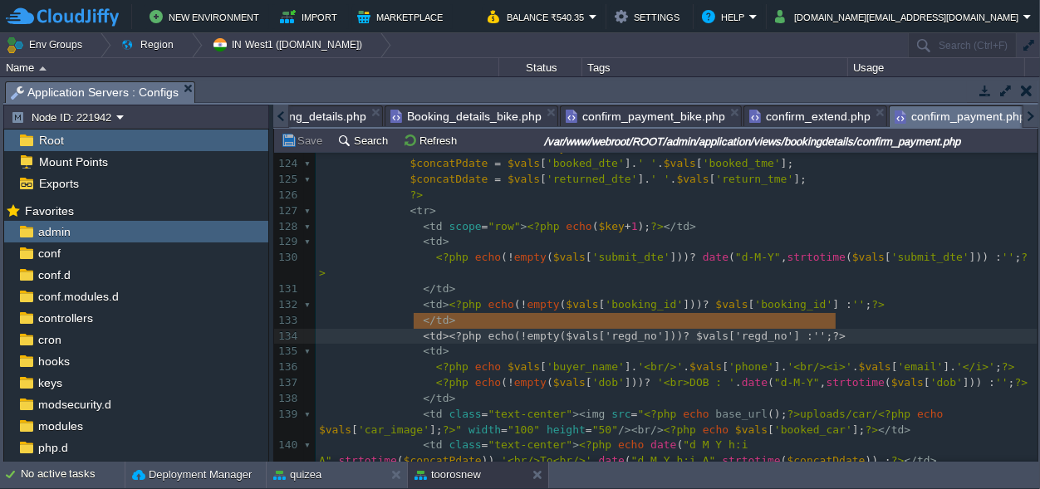
drag, startPoint x: 852, startPoint y: 320, endPoint x: 416, endPoint y: 327, distance: 435.5
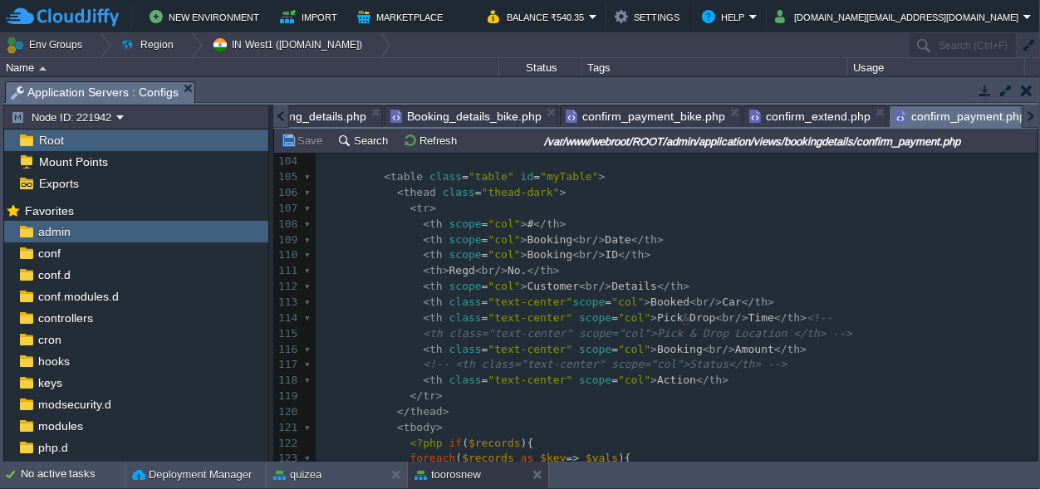
type textarea "<td><?php echo (!empty($vals['regd_no'])) ? $vals['regd_no'] : '' ; ?>"
drag, startPoint x: 570, startPoint y: 269, endPoint x: 416, endPoint y: 267, distance: 153.7
type textarea "​<th>Regd <br/> No.</th>"
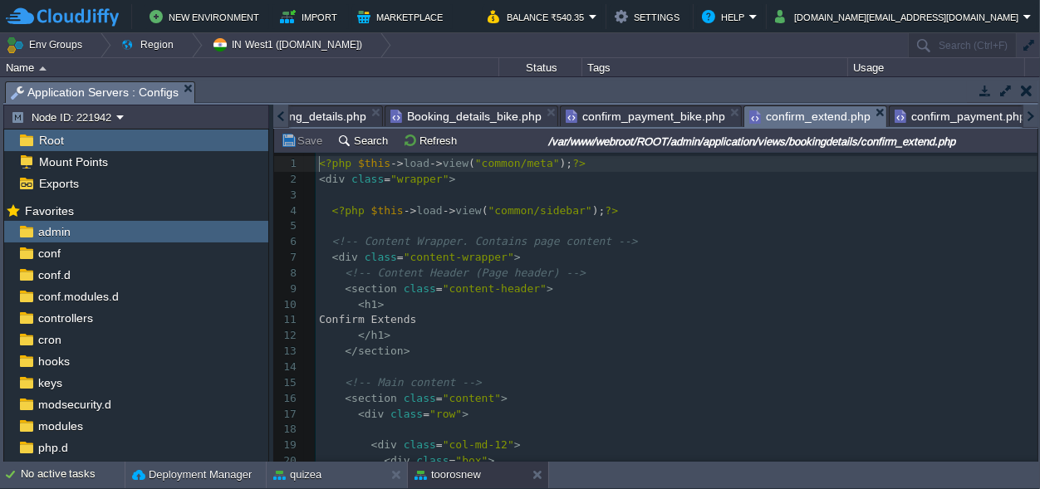
click at [786, 115] on span "confirm_extend.php" at bounding box center [810, 116] width 121 height 21
click at [603, 113] on span "confirm_payment_bike.php" at bounding box center [646, 116] width 160 height 20
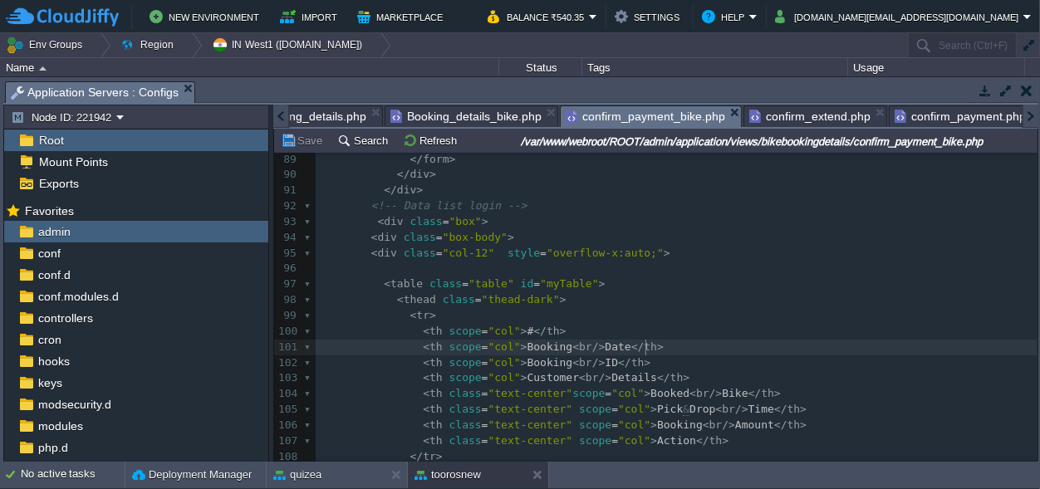
click at [667, 348] on pre "< th scope = "col" > Booking < br /> Date </ th >" at bounding box center [677, 348] width 722 height 16
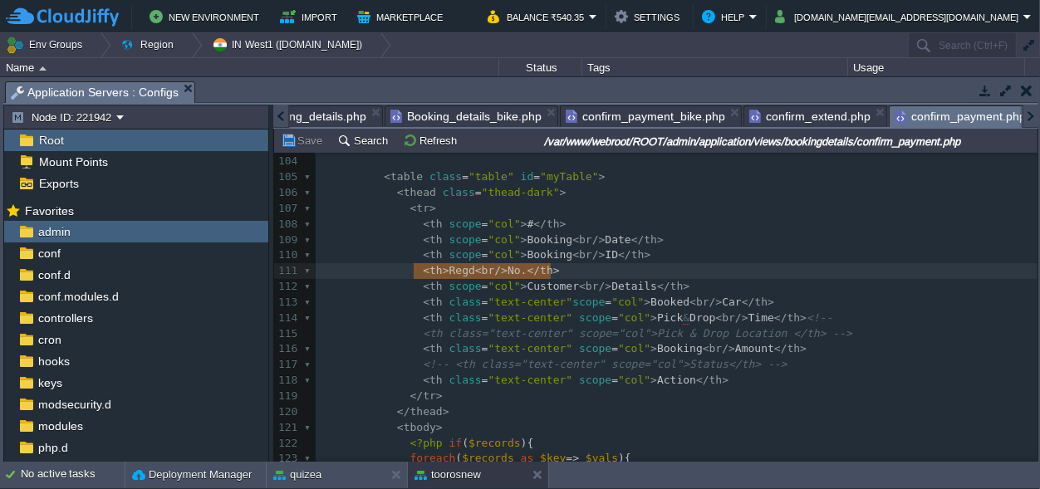
click at [930, 109] on span "confirm_payment.php" at bounding box center [960, 116] width 131 height 21
click at [800, 110] on span "confirm_extend.php" at bounding box center [810, 116] width 121 height 20
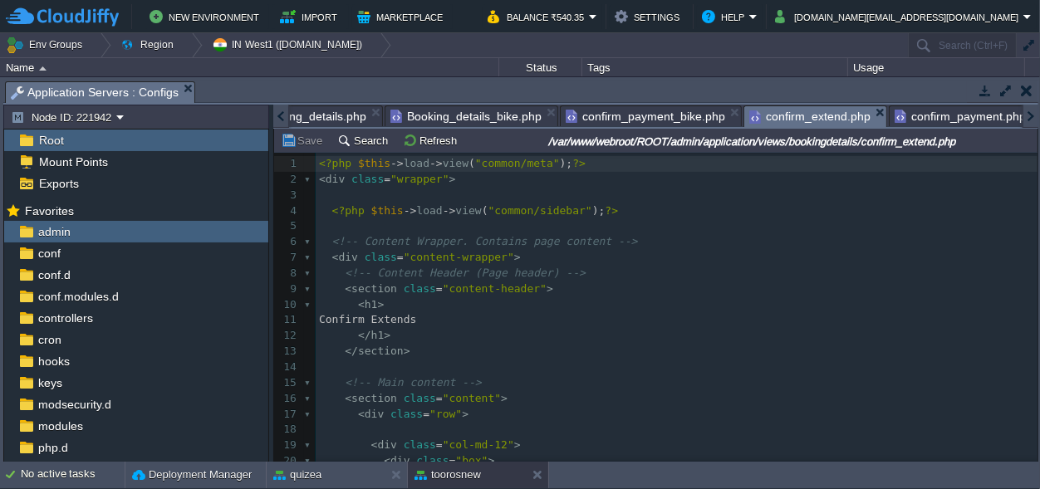
click at [623, 116] on span "confirm_payment_bike.php" at bounding box center [646, 116] width 160 height 20
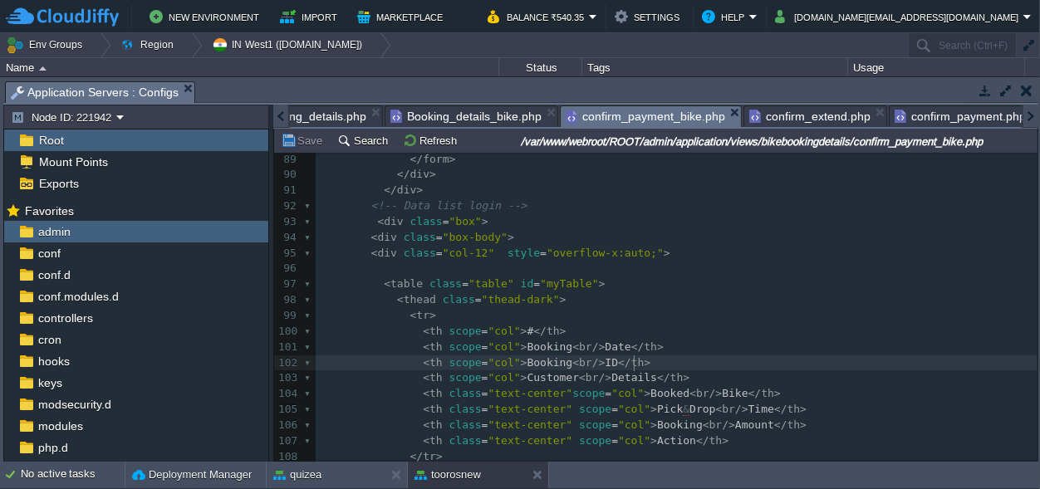
click at [647, 366] on pre "< th scope = "col" > Booking < br /> ID </ th >" at bounding box center [677, 364] width 722 height 16
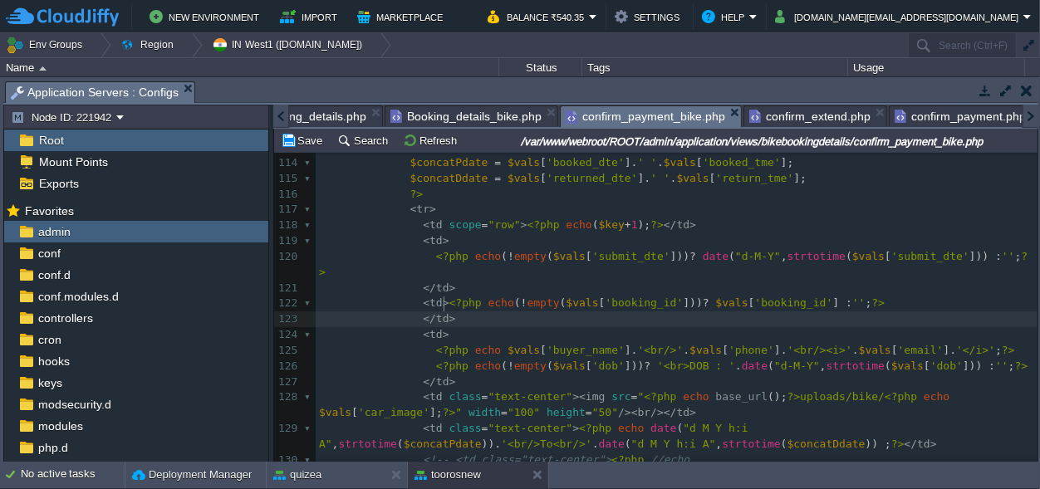
click at [451, 312] on pre "</ td >" at bounding box center [677, 320] width 722 height 16
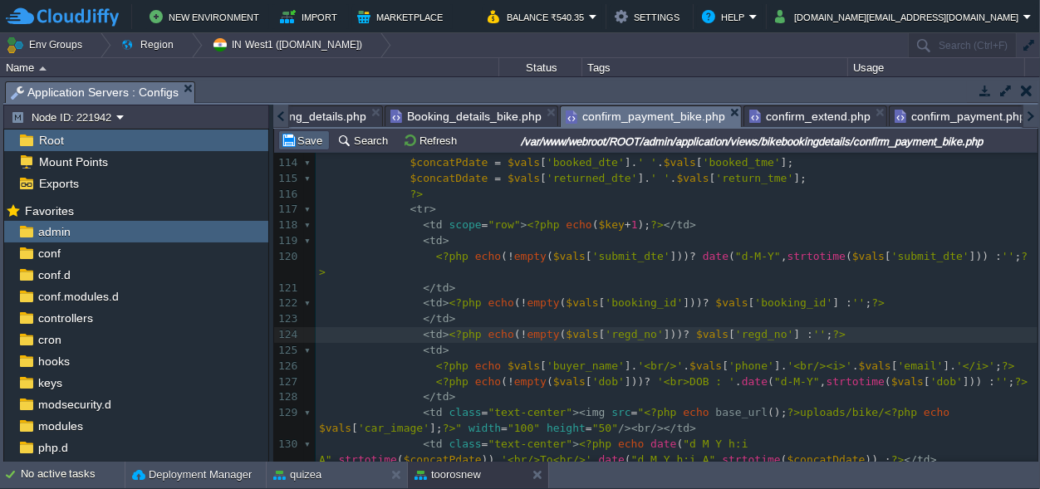
click at [313, 136] on button "Save" at bounding box center [304, 140] width 47 height 15
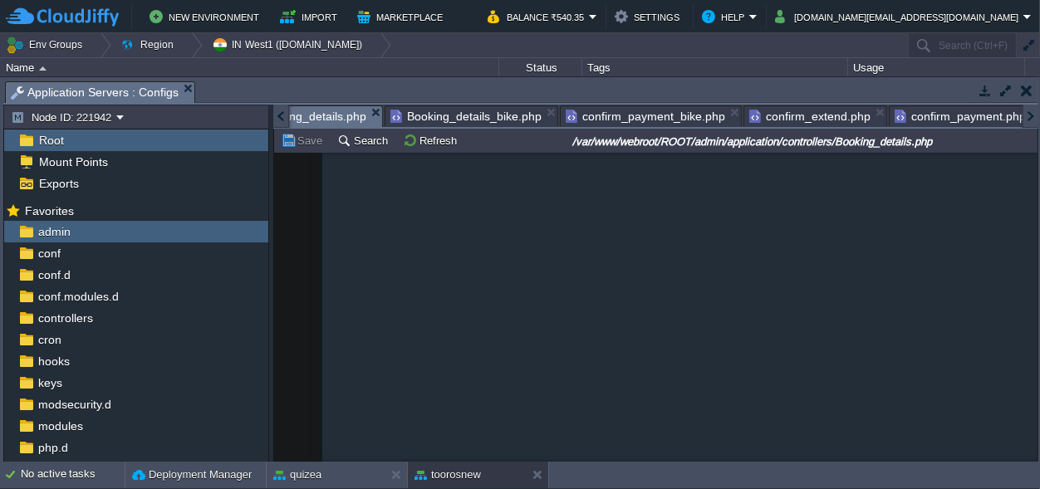
click at [331, 116] on span "Booking_details.php" at bounding box center [304, 116] width 123 height 21
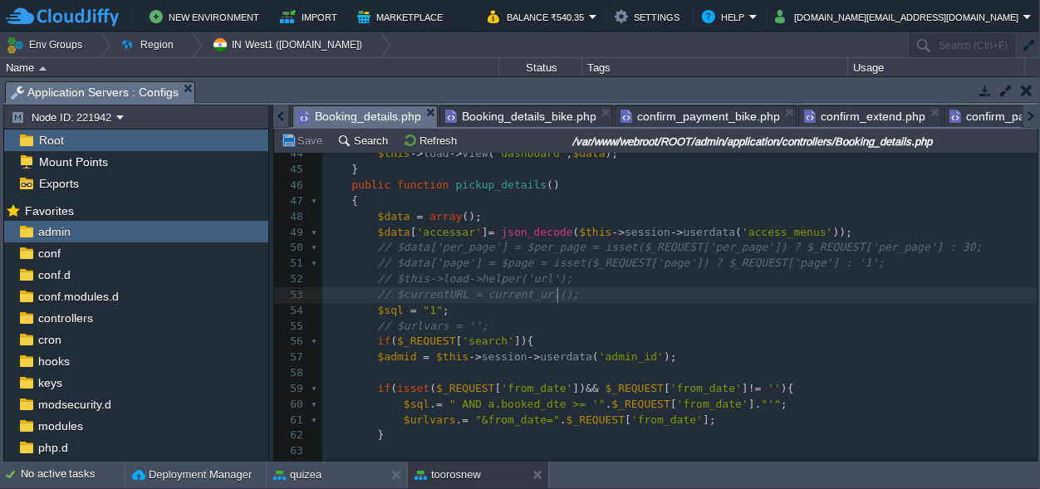
type textarea "$sql = "1";"
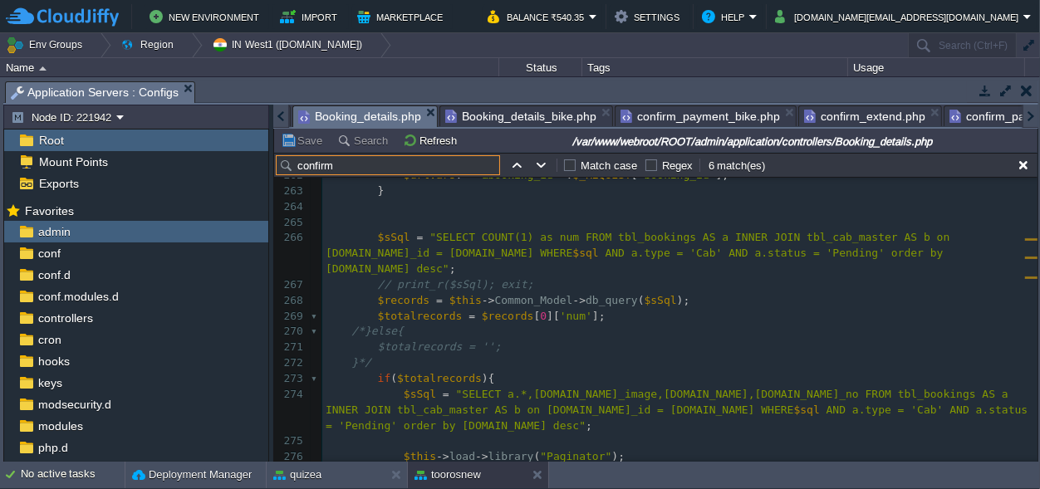
scroll to position [4631, 0]
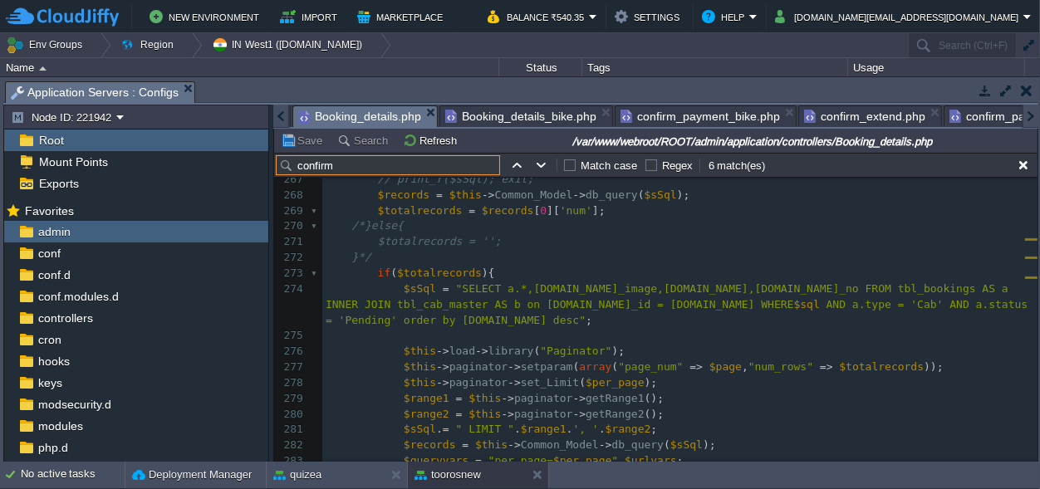
type input "confirm"
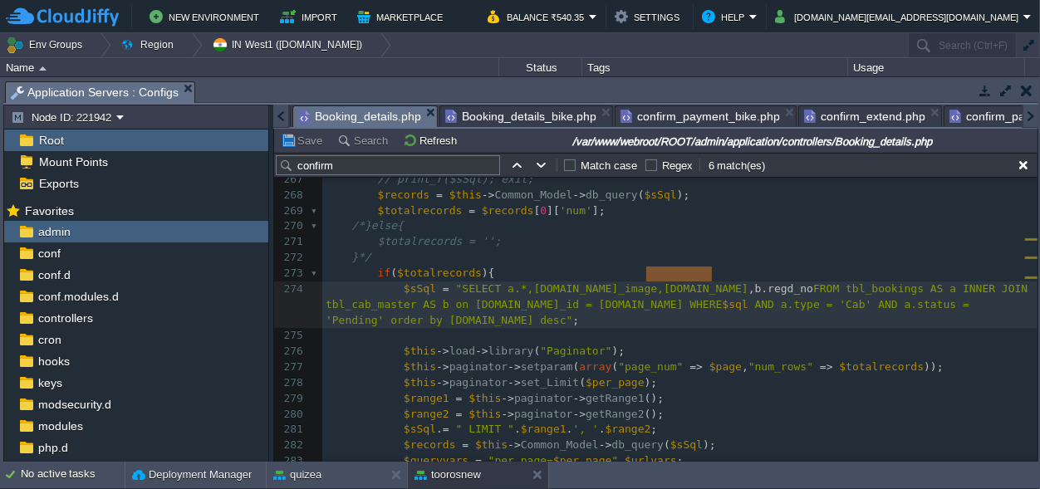
type textarea "b.regd_no"
drag, startPoint x: 712, startPoint y: 271, endPoint x: 650, endPoint y: 272, distance: 62.3
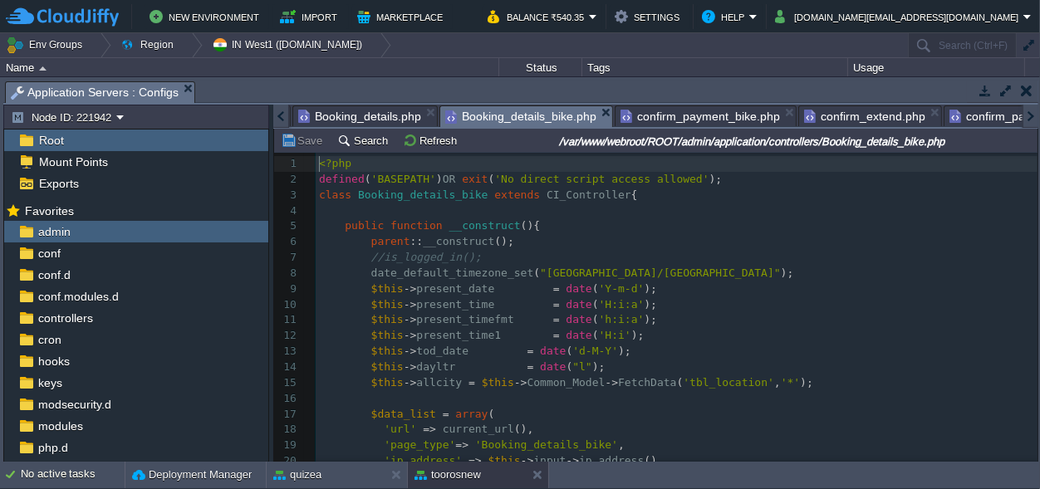
click at [470, 107] on span "Booking_details_bike.php" at bounding box center [520, 116] width 151 height 21
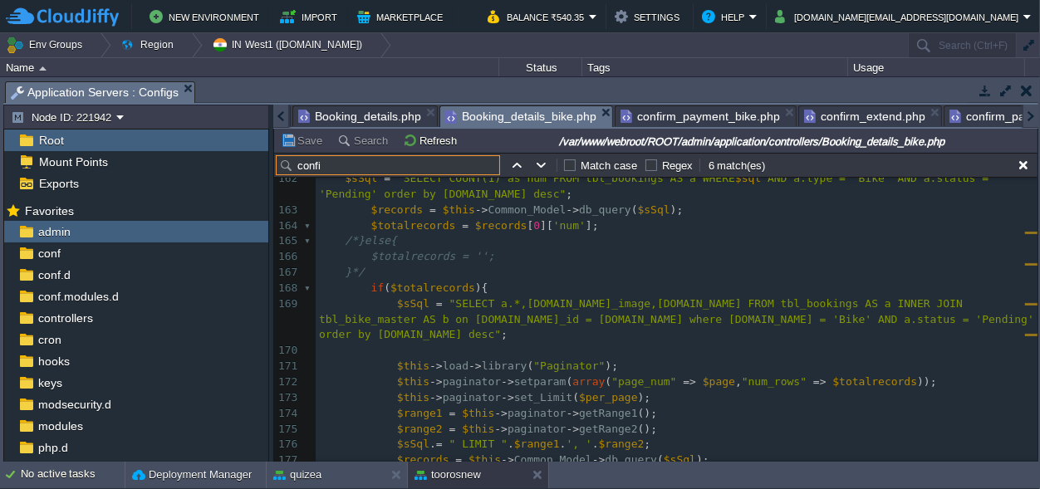
type input "confi"
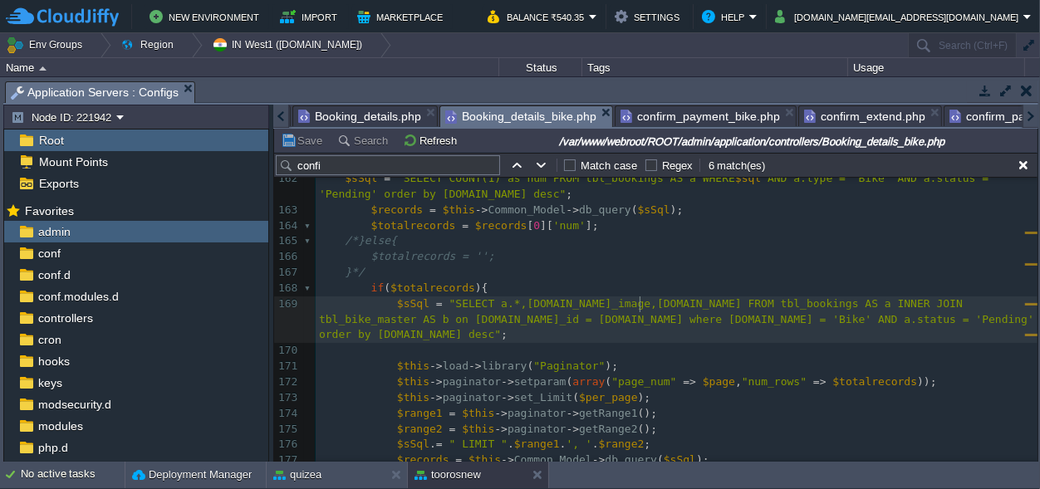
click at [641, 303] on div "x function confi rm_payment_bike () 152 if ( isset ( $_REQUEST [ 'phone' ]) && …" at bounding box center [677, 320] width 722 height 611
paste textarea
type textarea ","
click at [306, 140] on button "Save" at bounding box center [304, 140] width 47 height 15
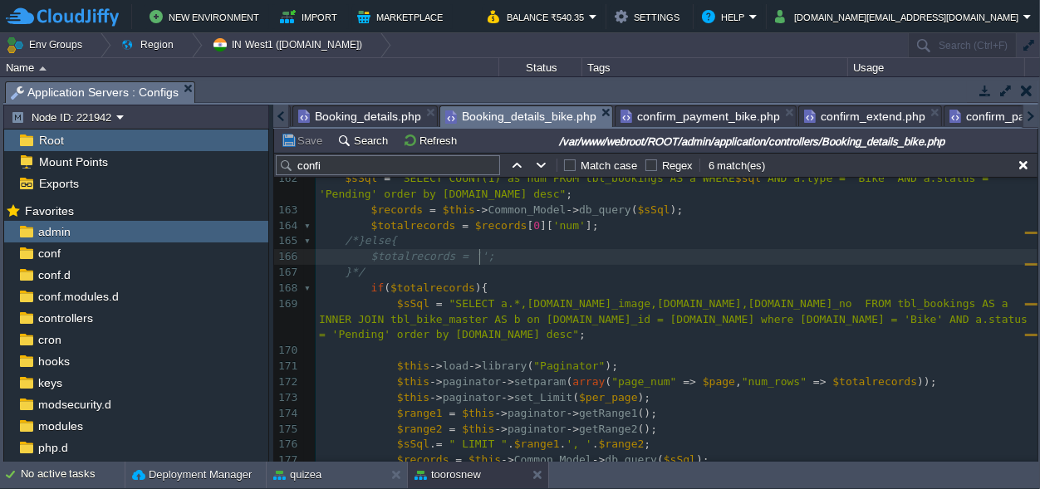
scroll to position [0, 0]
click at [608, 258] on pre "$totalrecords = '';" at bounding box center [677, 257] width 722 height 16
paste input "confirm_extend"
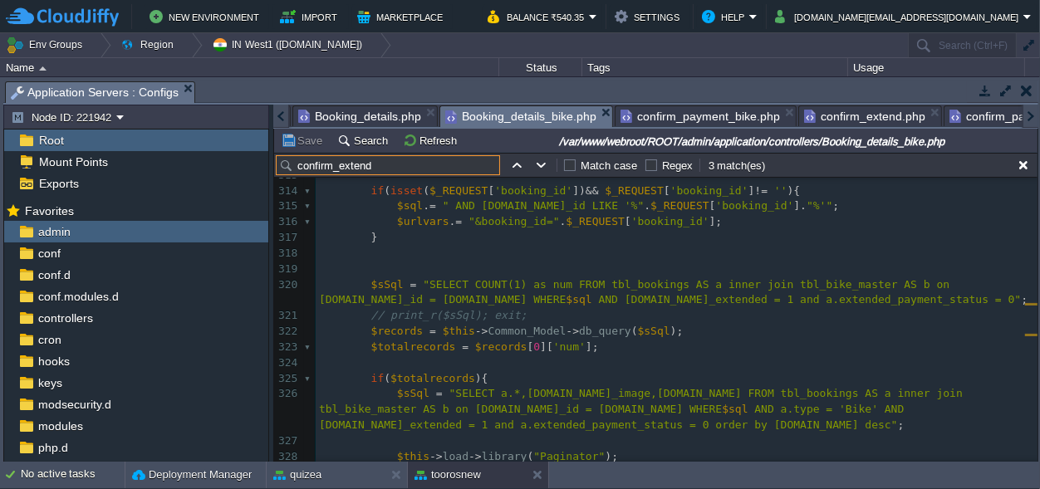
scroll to position [5212, 0]
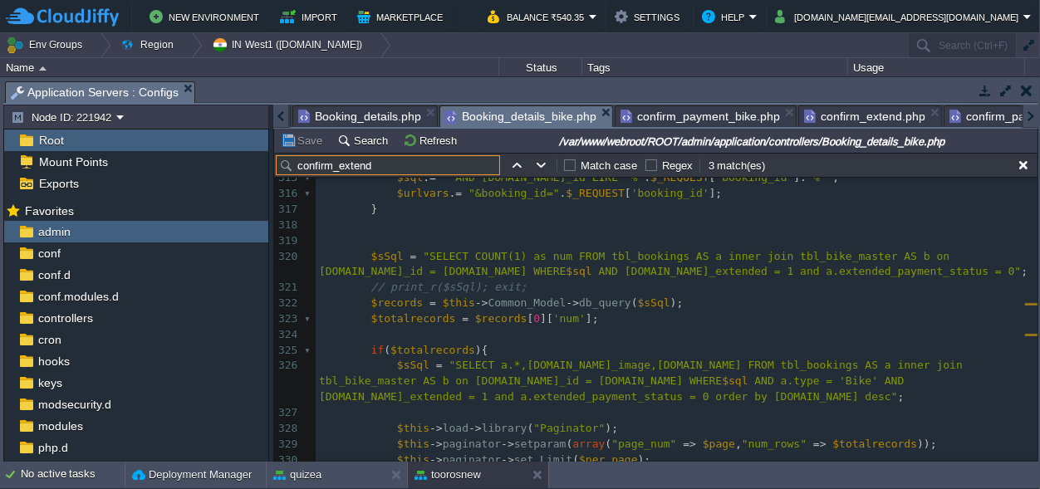
type input "confirm_extend"
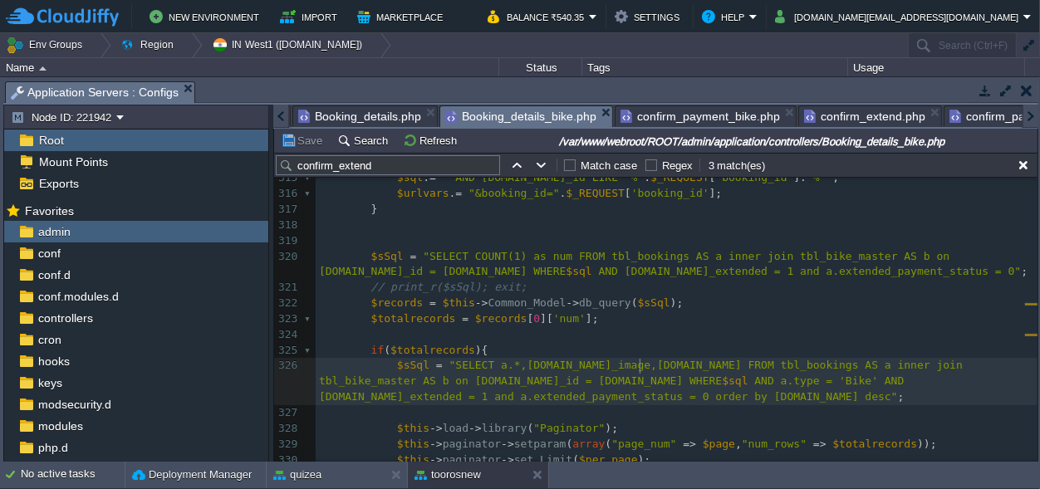
click at [640, 366] on div "xxxxxxxxxx function confirm_extend _bike () 300 $sql . = " AND a.city LIKE '%" …" at bounding box center [677, 272] width 722 height 673
type textarea ","
paste textarea
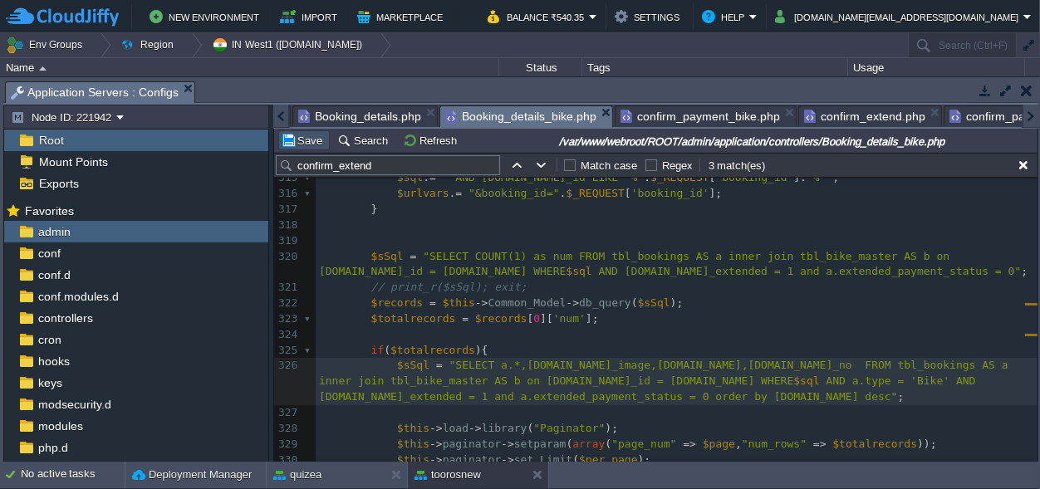
click at [307, 138] on button "Save" at bounding box center [304, 140] width 47 height 15
click at [343, 115] on span "Booking_details.php" at bounding box center [359, 116] width 123 height 20
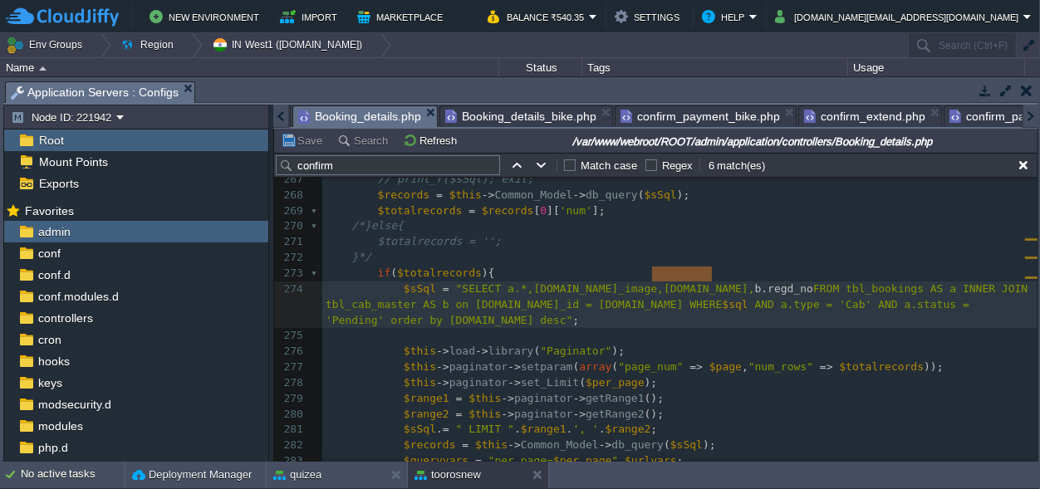
click at [727, 360] on pre "$this -> paginator -> setparam ( array ( "page_num" => $page , "num_rows" => $t…" at bounding box center [679, 368] width 715 height 16
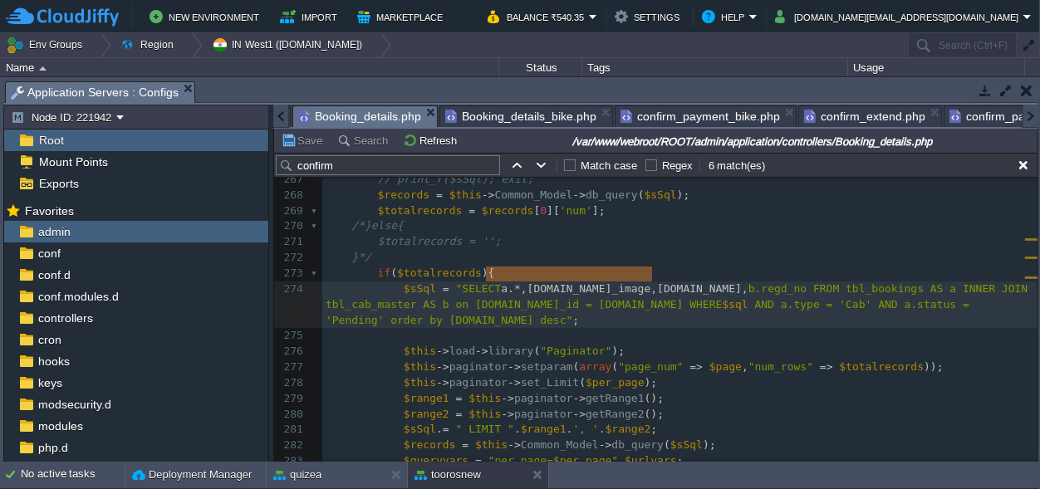
type textarea "a.*,b.car_image,b.security,"
drag, startPoint x: 651, startPoint y: 273, endPoint x: 489, endPoint y: 271, distance: 162.0
type input "a.*,b.car_image,b.security,"
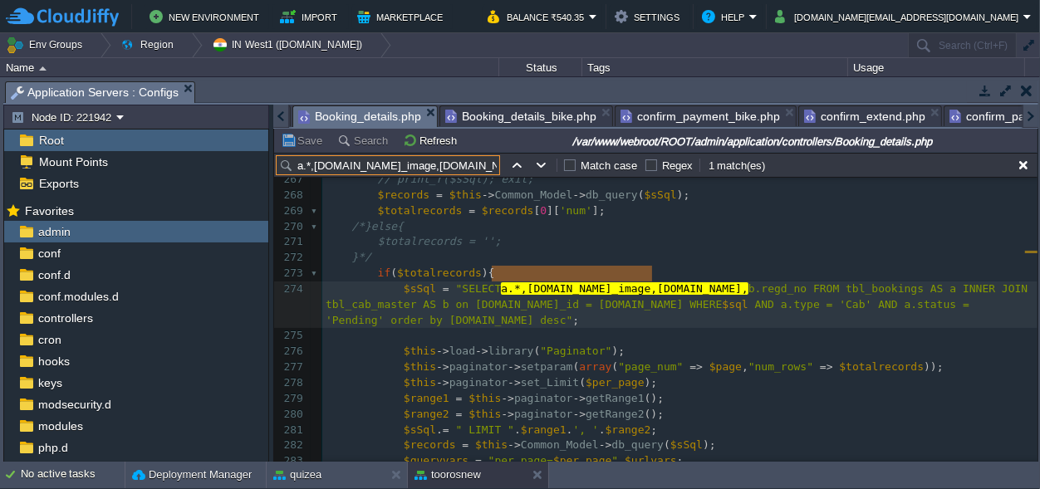
scroll to position [0, 160]
click at [542, 165] on button "button" at bounding box center [541, 165] width 15 height 15
click at [710, 328] on pre at bounding box center [679, 336] width 715 height 16
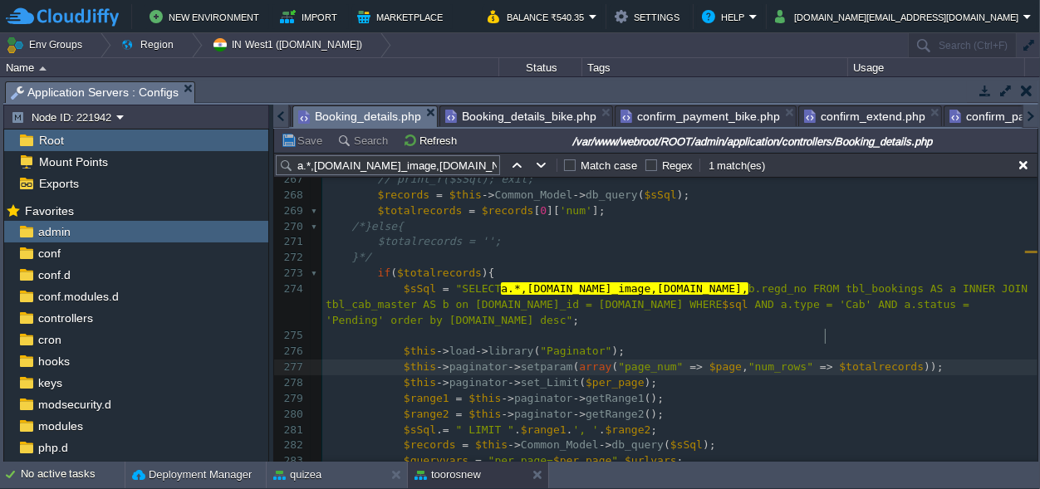
click at [825, 335] on div "x $sSql = "SELECT a.*,b.car_image,b.security, b.regd_no FROM tbl_bookings AS a …" at bounding box center [679, 321] width 715 height 642
click at [654, 344] on pre "$this -> load -> library ( "Paginator" );" at bounding box center [679, 352] width 715 height 16
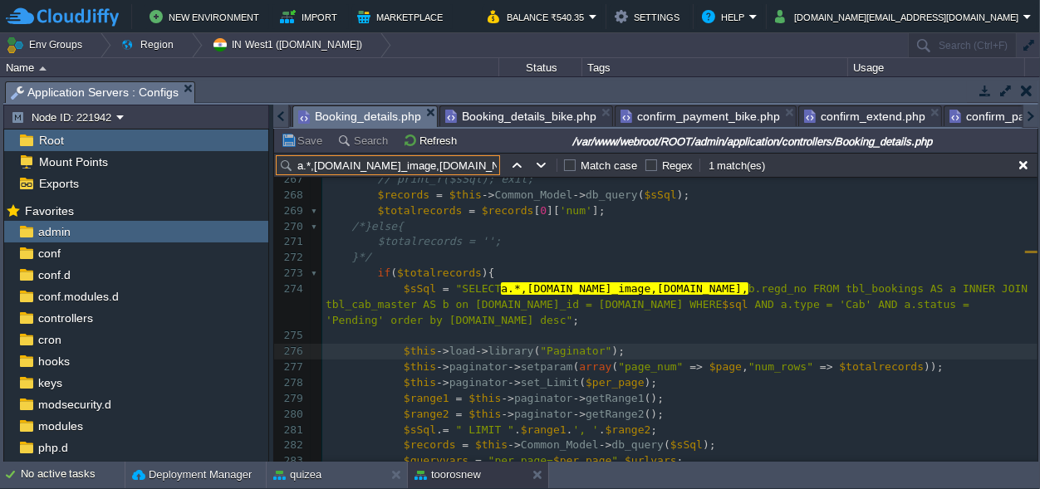
click at [445, 169] on input "a.*,b.car_image,b.security," at bounding box center [388, 165] width 224 height 20
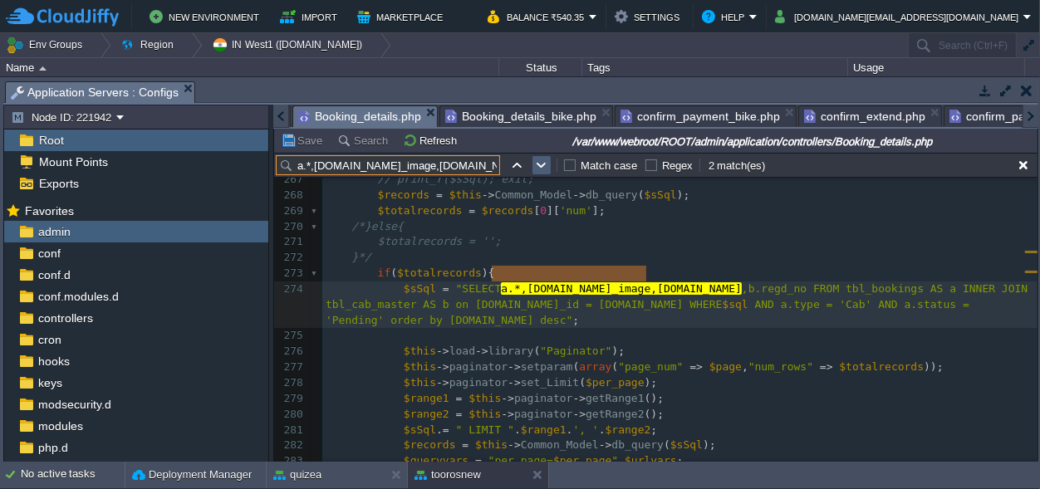
type input "a.*,b.car_image,b.security"
click at [553, 169] on table at bounding box center [541, 165] width 25 height 20
type textarea "a.*,b.car_image,b.security"
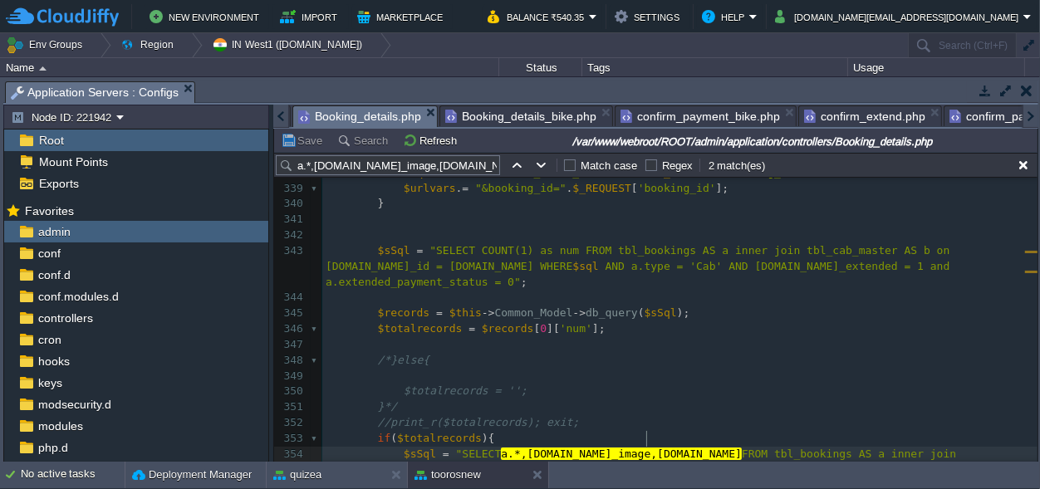
click at [644, 448] on span "a.*,b.car_image,b.security" at bounding box center [621, 454] width 241 height 12
click at [646, 439] on div at bounding box center [646, 439] width 1 height 16
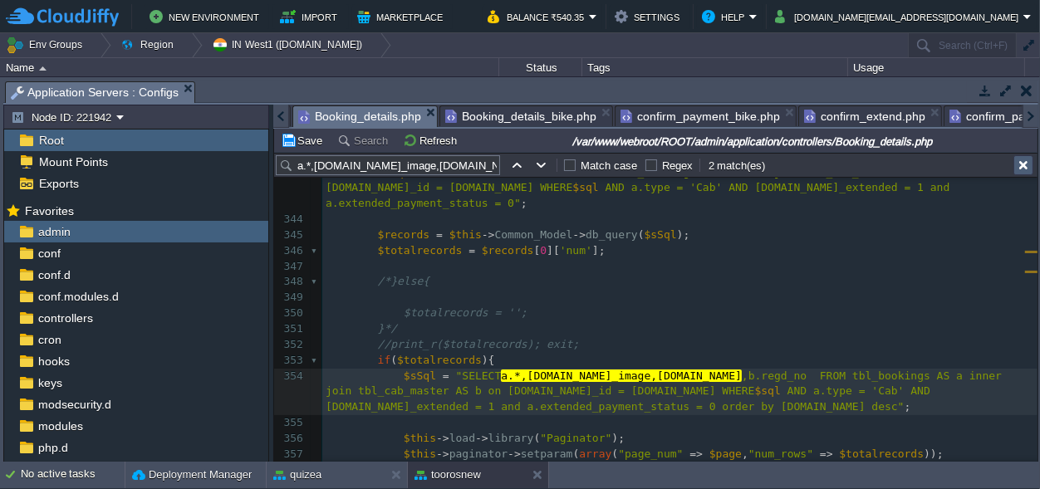
type textarea ","
click at [1030, 163] on button "button" at bounding box center [1023, 165] width 15 height 15
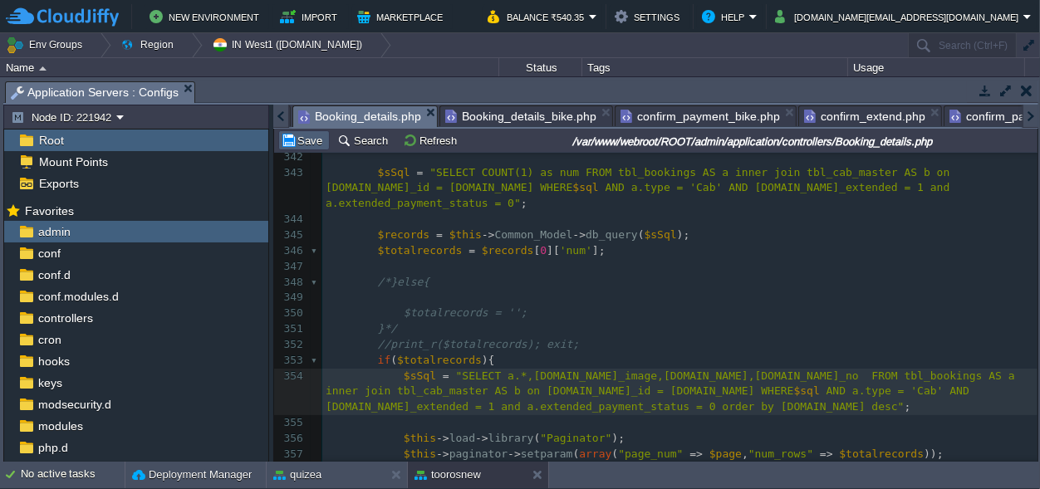
click at [316, 140] on button "Save" at bounding box center [304, 140] width 47 height 15
click at [829, 113] on span "confirm_extend.php" at bounding box center [864, 116] width 121 height 20
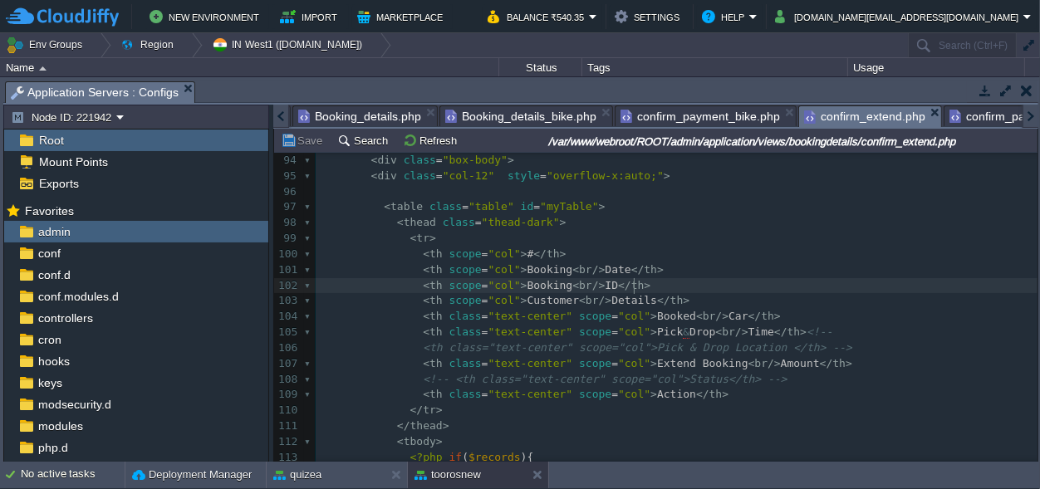
click at [638, 282] on div "198 <?php $this -> load -> view ( "common/meta" ); ?> 84 85 </ div > 86 </ div …" at bounding box center [677, 309] width 722 height 627
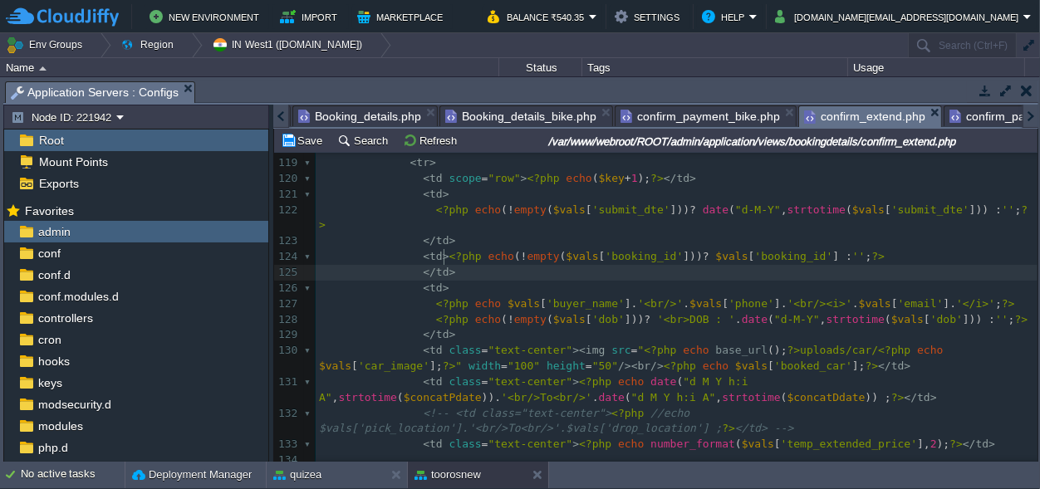
click at [492, 265] on pre "</ td >" at bounding box center [677, 273] width 722 height 16
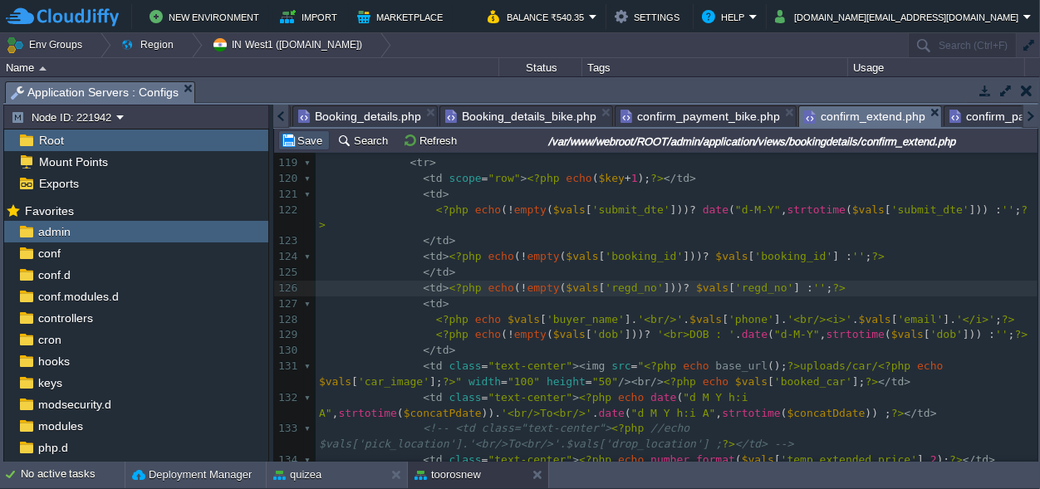
click at [314, 137] on button "Save" at bounding box center [304, 140] width 47 height 15
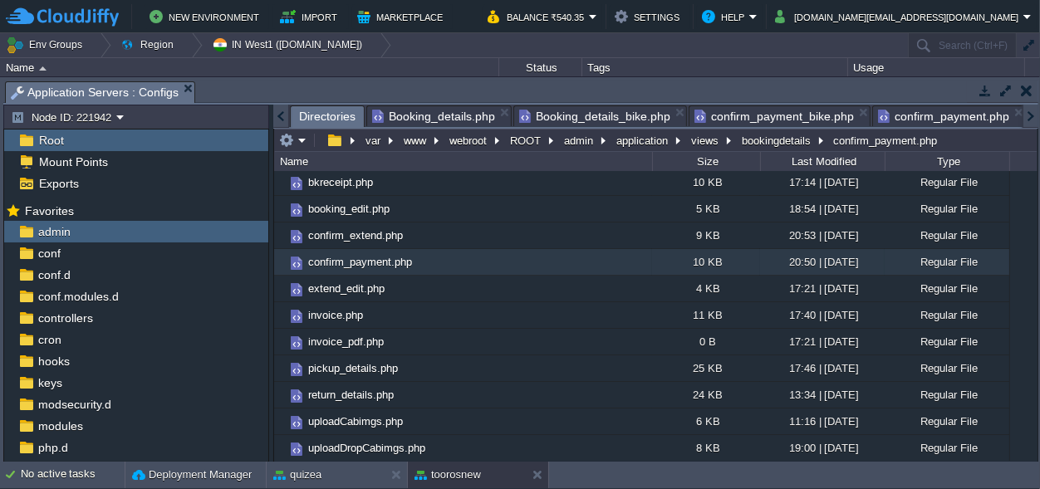
click at [937, 111] on span "confirm_payment.php" at bounding box center [943, 116] width 131 height 20
click at [752, 116] on span "confirm_payment_bike.php" at bounding box center [760, 116] width 160 height 20
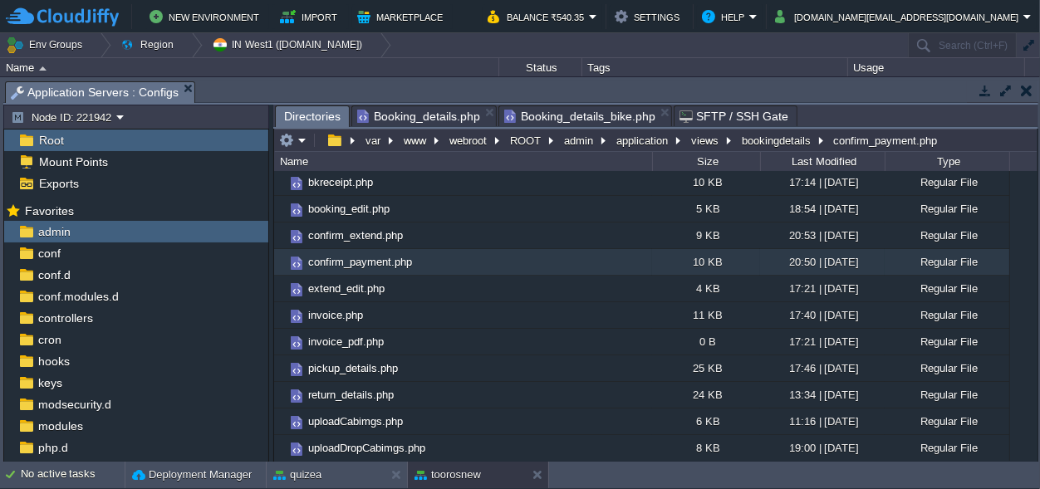
click at [302, 115] on span "Directories" at bounding box center [312, 116] width 57 height 21
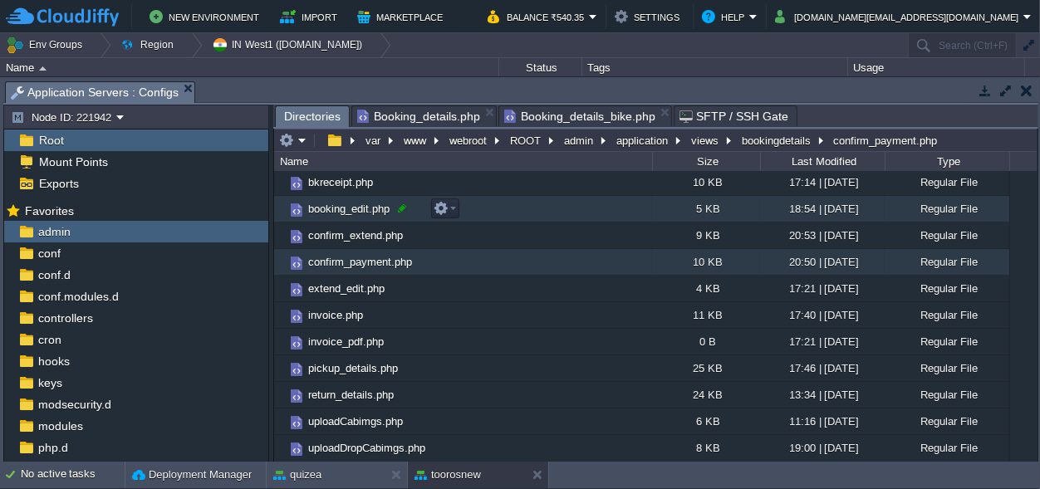
scroll to position [0, 0]
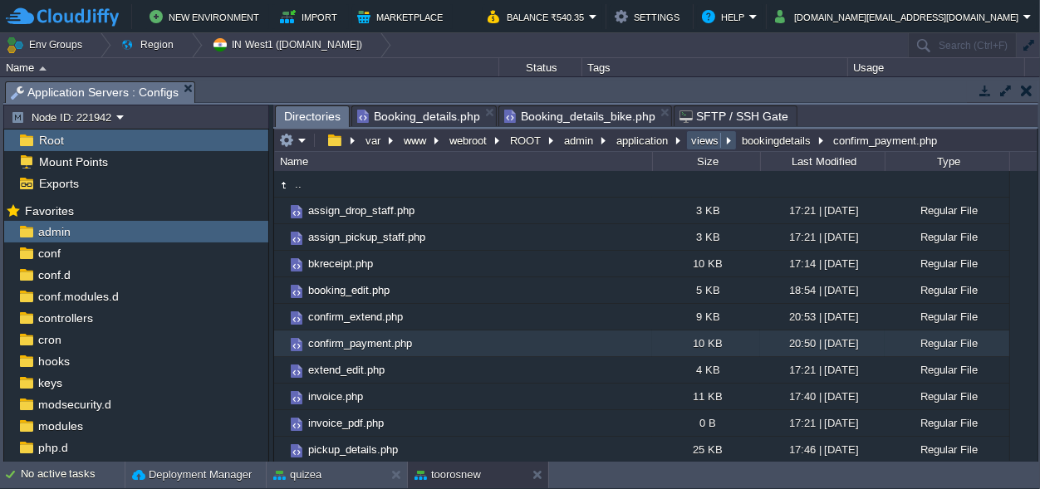
click at [696, 133] on button "views" at bounding box center [706, 140] width 34 height 15
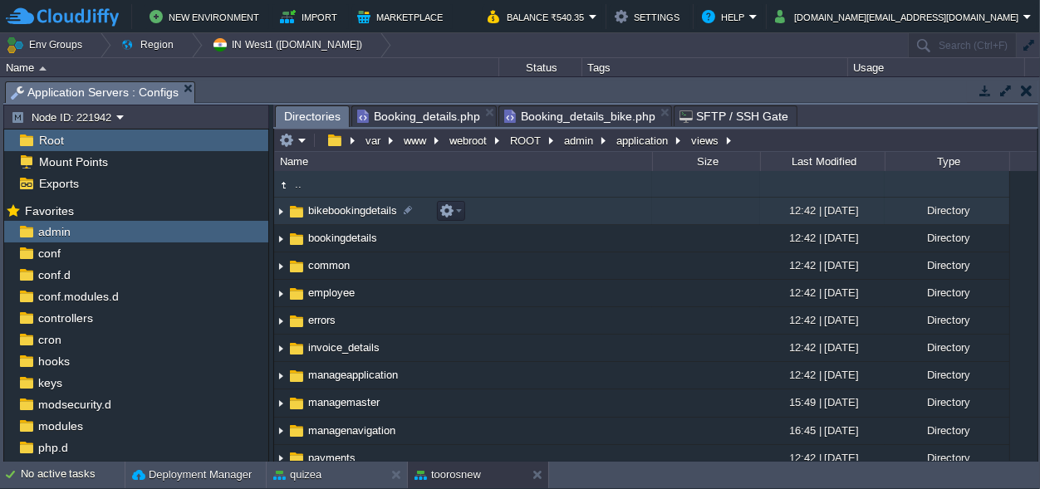
click at [361, 207] on span "bikebookingdetails" at bounding box center [353, 211] width 94 height 14
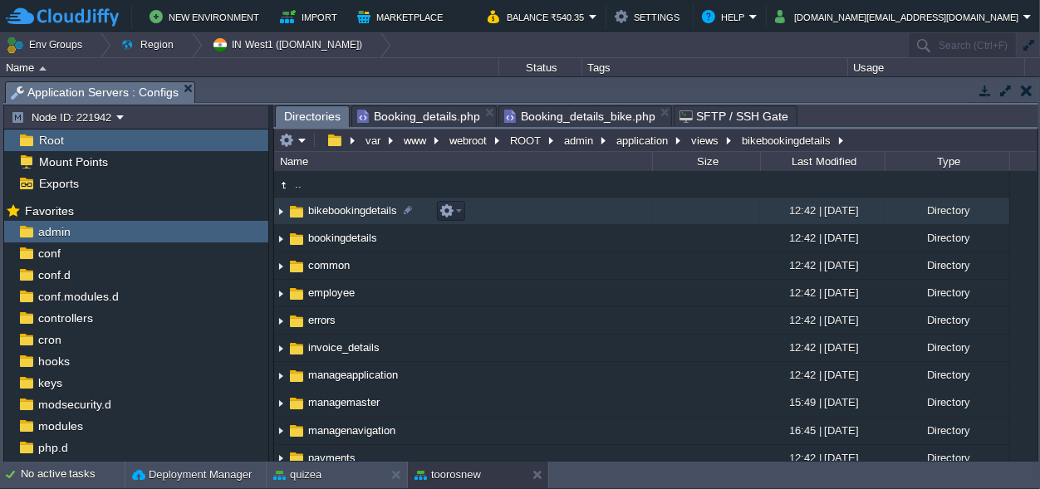
click at [361, 207] on span "bikebookingdetails" at bounding box center [353, 211] width 94 height 14
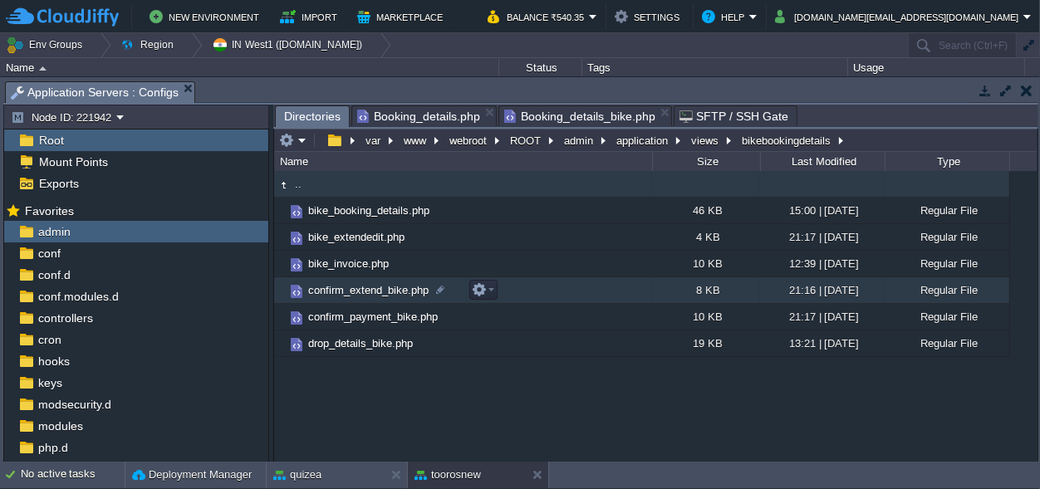
click at [393, 292] on span "confirm_extend_bike.php" at bounding box center [368, 290] width 125 height 14
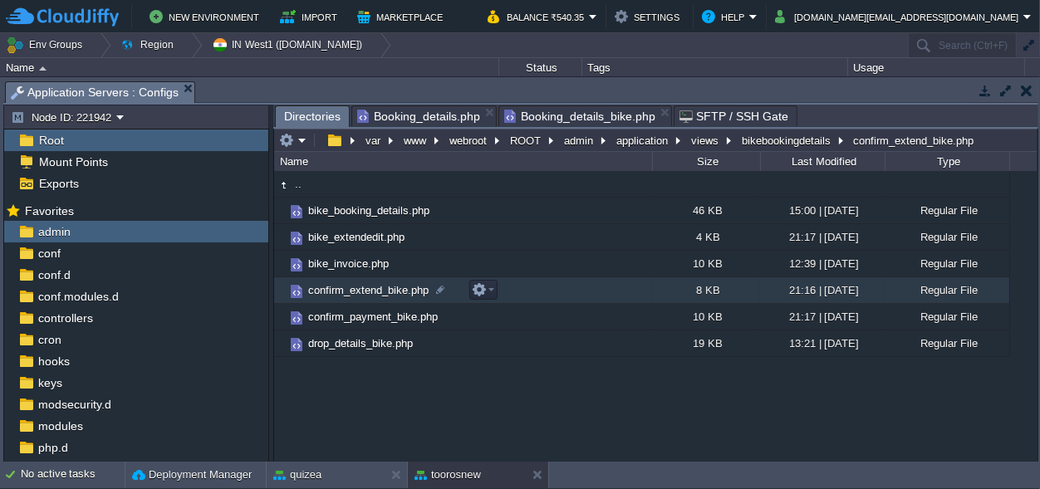
click at [393, 292] on span "confirm_extend_bike.php" at bounding box center [368, 290] width 125 height 14
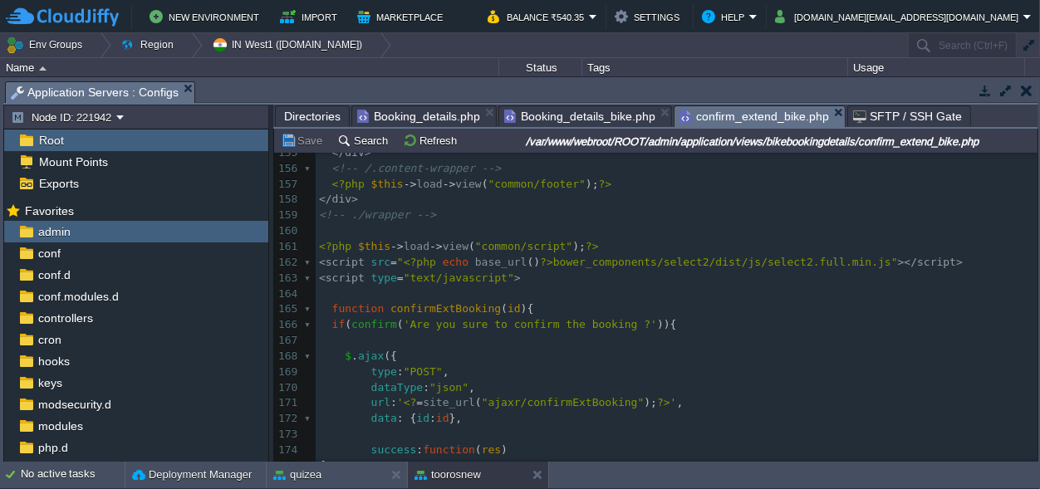
scroll to position [2540, 0]
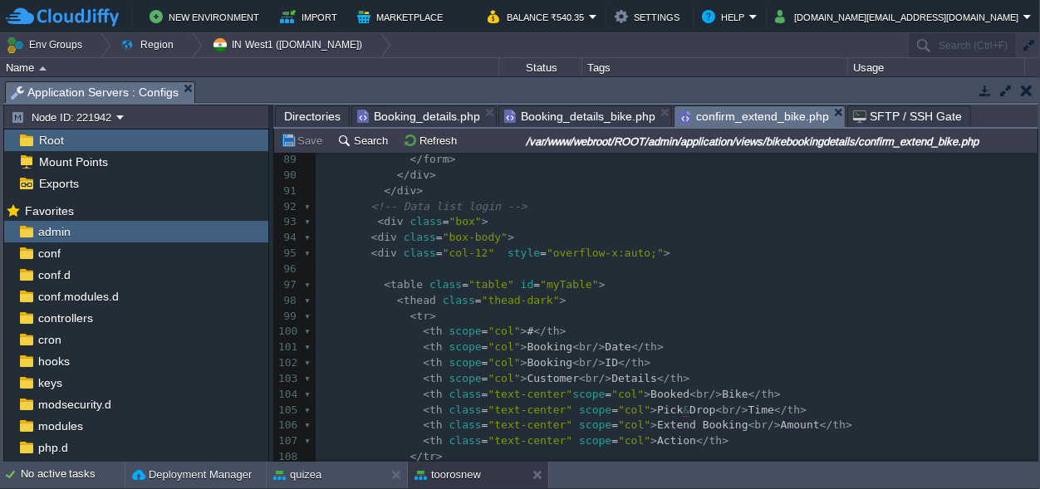
click at [651, 361] on pre "< th scope = "col" > Booking < br /> ID </ th >" at bounding box center [677, 364] width 722 height 16
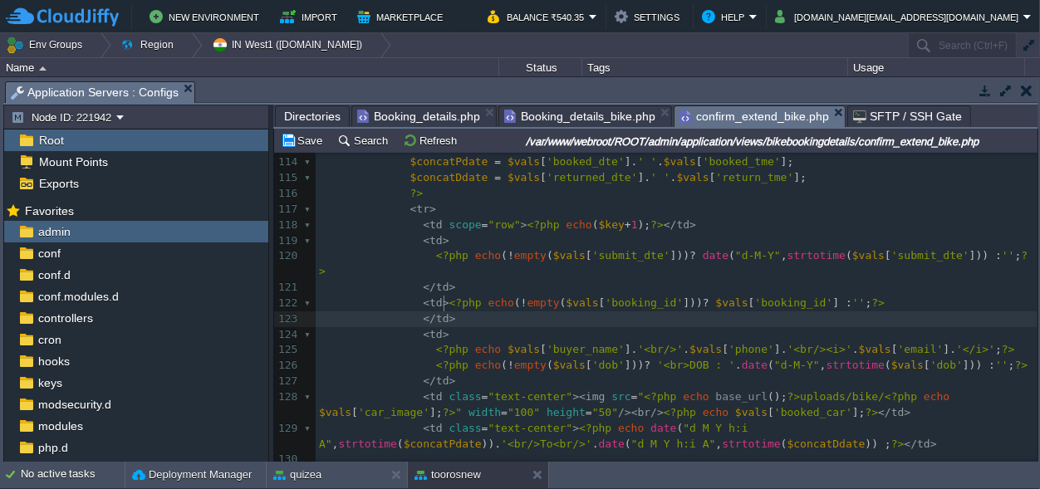
click at [458, 312] on pre "</ td >" at bounding box center [677, 320] width 722 height 16
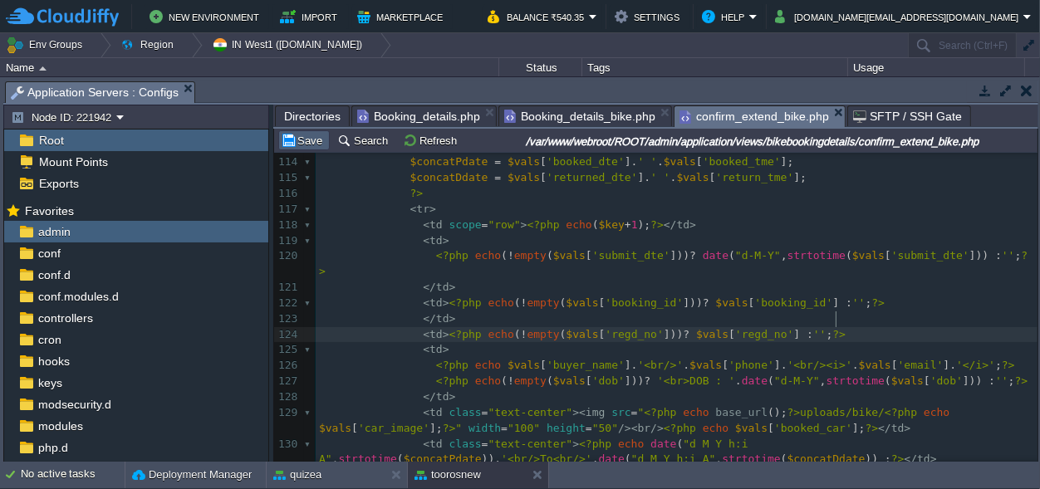
click at [313, 141] on button "Save" at bounding box center [304, 140] width 47 height 15
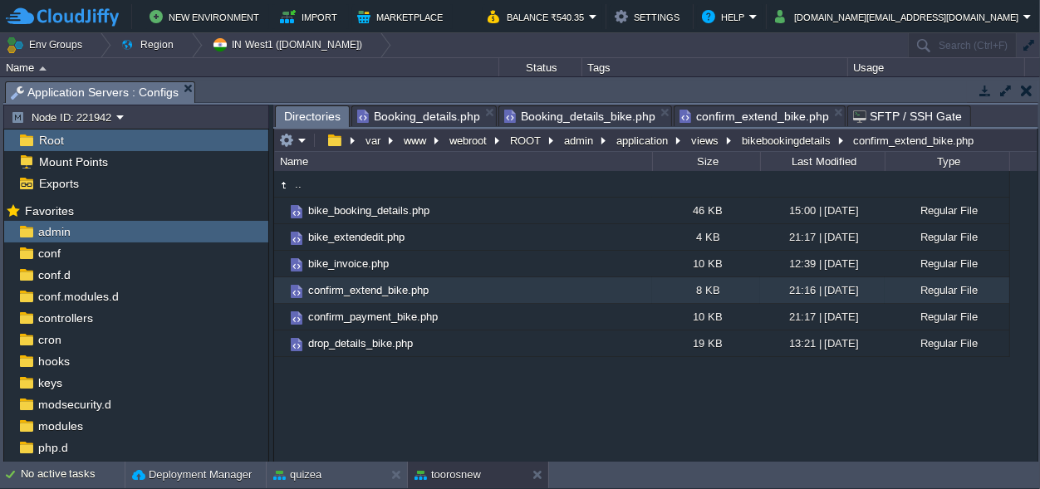
click at [298, 111] on span "Directories" at bounding box center [312, 116] width 57 height 21
click at [701, 144] on button "views" at bounding box center [706, 140] width 34 height 15
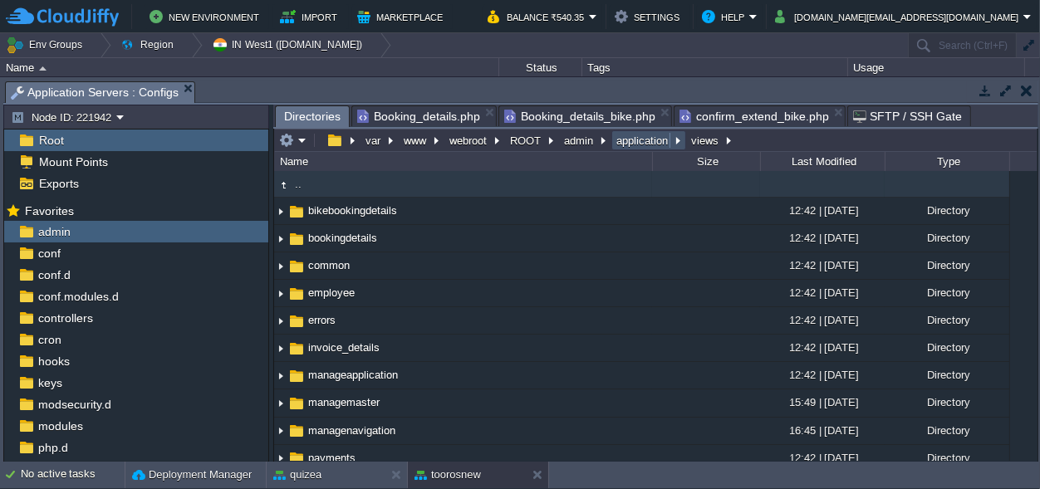
click at [666, 140] on button "application" at bounding box center [643, 140] width 58 height 15
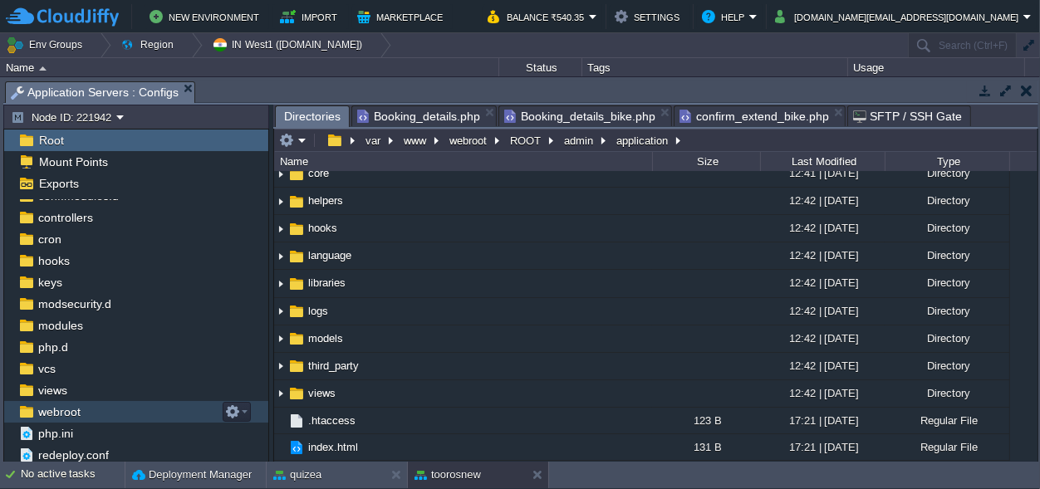
click at [59, 408] on span "webroot" at bounding box center [59, 412] width 48 height 15
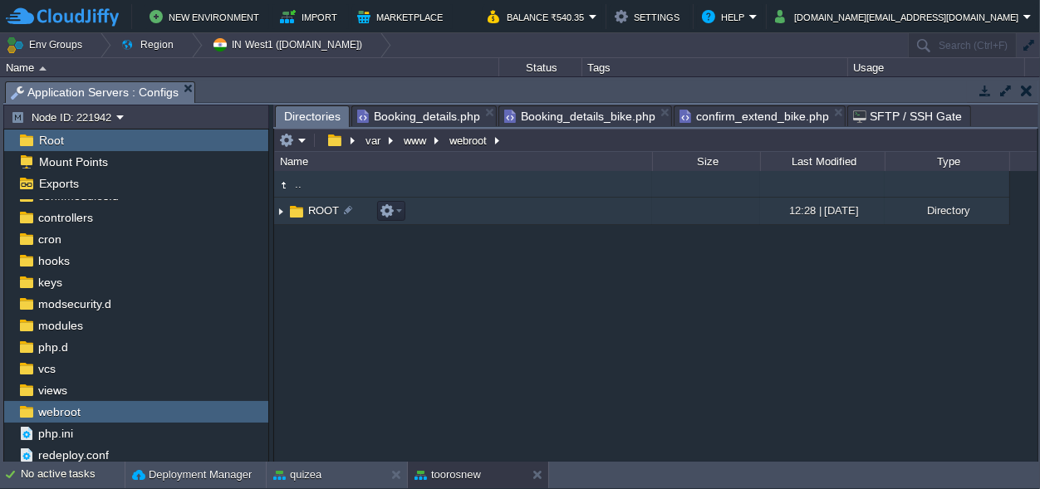
click at [307, 205] on span "ROOT" at bounding box center [324, 211] width 36 height 14
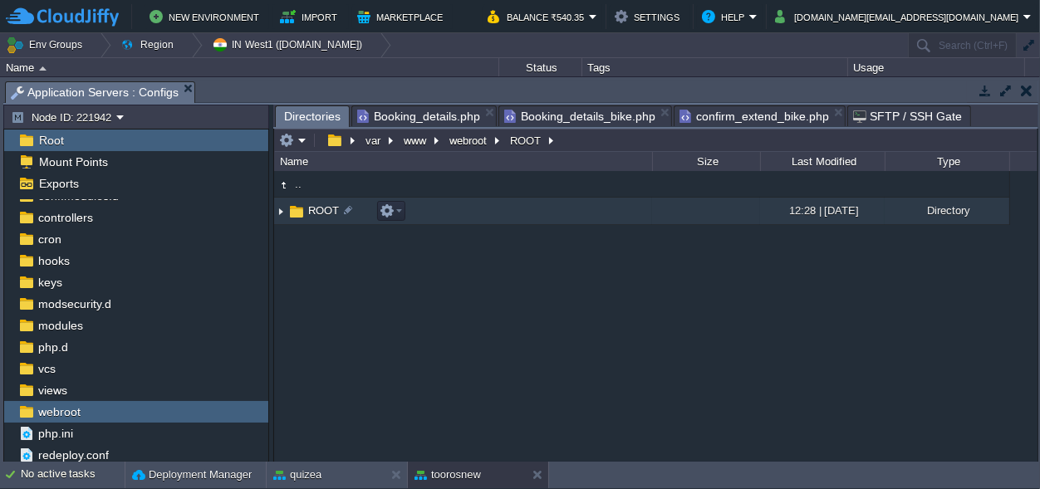
click at [308, 209] on span "ROOT" at bounding box center [324, 211] width 36 height 14
click at [316, 206] on span "ROOT" at bounding box center [324, 211] width 36 height 14
click at [283, 214] on img at bounding box center [280, 212] width 13 height 26
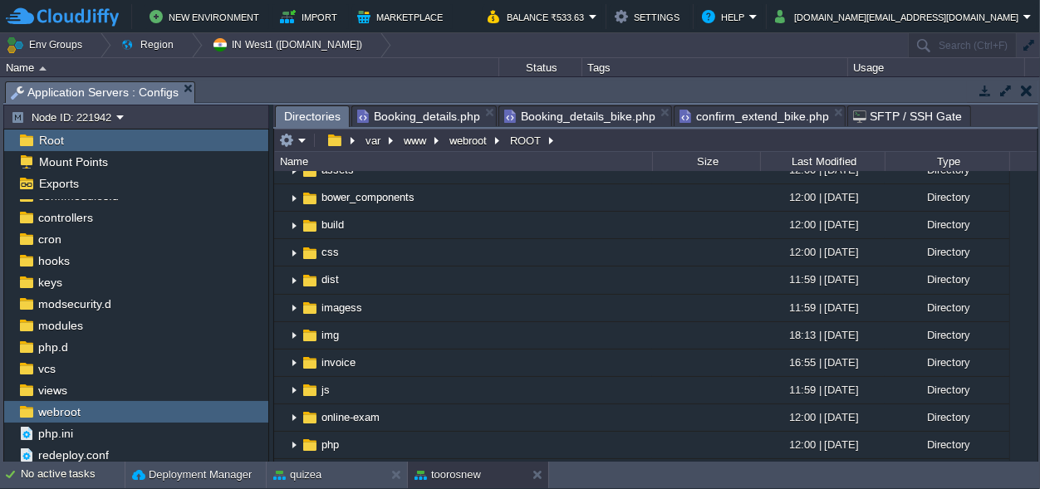
scroll to position [1787, 0]
click at [735, 115] on span "confirm_extend_bike.php" at bounding box center [755, 116] width 150 height 20
click at [312, 114] on span "Directories" at bounding box center [312, 116] width 57 height 21
click at [334, 122] on span "admin" at bounding box center [336, 115] width 34 height 14
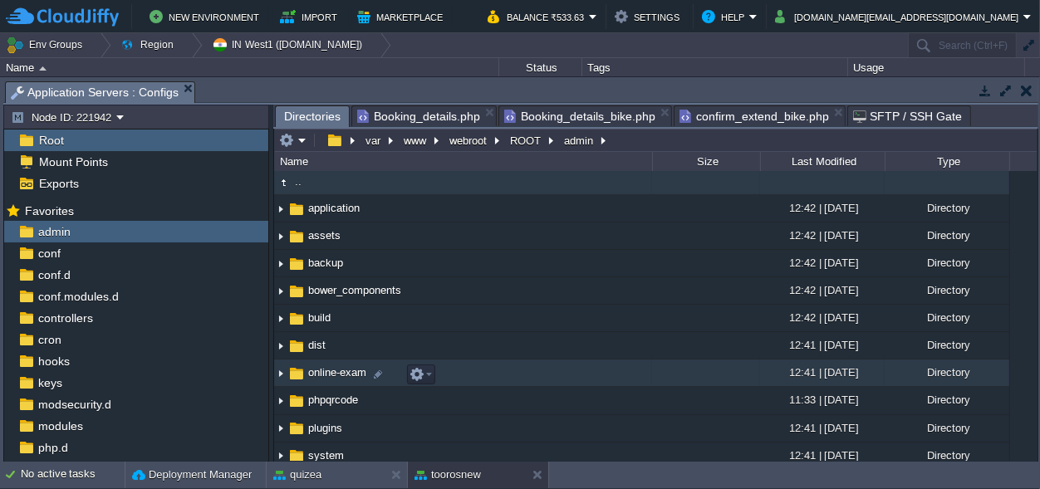
scroll to position [0, 0]
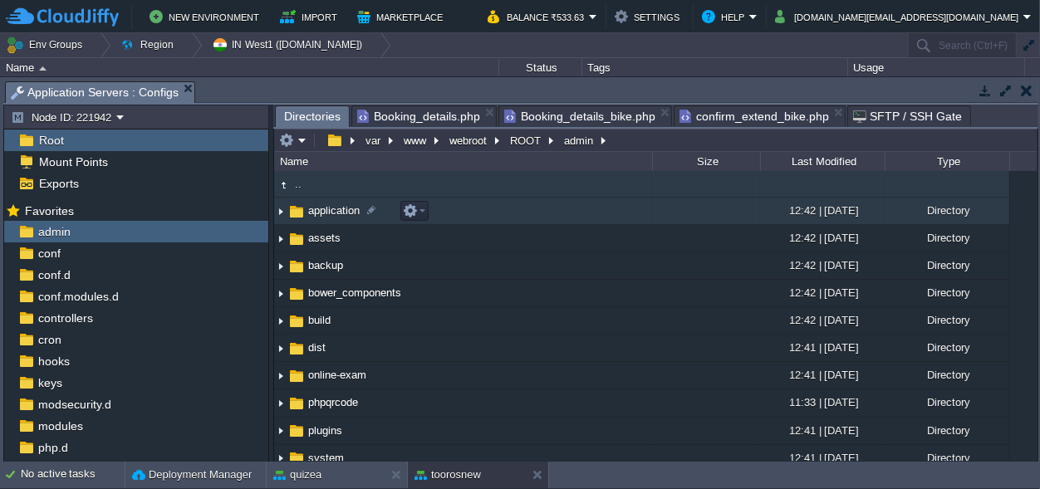
click at [327, 214] on span "application" at bounding box center [334, 211] width 57 height 14
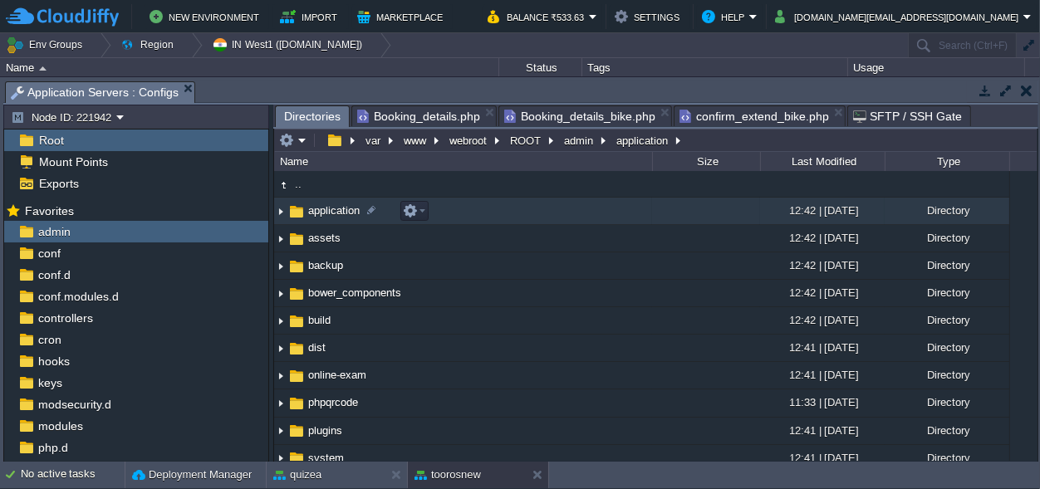
click at [327, 214] on span "application" at bounding box center [334, 211] width 57 height 14
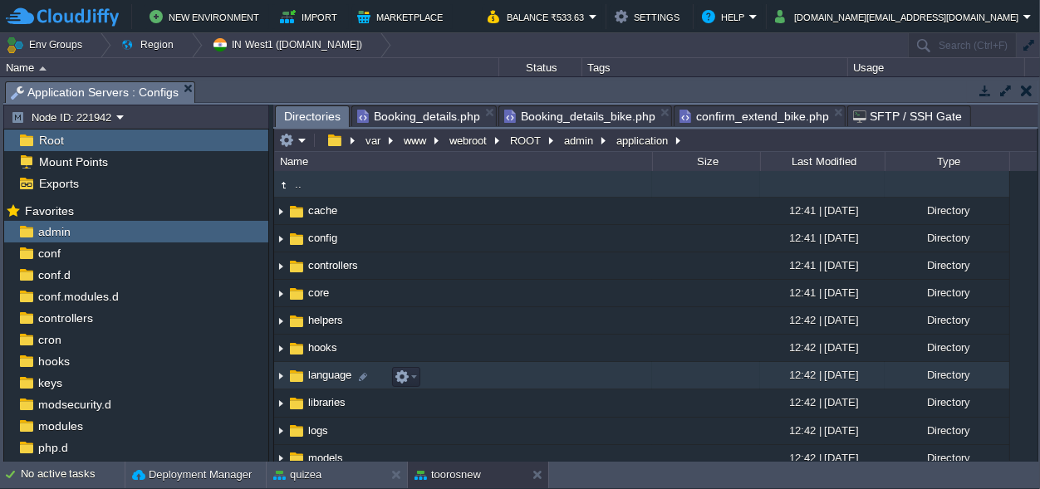
scroll to position [123, 0]
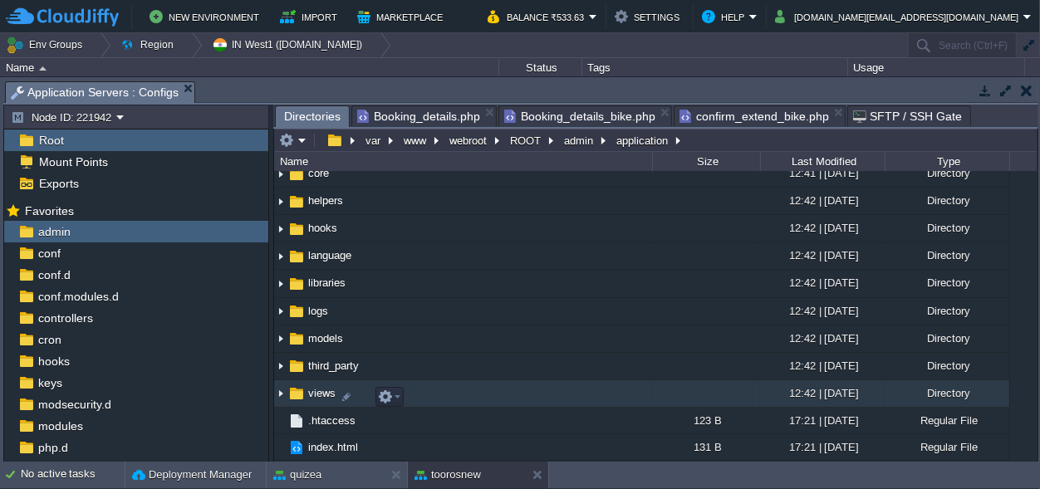
click at [318, 391] on span "views" at bounding box center [322, 393] width 32 height 14
click at [318, 392] on span "views" at bounding box center [322, 393] width 32 height 14
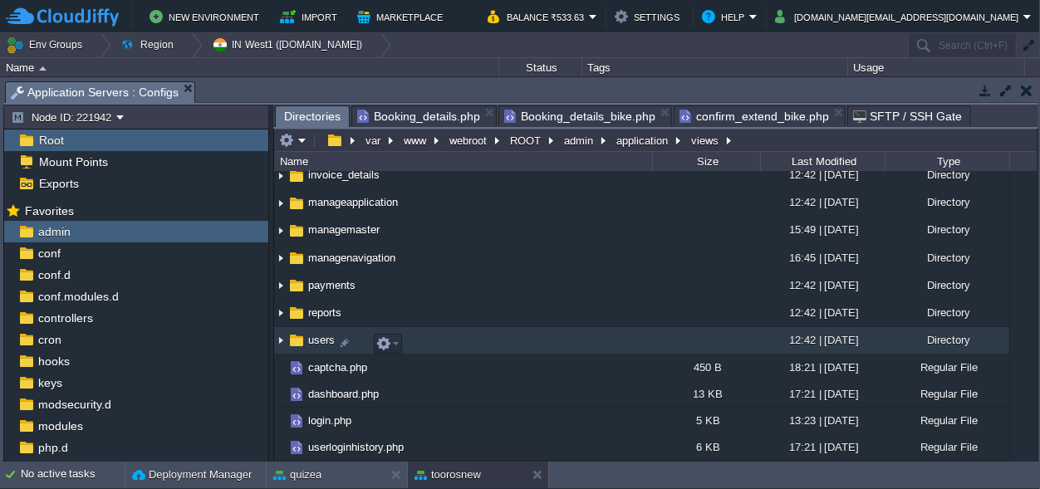
scroll to position [98, 0]
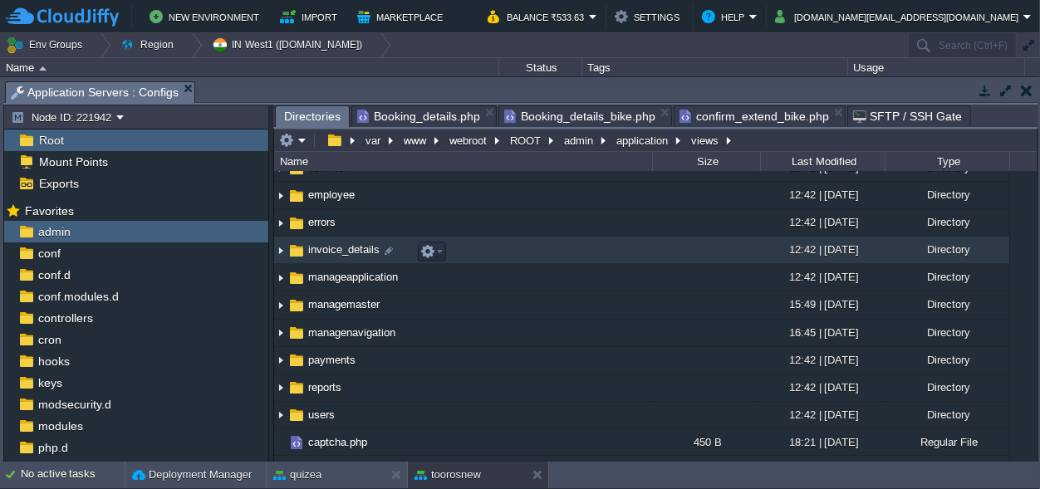
click at [347, 252] on span "invoice_details" at bounding box center [344, 250] width 76 height 14
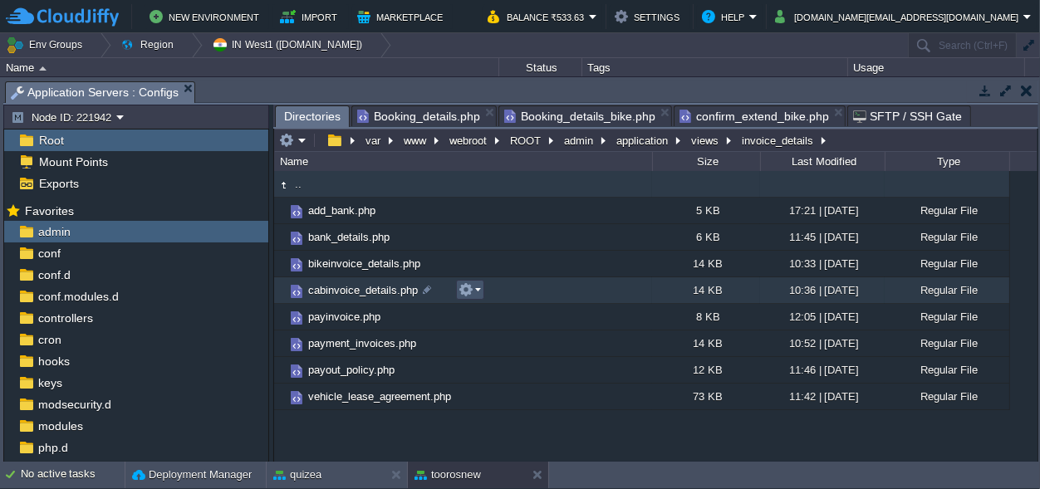
click at [461, 291] on button "button" at bounding box center [466, 290] width 15 height 15
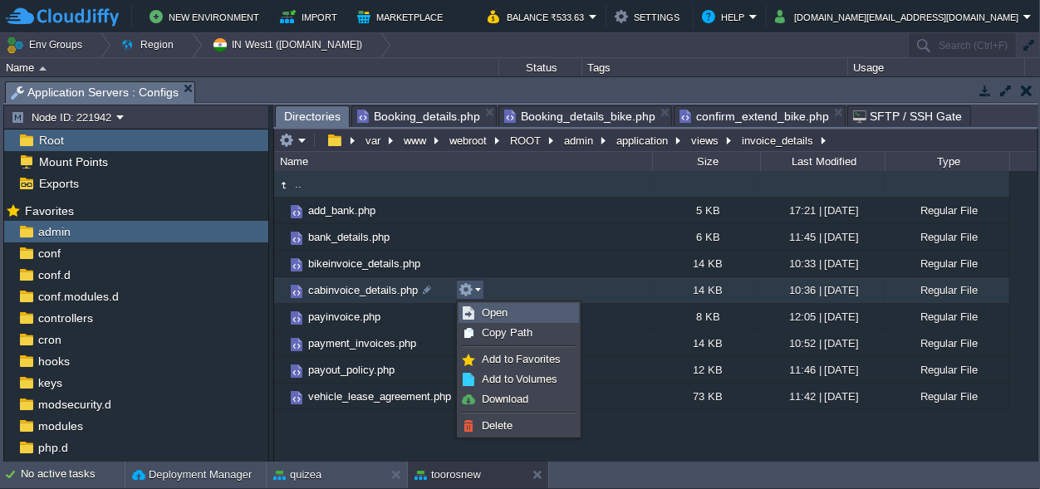
click at [497, 310] on span "Open" at bounding box center [495, 313] width 26 height 12
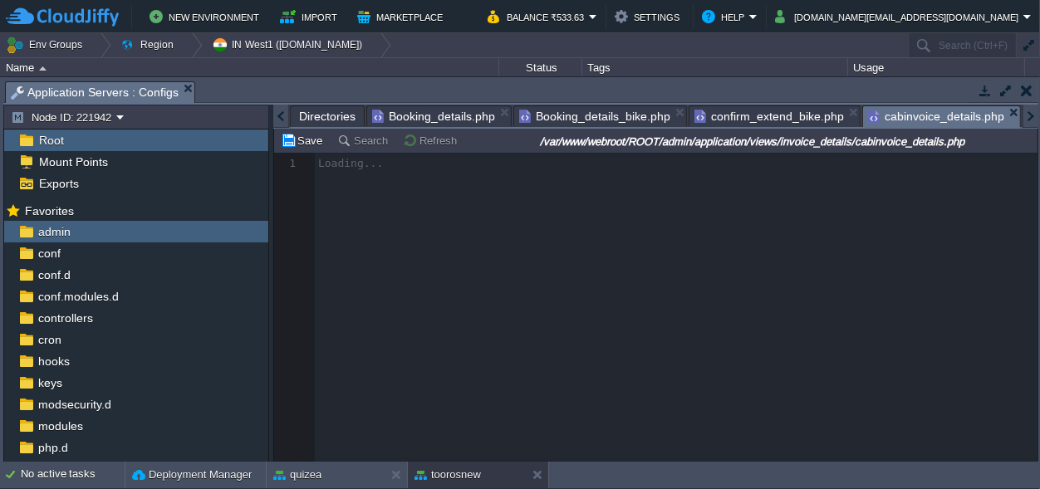
scroll to position [6, 0]
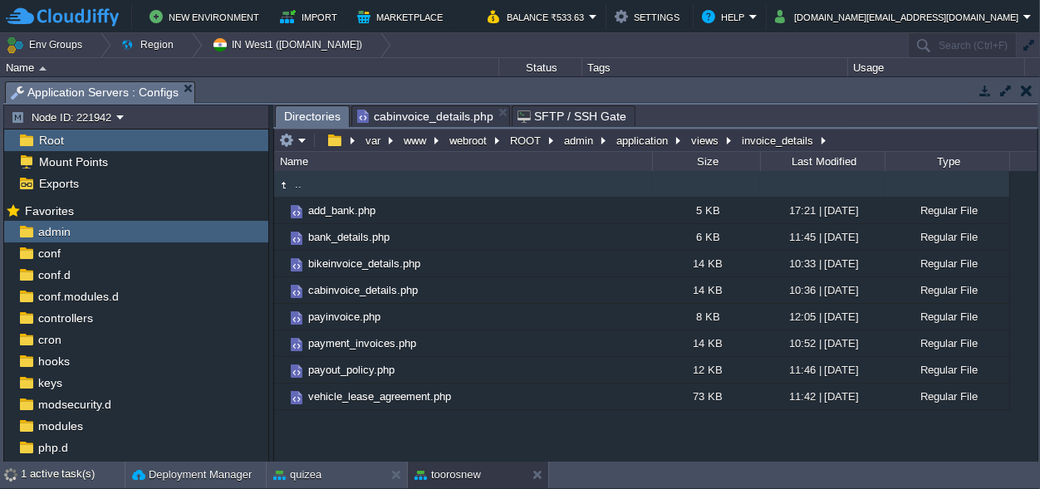
click at [291, 108] on span "Directories" at bounding box center [312, 116] width 57 height 21
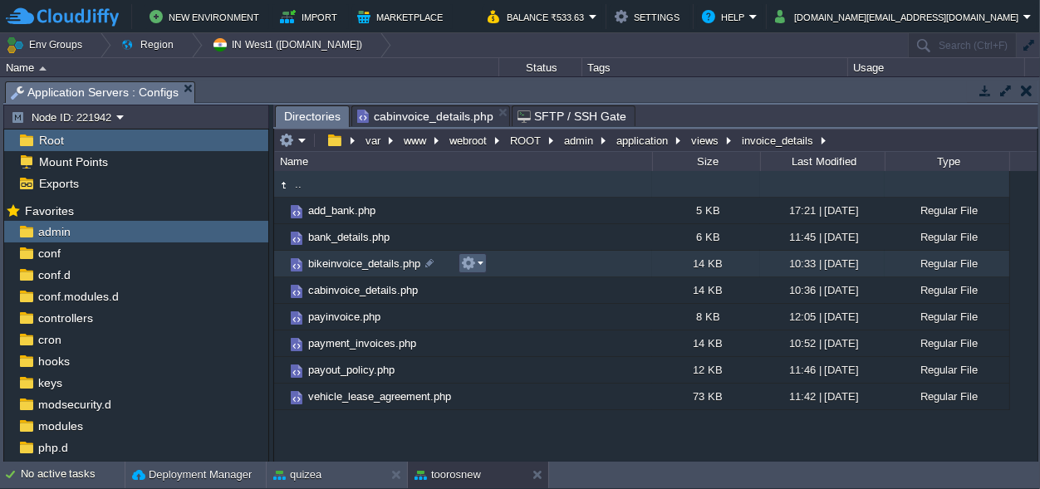
click at [472, 258] on button "button" at bounding box center [468, 263] width 15 height 15
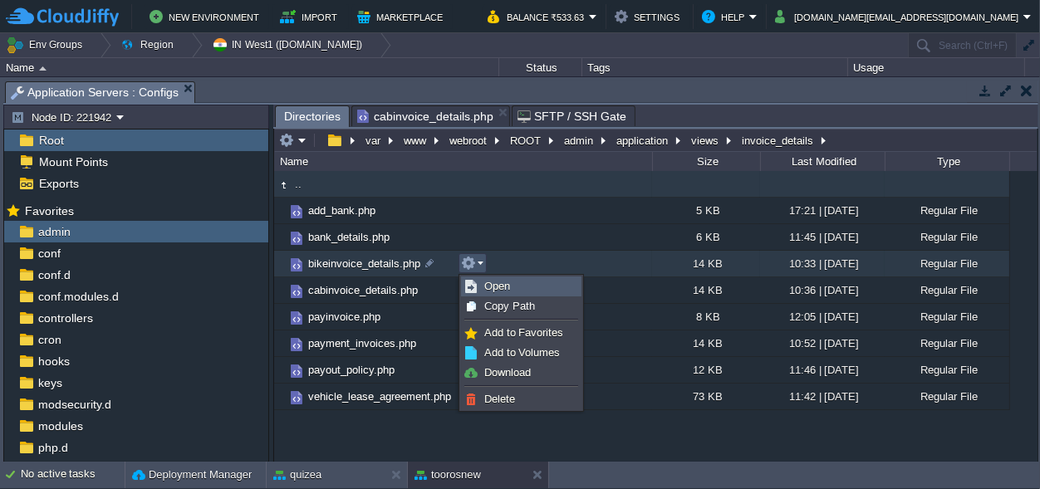
click at [507, 290] on span "Open" at bounding box center [497, 286] width 26 height 12
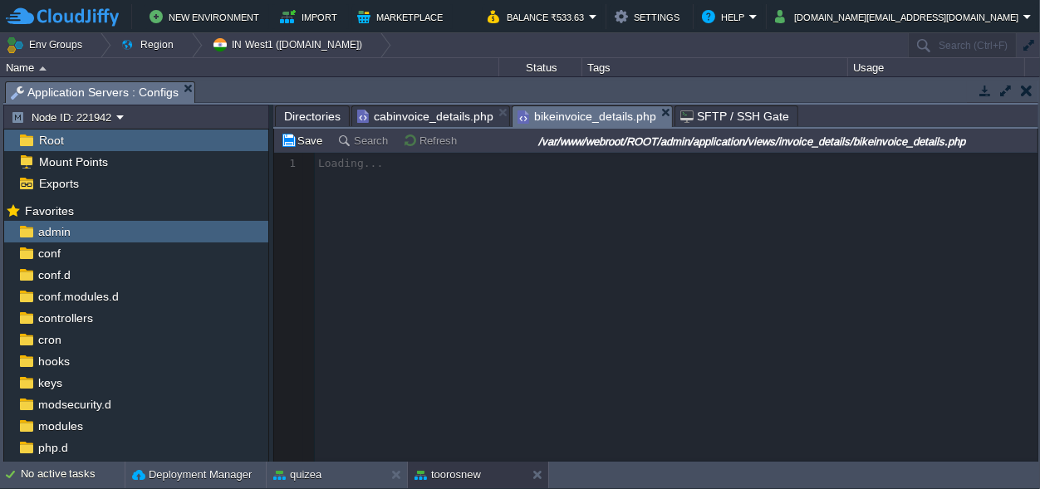
click at [412, 111] on span "cabinvoice_details.php" at bounding box center [425, 116] width 136 height 20
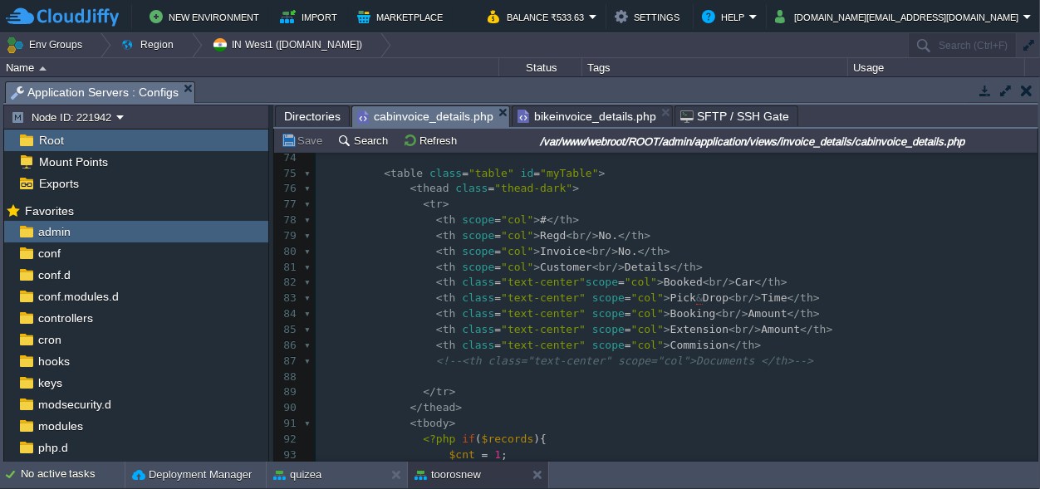
scroll to position [1088, 0]
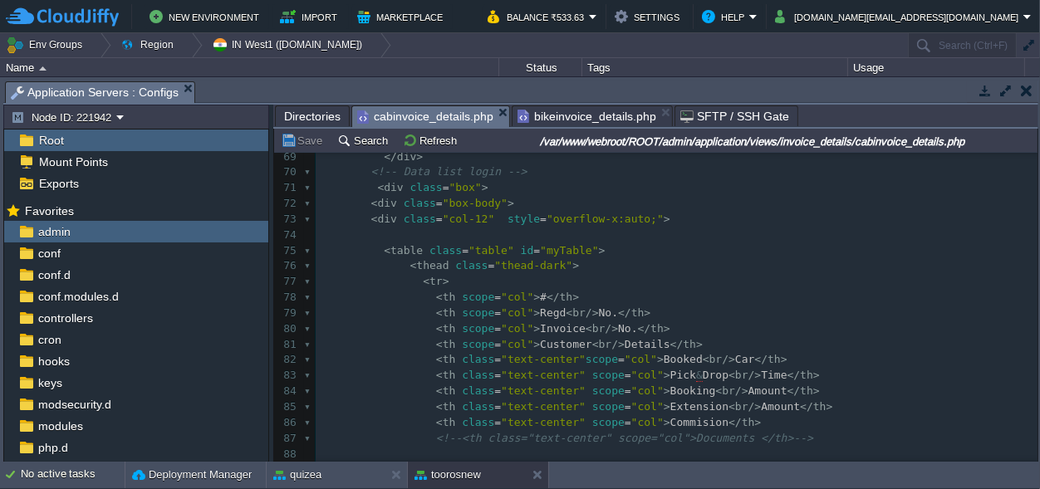
click at [564, 111] on span "bikeinvoice_details.php" at bounding box center [587, 116] width 139 height 20
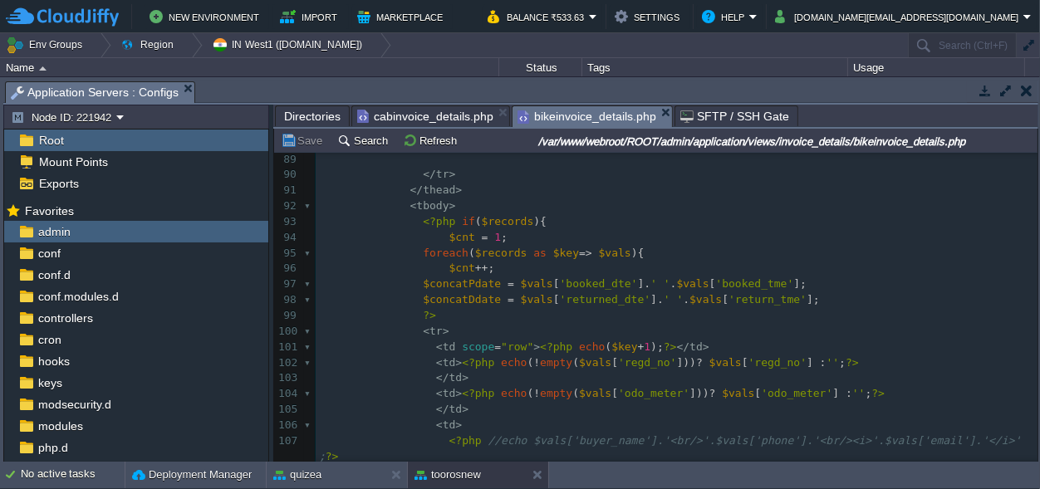
scroll to position [1507, 0]
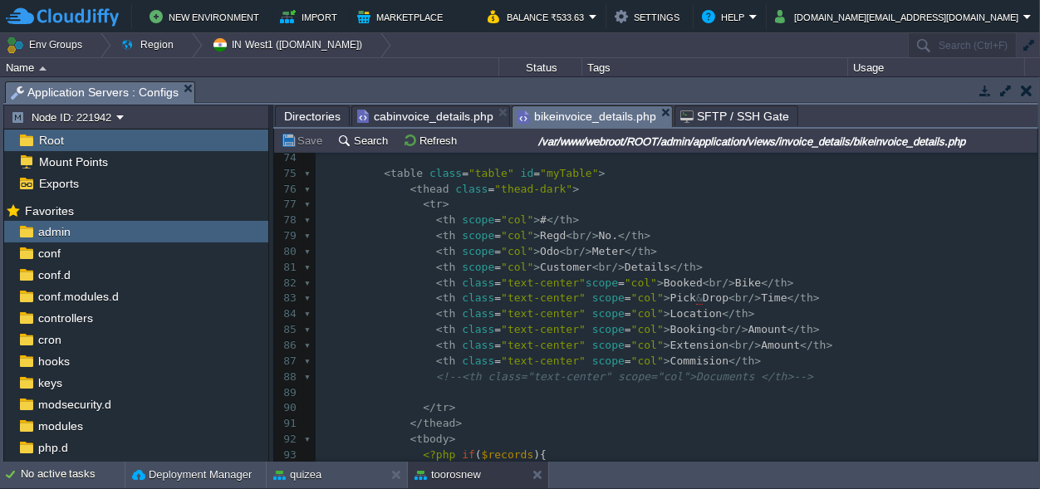
click at [651, 233] on pre "< th scope = "col" > Regd < br /> No. </ th >" at bounding box center [677, 237] width 722 height 16
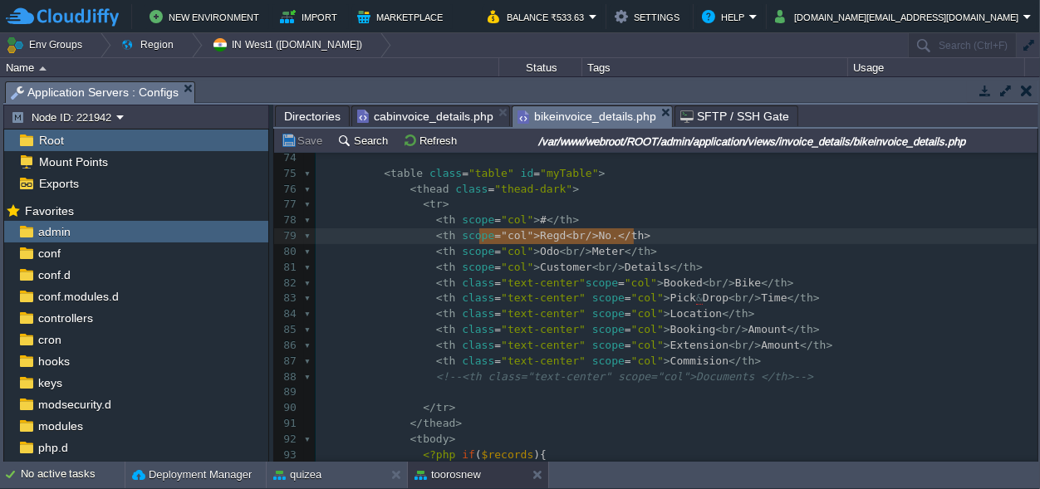
type textarea "<th scope="col">Regd <br/> No.</th>"
drag, startPoint x: 644, startPoint y: 239, endPoint x: 427, endPoint y: 236, distance: 216.9
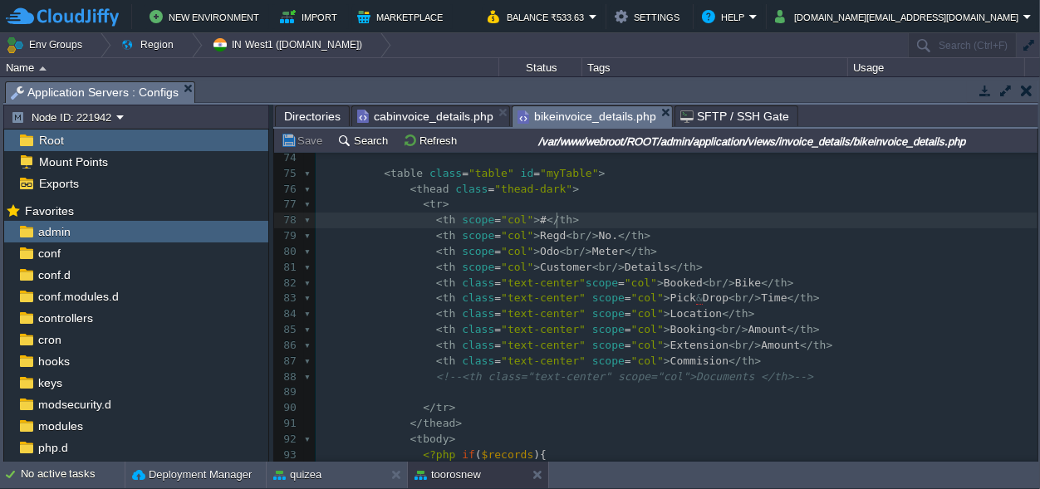
click at [580, 213] on pre "< tr >" at bounding box center [677, 205] width 722 height 16
click at [645, 233] on pre "< th scope = "col" > Regd < br /> No. </ th >" at bounding box center [677, 237] width 722 height 16
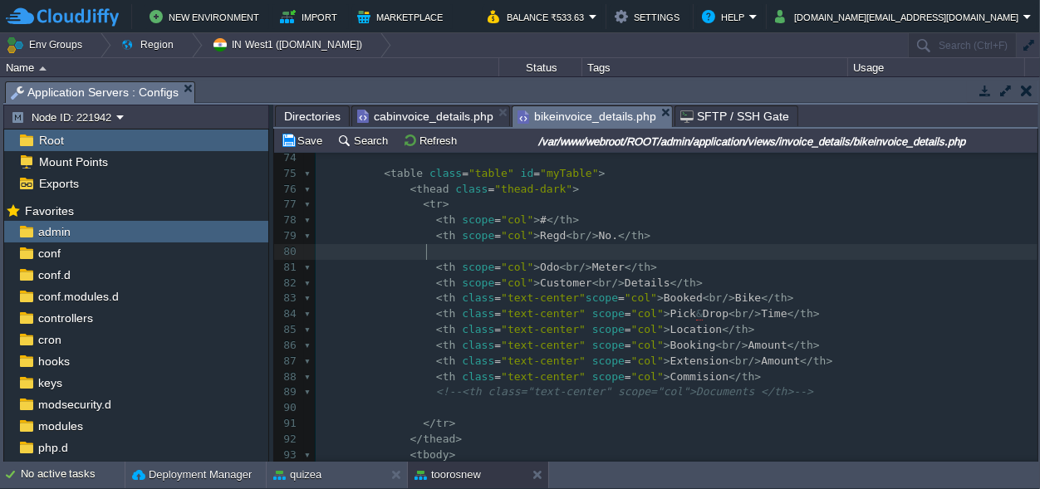
paste textarea "Regd"
click at [540, 248] on span "Regd" at bounding box center [553, 251] width 26 height 12
type textarea "Booking"
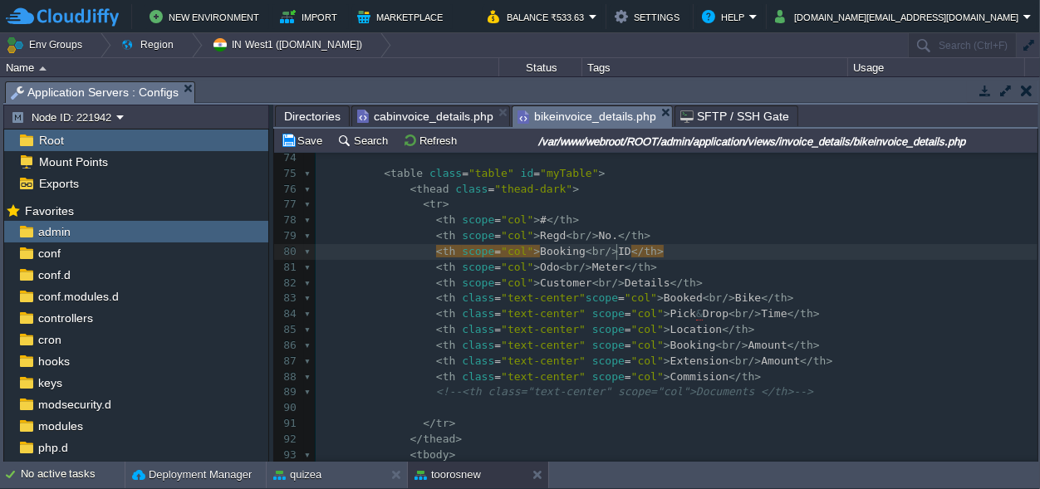
type textarea "ID"
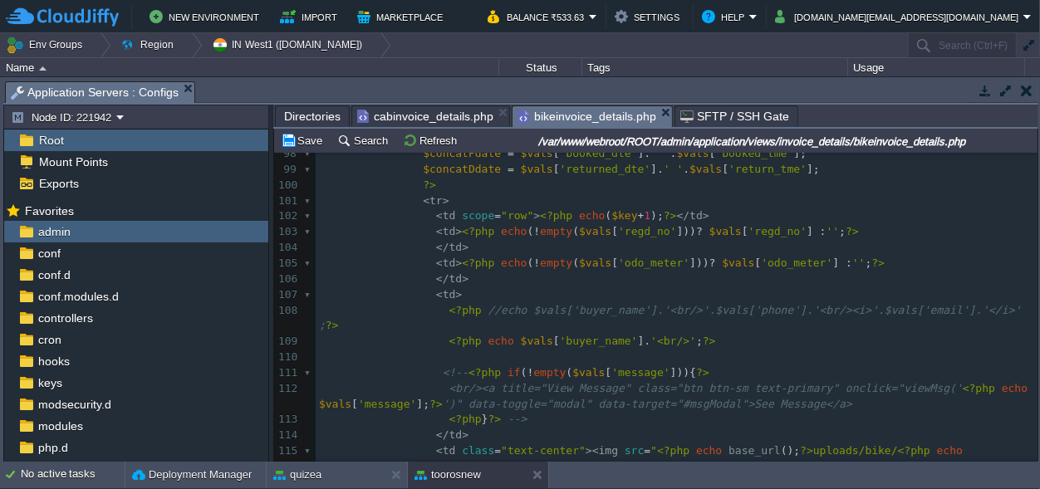
scroll to position [1476, 0]
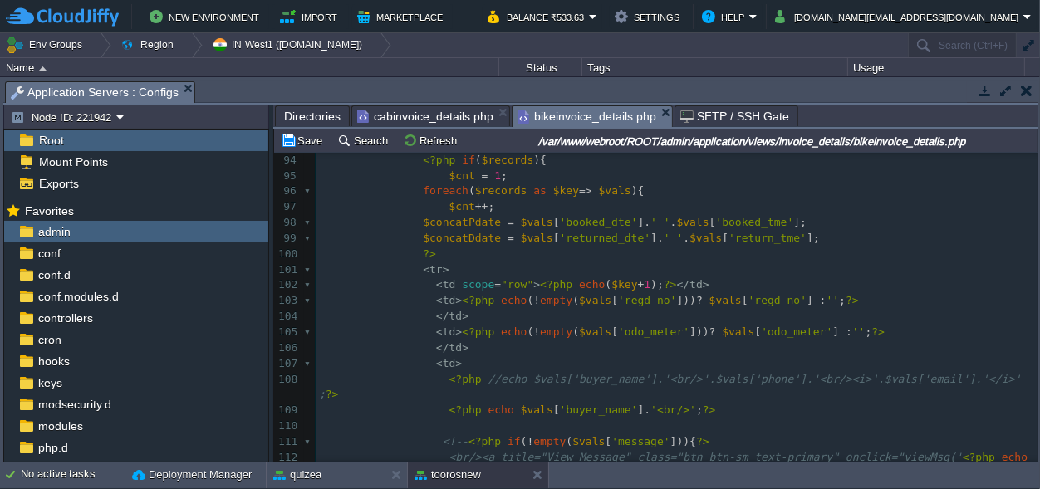
click at [465, 316] on pre "</ td >" at bounding box center [677, 317] width 722 height 16
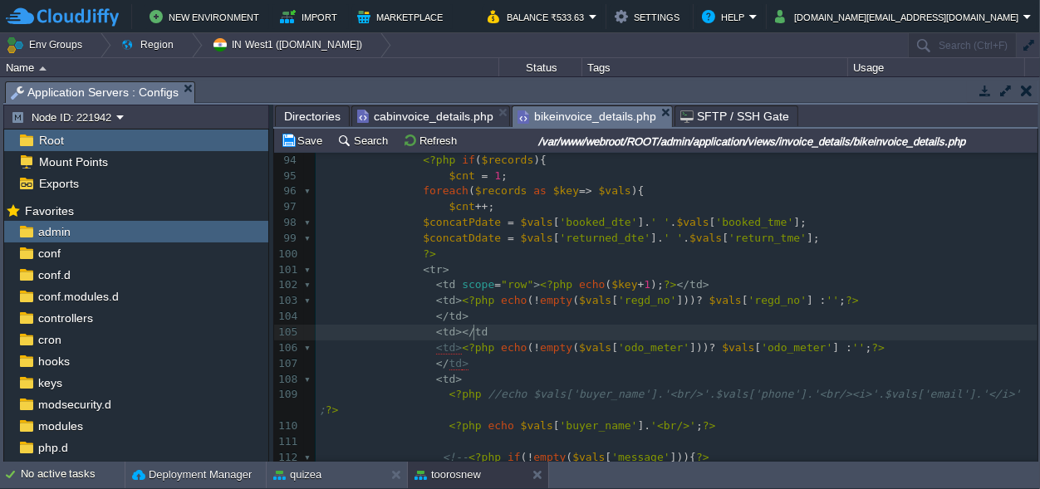
type textarea "<td></td>"
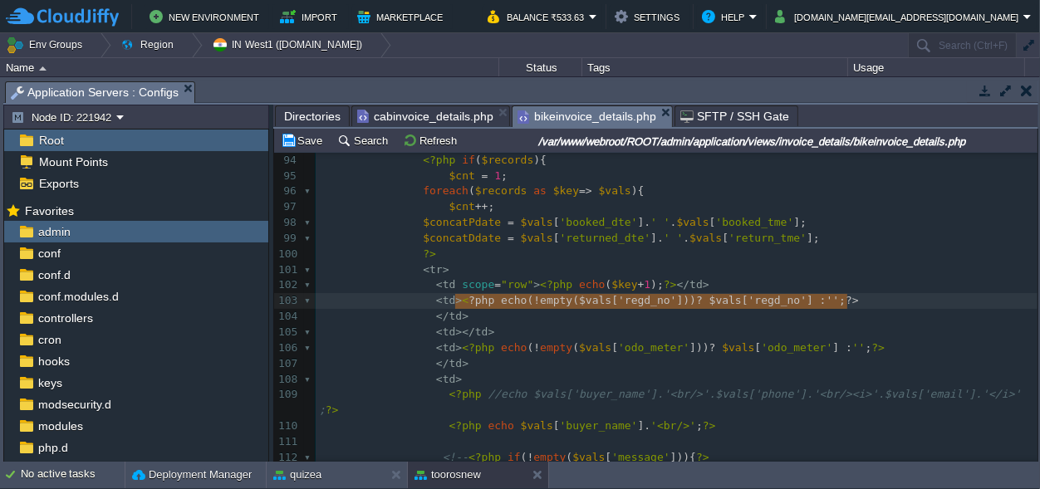
type textarea "<?php echo (!empty($vals['regd_no'])) ? $vals['regd_no'] : '' ; ?>"
drag, startPoint x: 848, startPoint y: 297, endPoint x: 452, endPoint y: 304, distance: 395.6
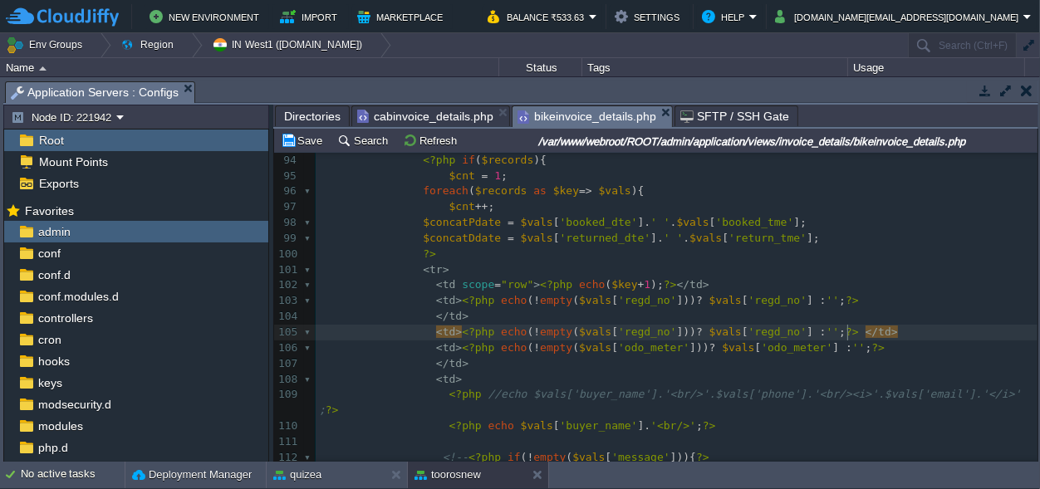
click at [399, 110] on span "cabinvoice_details.php" at bounding box center [425, 116] width 136 height 20
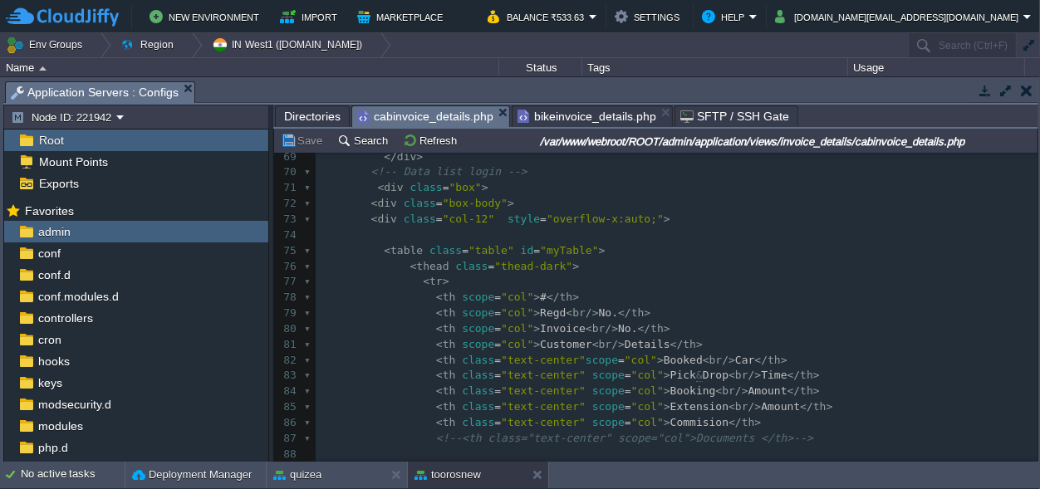
click at [301, 113] on span "Directories" at bounding box center [312, 116] width 57 height 20
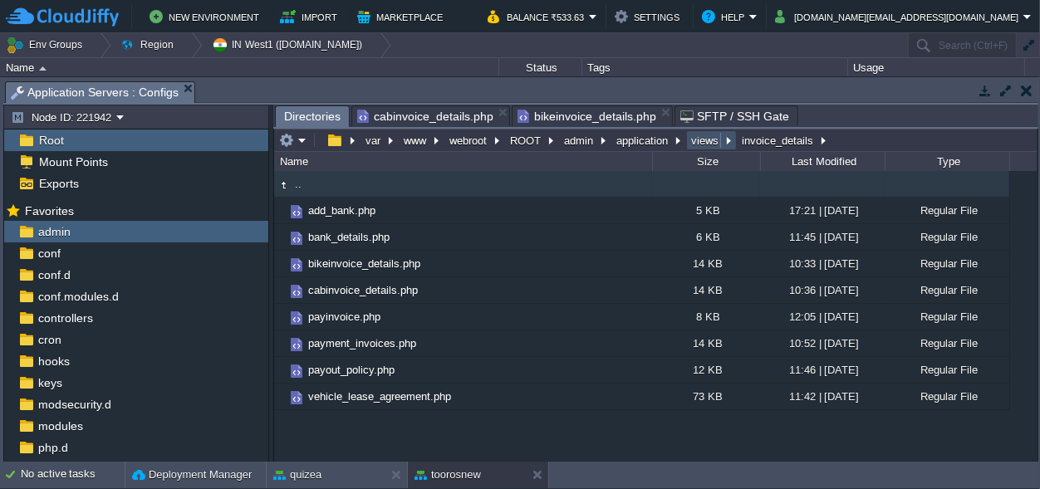
click at [691, 140] on button "views" at bounding box center [706, 140] width 34 height 15
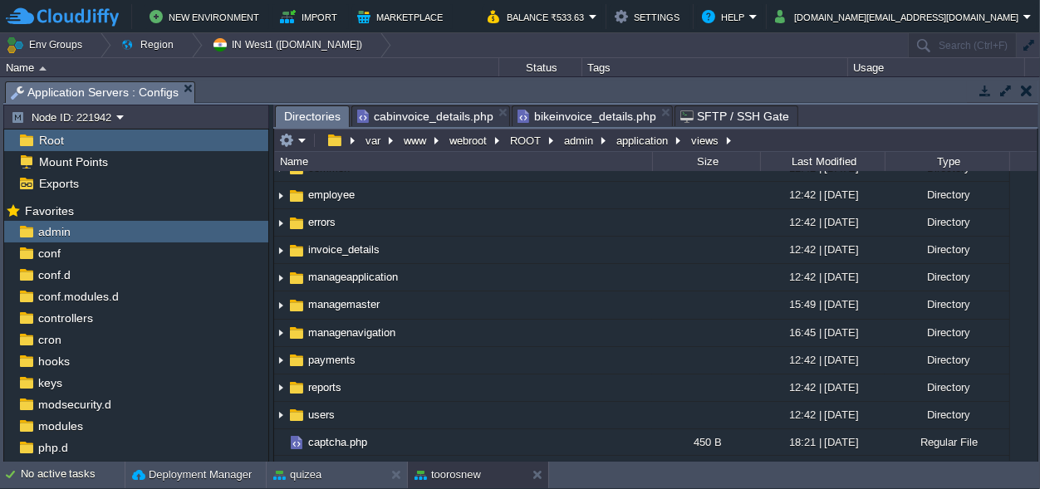
click at [347, 147] on span "bookingdetails" at bounding box center [343, 140] width 74 height 14
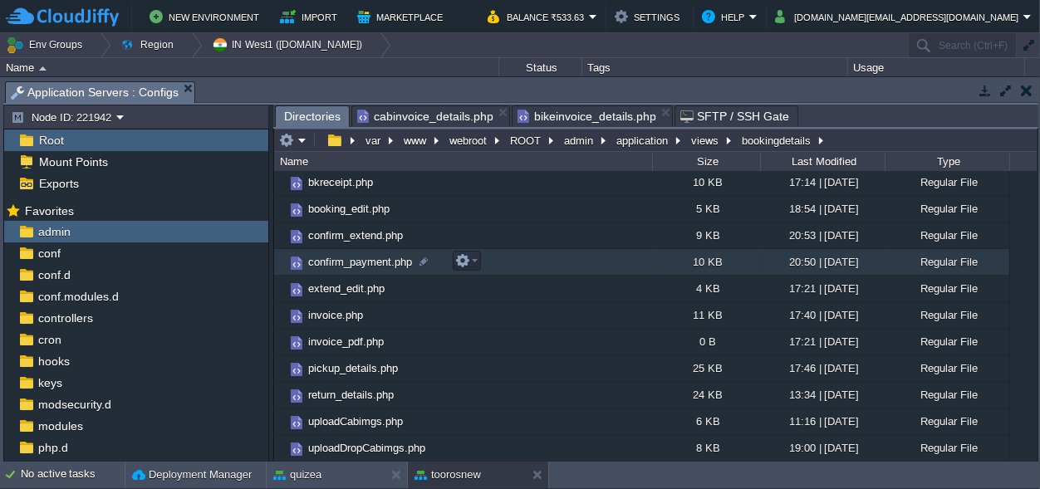
click at [357, 264] on span "confirm_payment.php" at bounding box center [360, 262] width 109 height 14
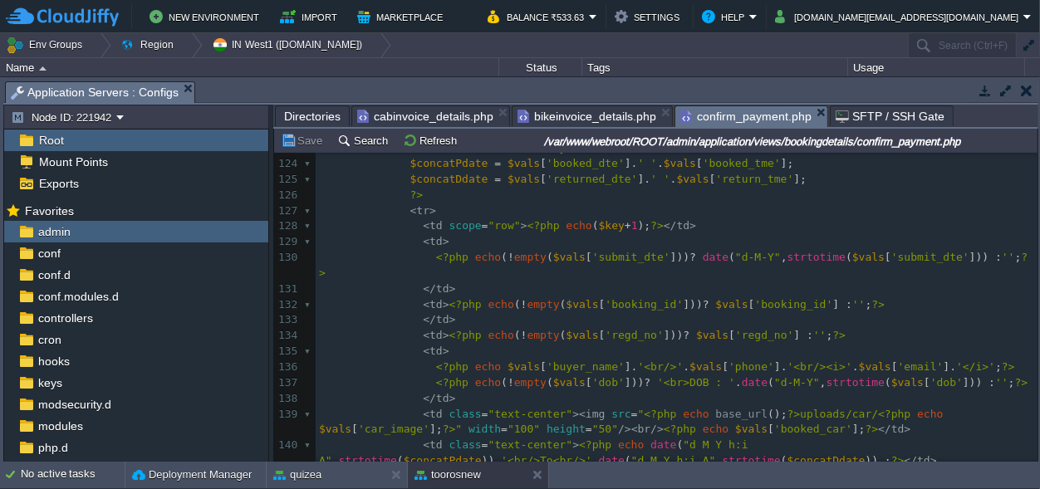
click at [608, 298] on span "'booking_id'" at bounding box center [644, 304] width 78 height 12
type textarea "booking_id"
click at [558, 113] on span "bikeinvoice_details.php" at bounding box center [587, 116] width 139 height 20
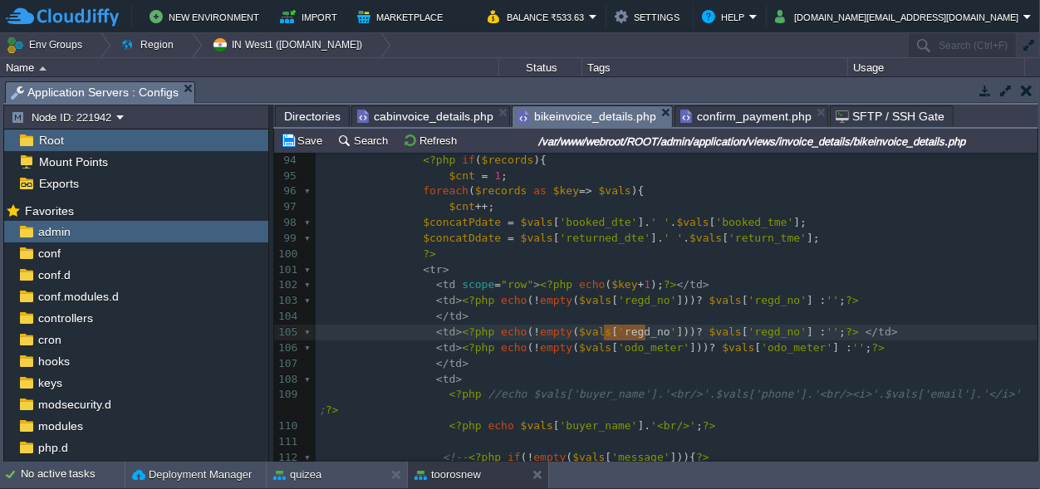
type textarea "regd_no"
paste textarea
click at [766, 329] on div "xxxxxxxxxx 67 </ form > 68 </ div > 69 </ div > 70 <!-- Data list login --> 71 …" at bounding box center [677, 270] width 722 height 1080
type textarea "regd_no"
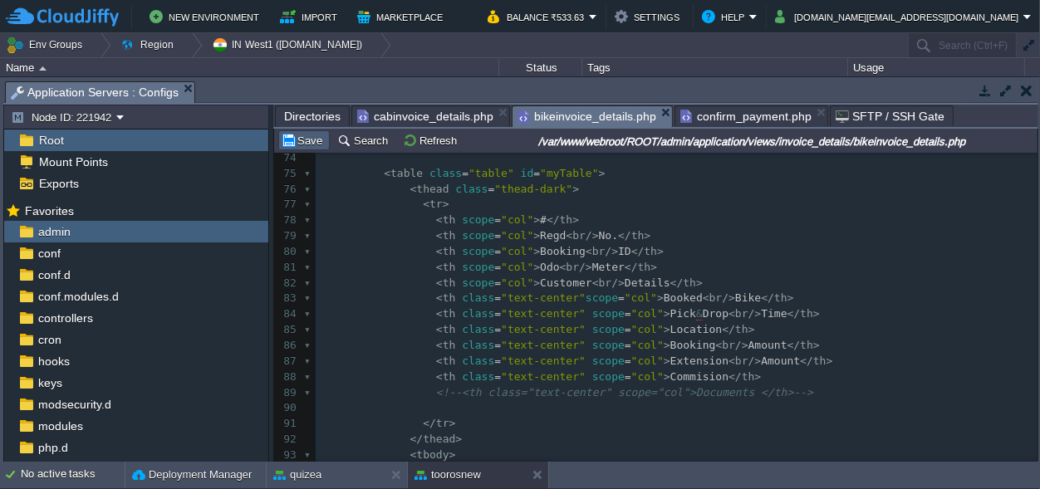
click at [316, 134] on button "Save" at bounding box center [304, 140] width 47 height 15
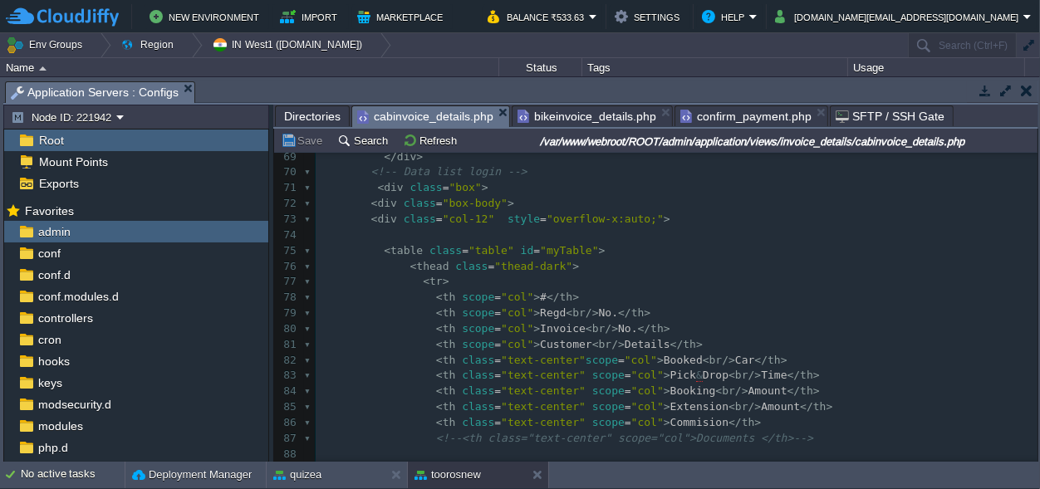
click at [464, 116] on span "cabinvoice_details.php" at bounding box center [425, 116] width 136 height 21
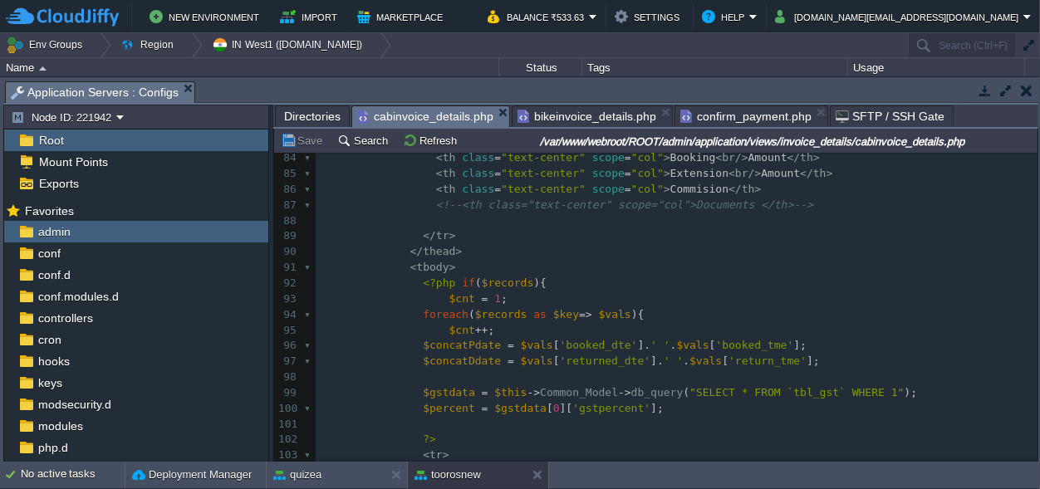
scroll to position [1321, 0]
